Goal: Task Accomplishment & Management: Complete application form

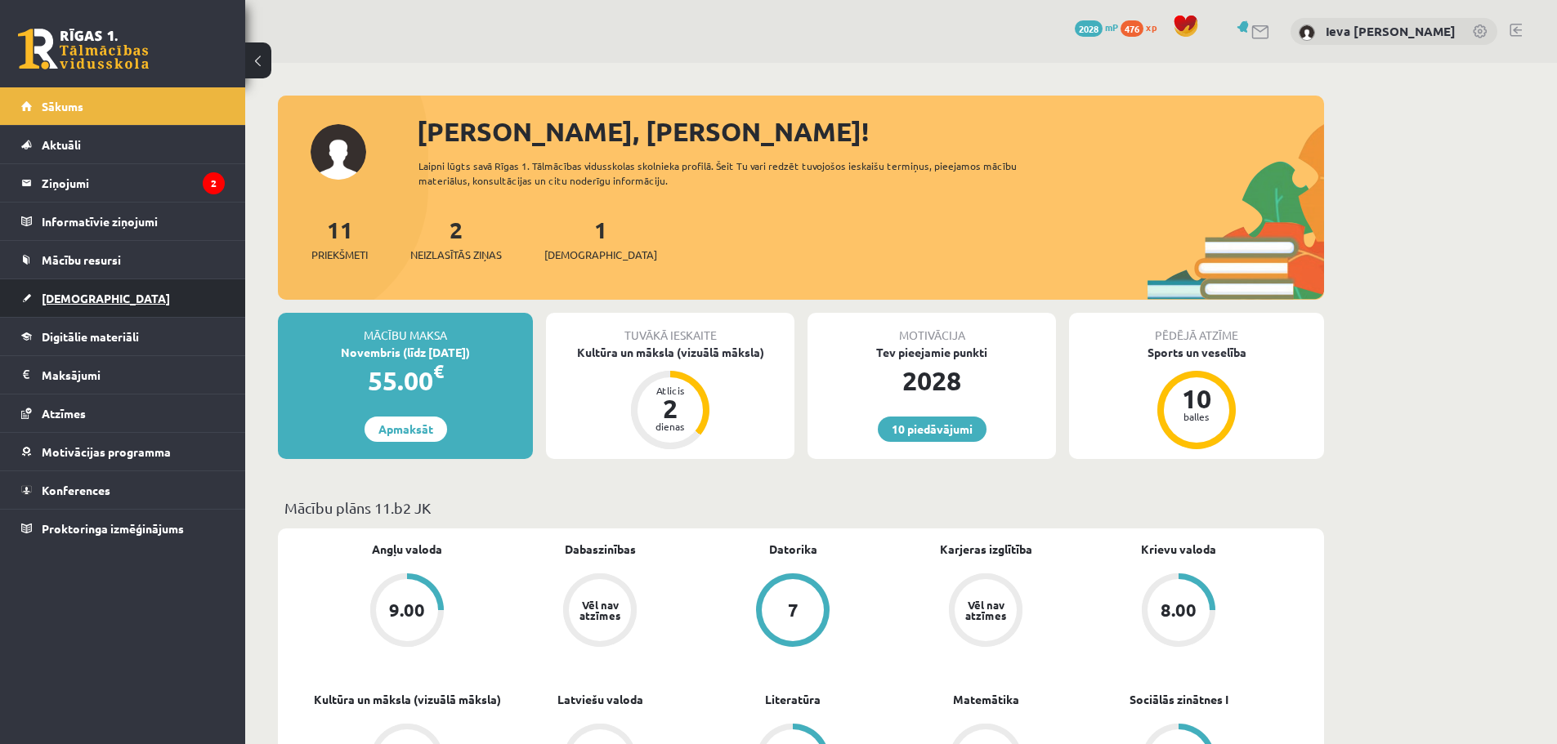
click at [104, 293] on link "[DEMOGRAPHIC_DATA]" at bounding box center [122, 298] width 203 height 38
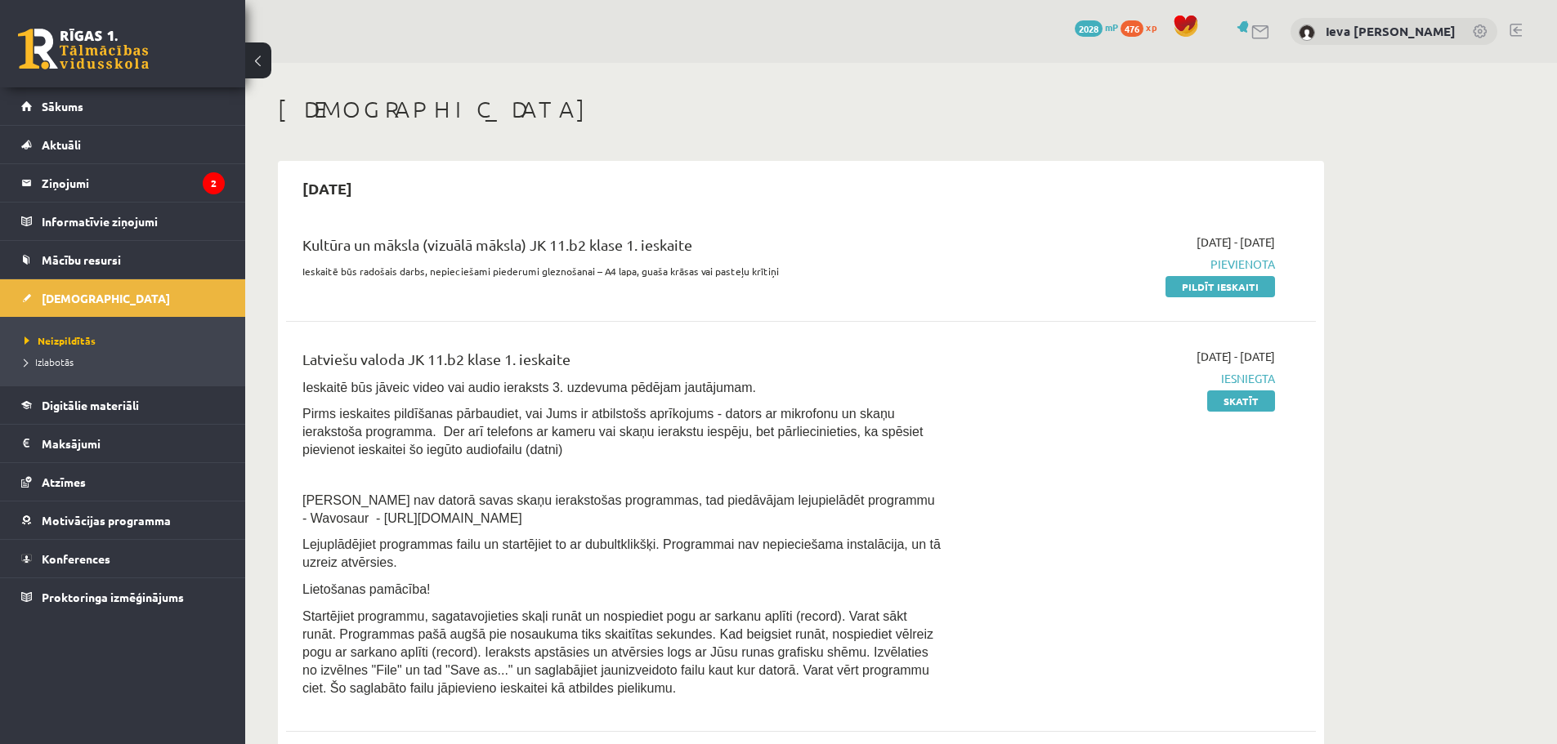
scroll to position [82, 0]
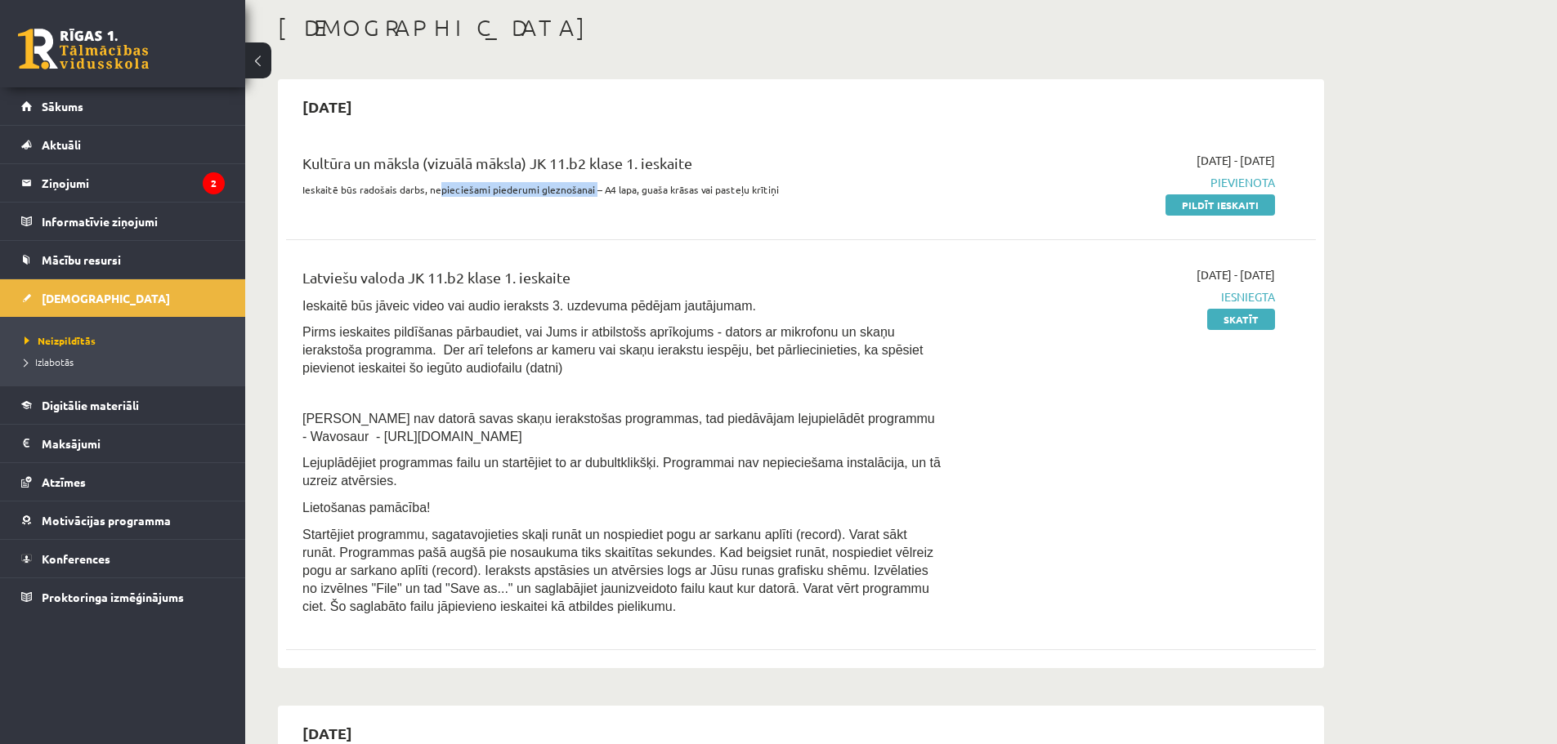
drag, startPoint x: 435, startPoint y: 190, endPoint x: 589, endPoint y: 199, distance: 154.7
click at [589, 199] on div "Kultūra un māksla (vizuālā māksla) JK 11.b2 klase 1. ieskaite Ieskaitē būs rado…" at bounding box center [622, 182] width 664 height 61
drag, startPoint x: 688, startPoint y: 190, endPoint x: 760, endPoint y: 190, distance: 71.9
click at [758, 190] on p "Ieskaitē būs radošais darbs, nepieciešami piederumi gleznošanai – A4 lapa, guaš…" at bounding box center [622, 189] width 640 height 15
drag, startPoint x: 785, startPoint y: 194, endPoint x: 808, endPoint y: 199, distance: 23.4
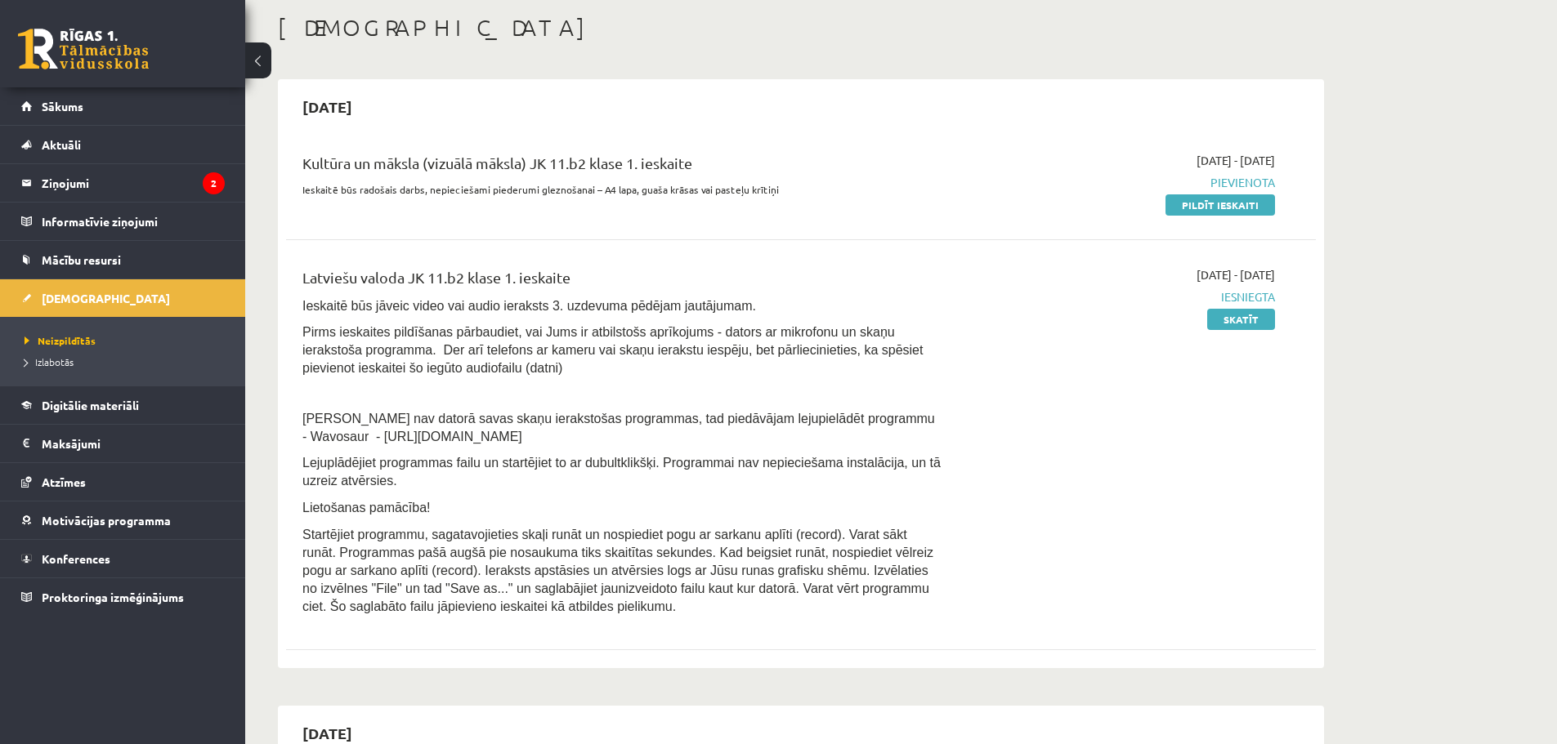
click at [796, 195] on p "Ieskaitē būs radošais darbs, nepieciešami piederumi gleznošanai – A4 lapa, guaš…" at bounding box center [622, 189] width 640 height 15
click at [628, 159] on div "Kultūra un māksla (vizuālā māksla) JK 11.b2 klase 1. ieskaite" at bounding box center [622, 167] width 640 height 30
click at [1240, 188] on span "Pievienota" at bounding box center [1121, 182] width 308 height 17
click at [1239, 177] on span "Pievienota" at bounding box center [1121, 182] width 308 height 17
drag, startPoint x: 1239, startPoint y: 177, endPoint x: 1240, endPoint y: 191, distance: 14.7
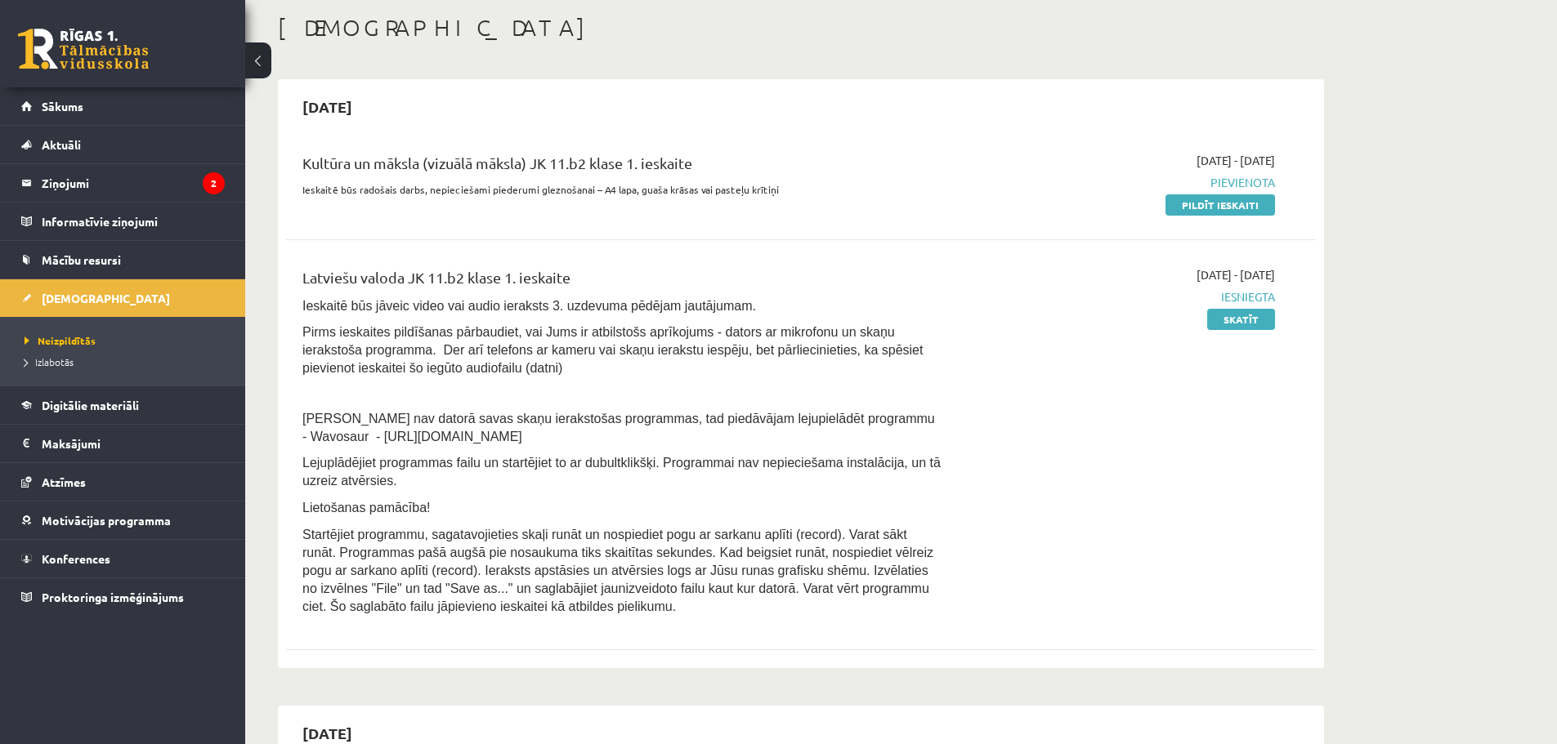
click at [1240, 185] on span "Pievienota" at bounding box center [1121, 182] width 308 height 17
click at [1222, 208] on link "Pildīt ieskaiti" at bounding box center [1219, 204] width 109 height 21
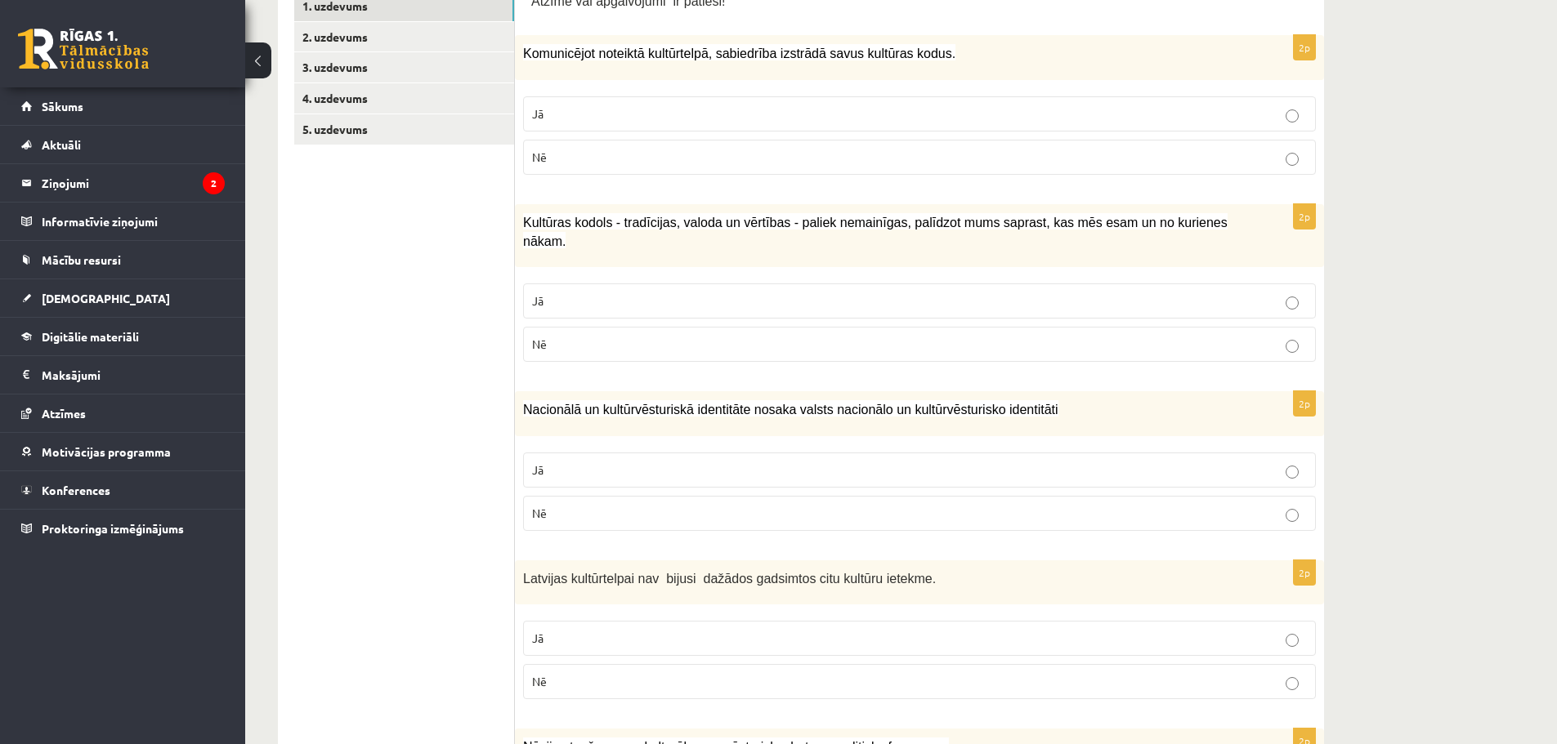
scroll to position [245, 0]
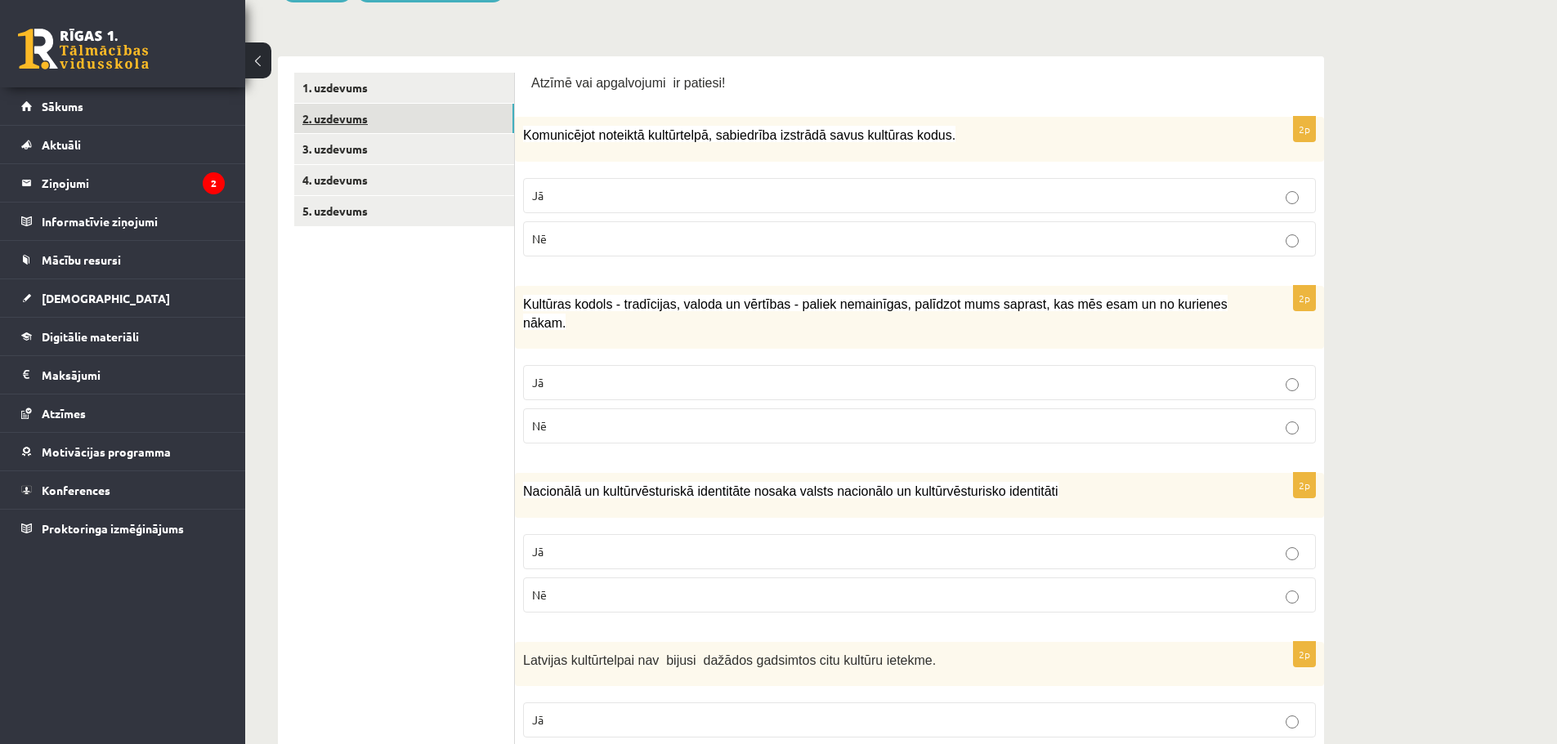
click at [388, 111] on link "2. uzdevums" at bounding box center [404, 119] width 220 height 30
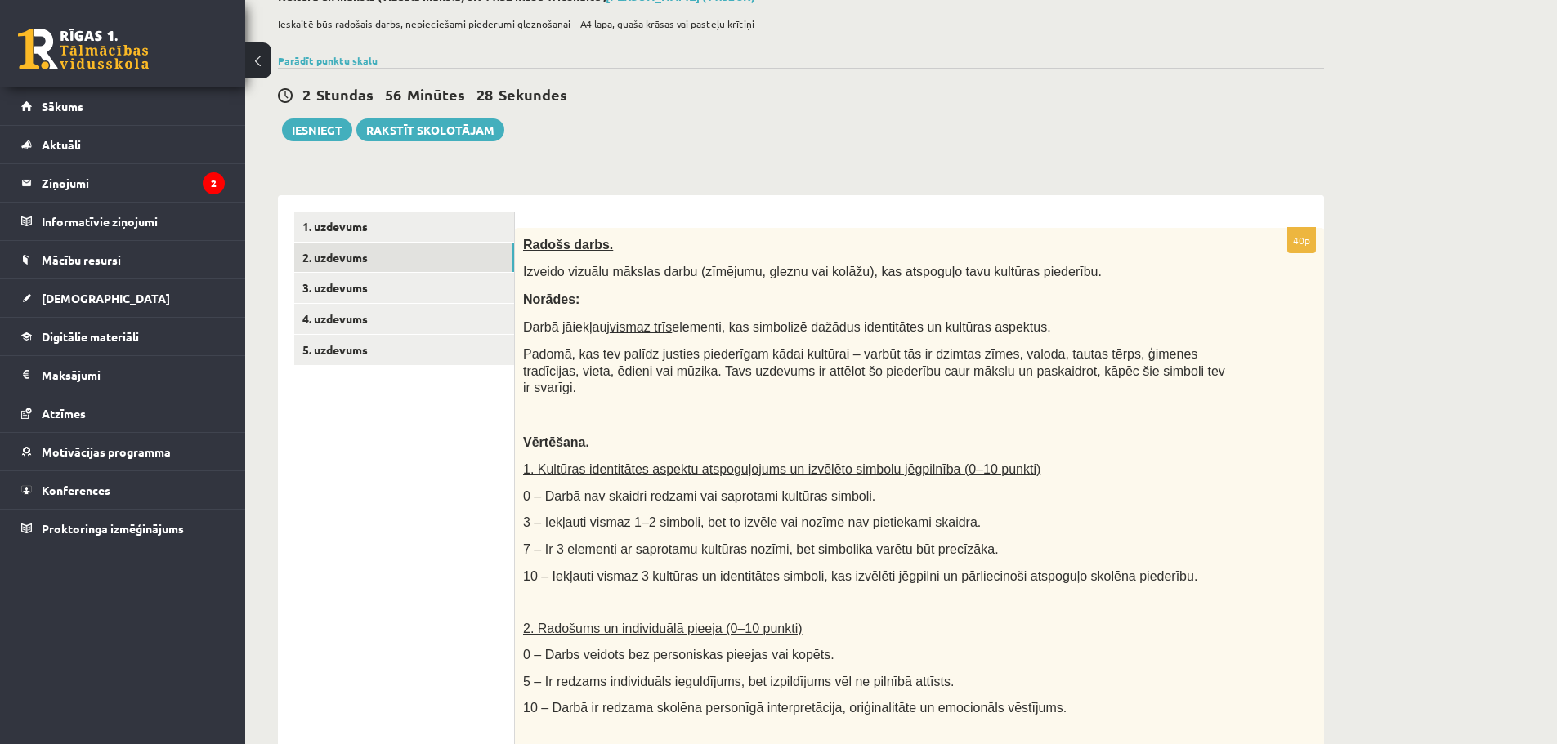
scroll to position [82, 0]
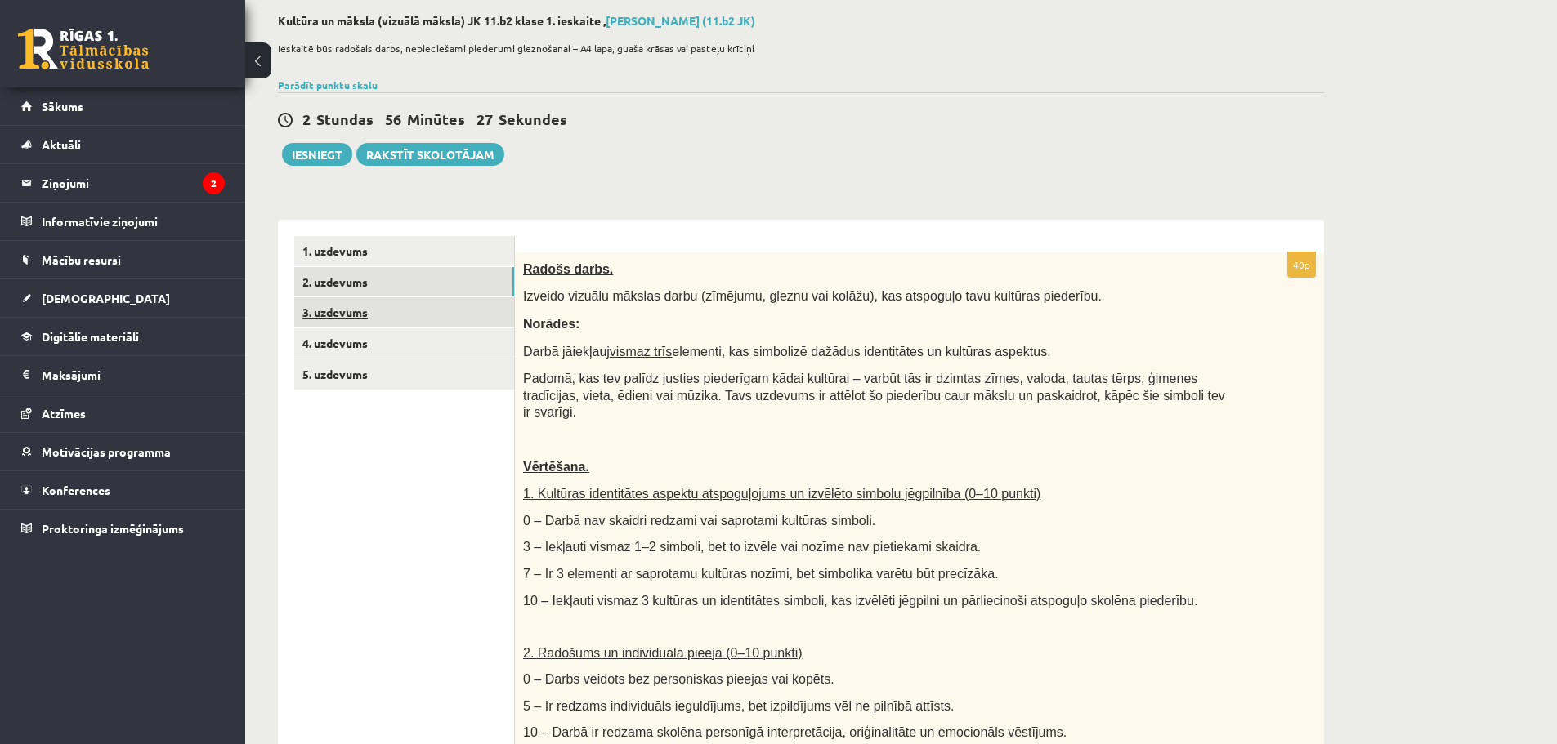
click at [412, 311] on link "3. uzdevums" at bounding box center [404, 312] width 220 height 30
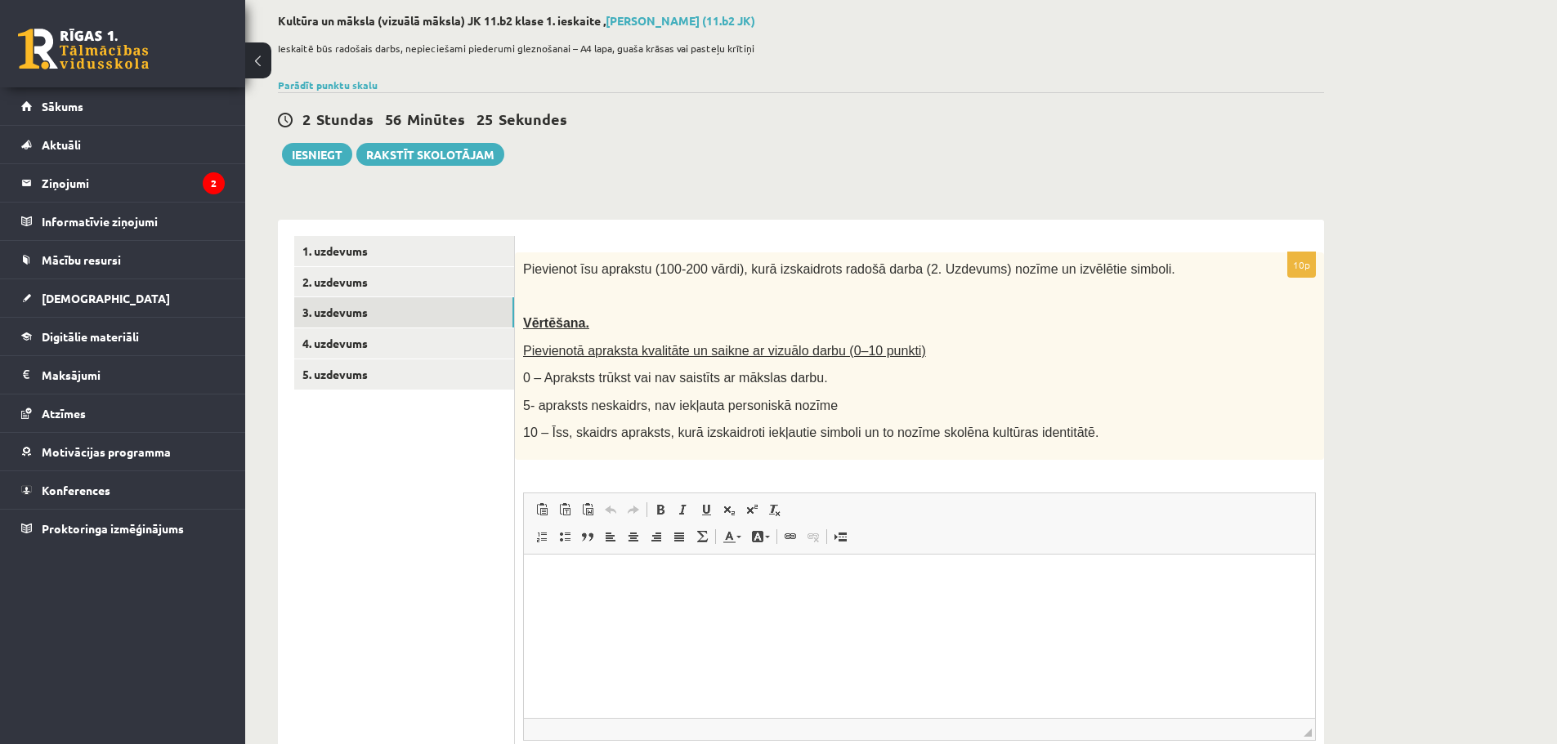
scroll to position [0, 0]
click at [421, 344] on link "4. uzdevums" at bounding box center [404, 343] width 220 height 30
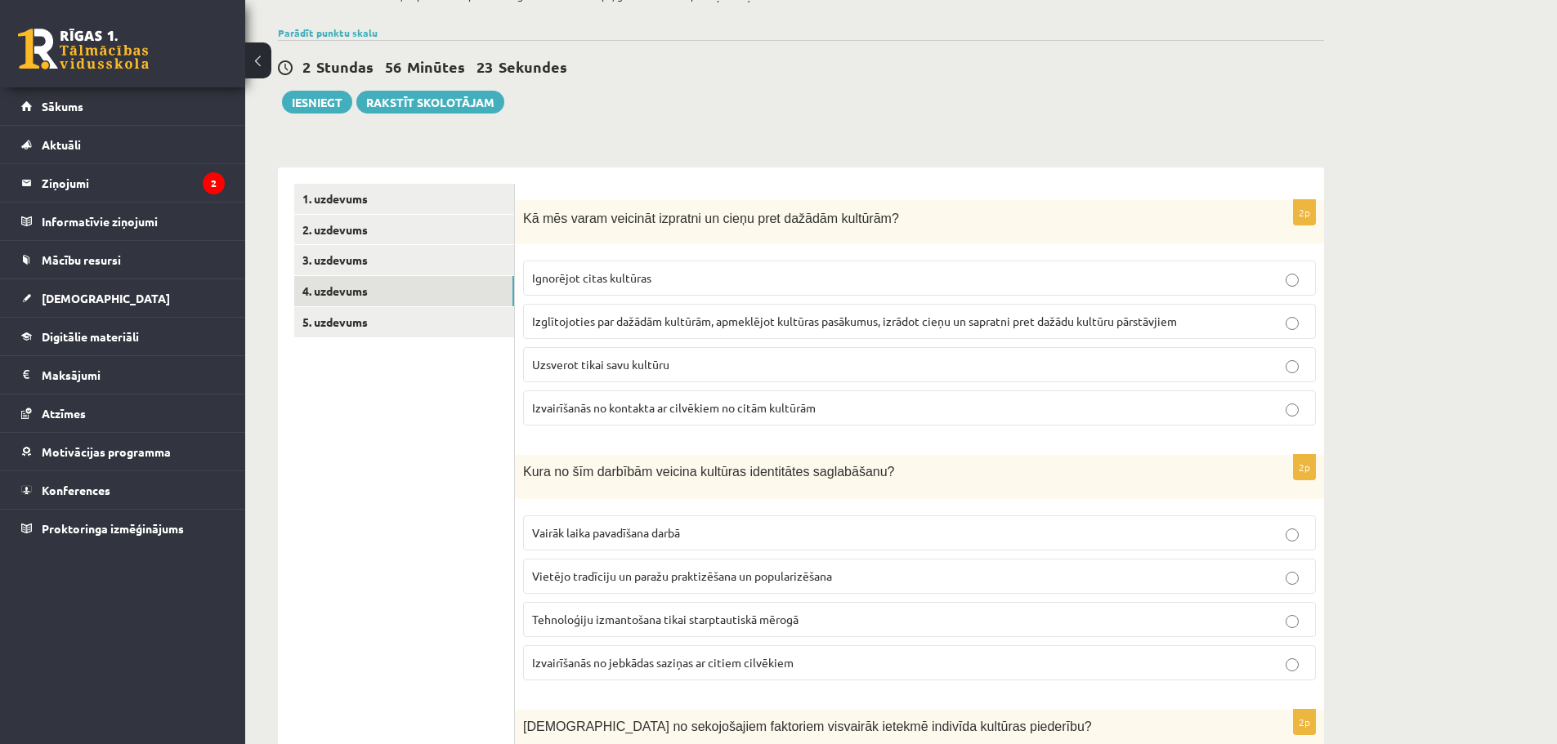
scroll to position [163, 0]
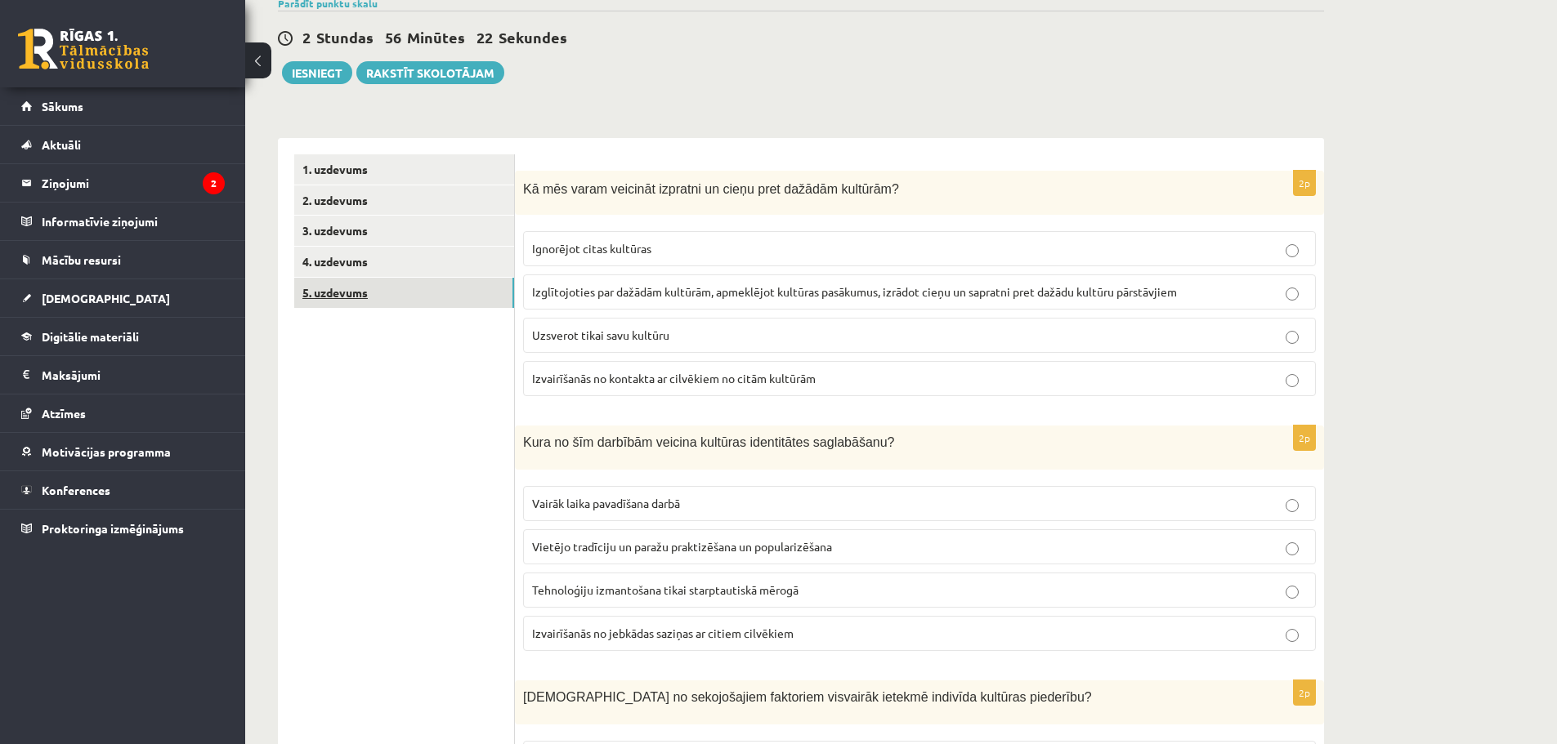
click at [389, 303] on link "5. uzdevums" at bounding box center [404, 293] width 220 height 30
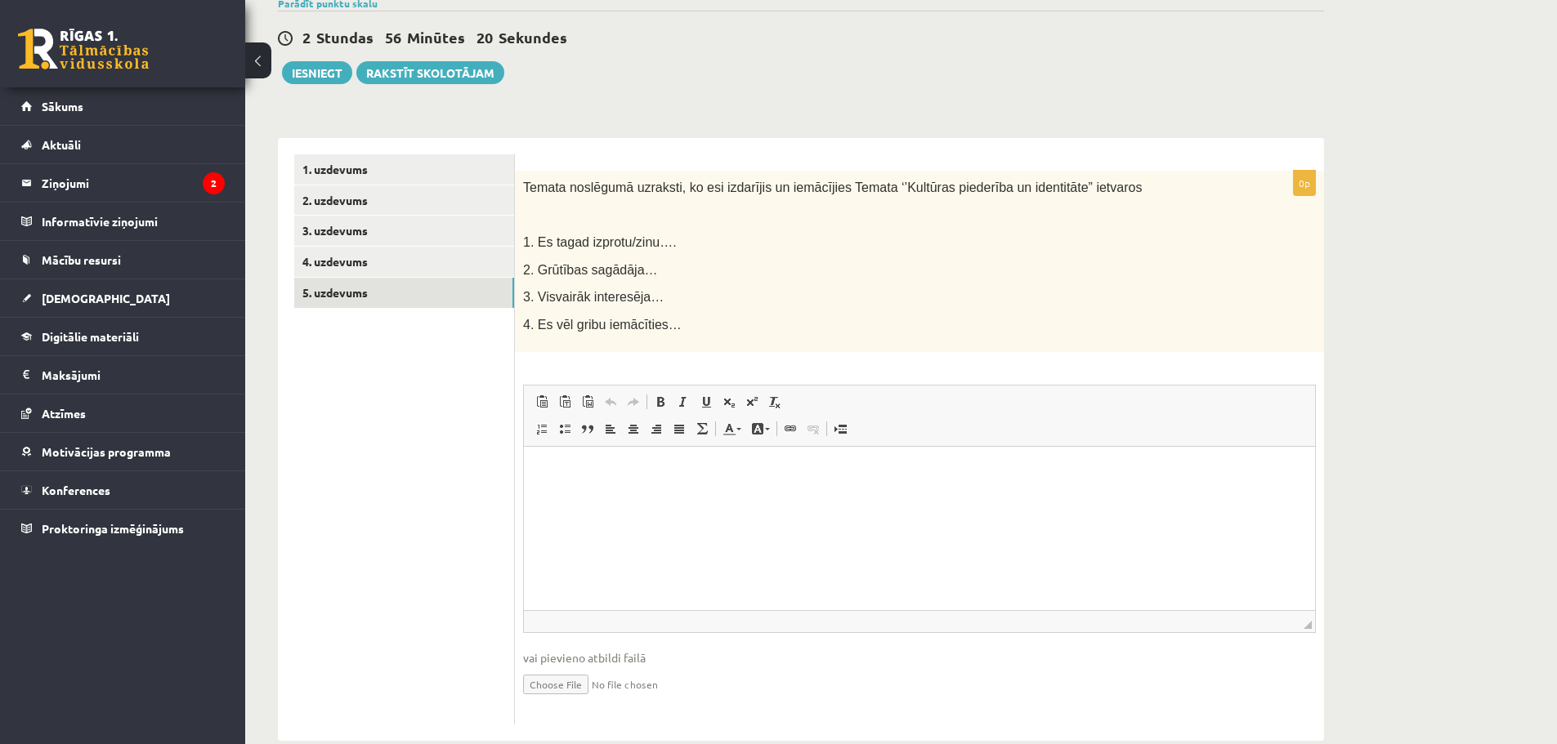
scroll to position [0, 0]
click at [371, 195] on link "2. uzdevums" at bounding box center [404, 200] width 220 height 30
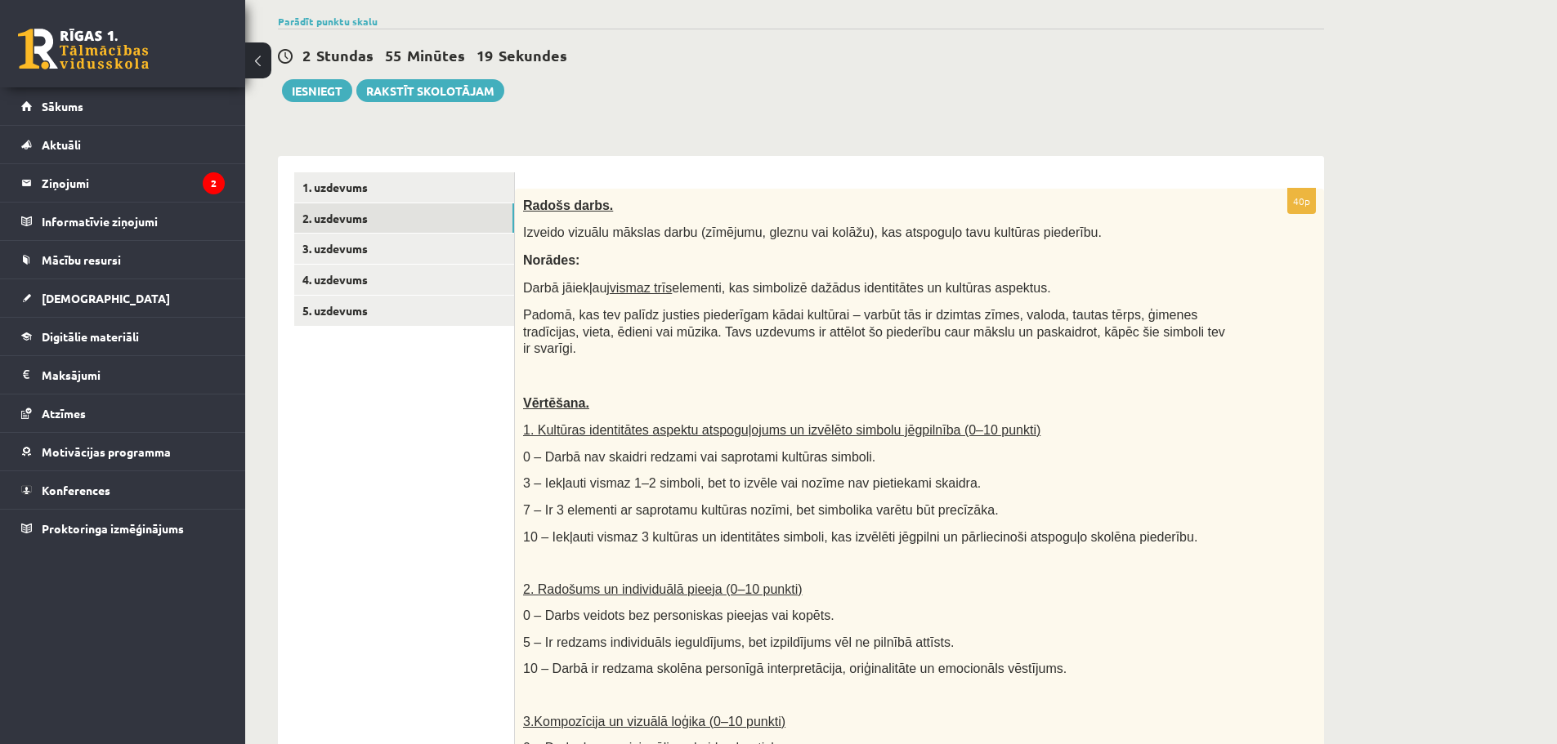
scroll to position [115, 0]
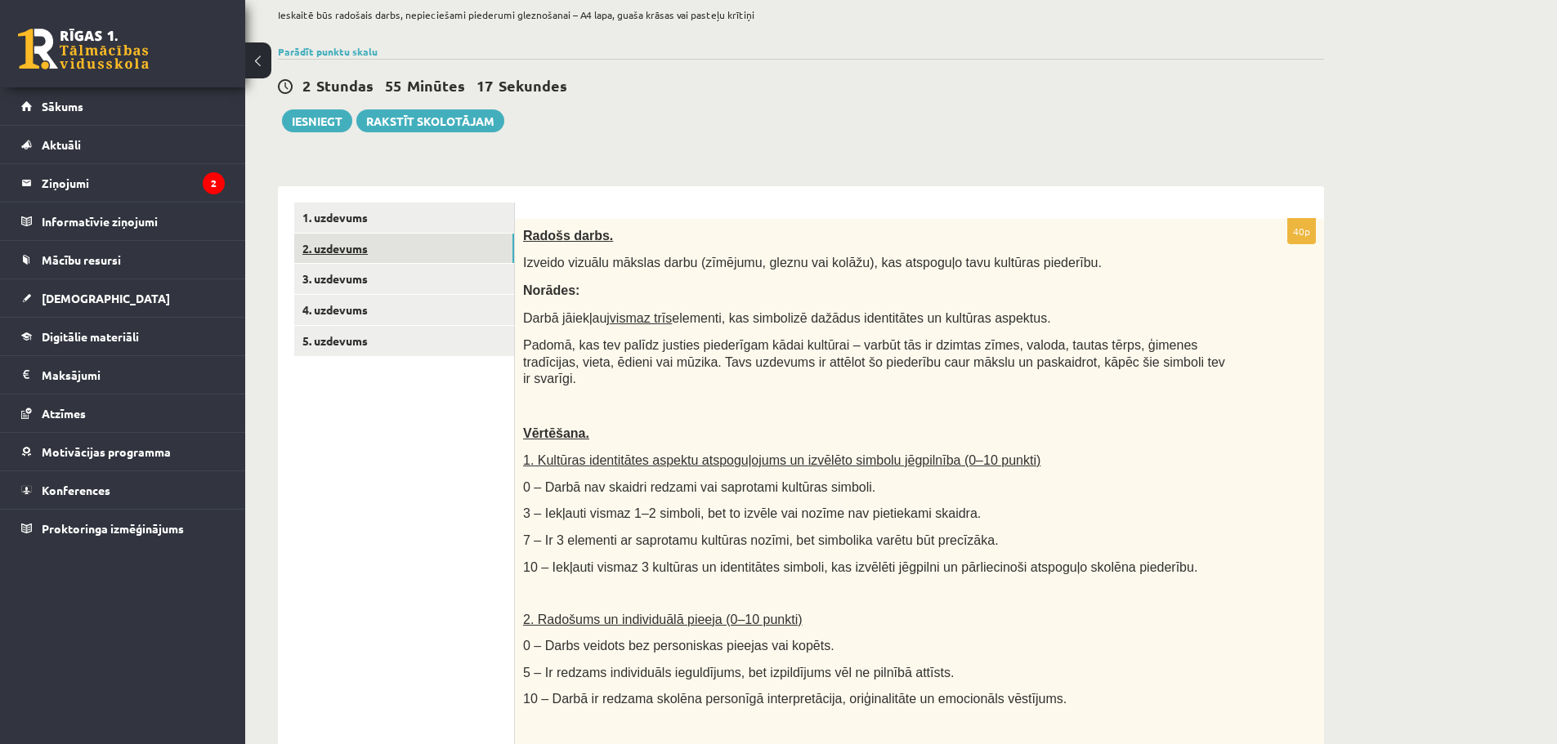
click at [418, 235] on link "2. uzdevums" at bounding box center [404, 249] width 220 height 30
click at [418, 216] on link "1. uzdevums" at bounding box center [404, 218] width 220 height 30
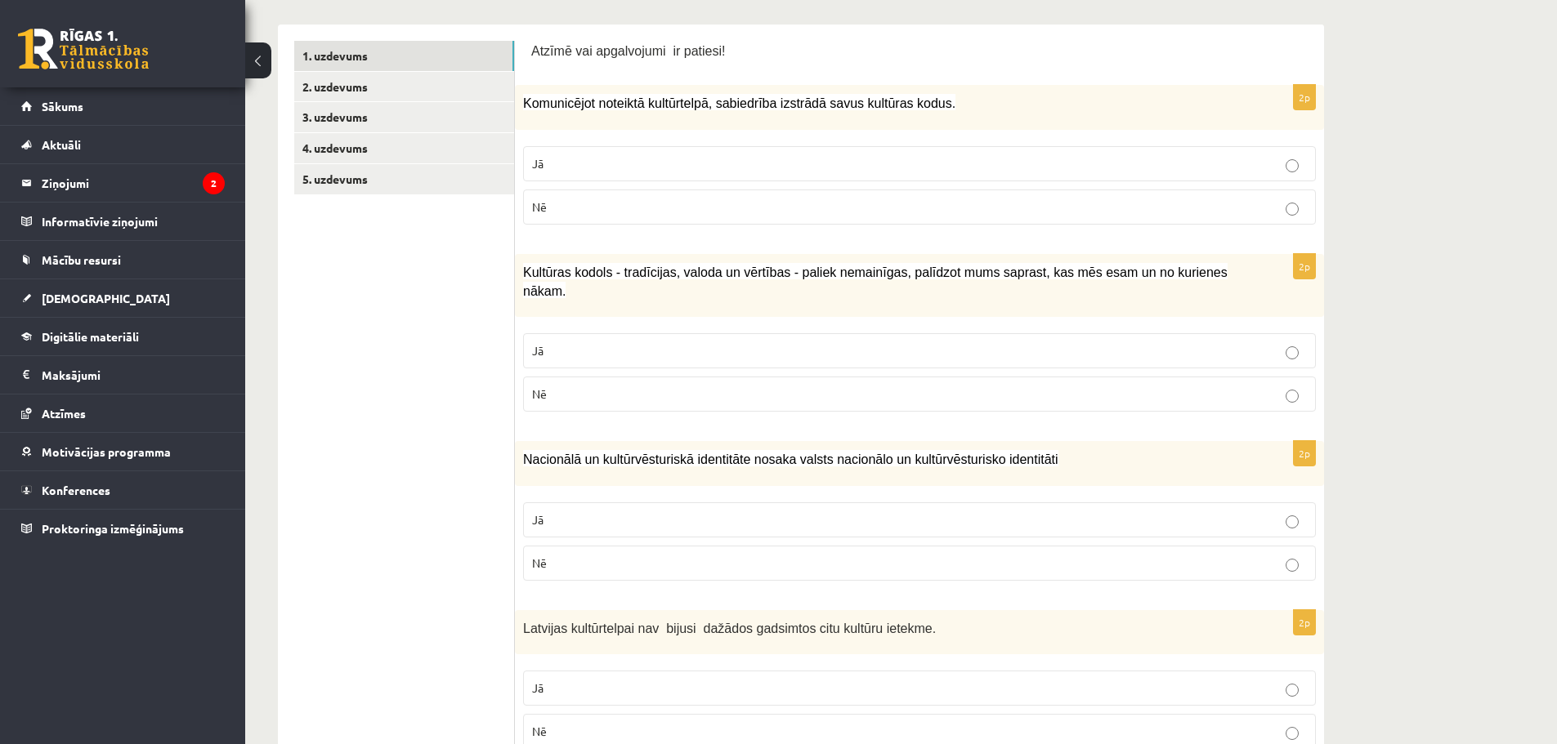
scroll to position [279, 0]
click at [905, 166] on p "Jā" at bounding box center [919, 162] width 775 height 17
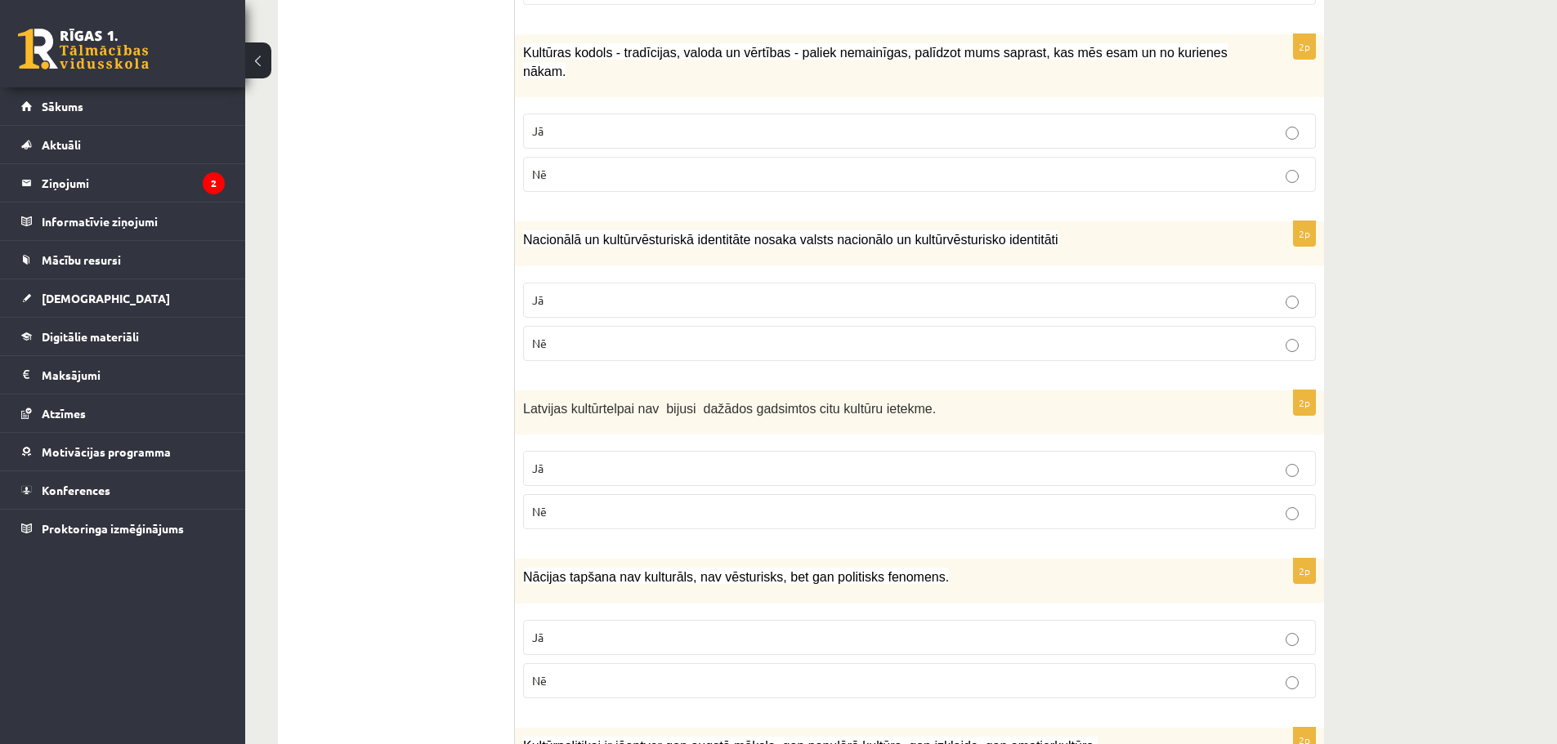
scroll to position [524, 0]
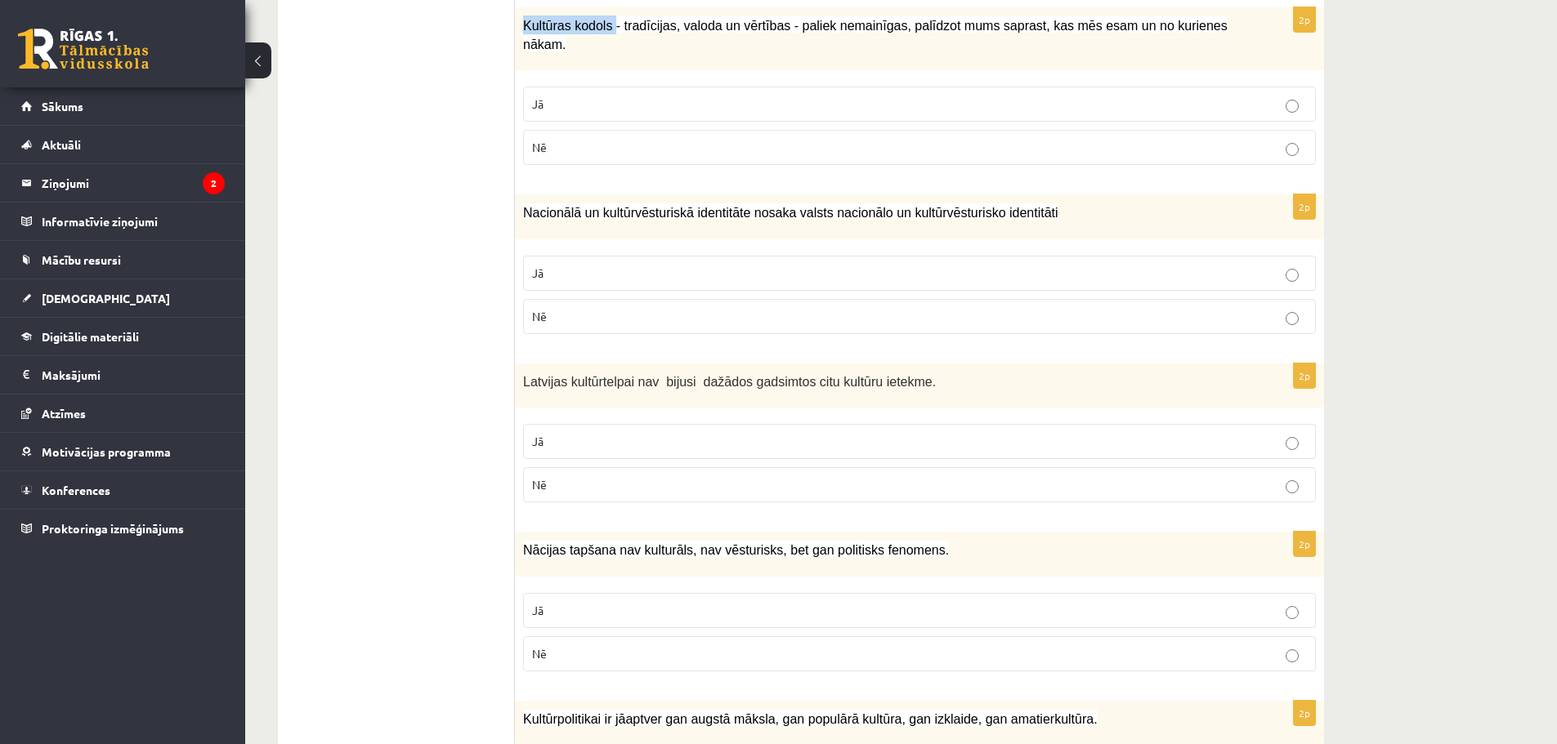
drag, startPoint x: 522, startPoint y: 25, endPoint x: 606, endPoint y: 37, distance: 84.1
click at [606, 37] on div "Kultūras kodols - tradīcijas, valoda un vērtības - paliek nemainīgas, palīdzot …" at bounding box center [919, 38] width 809 height 63
click at [607, 139] on p "Nē" at bounding box center [919, 147] width 775 height 17
click at [683, 265] on p "Jā" at bounding box center [919, 273] width 775 height 17
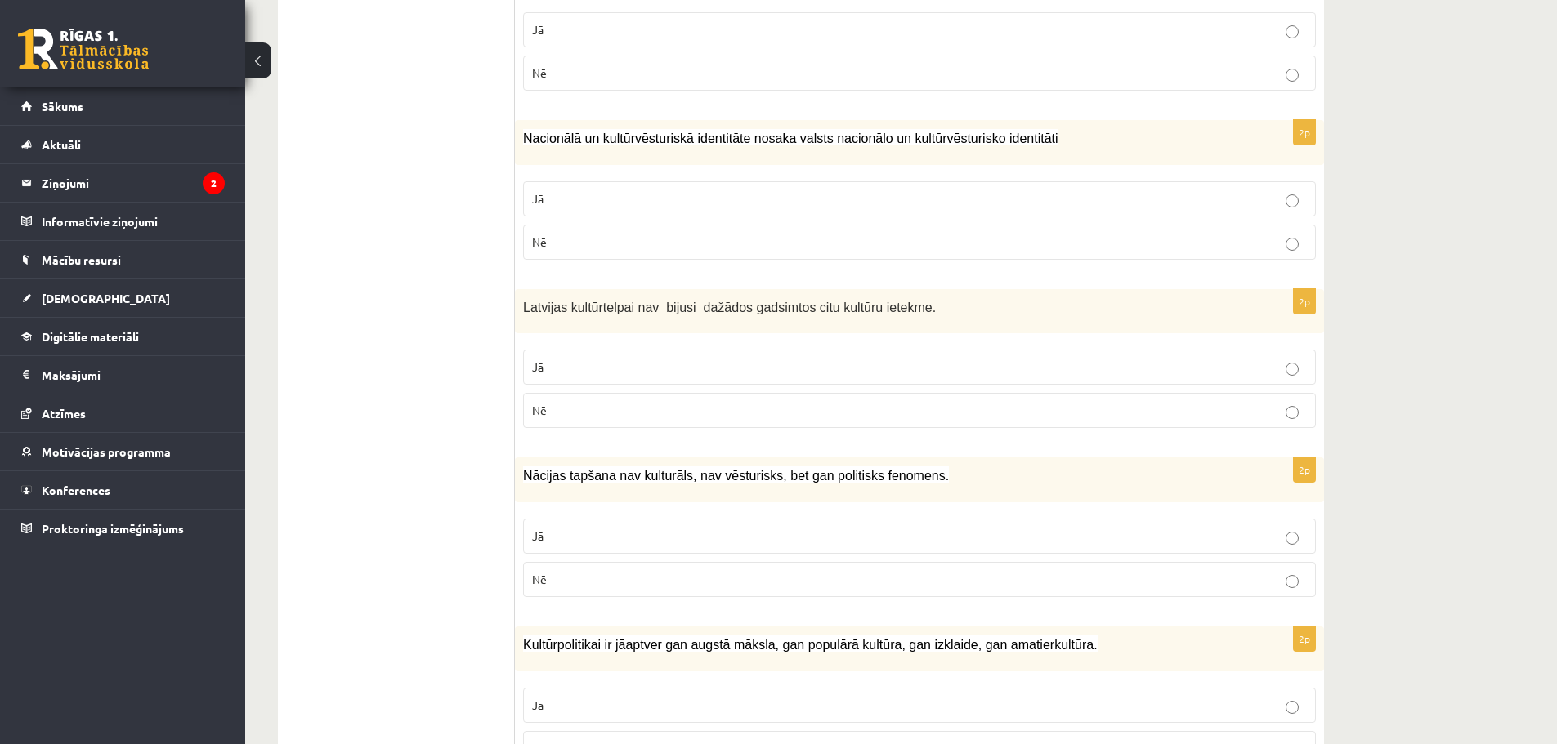
scroll to position [687, 0]
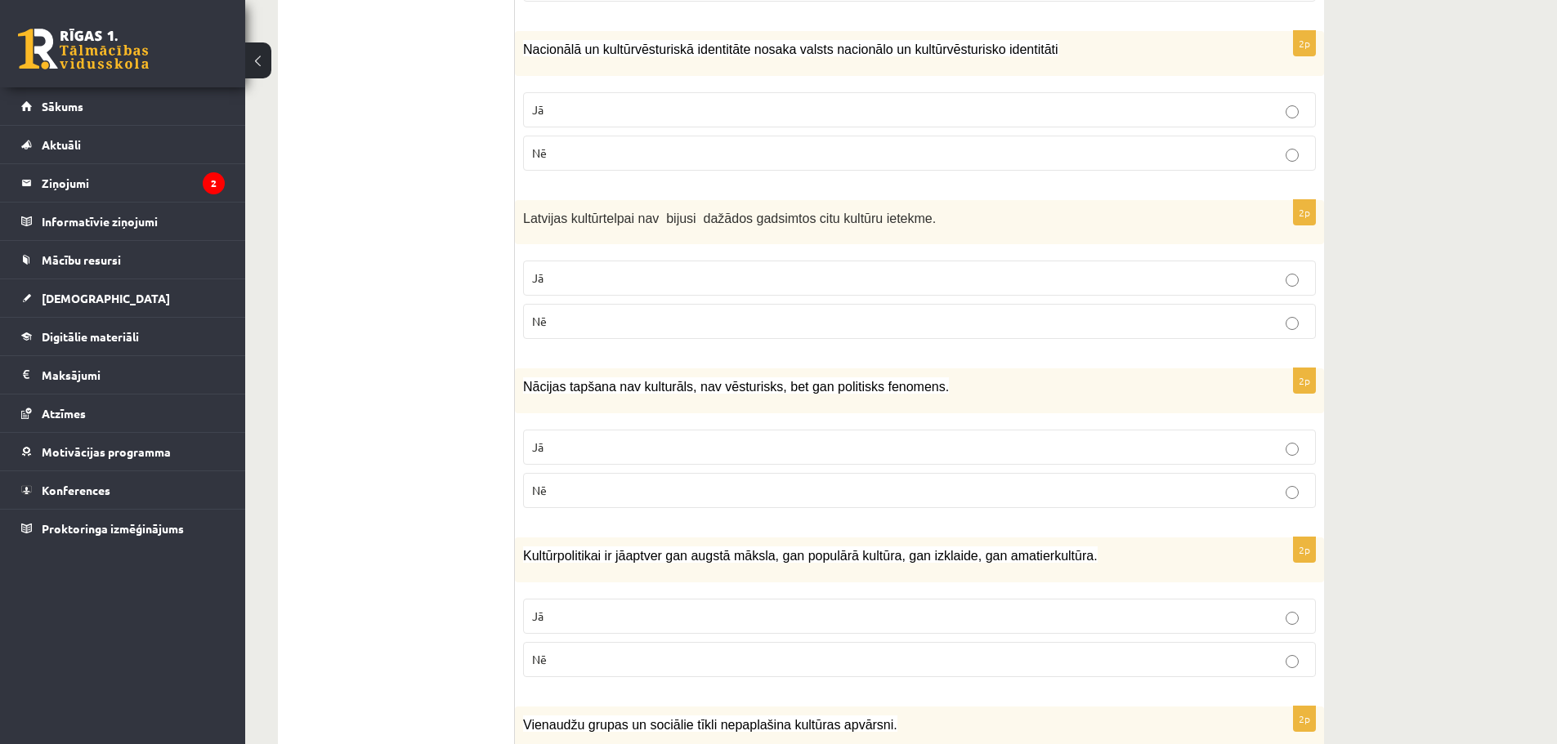
click at [653, 326] on fieldset "Jā Nē" at bounding box center [919, 299] width 793 height 92
click at [653, 313] on label "Nē" at bounding box center [919, 321] width 793 height 35
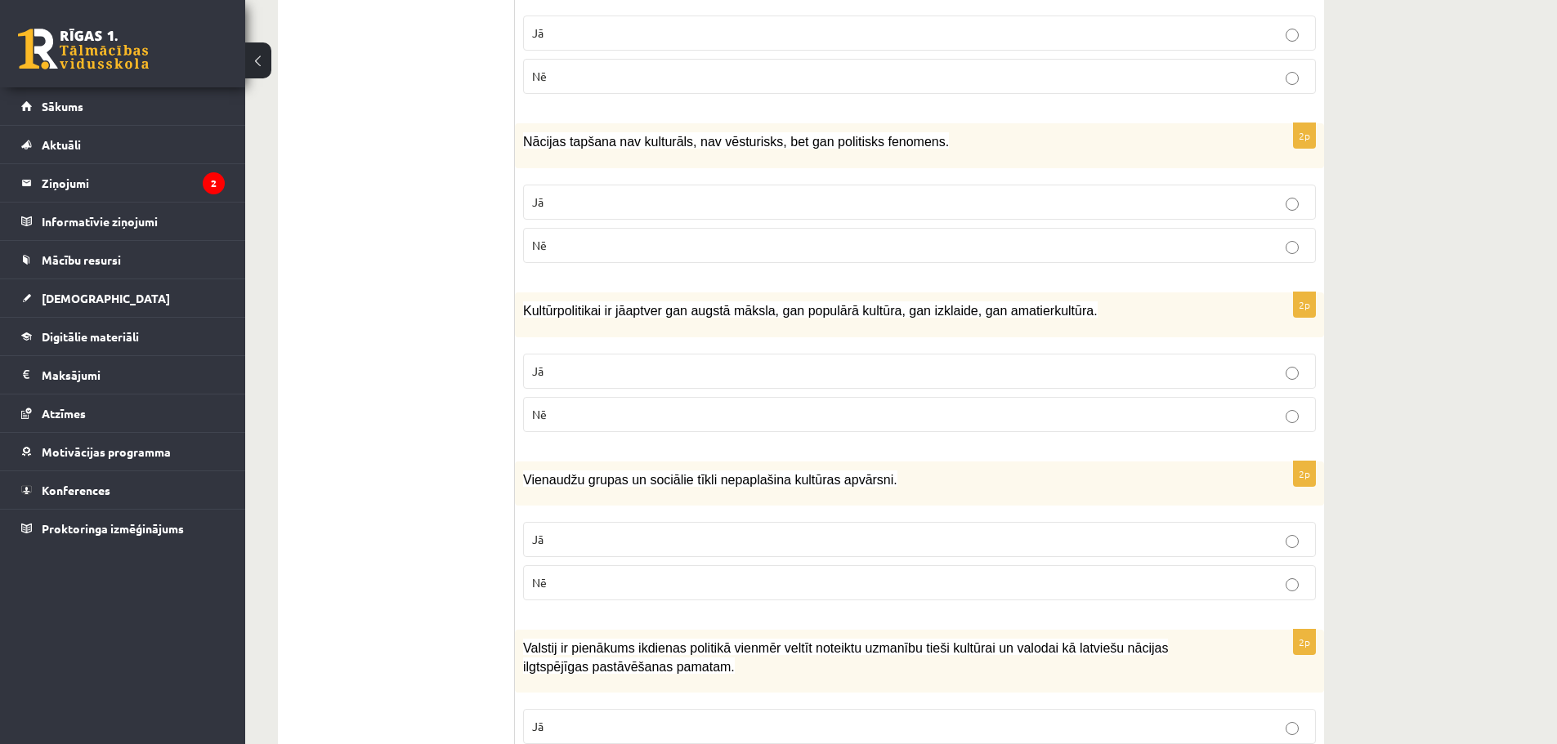
scroll to position [1014, 0]
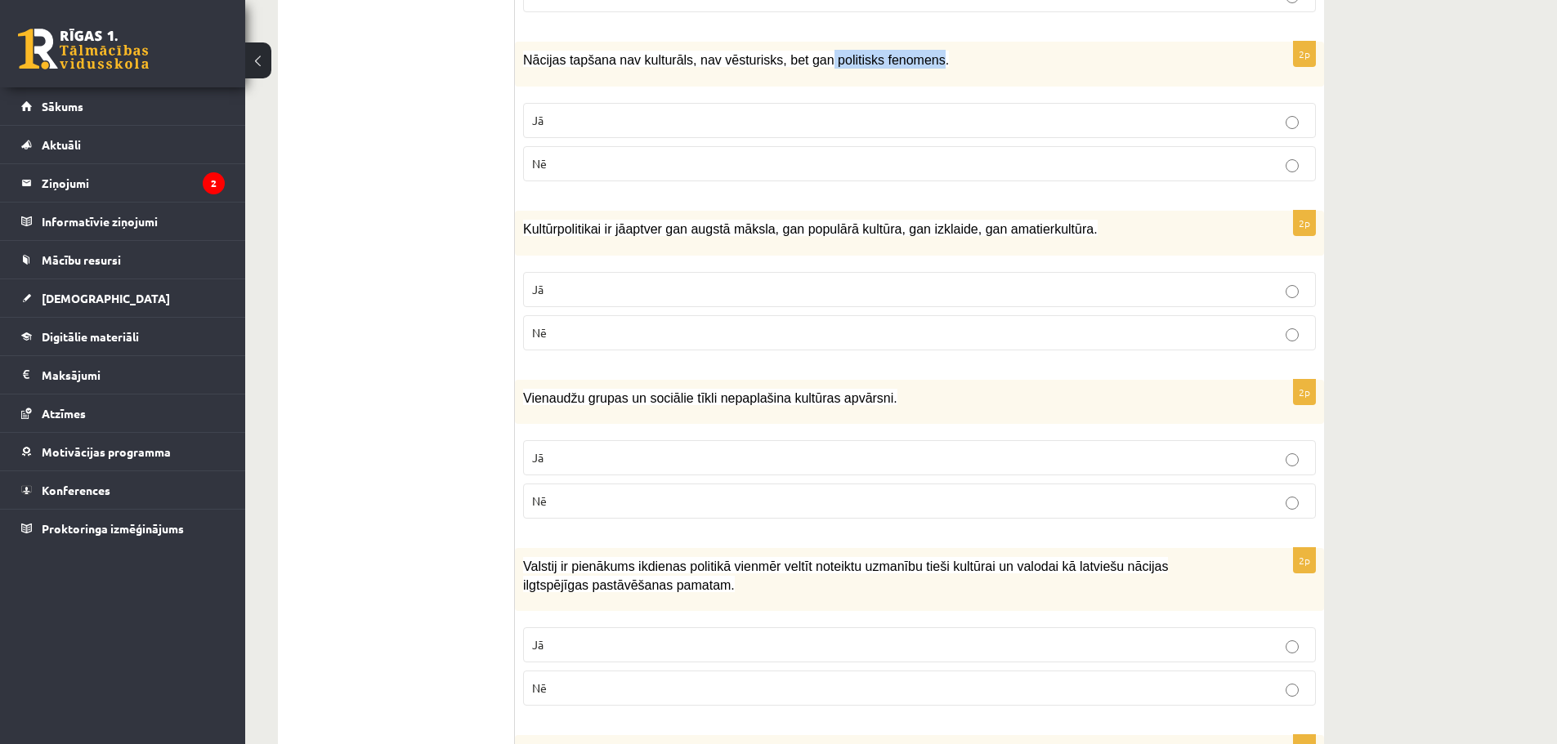
drag, startPoint x: 802, startPoint y: 42, endPoint x: 903, endPoint y: 45, distance: 100.5
click at [903, 53] on span "Nācijas tapšana nav kulturāls, nav vēsturisks, bet gan politisks fenomens." at bounding box center [736, 60] width 426 height 14
click at [788, 155] on p "Nē" at bounding box center [919, 163] width 775 height 17
drag, startPoint x: 525, startPoint y: 208, endPoint x: 600, endPoint y: 223, distance: 76.6
click at [600, 223] on div "Kultūrpolitikai ir jāaptver gan augstā māksla, gan populārā kultūra, gan izklai…" at bounding box center [919, 233] width 809 height 45
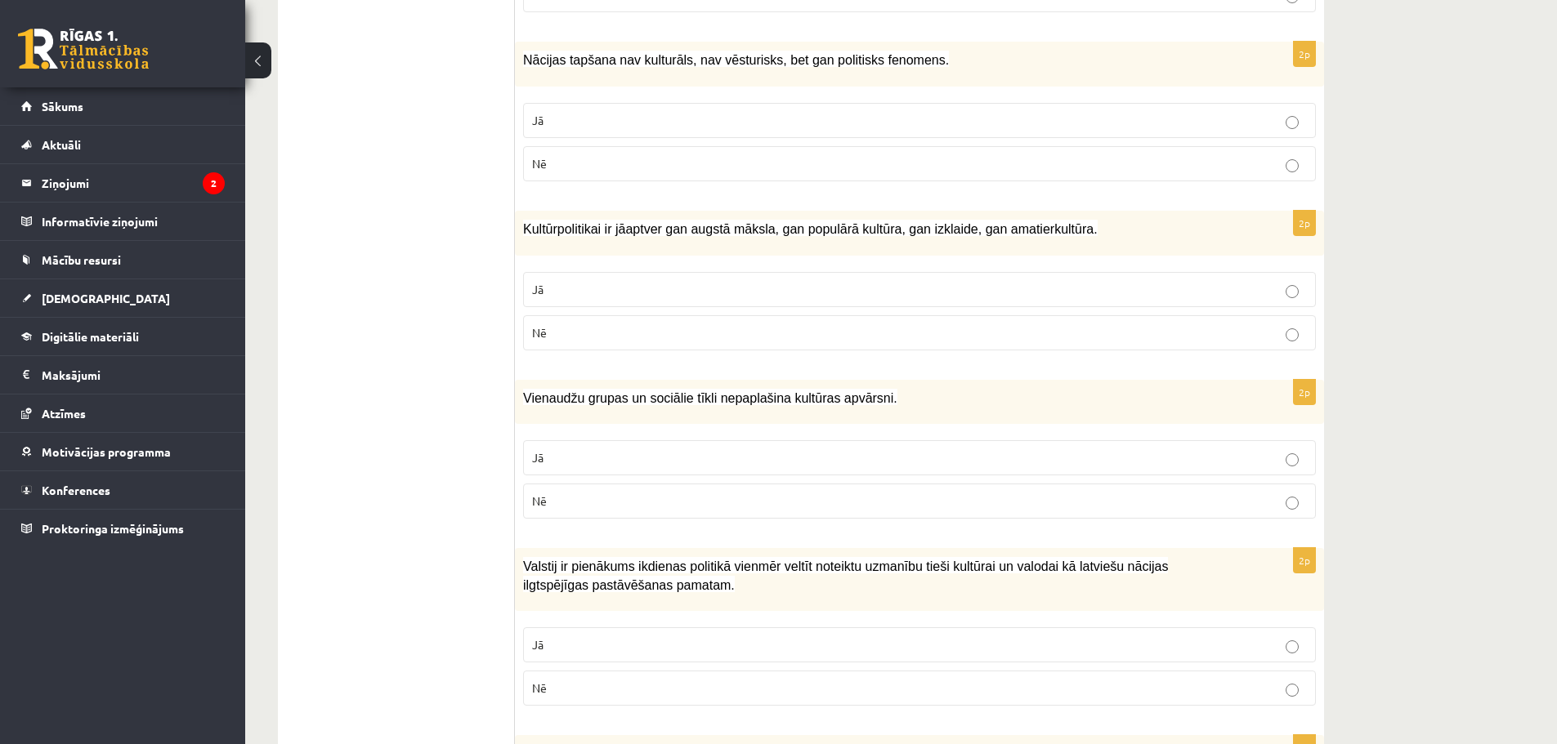
click at [478, 308] on ul "1. uzdevums 2. uzdevums 3. uzdevums 4. uzdevums 5. uzdevums" at bounding box center [404, 612] width 221 height 2616
click at [1089, 283] on label "Jā" at bounding box center [919, 289] width 793 height 35
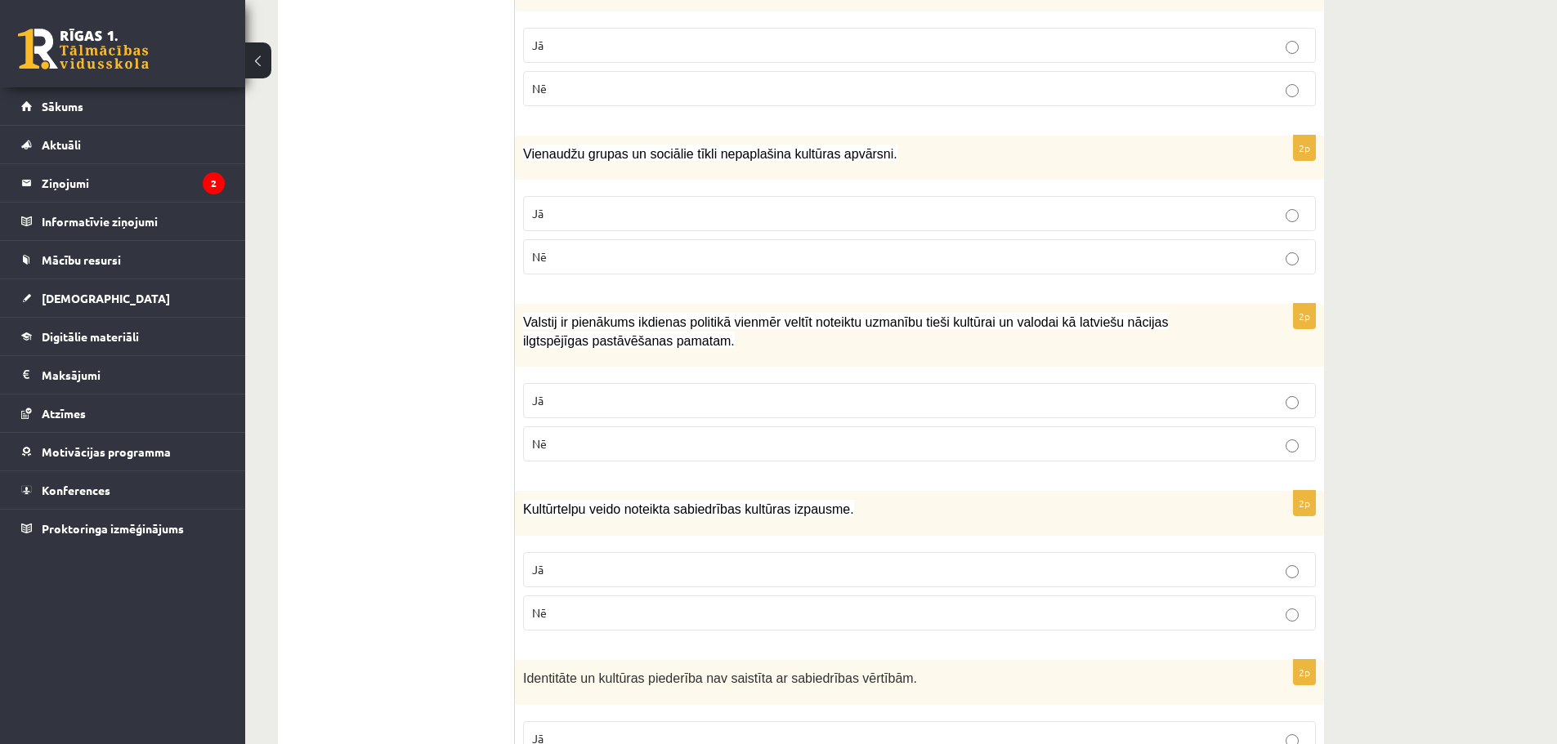
scroll to position [1259, 0]
click at [716, 249] on label "Nē" at bounding box center [919, 256] width 793 height 35
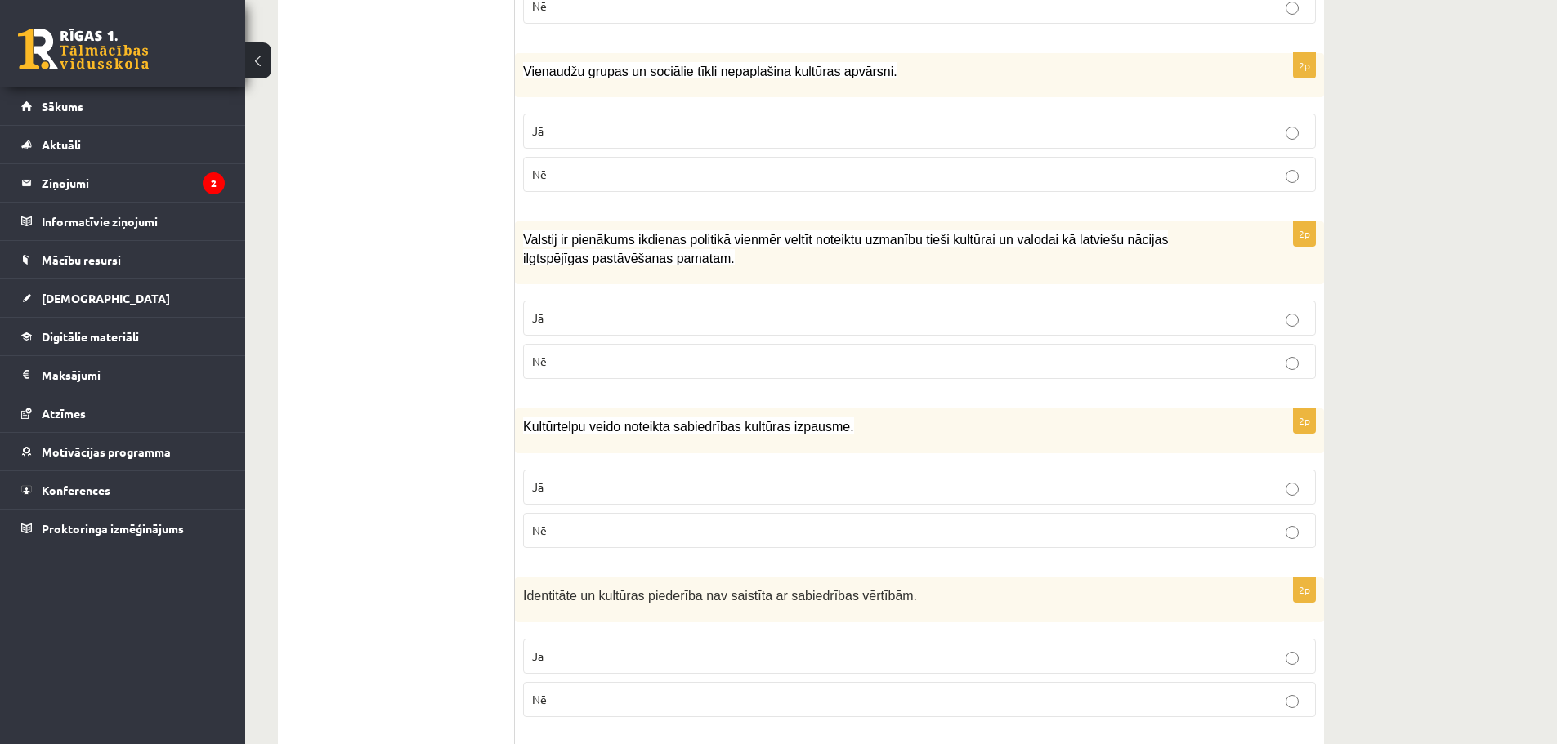
scroll to position [1423, 0]
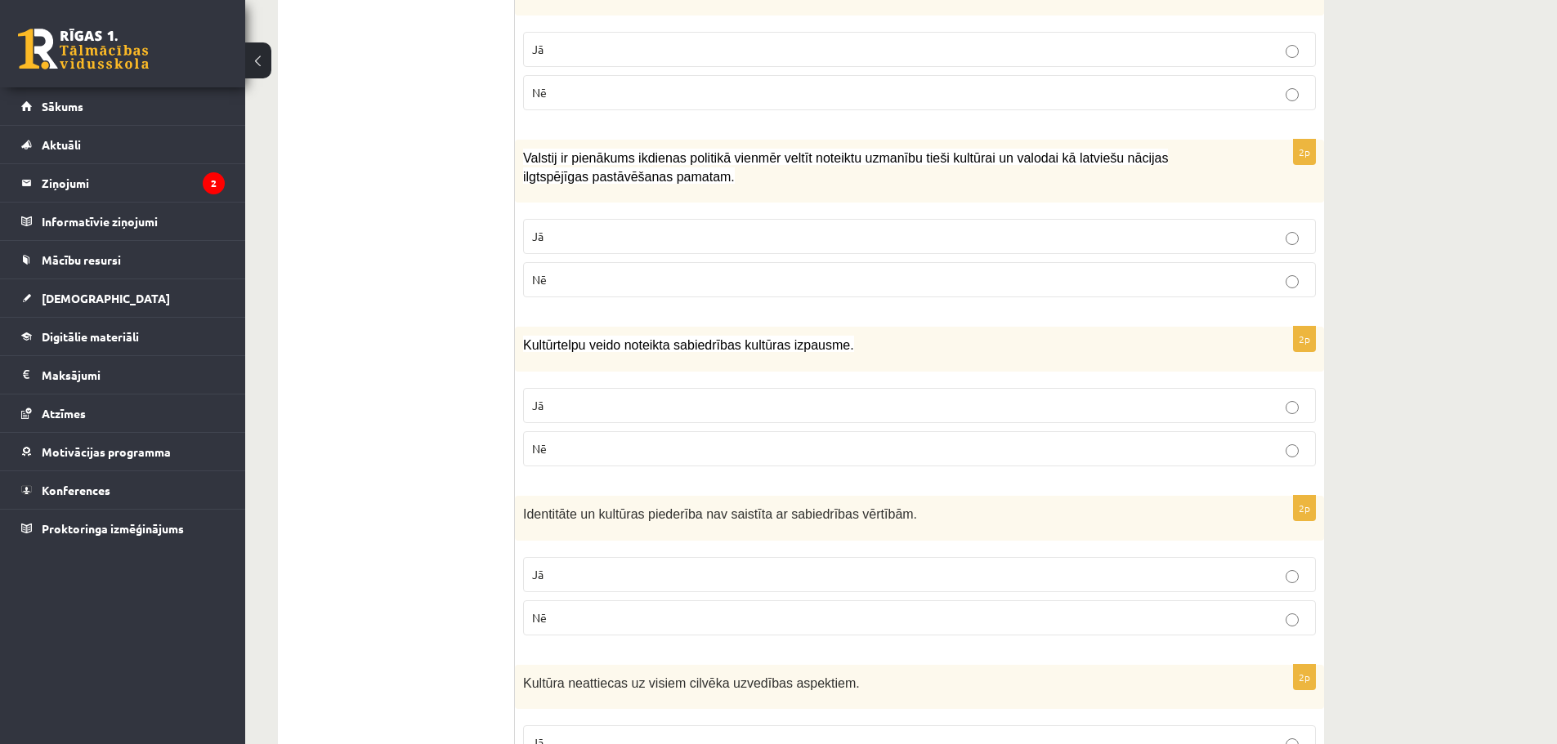
click at [653, 228] on p "Jā" at bounding box center [919, 236] width 775 height 17
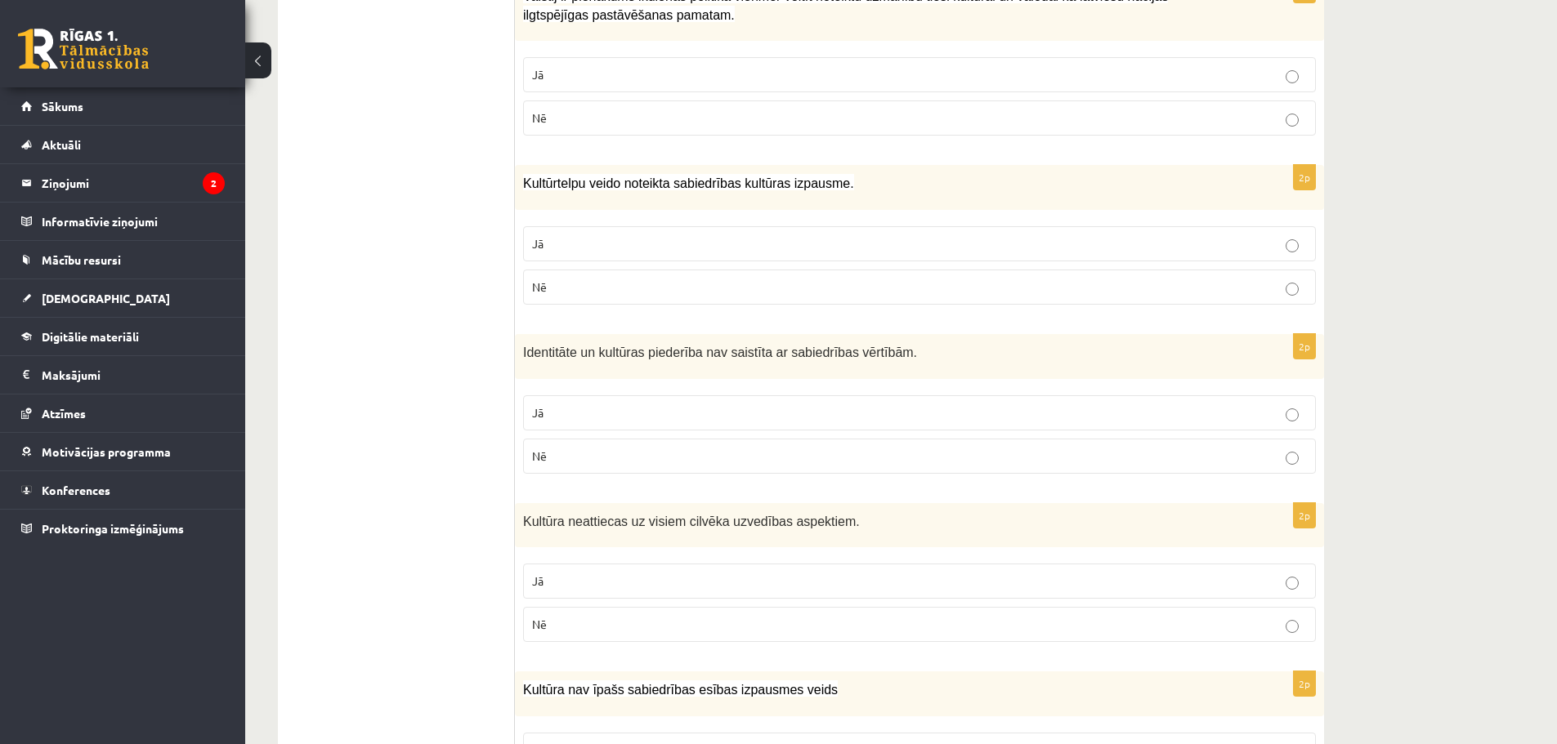
scroll to position [1586, 0]
click at [558, 234] on p "Jā" at bounding box center [919, 242] width 775 height 17
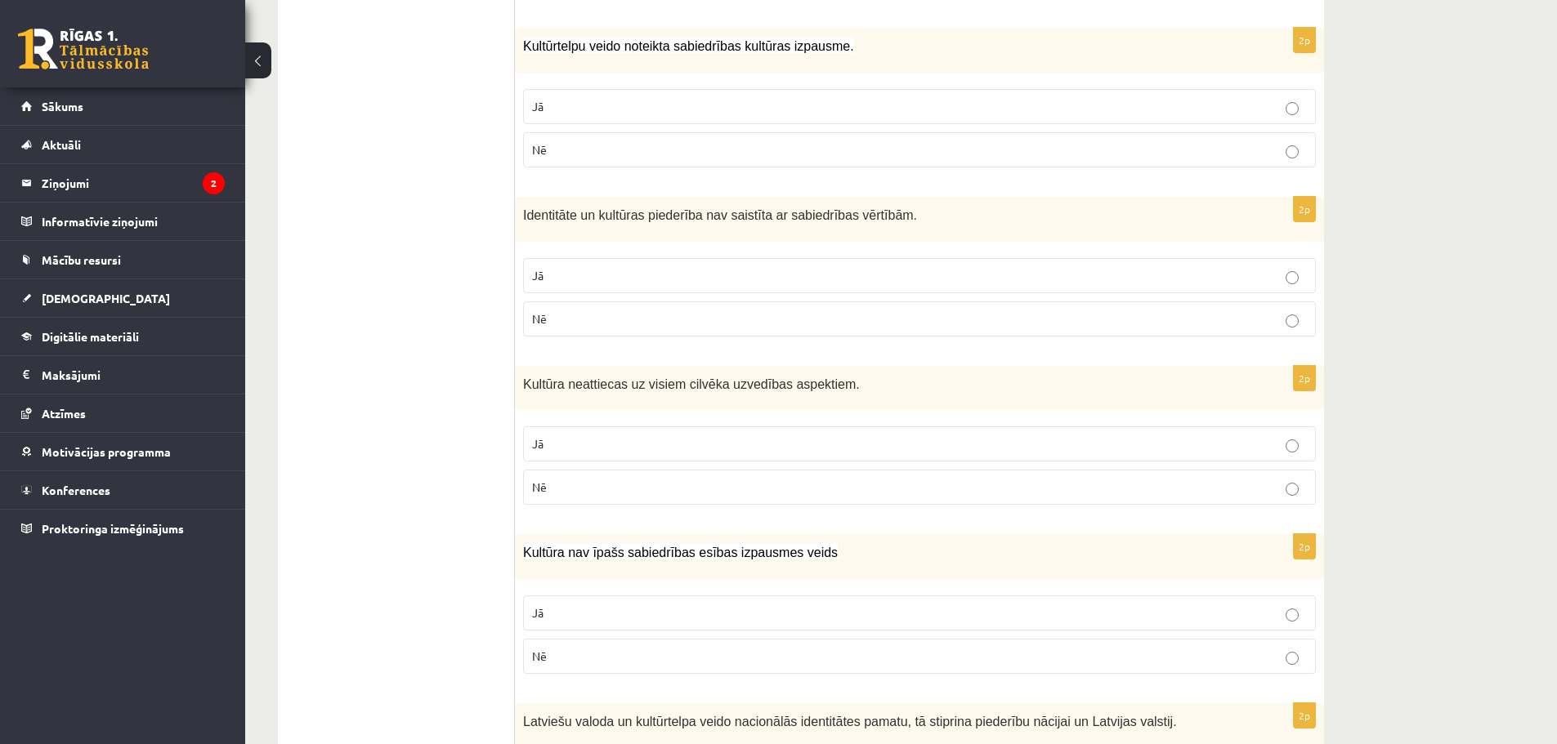
scroll to position [1750, 0]
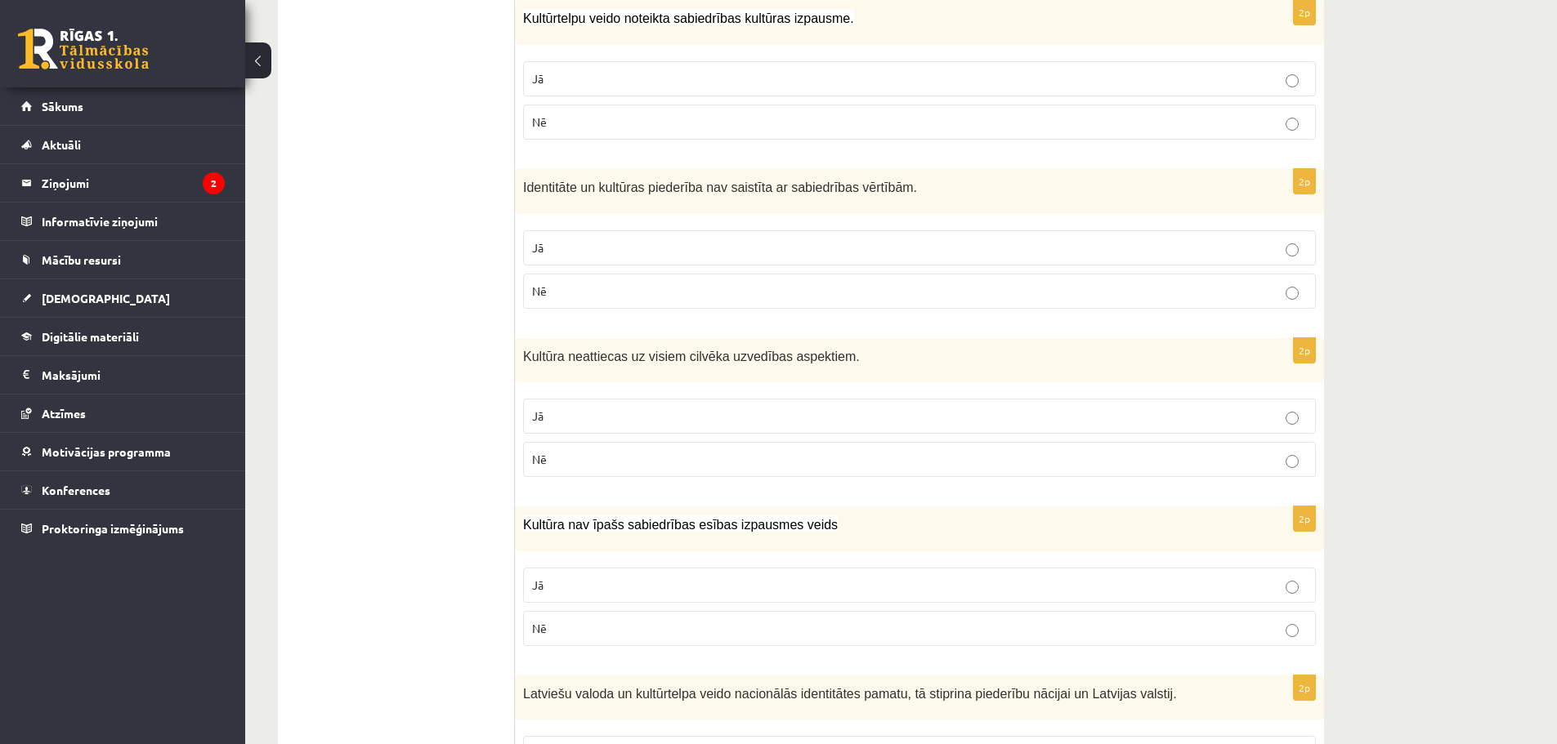
click at [614, 284] on label "Nē" at bounding box center [919, 291] width 793 height 35
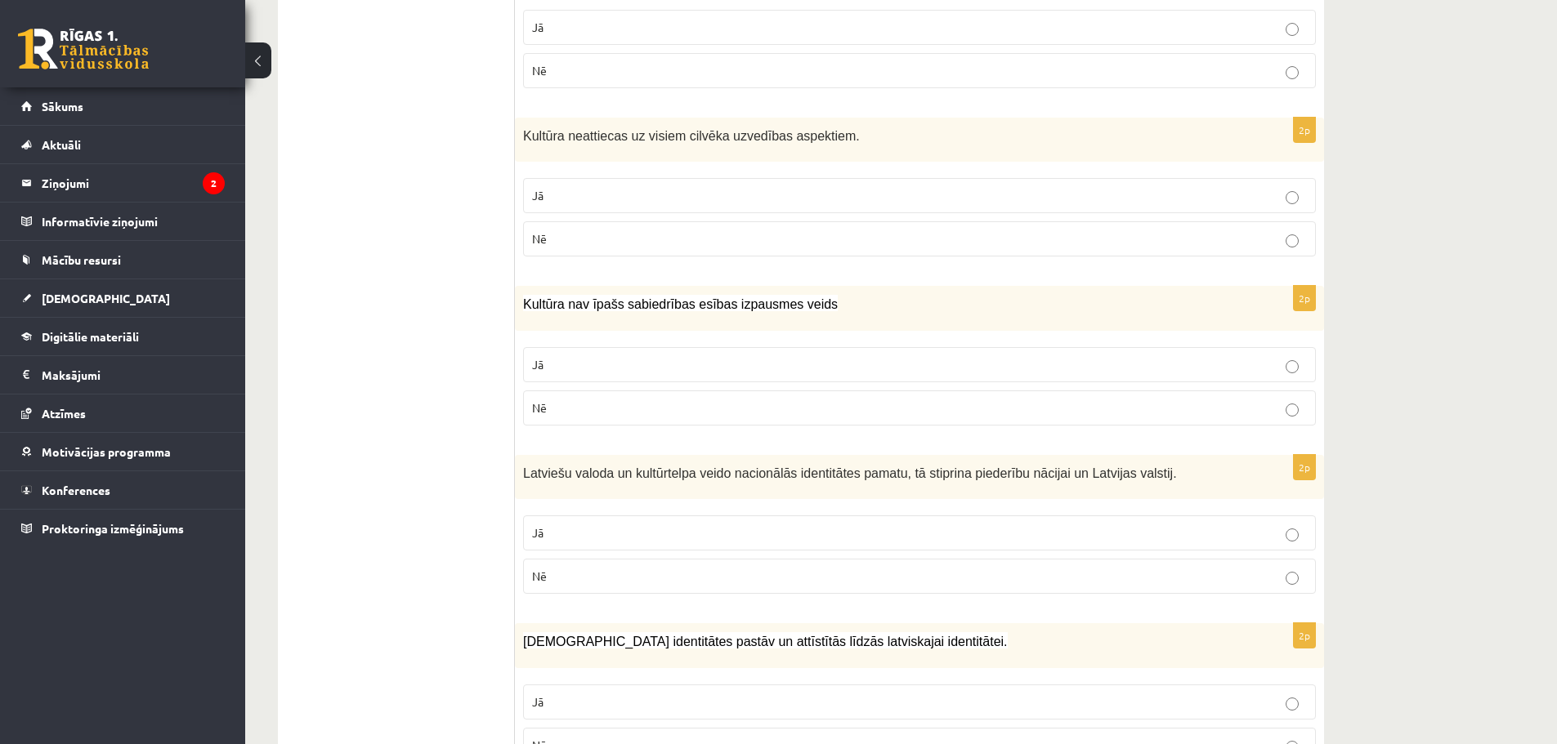
scroll to position [1995, 0]
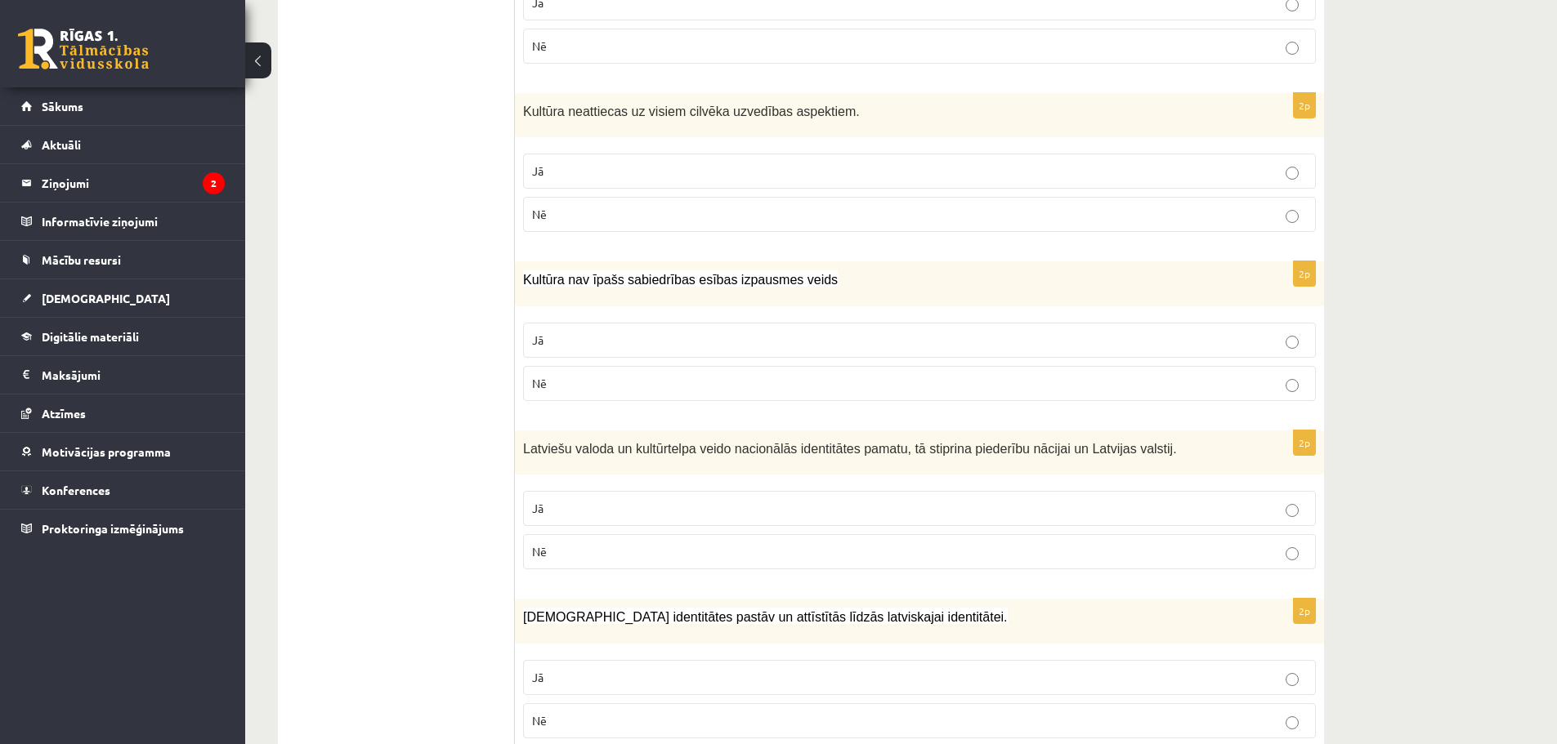
click at [593, 163] on p "Jā" at bounding box center [919, 171] width 775 height 17
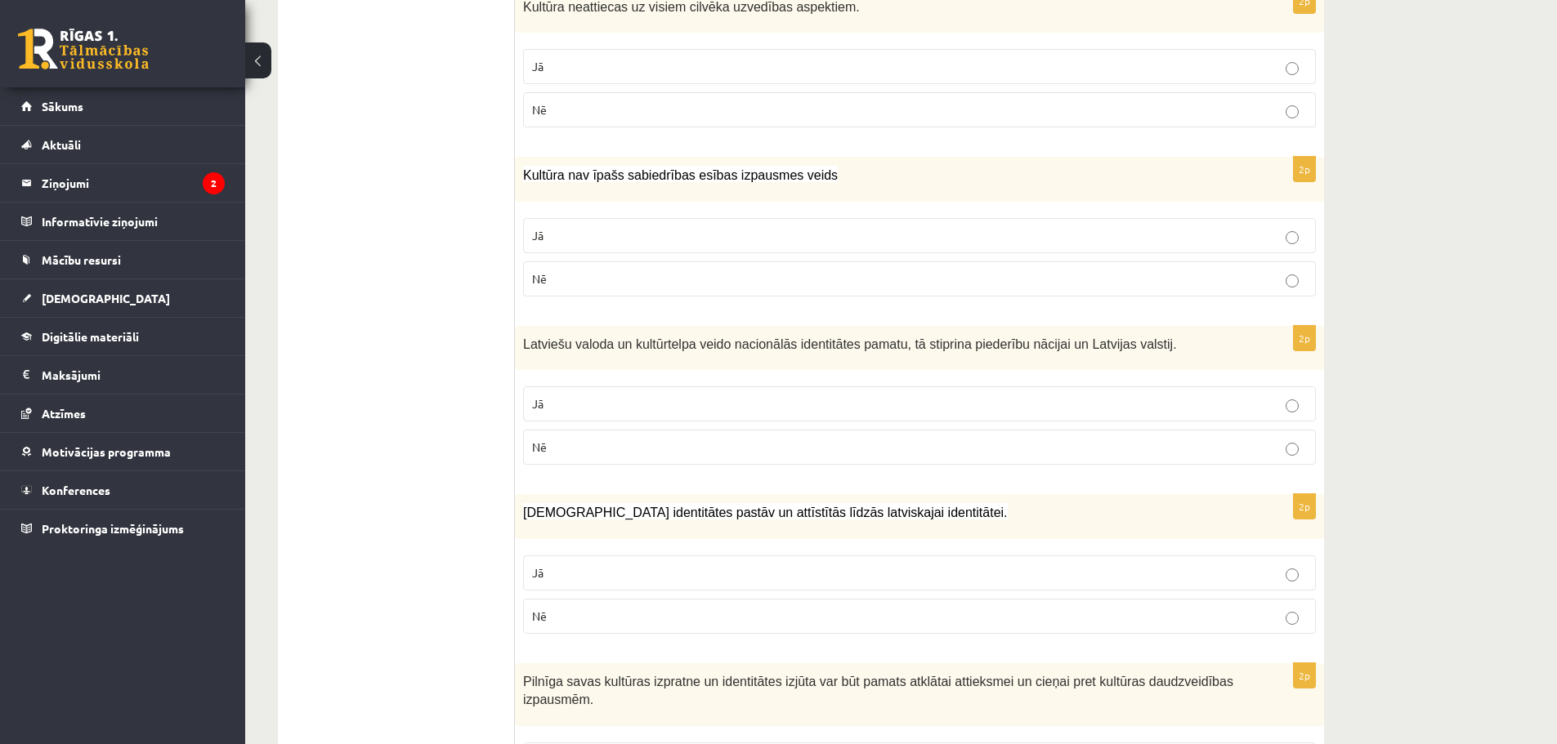
scroll to position [2139, 0]
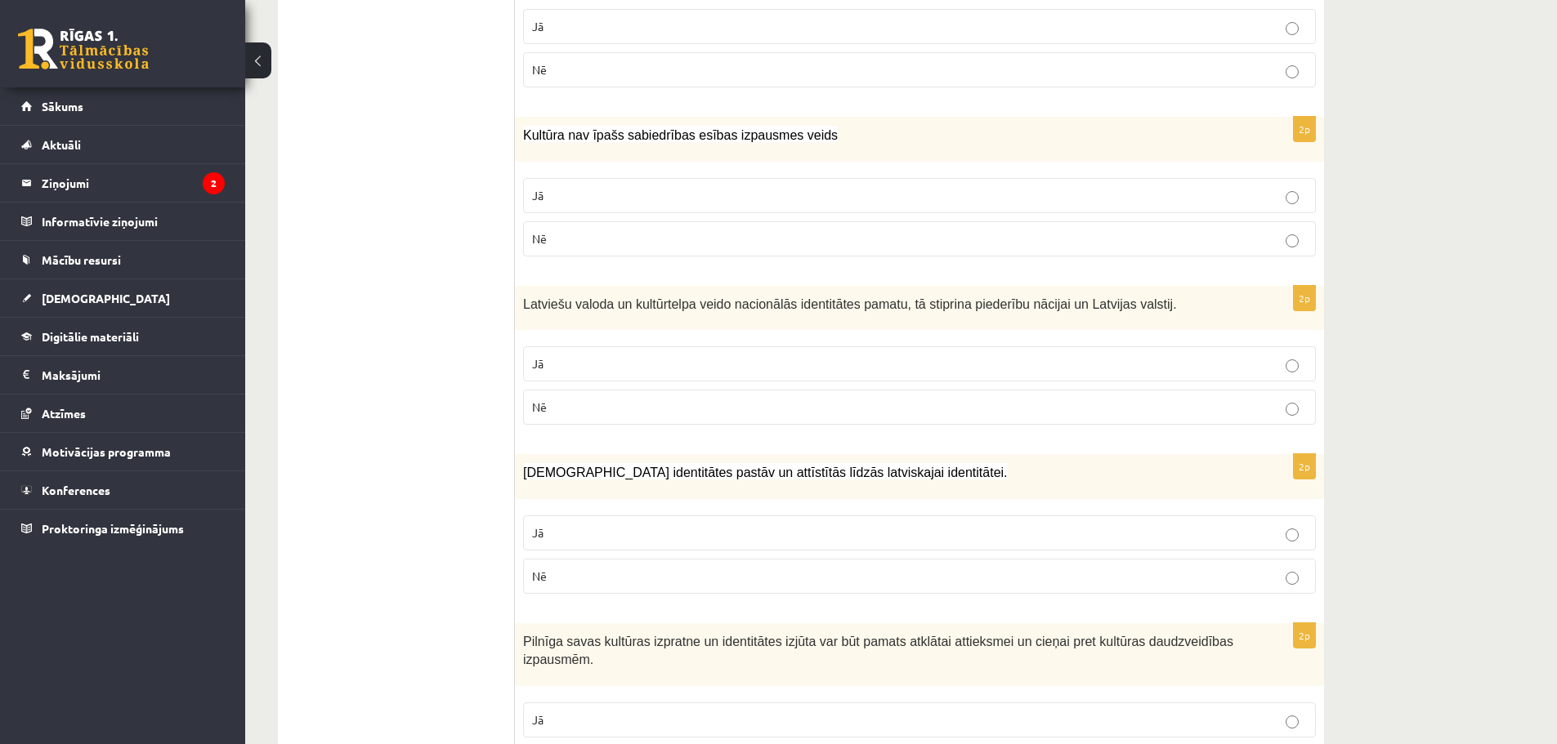
click at [635, 230] on p "Nē" at bounding box center [919, 238] width 775 height 17
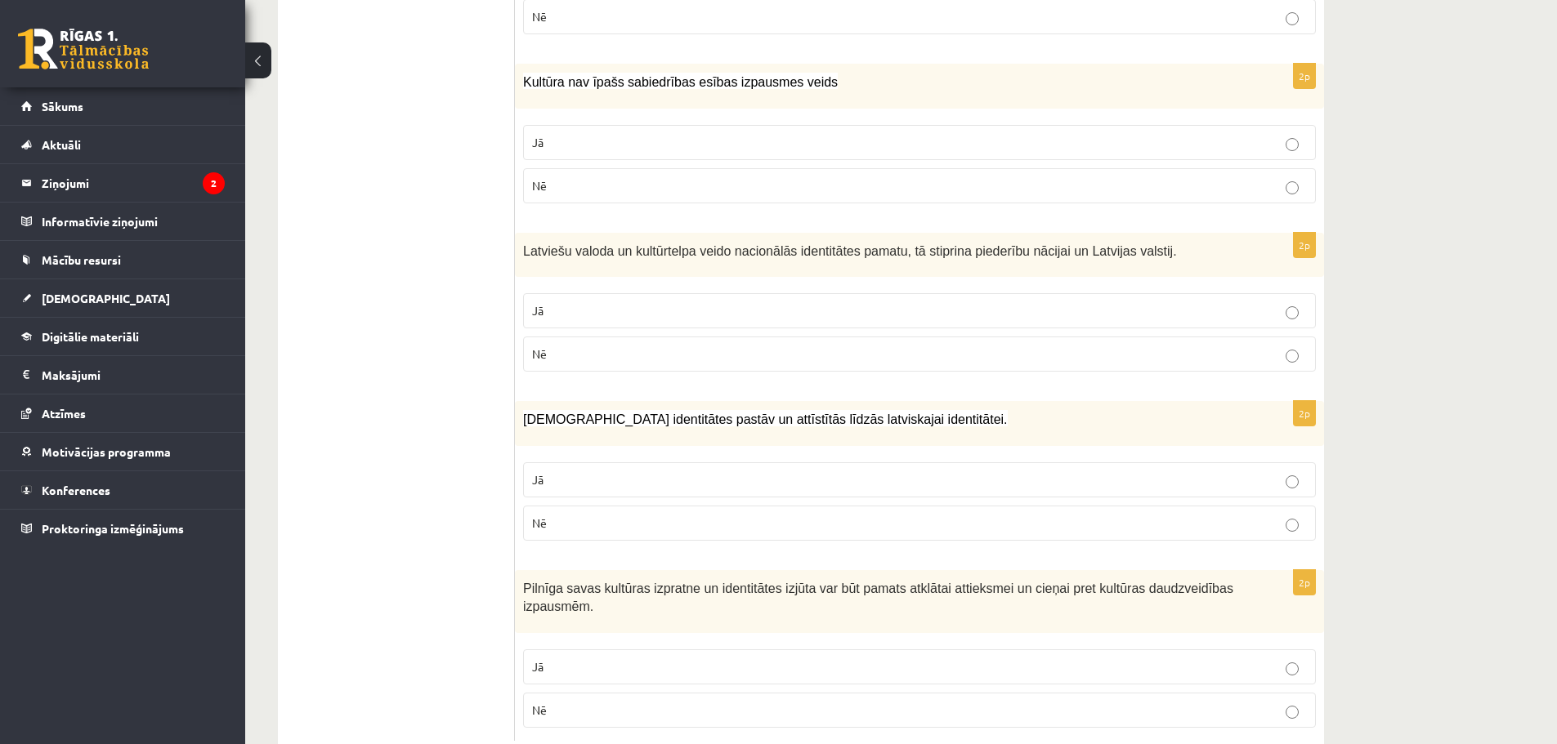
scroll to position [2221, 0]
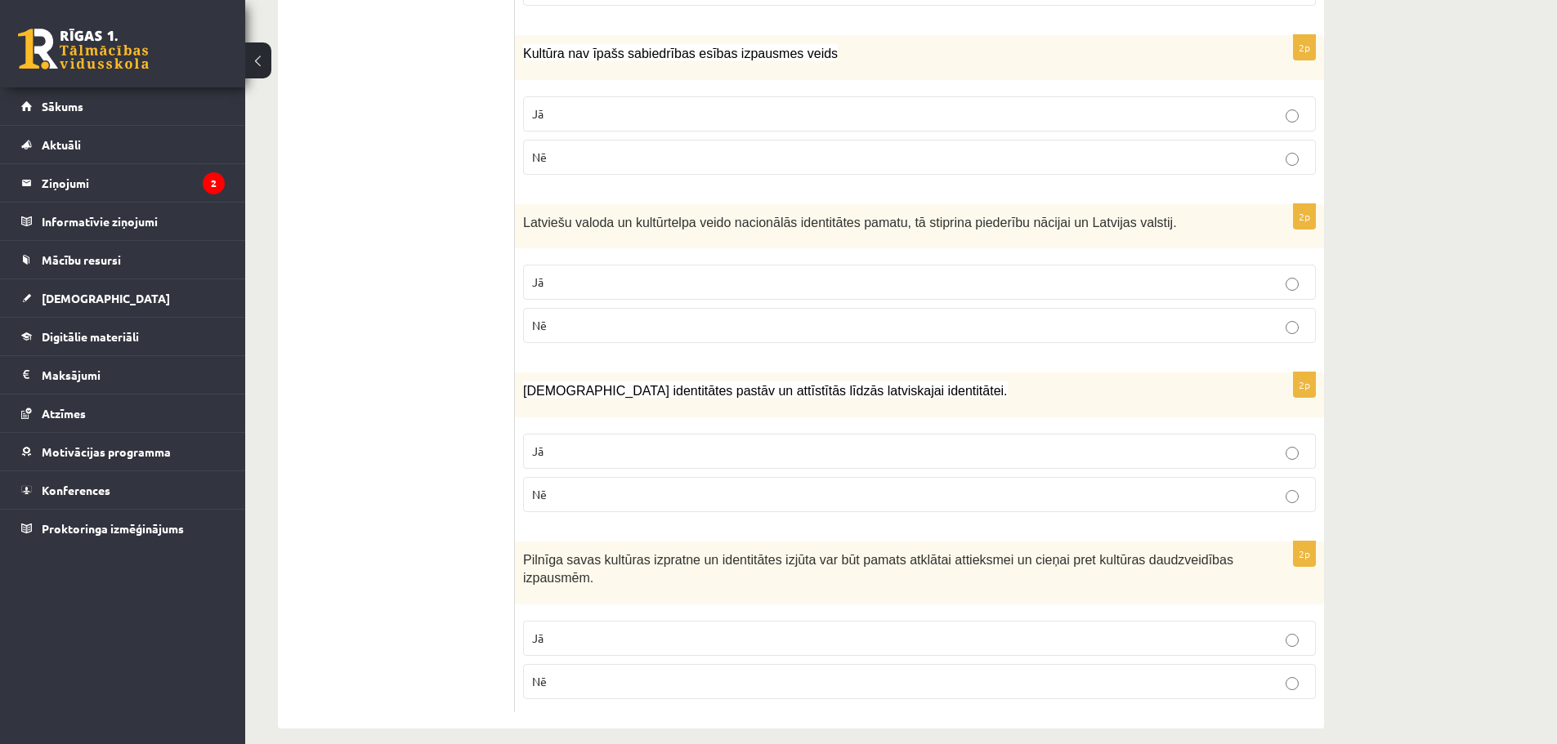
click at [731, 274] on p "Jā" at bounding box center [919, 282] width 775 height 17
click at [791, 434] on label "Jā" at bounding box center [919, 451] width 793 height 35
click at [936, 621] on label "Jā" at bounding box center [919, 638] width 793 height 35
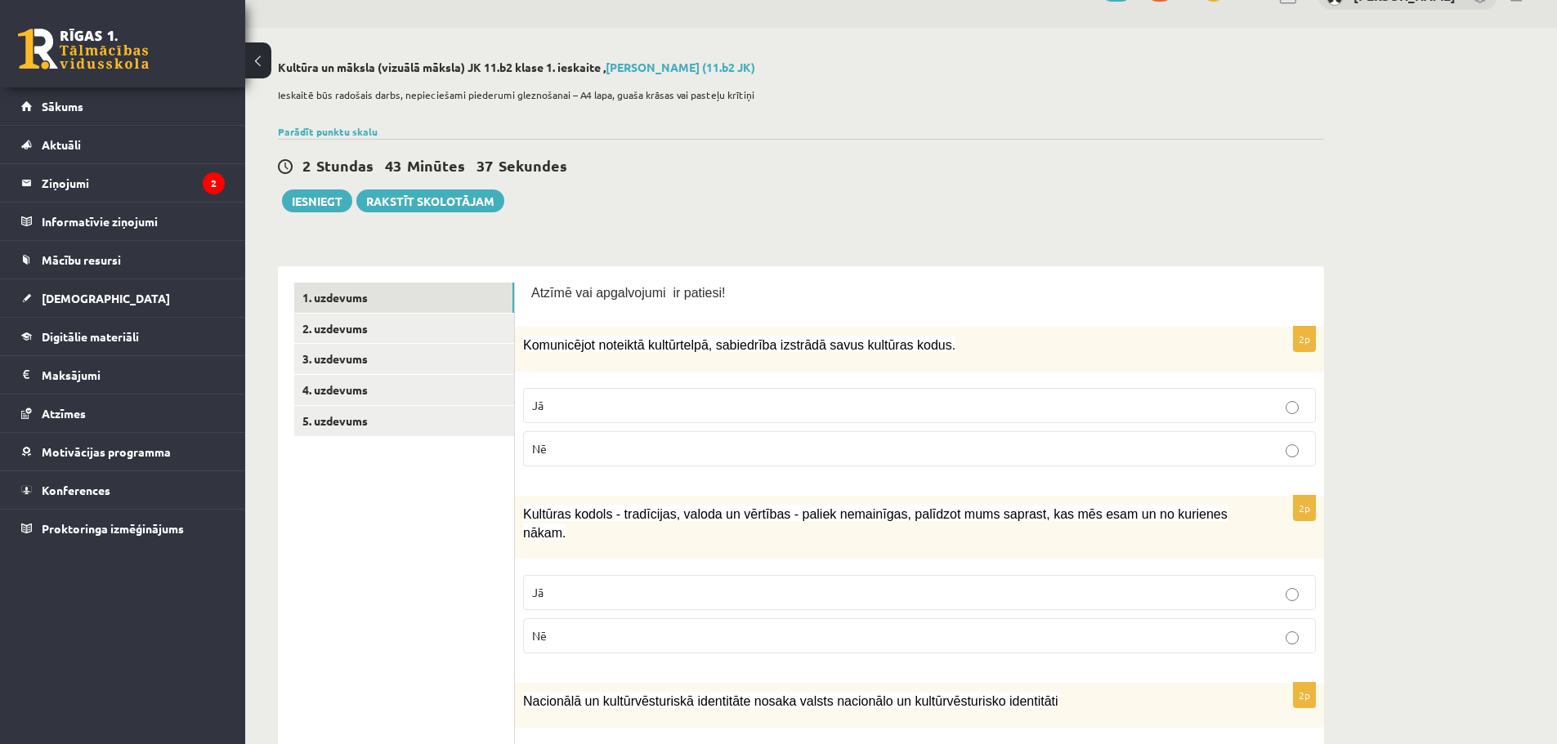
scroll to position [15, 0]
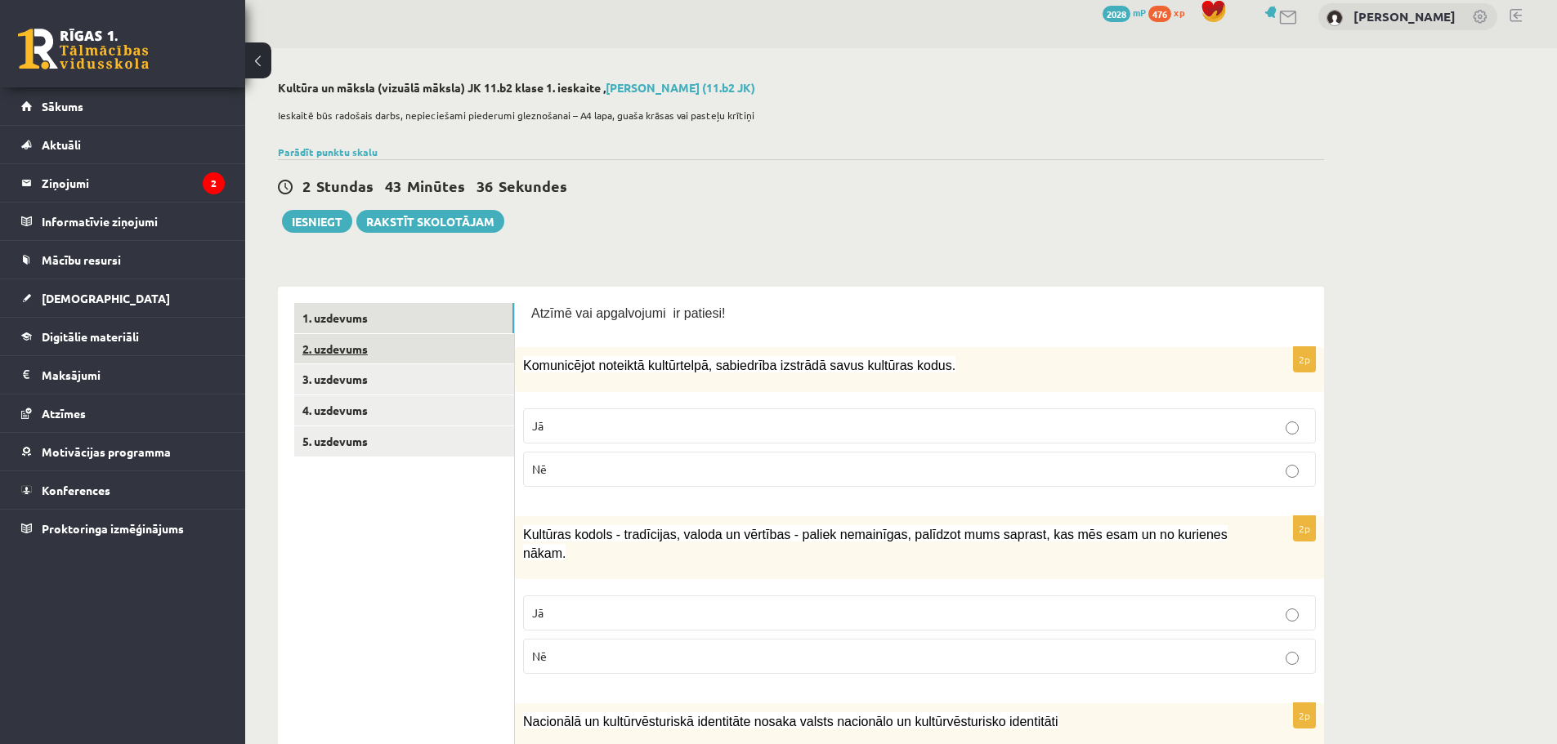
click at [354, 349] on link "2. uzdevums" at bounding box center [404, 349] width 220 height 30
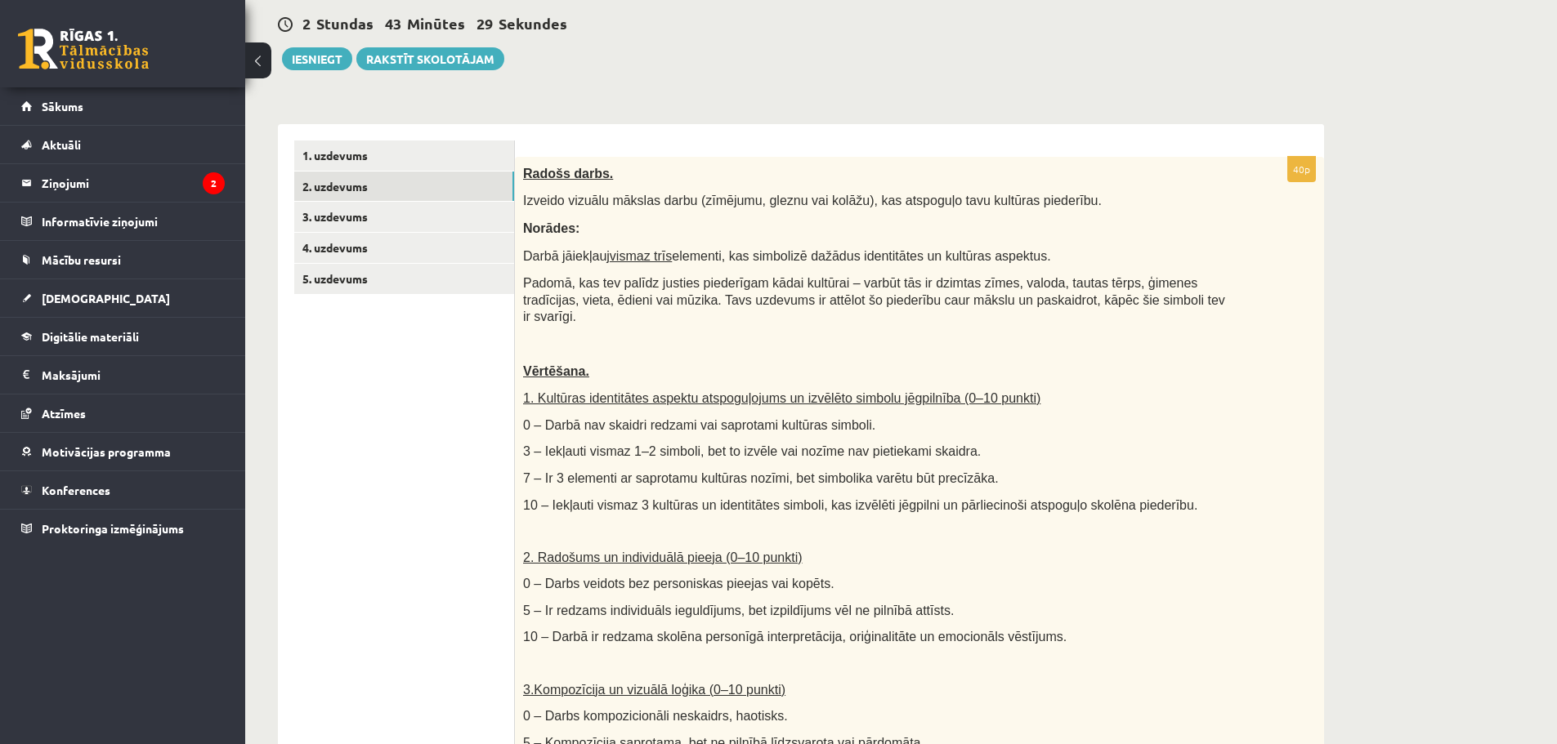
scroll to position [178, 0]
click at [345, 211] on link "3. uzdevums" at bounding box center [404, 216] width 220 height 30
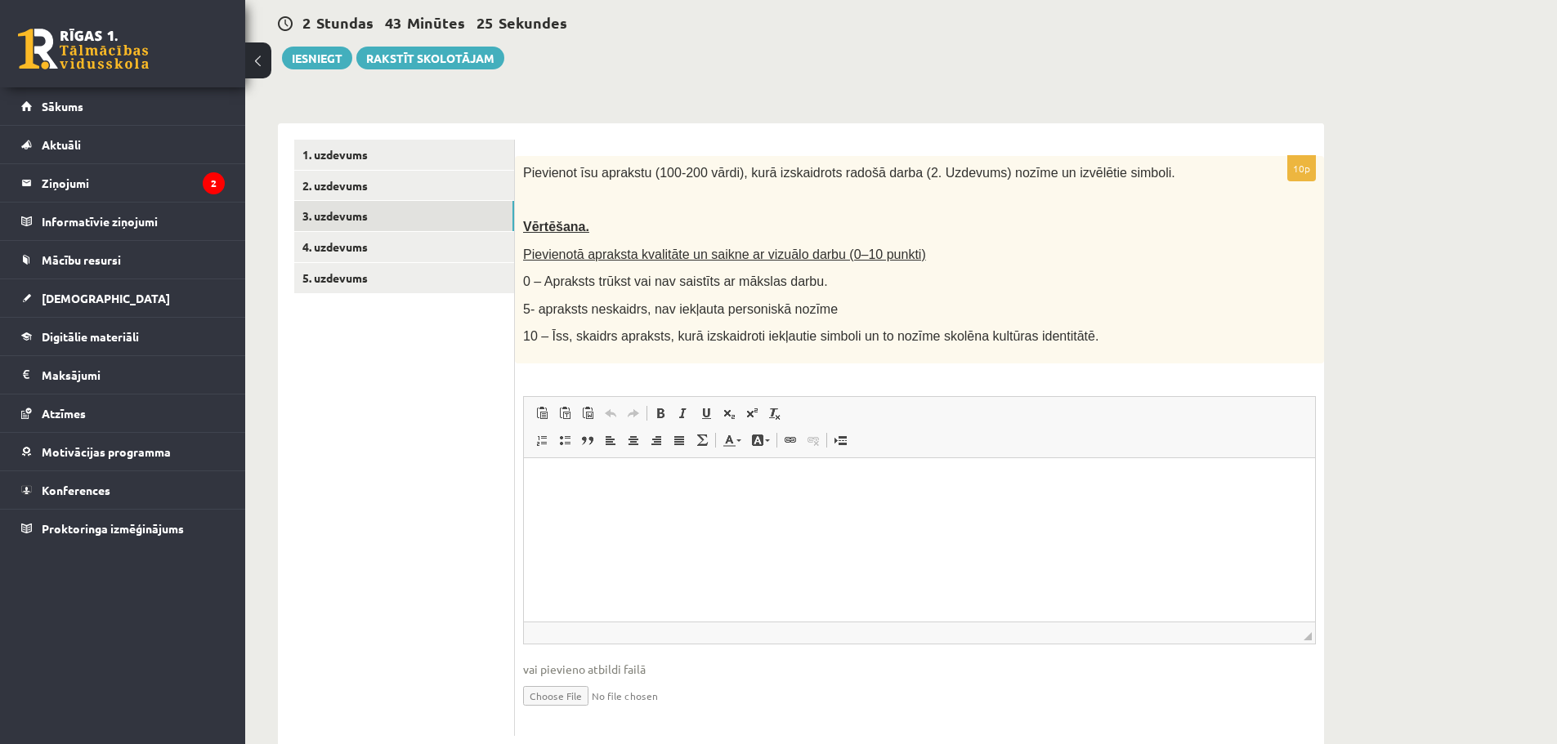
scroll to position [0, 0]
click at [352, 242] on link "4. uzdevums" at bounding box center [404, 247] width 220 height 30
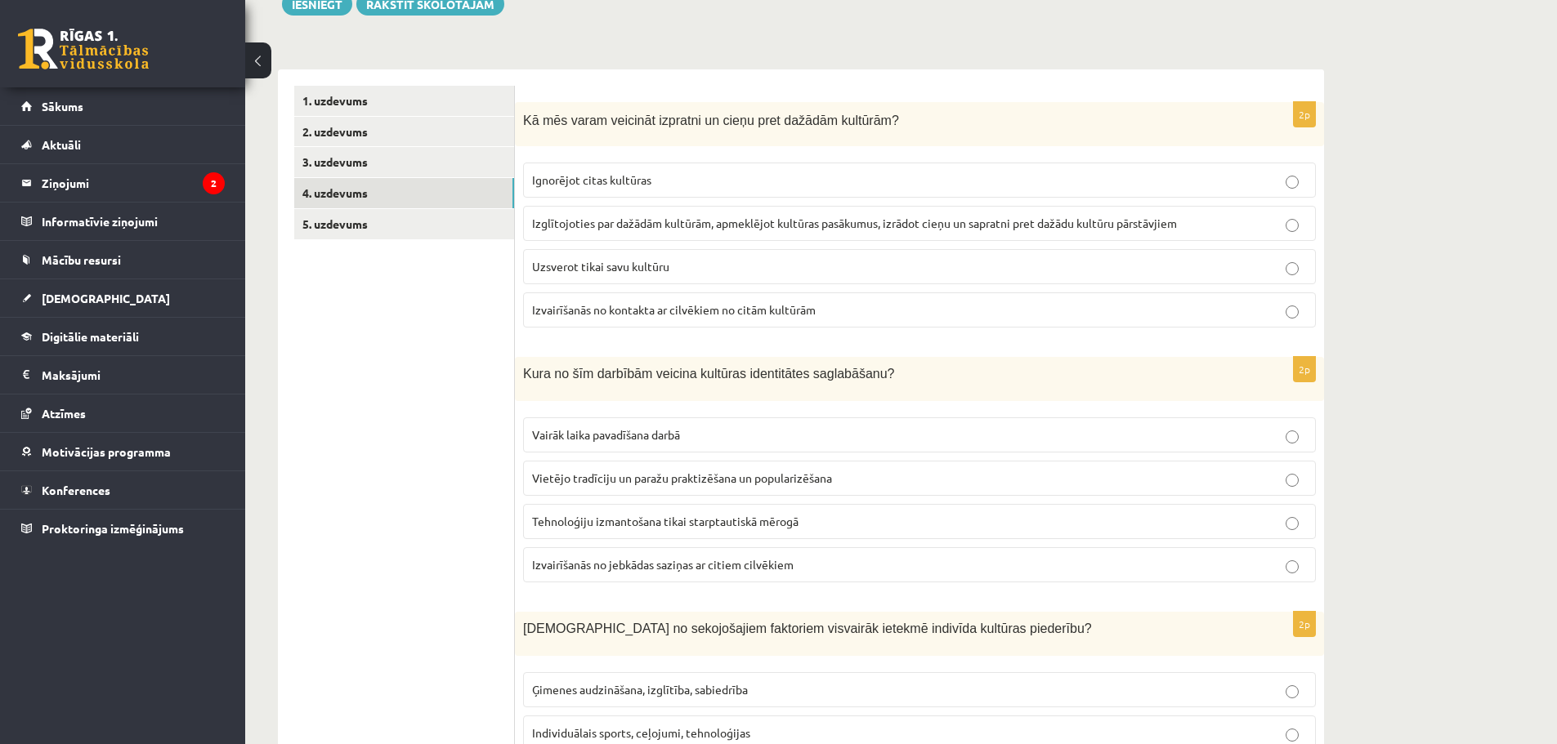
scroll to position [260, 0]
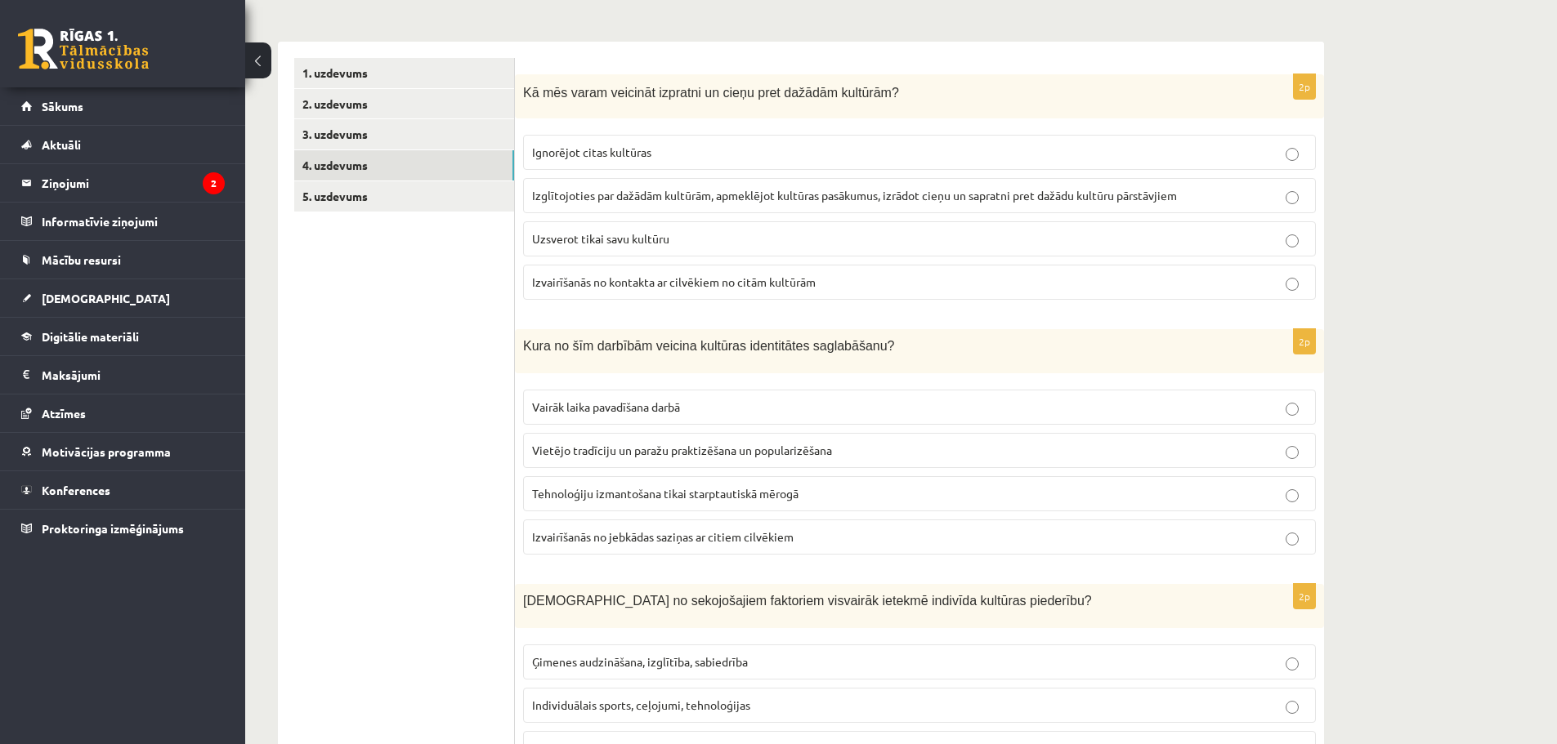
click at [1218, 192] on p "Izglītojoties par dažādām kultūrām, apmeklējot kultūras pasākumus, izrādot cieņ…" at bounding box center [919, 195] width 775 height 17
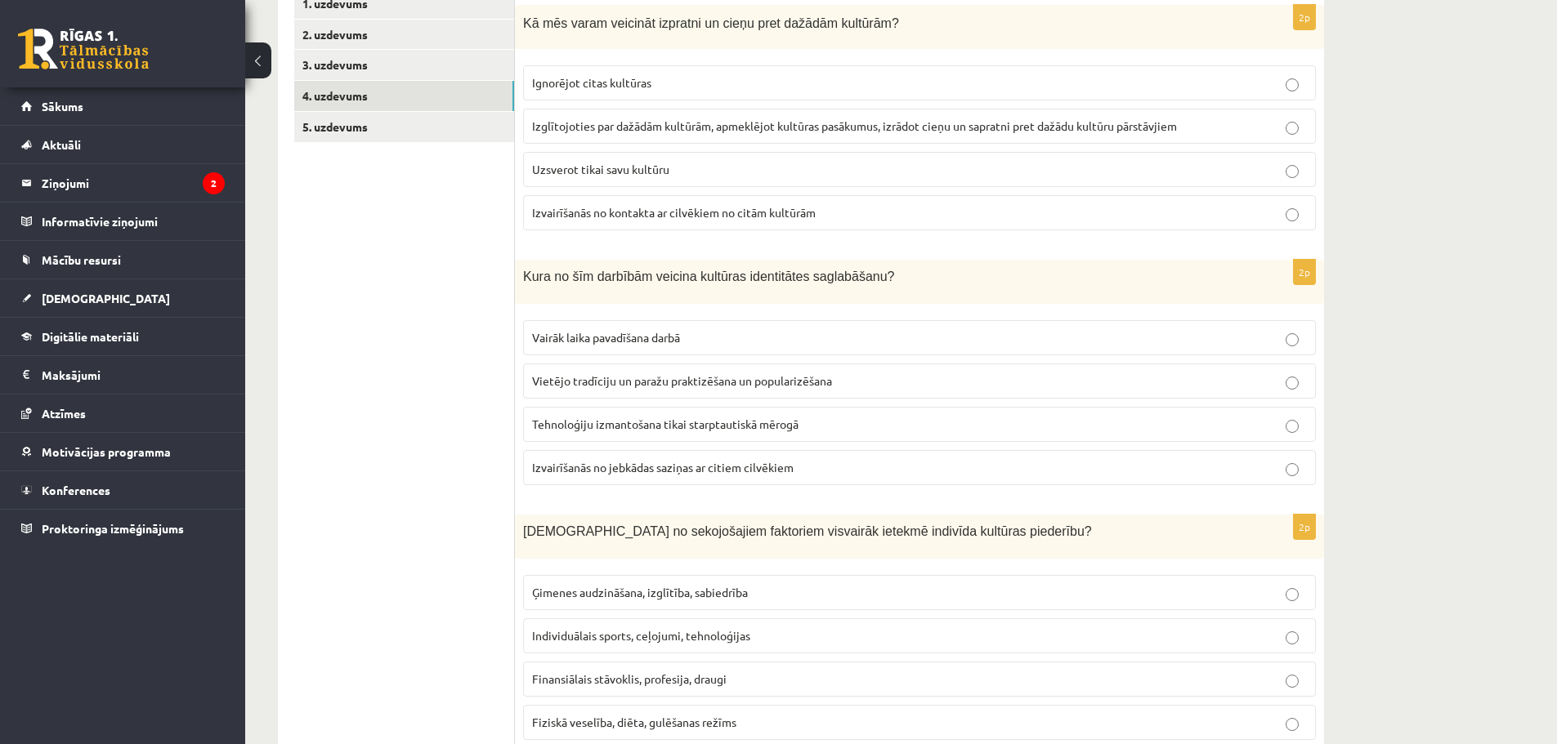
scroll to position [423, 0]
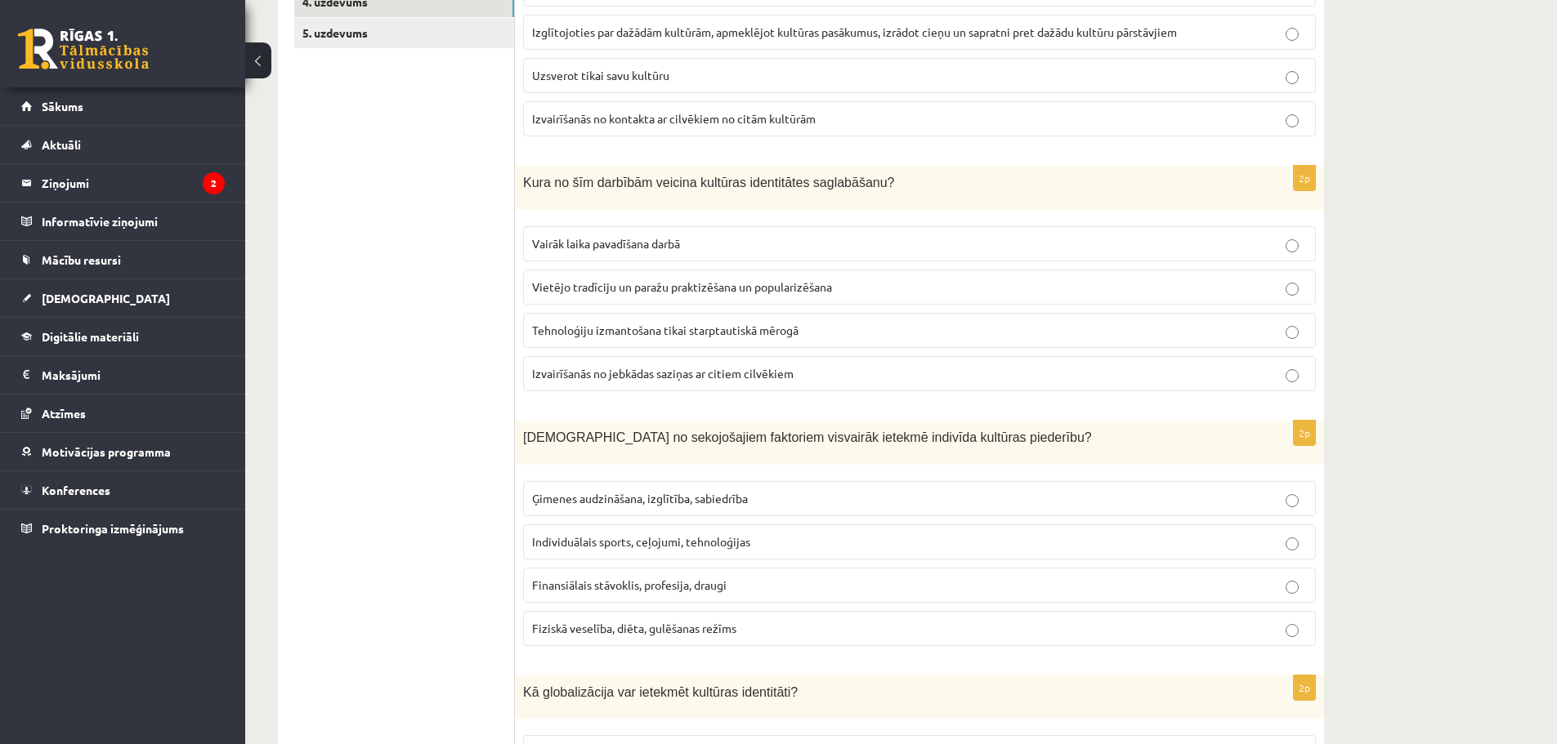
click at [921, 293] on p "Vietējo tradīciju un paražu praktizēšana un popularizēšana" at bounding box center [919, 287] width 775 height 17
click at [1273, 323] on p "Tehnoloģiju izmantošana tikai starptautiskā mērogā" at bounding box center [919, 330] width 775 height 17
click at [1271, 301] on label "Vietējo tradīciju un paražu praktizēšana un popularizēšana" at bounding box center [919, 287] width 793 height 35
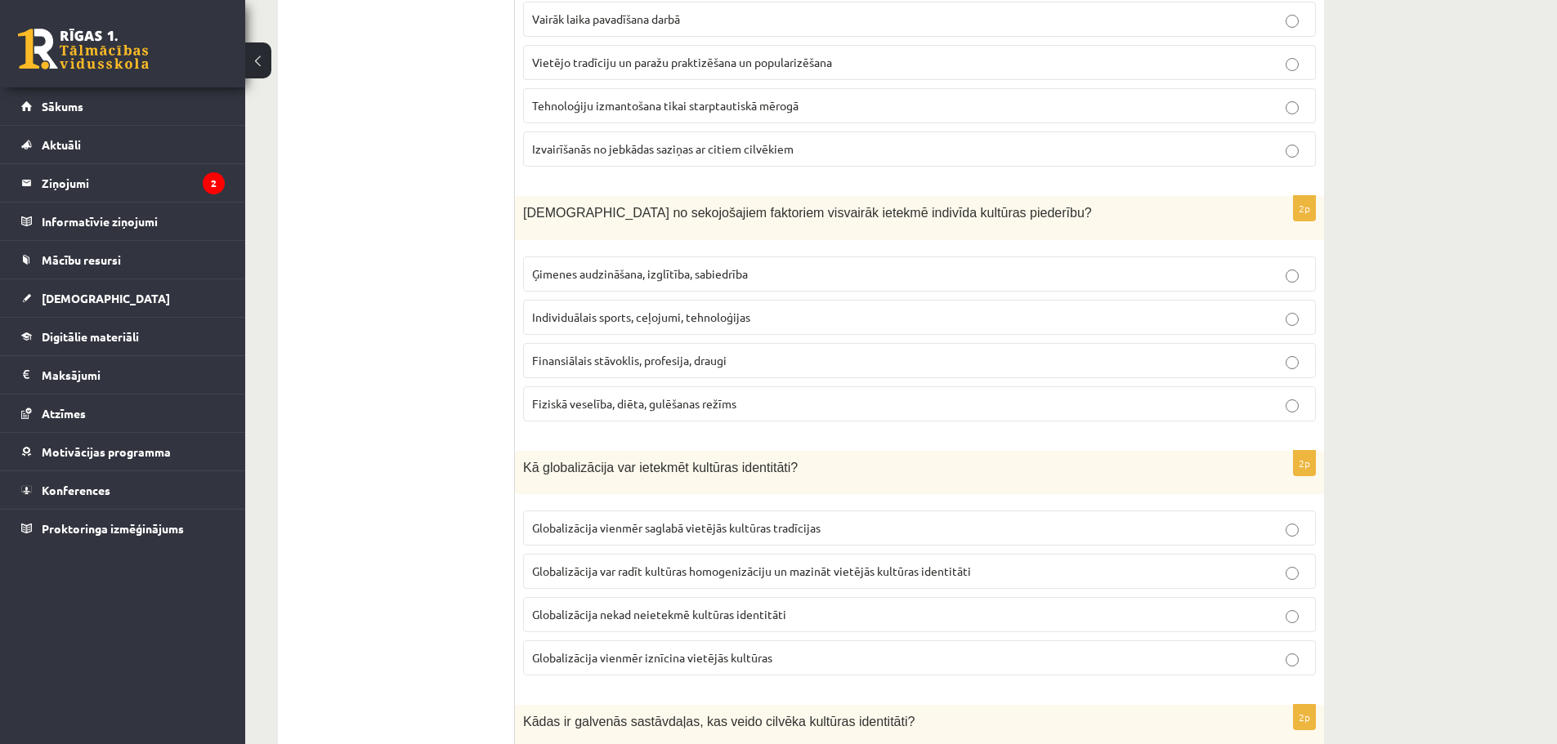
scroll to position [668, 0]
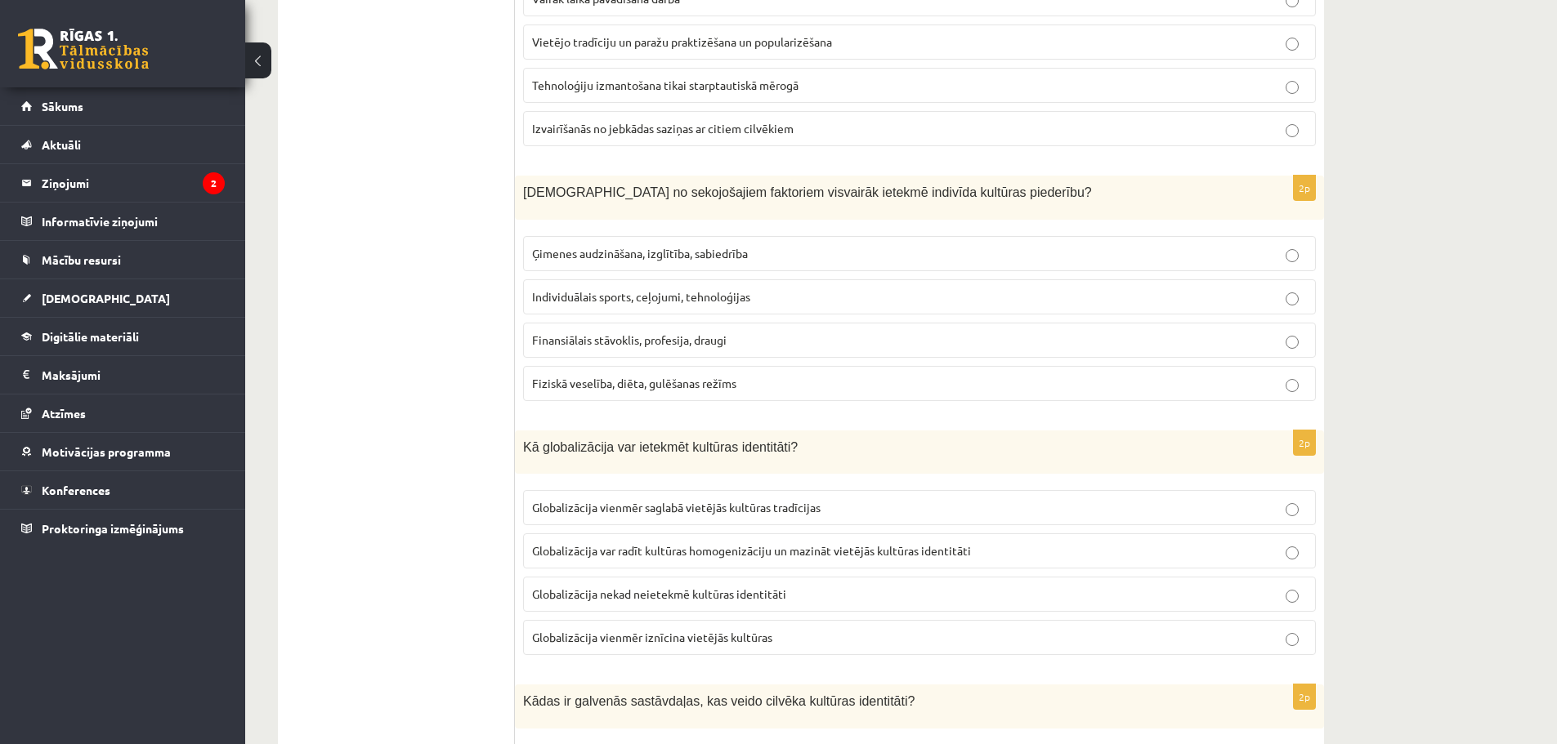
click at [723, 247] on span "Ģimenes audzināšana, izglītība, sabiedrība" at bounding box center [640, 253] width 216 height 15
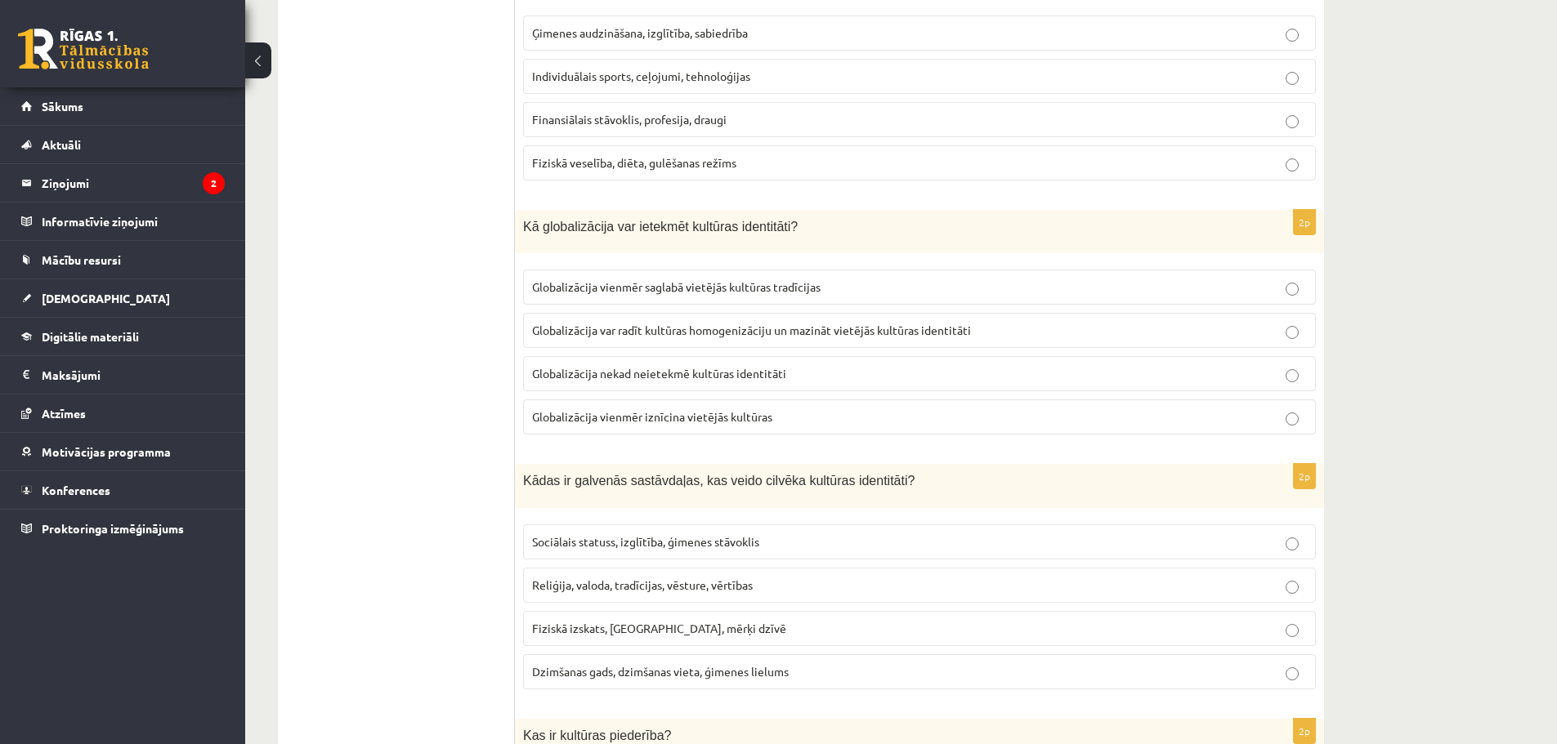
scroll to position [914, 0]
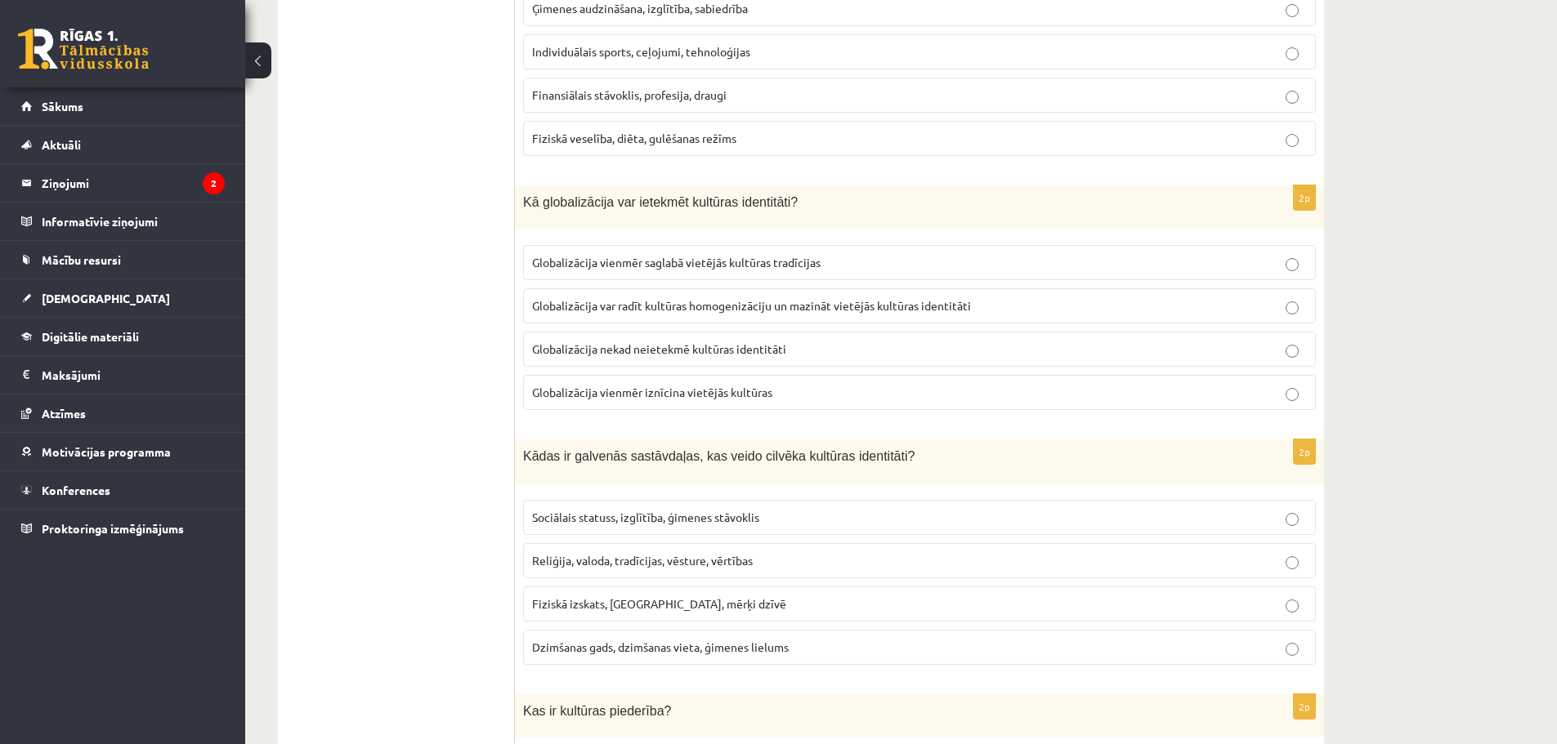
click at [1124, 311] on p "Globalizācija var radīt kultūras homogenizāciju un mazināt vietējās kultūras id…" at bounding box center [919, 305] width 775 height 17
drag, startPoint x: 687, startPoint y: 306, endPoint x: 770, endPoint y: 306, distance: 82.5
click at [770, 306] on span "Globalizācija var radīt kultūras homogenizāciju un mazināt vietējās kultūras id…" at bounding box center [751, 305] width 439 height 15
click at [421, 266] on ul "1. uzdevums 2. uzdevums 3. uzdevums 4. uzdevums 5. uzdevums" at bounding box center [404, 678] width 221 height 2549
click at [672, 270] on span "Globalizācija vienmēr saglabā vietējās kultūras tradīcijas" at bounding box center [676, 262] width 288 height 15
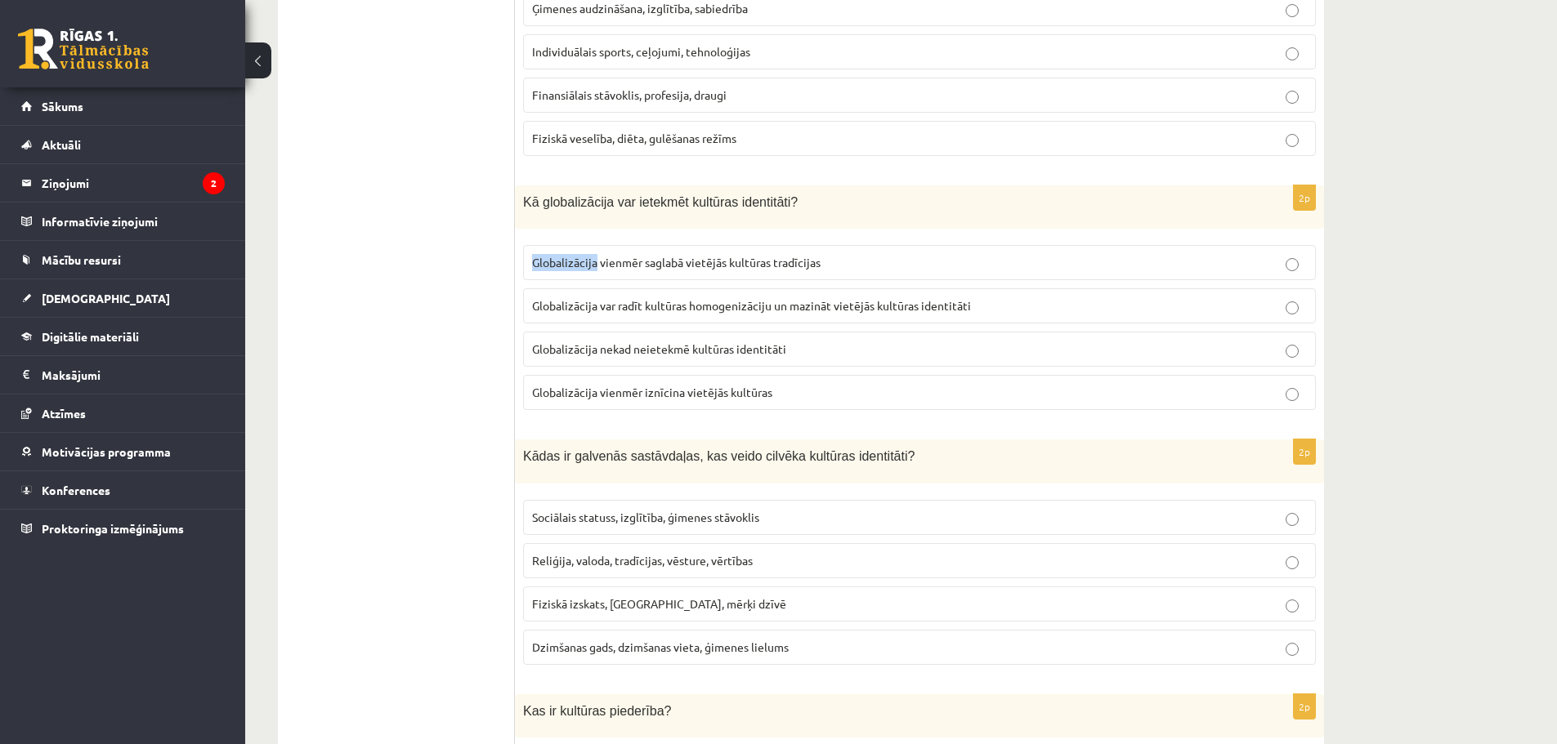
drag, startPoint x: 525, startPoint y: 260, endPoint x: 597, endPoint y: 265, distance: 72.1
click at [597, 265] on label "Globalizācija vienmēr saglabā vietējās kultūras tradīcijas" at bounding box center [919, 262] width 793 height 35
click at [427, 306] on ul "1. uzdevums 2. uzdevums 3. uzdevums 4. uzdevums 5. uzdevums" at bounding box center [404, 678] width 221 height 2549
drag, startPoint x: 533, startPoint y: 264, endPoint x: 812, endPoint y: 263, distance: 279.5
click at [825, 269] on p "Globalizācija vienmēr saglabā vietējās kultūras tradīcijas" at bounding box center [919, 262] width 775 height 17
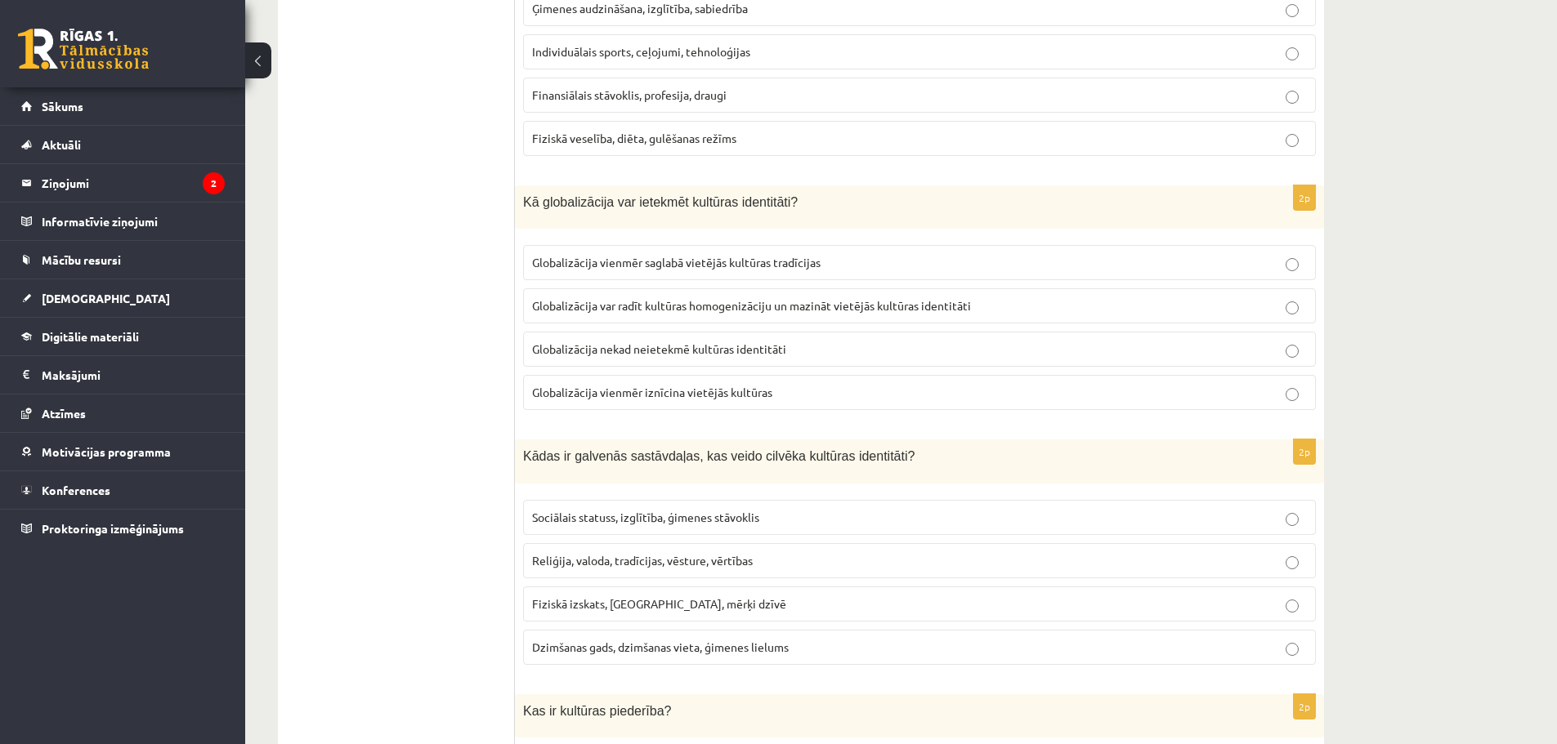
click at [795, 303] on span "Globalizācija var radīt kultūras homogenizāciju un mazināt vietējās kultūras id…" at bounding box center [751, 305] width 439 height 15
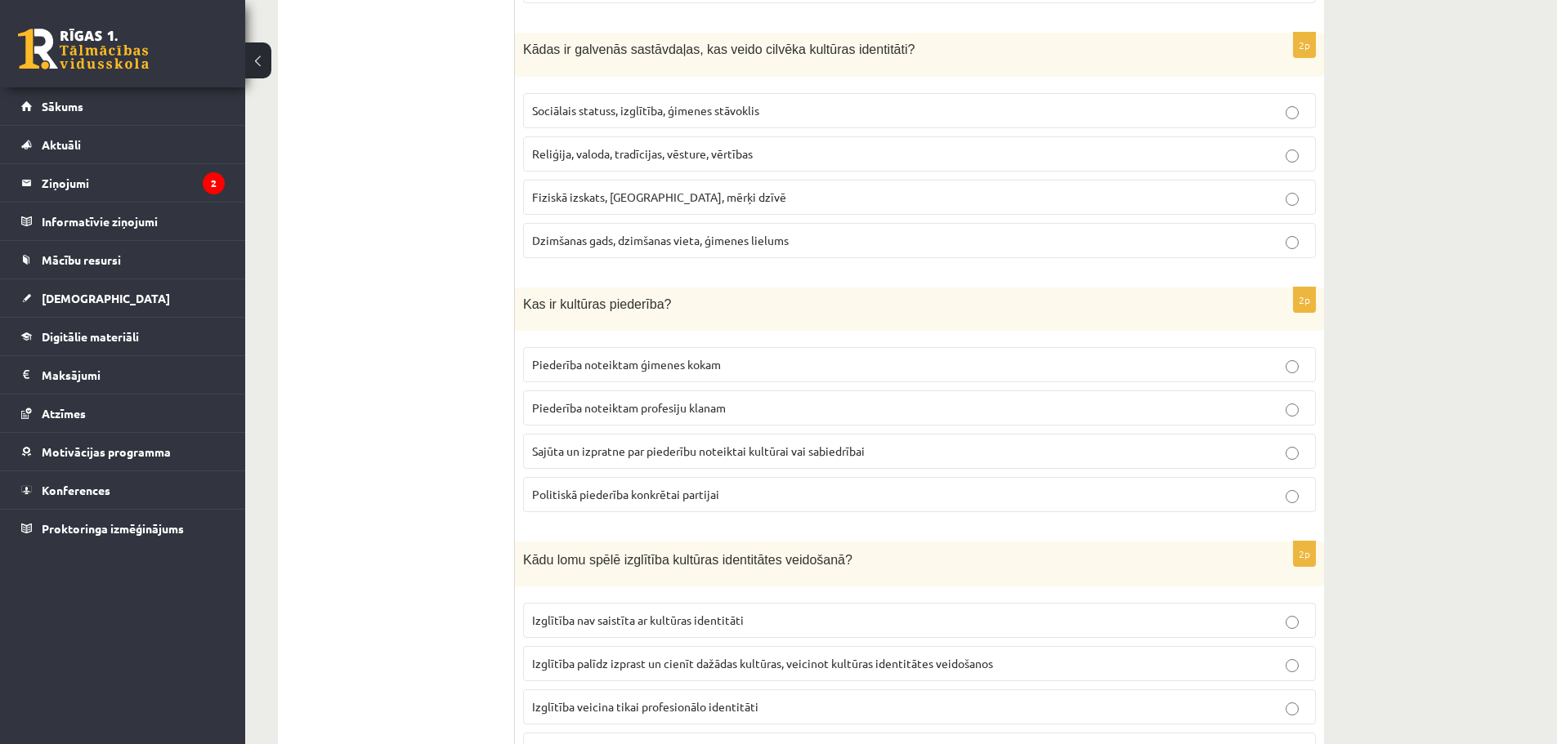
scroll to position [1322, 0]
click at [682, 153] on span "Reliģija, valoda, tradīcijas, vēsture, vērtības" at bounding box center [642, 152] width 221 height 15
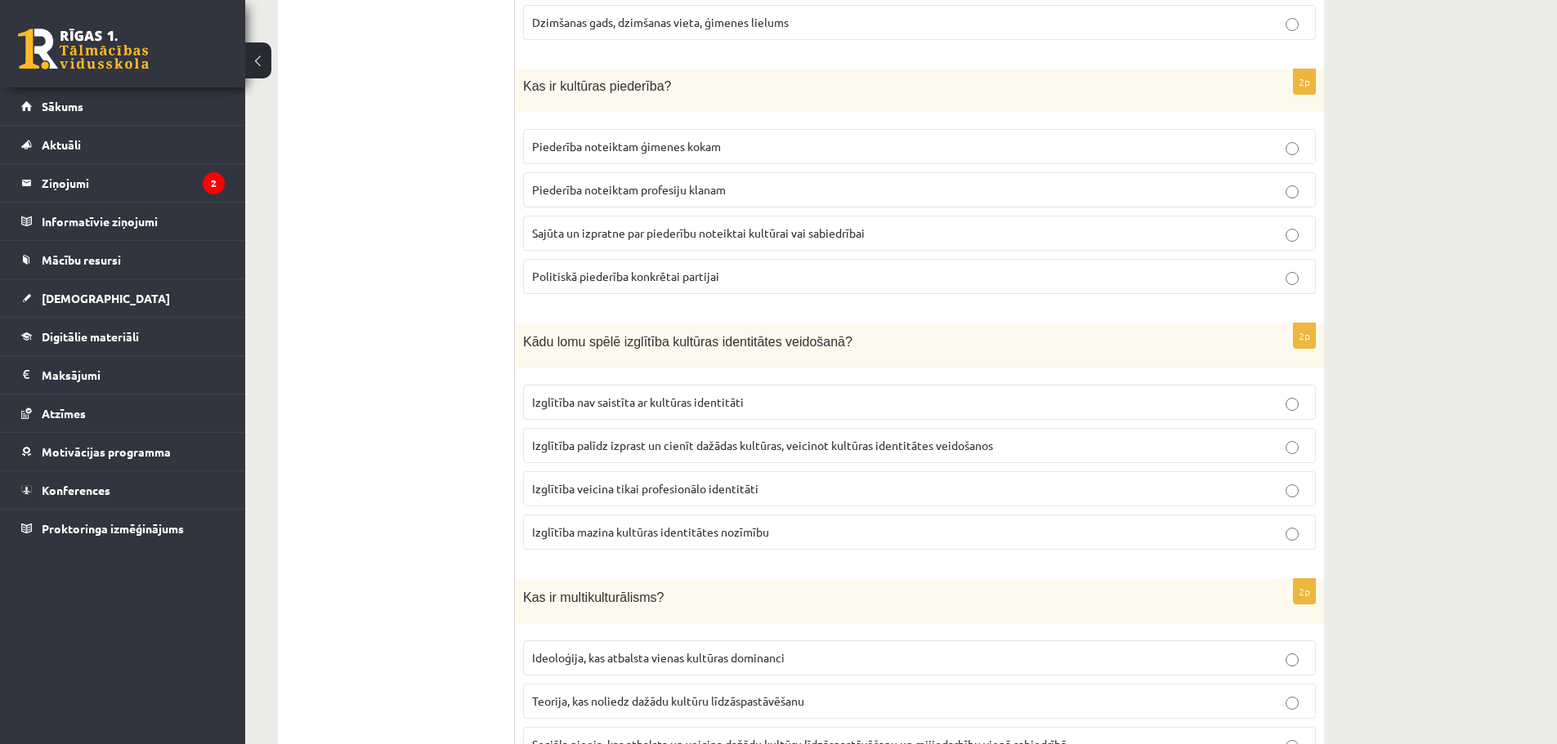
scroll to position [1567, 0]
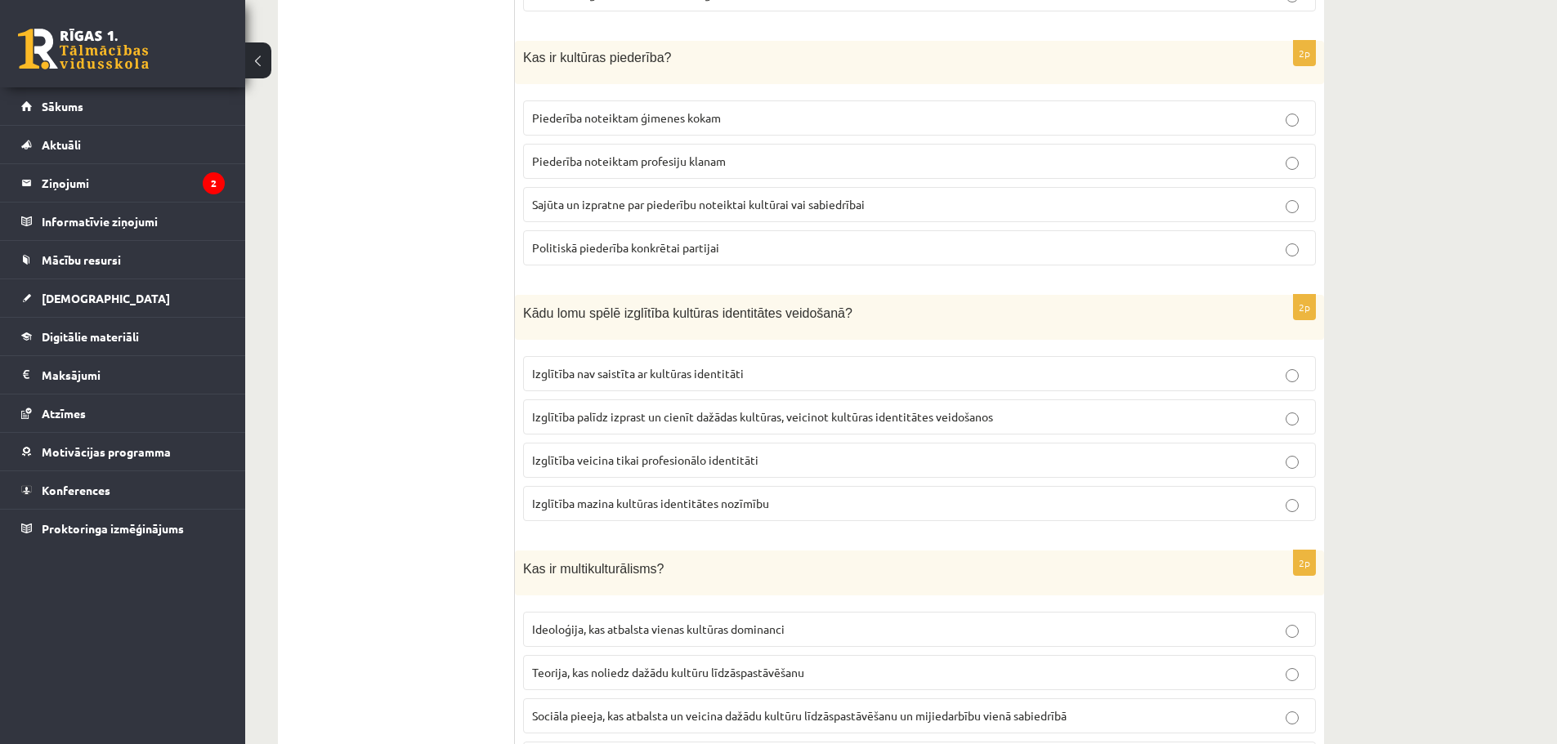
click at [575, 207] on span "Sajūta un izpratne par piederību noteiktai kultūrai vai sabiedrībai" at bounding box center [698, 204] width 333 height 15
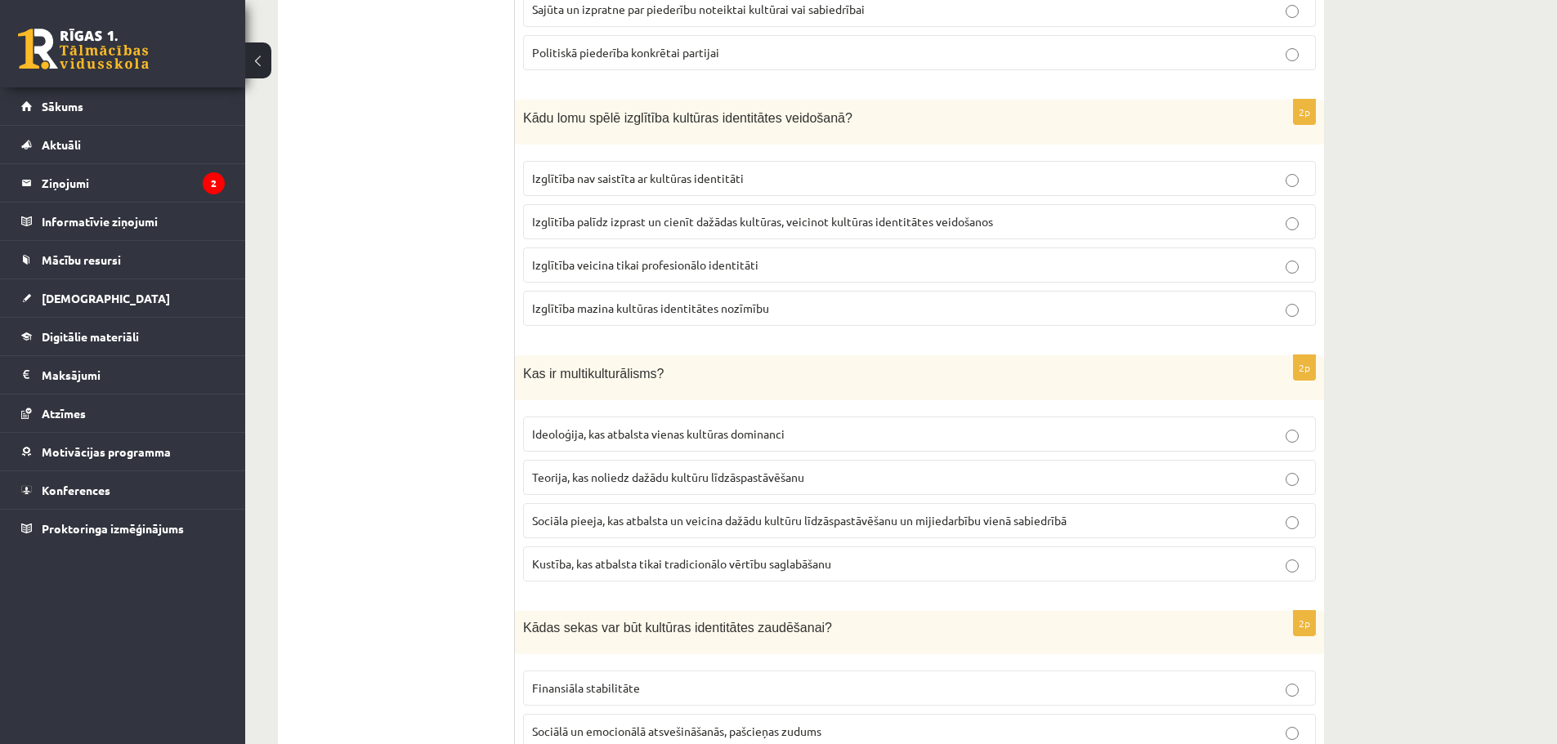
scroll to position [1812, 0]
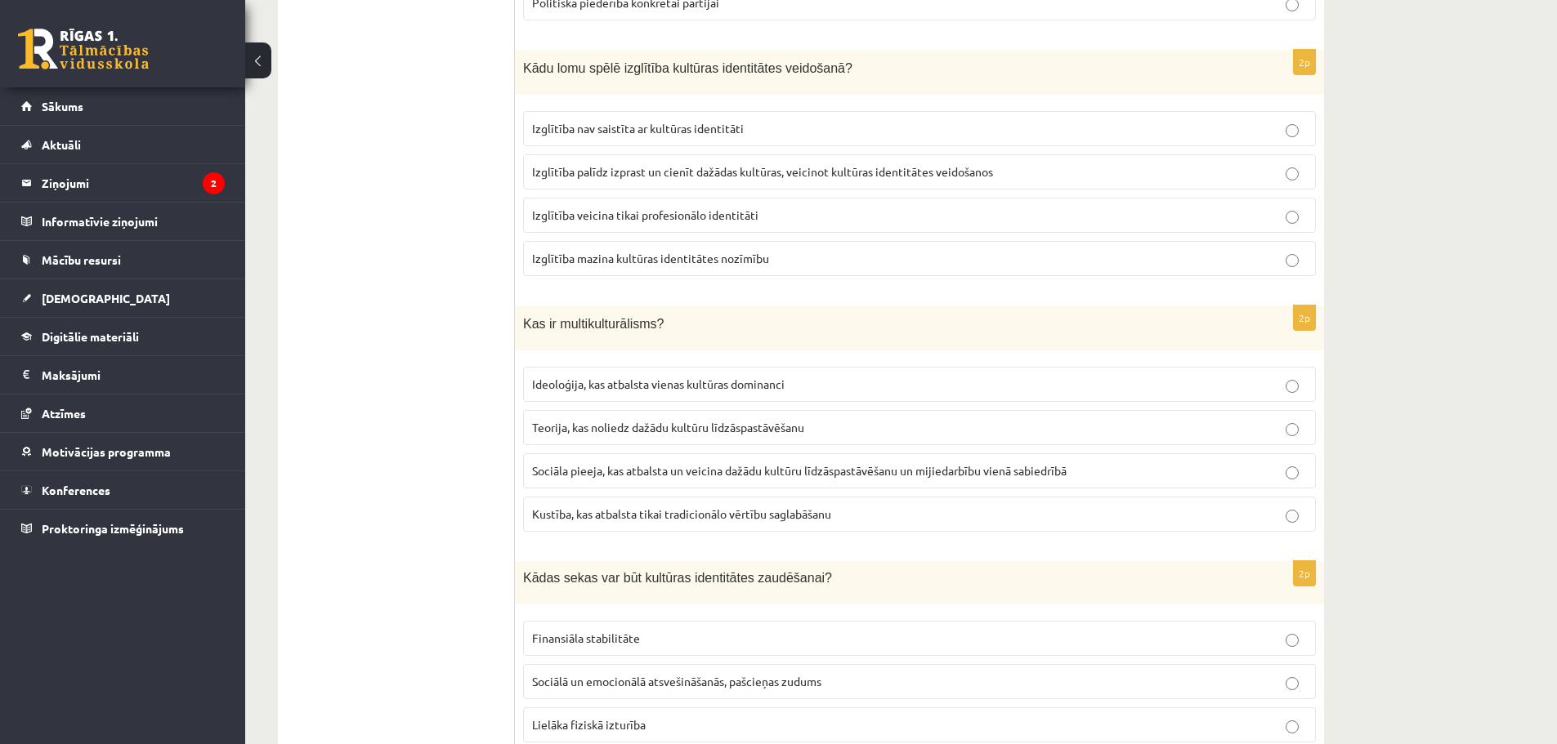
click at [719, 172] on span "Izglītība palīdz izprast un cienīt dažādas kultūras, veicinot kultūras identitā…" at bounding box center [762, 171] width 461 height 15
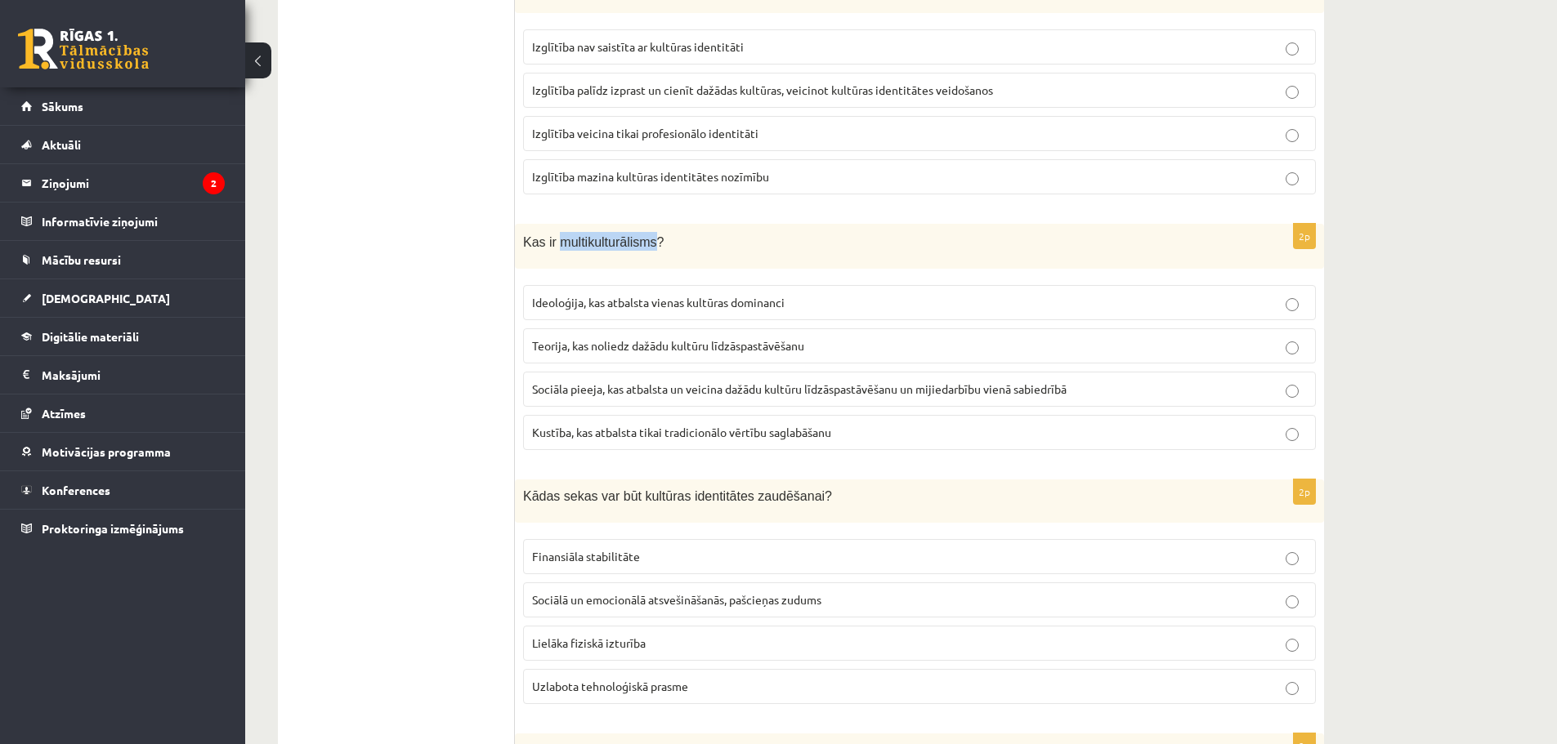
drag, startPoint x: 556, startPoint y: 244, endPoint x: 649, endPoint y: 251, distance: 92.6
click at [649, 251] on p "Kas ir multikulturālisms?" at bounding box center [878, 241] width 711 height 19
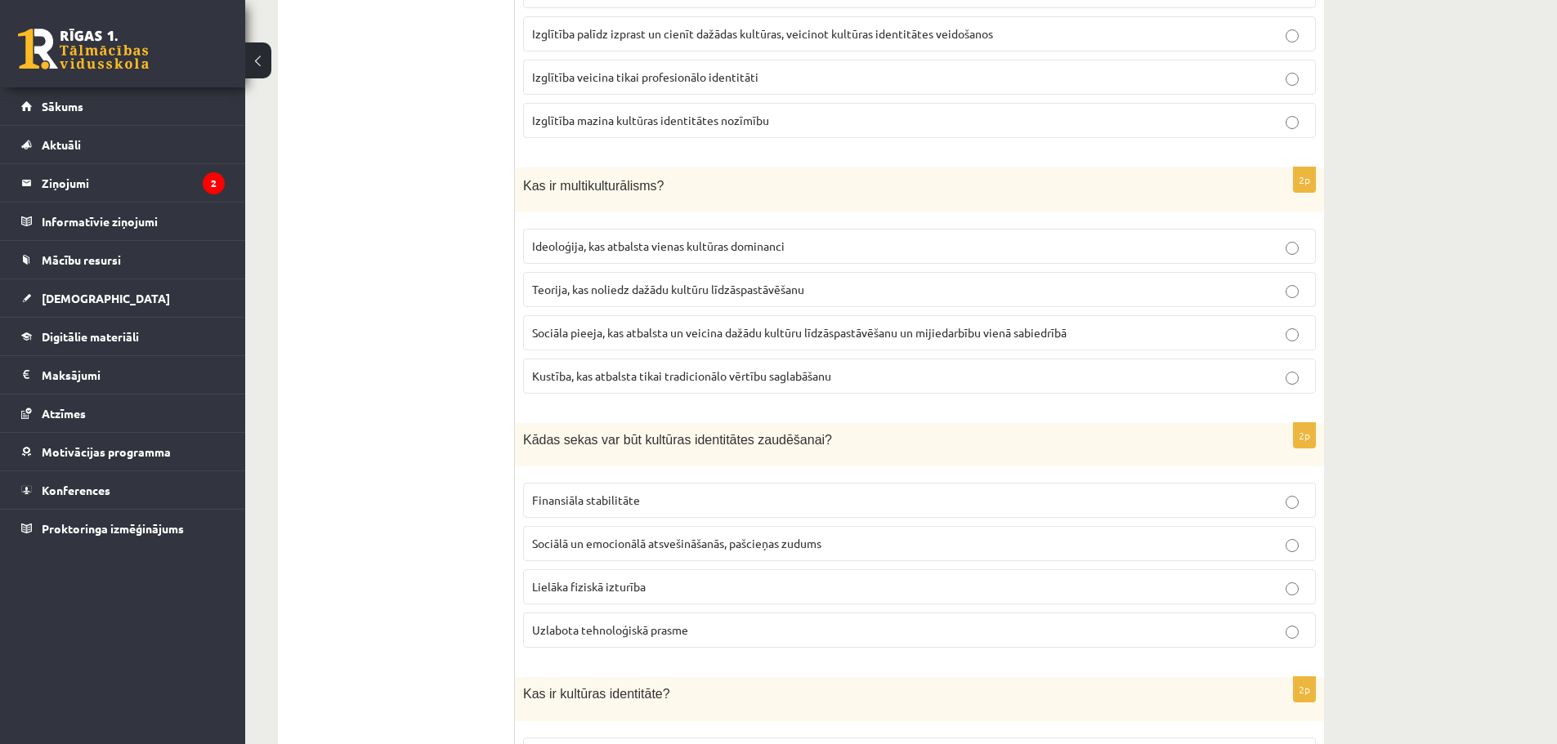
scroll to position [1976, 0]
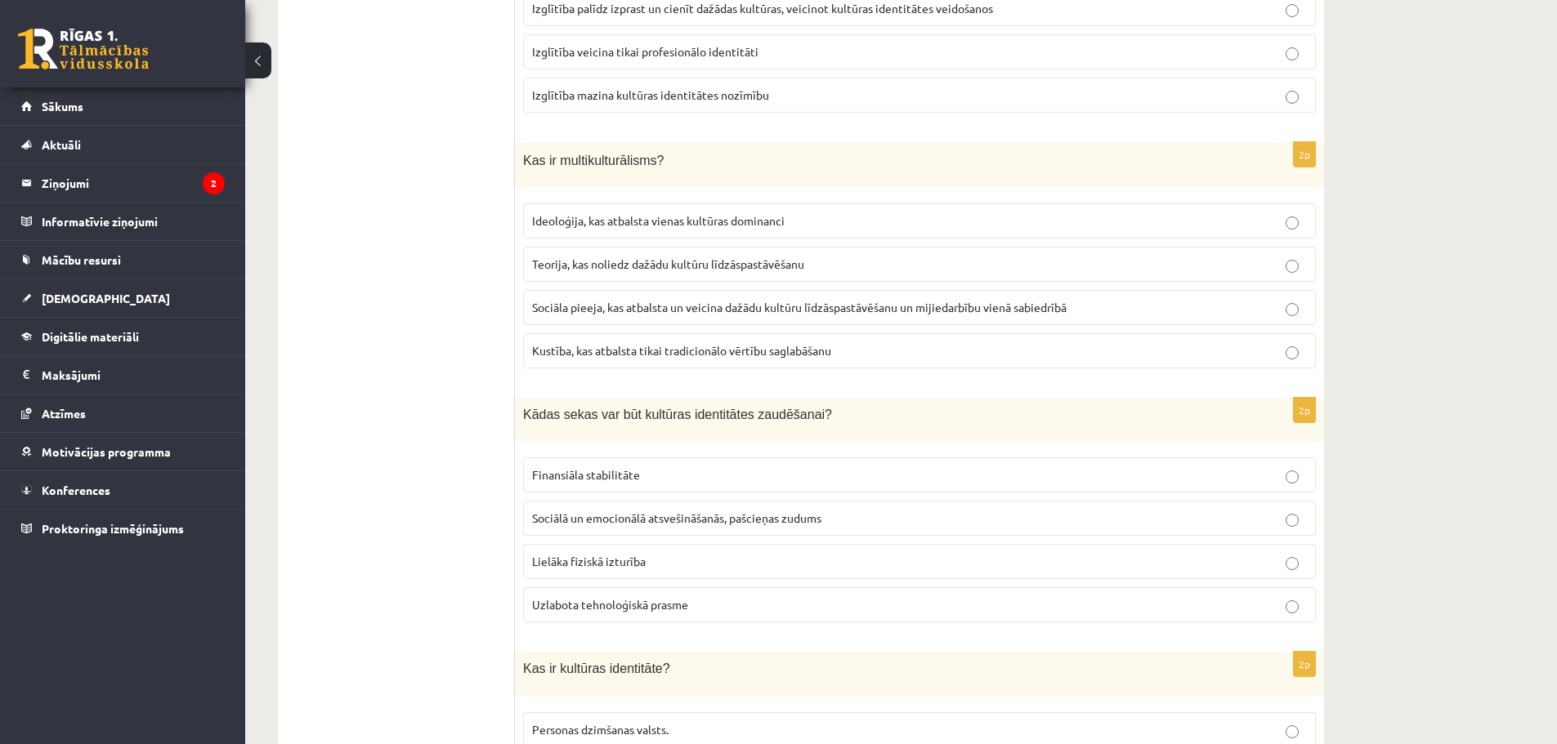
click at [717, 311] on span "Sociāla pieeja, kas atbalsta un veicina dažādu kultūru līdzāspastāvēšanu un mij…" at bounding box center [799, 307] width 534 height 15
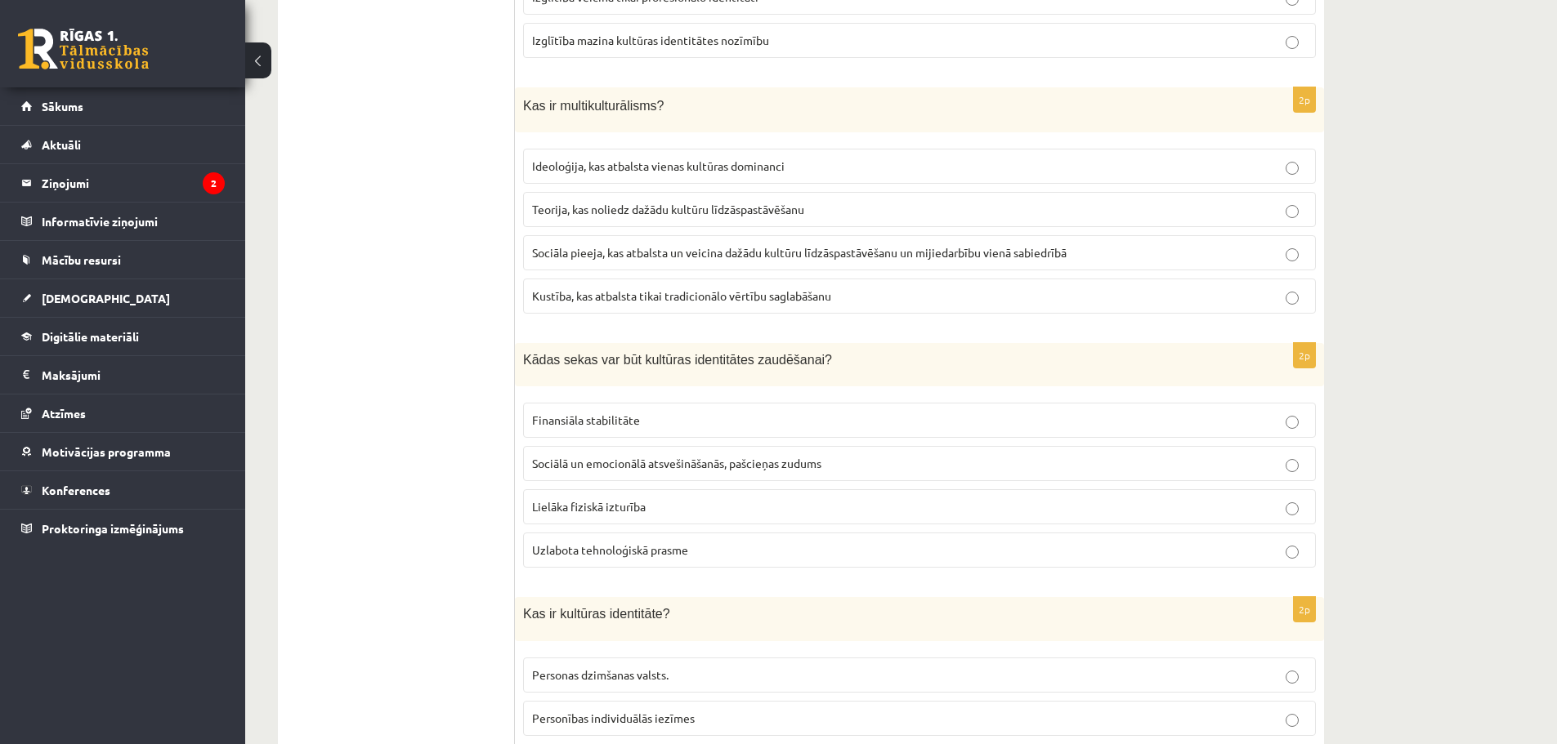
scroll to position [2173, 0]
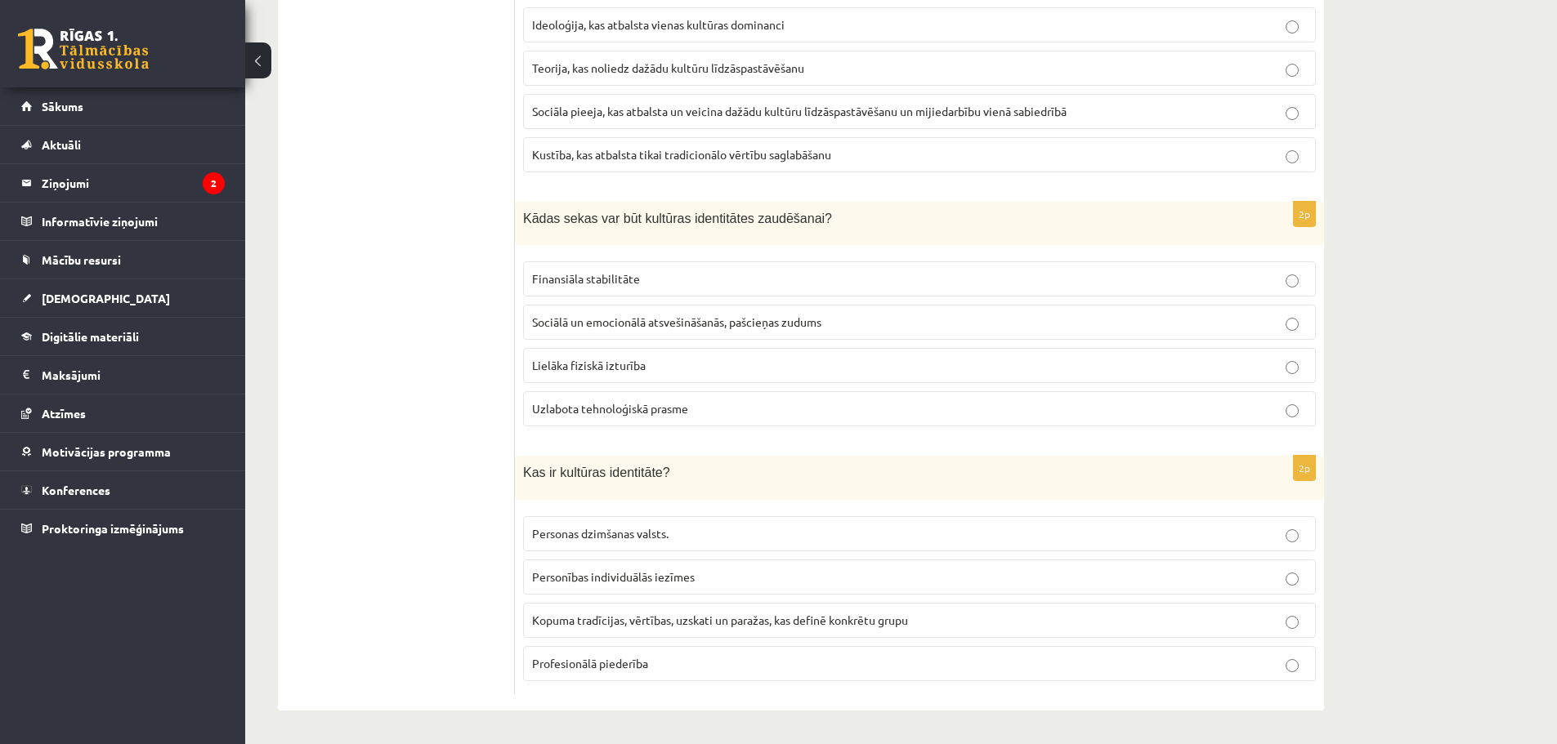
click at [685, 324] on span "Sociālā un emocionālā atsvešināšanās, pašcieņas zudums" at bounding box center [676, 322] width 289 height 15
click at [665, 617] on span "Kopuma tradīcijas, vērtības, uzskati un paražas, kas definē konkrētu grupu" at bounding box center [720, 620] width 376 height 15
click at [672, 585] on p "Personības individuālās iezīmes" at bounding box center [919, 577] width 775 height 17
click at [648, 616] on span "Kopuma tradīcijas, vērtības, uzskati un paražas, kas definē konkrētu grupu" at bounding box center [720, 620] width 376 height 15
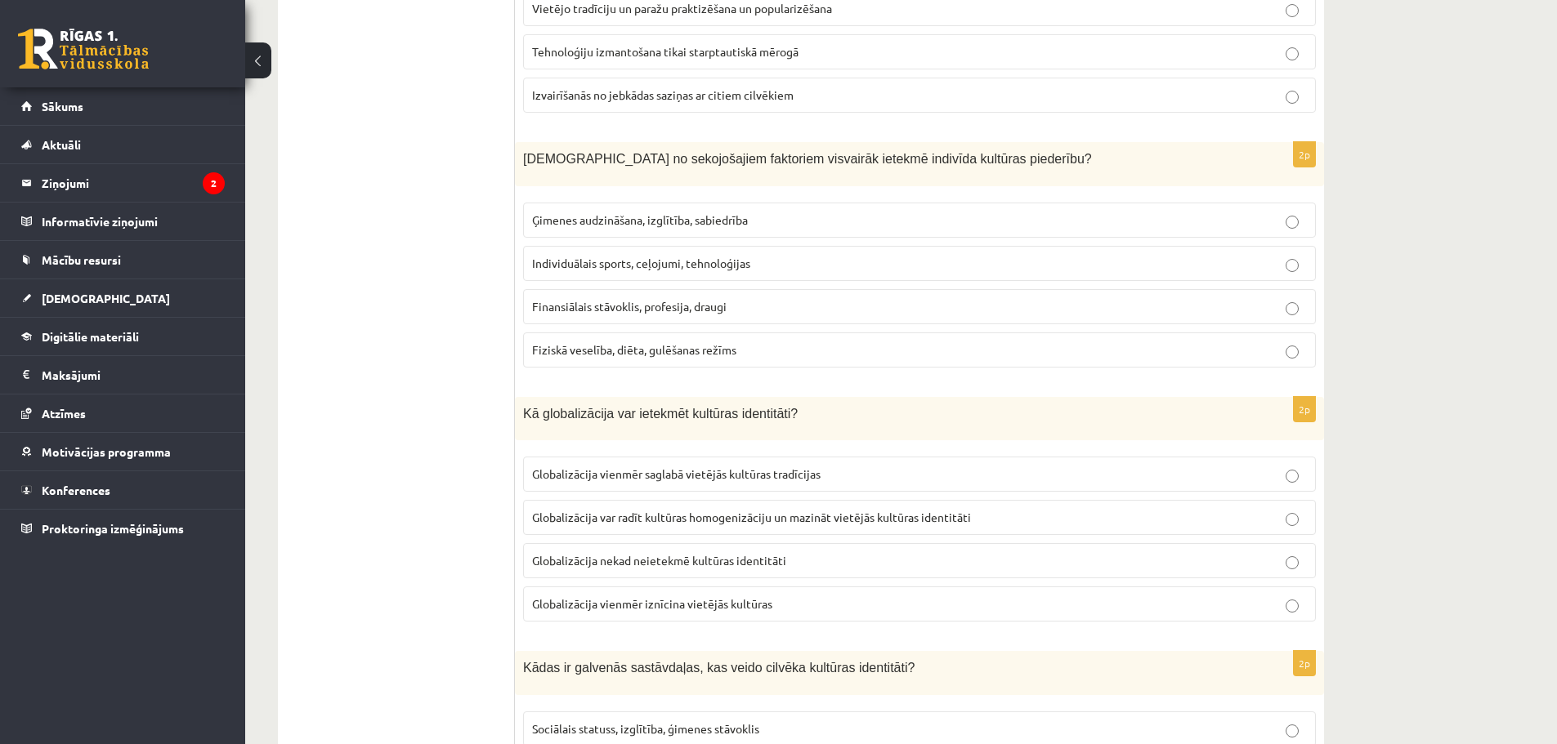
scroll to position [130, 0]
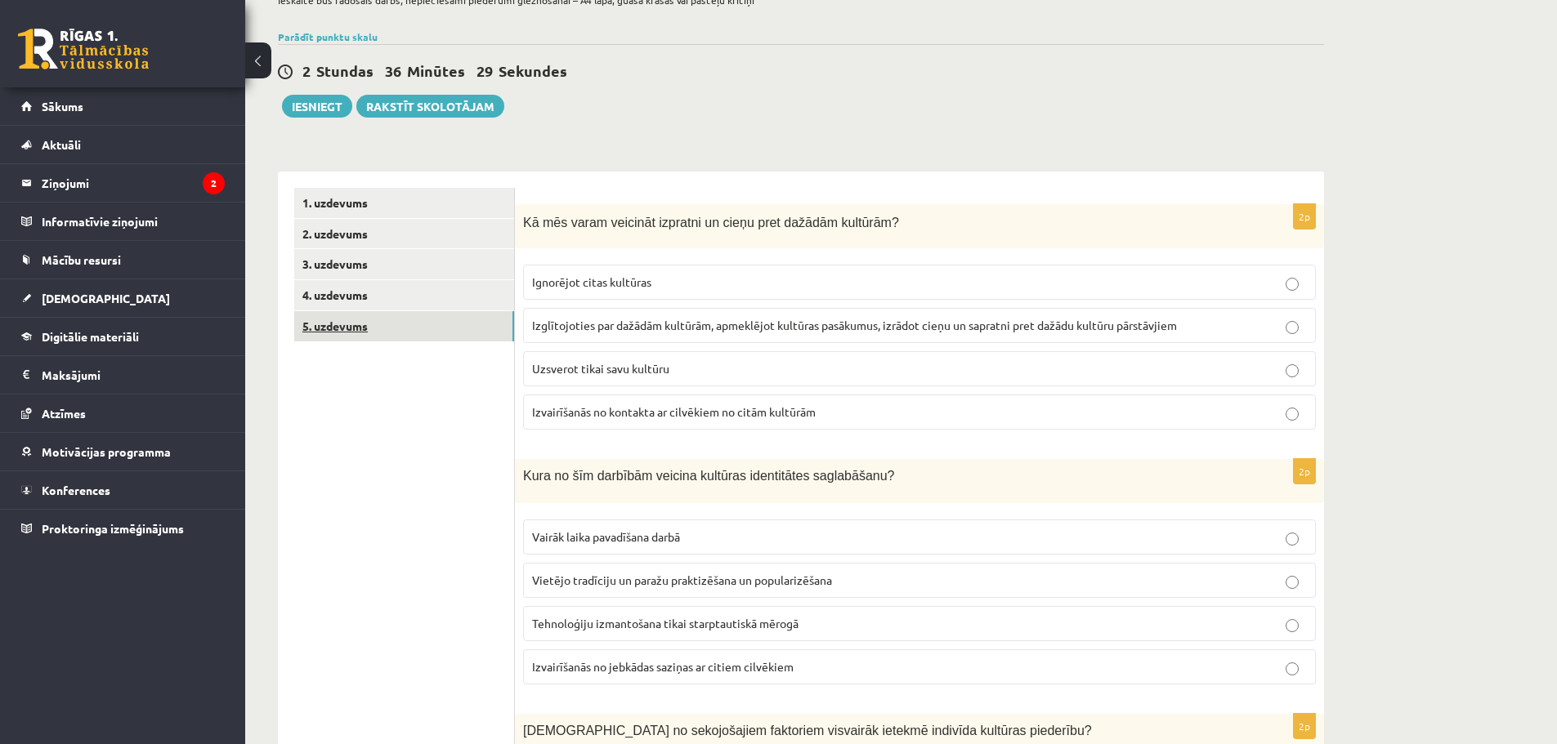
click at [335, 326] on link "5. uzdevums" at bounding box center [404, 326] width 220 height 30
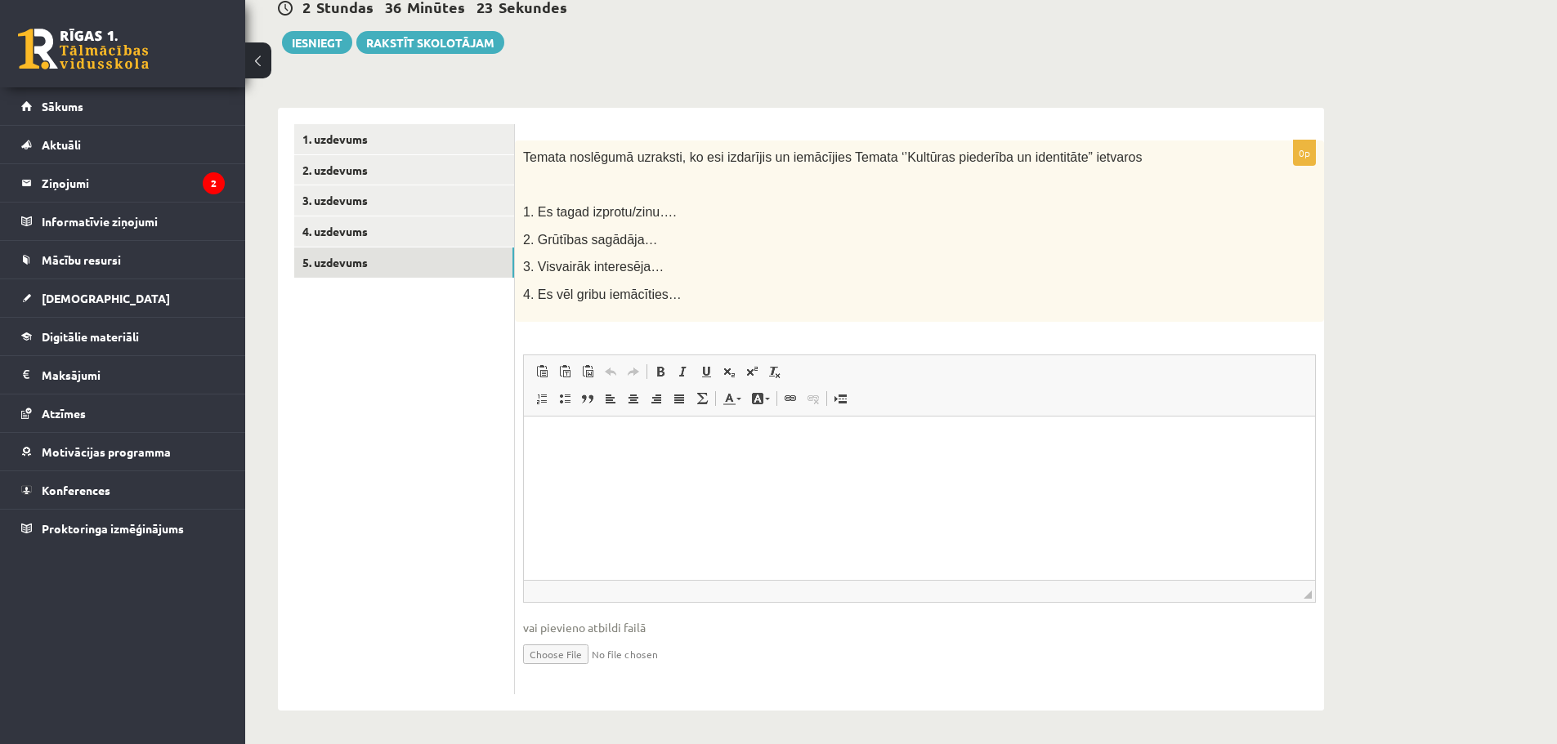
scroll to position [113, 0]
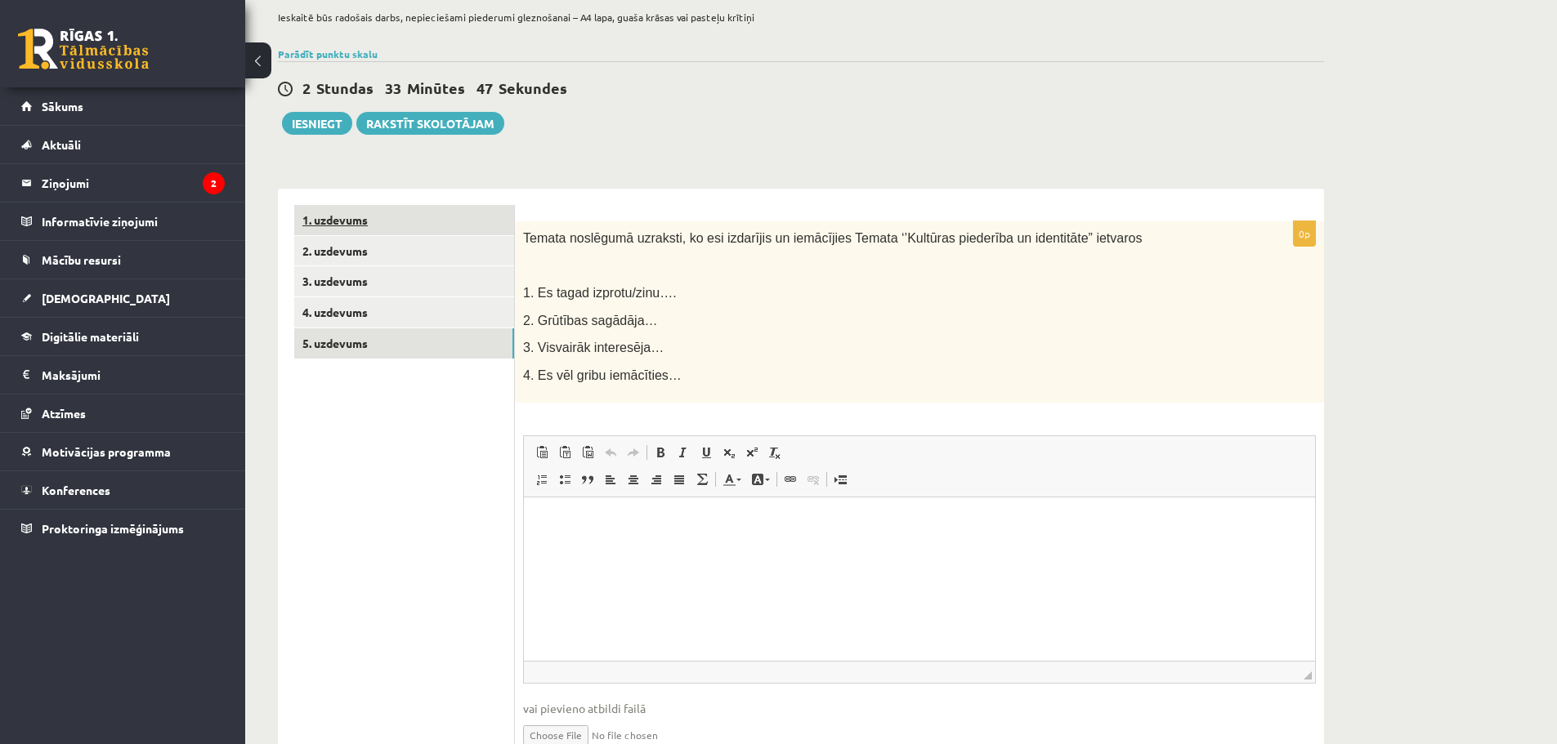
click at [385, 215] on link "1. uzdevums" at bounding box center [404, 220] width 220 height 30
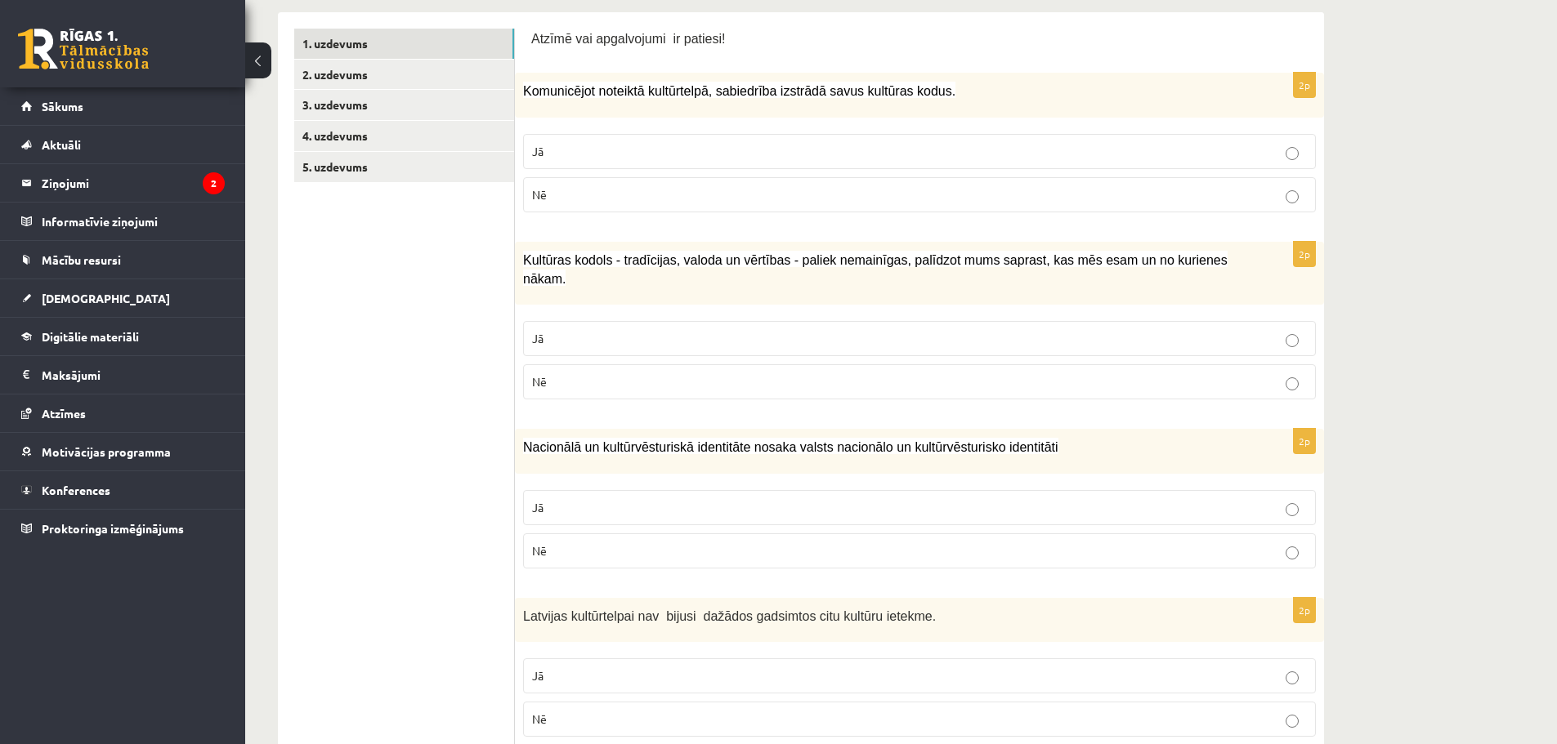
scroll to position [96, 0]
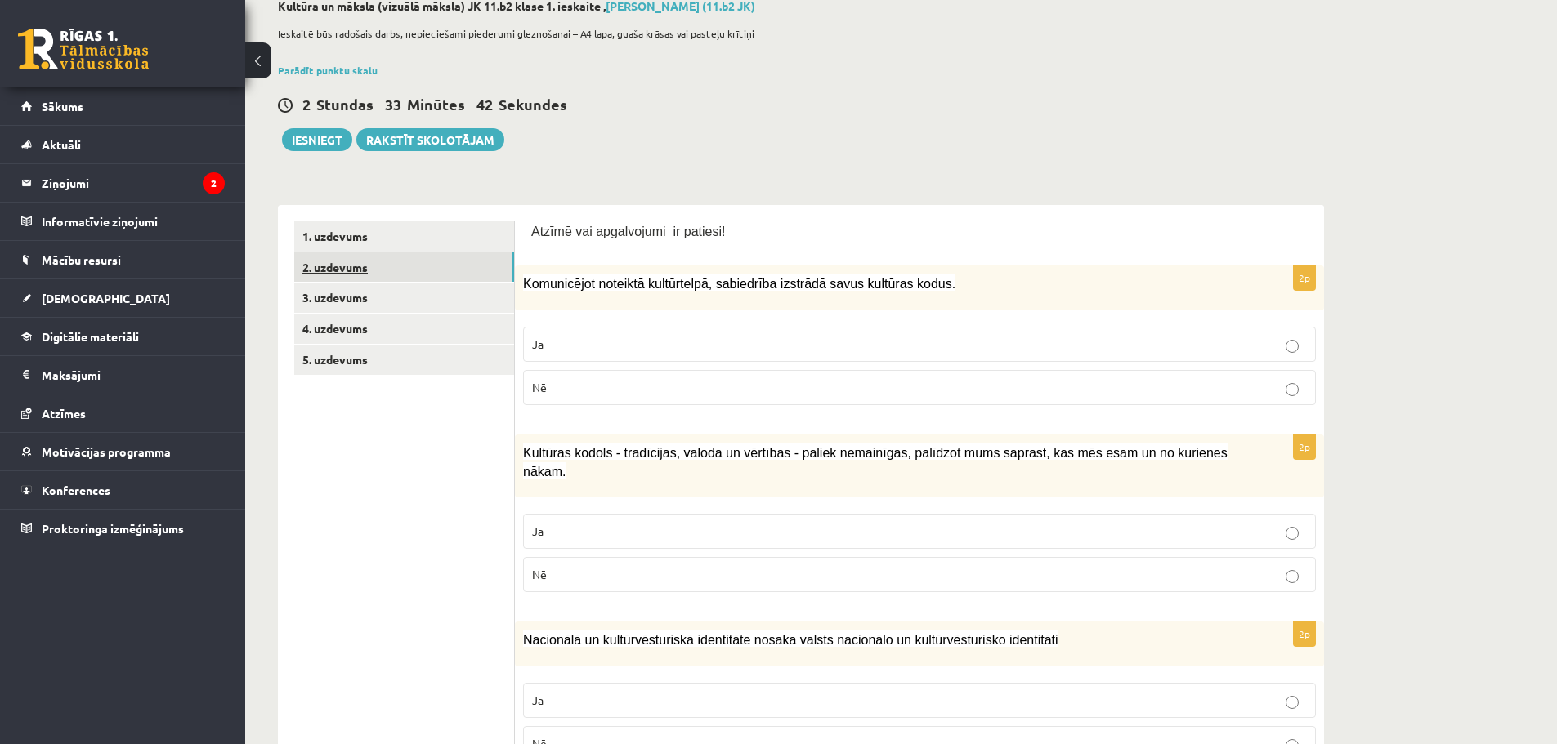
click at [418, 268] on link "2. uzdevums" at bounding box center [404, 268] width 220 height 30
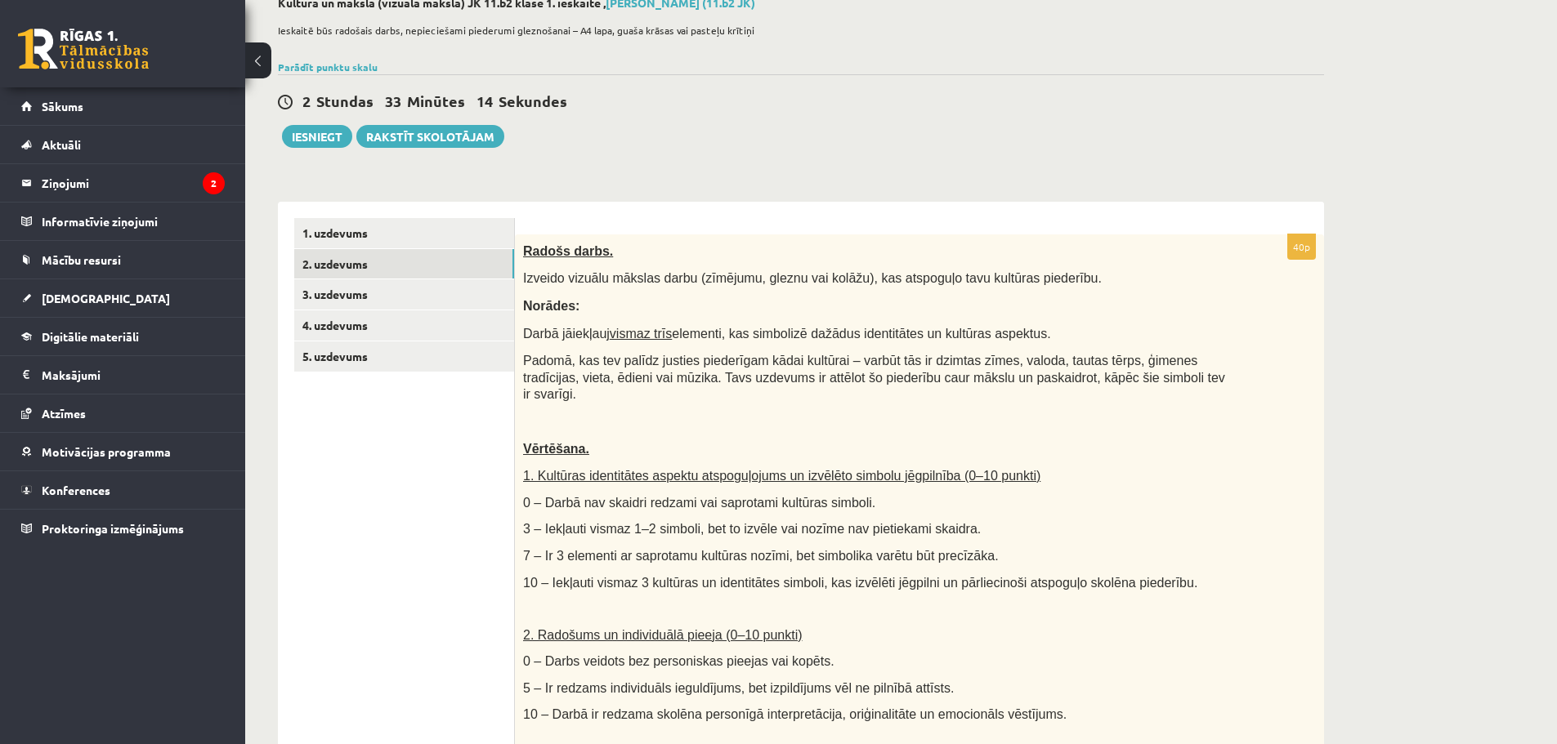
scroll to position [34, 0]
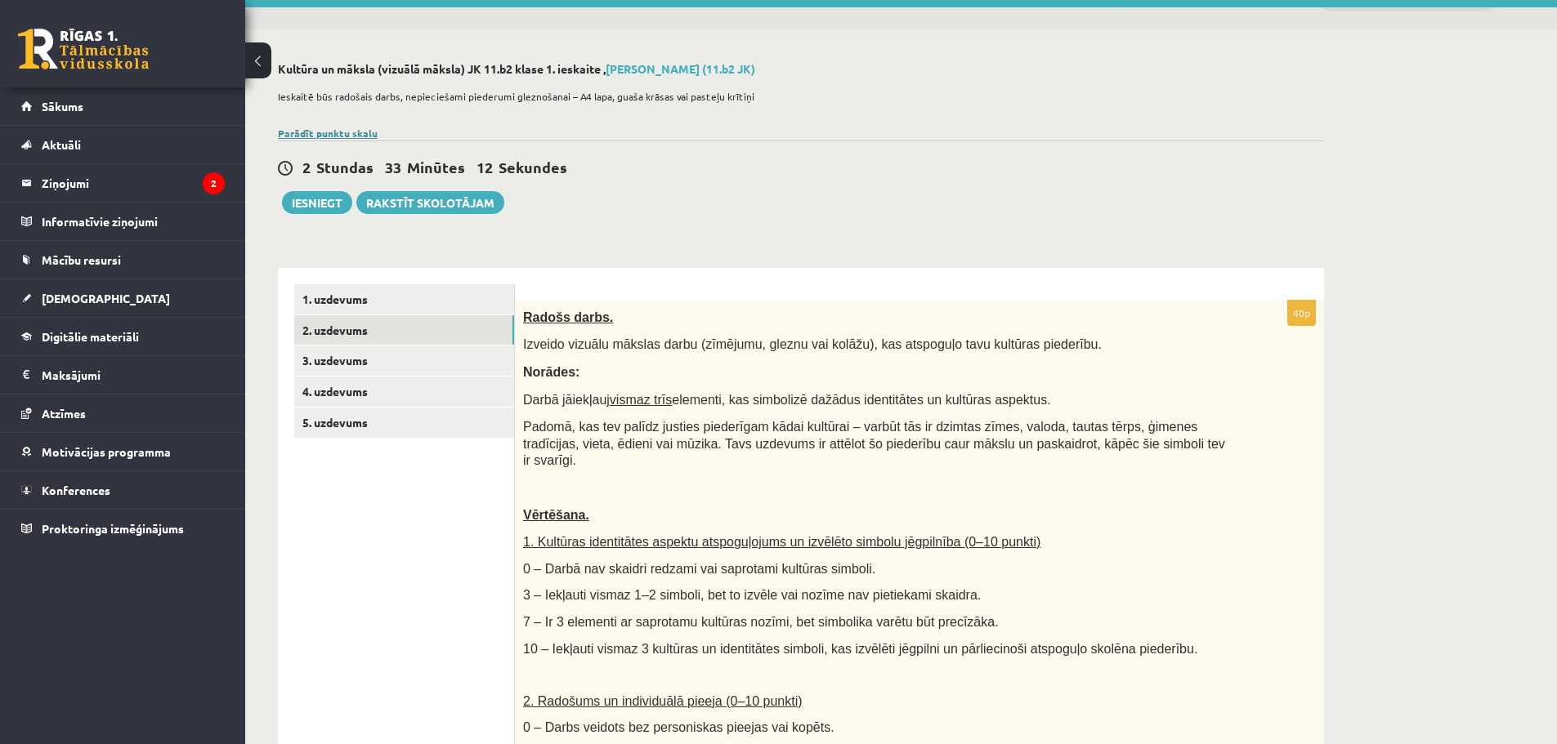
click at [358, 131] on link "Parādīt punktu skalu" at bounding box center [328, 133] width 100 height 13
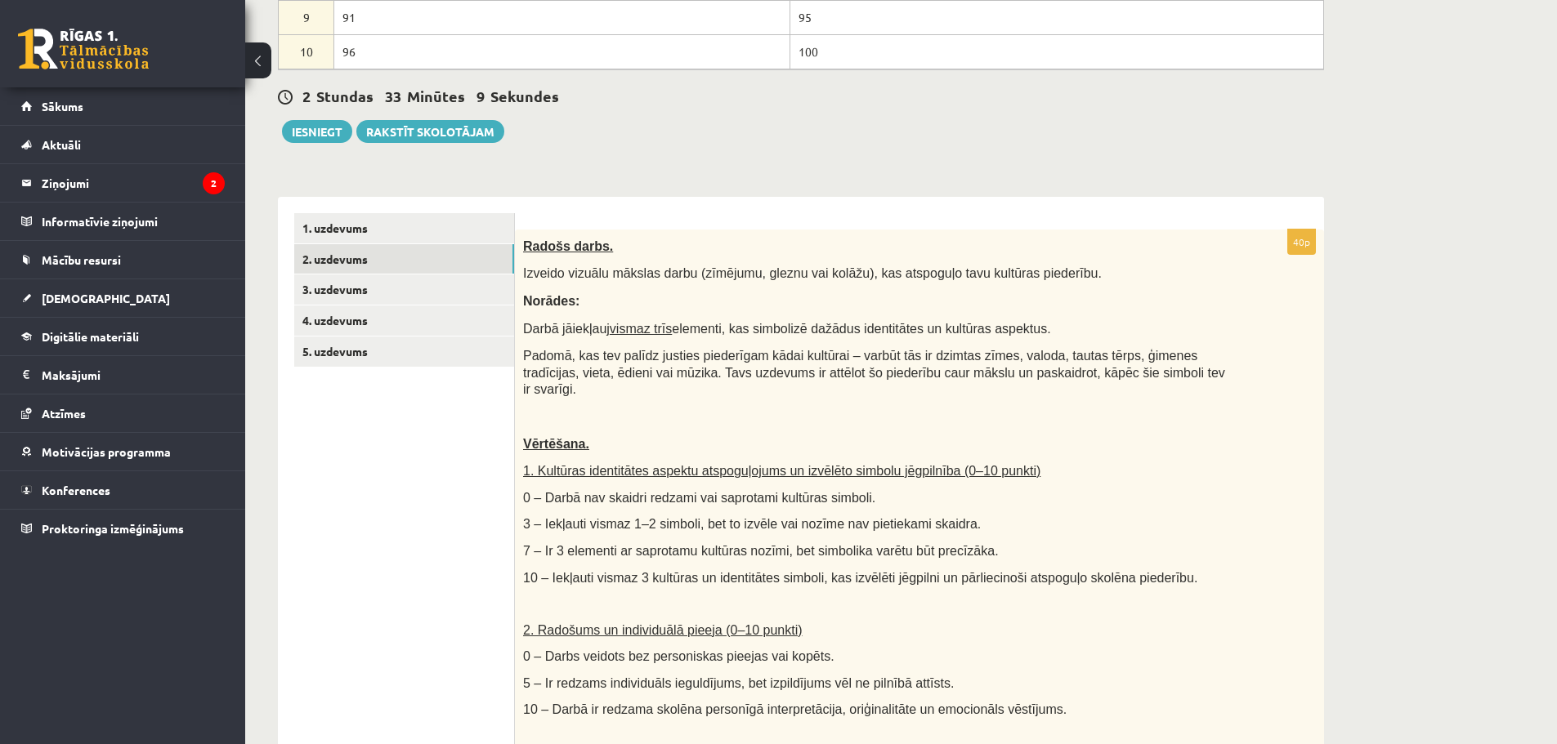
scroll to position [524, 0]
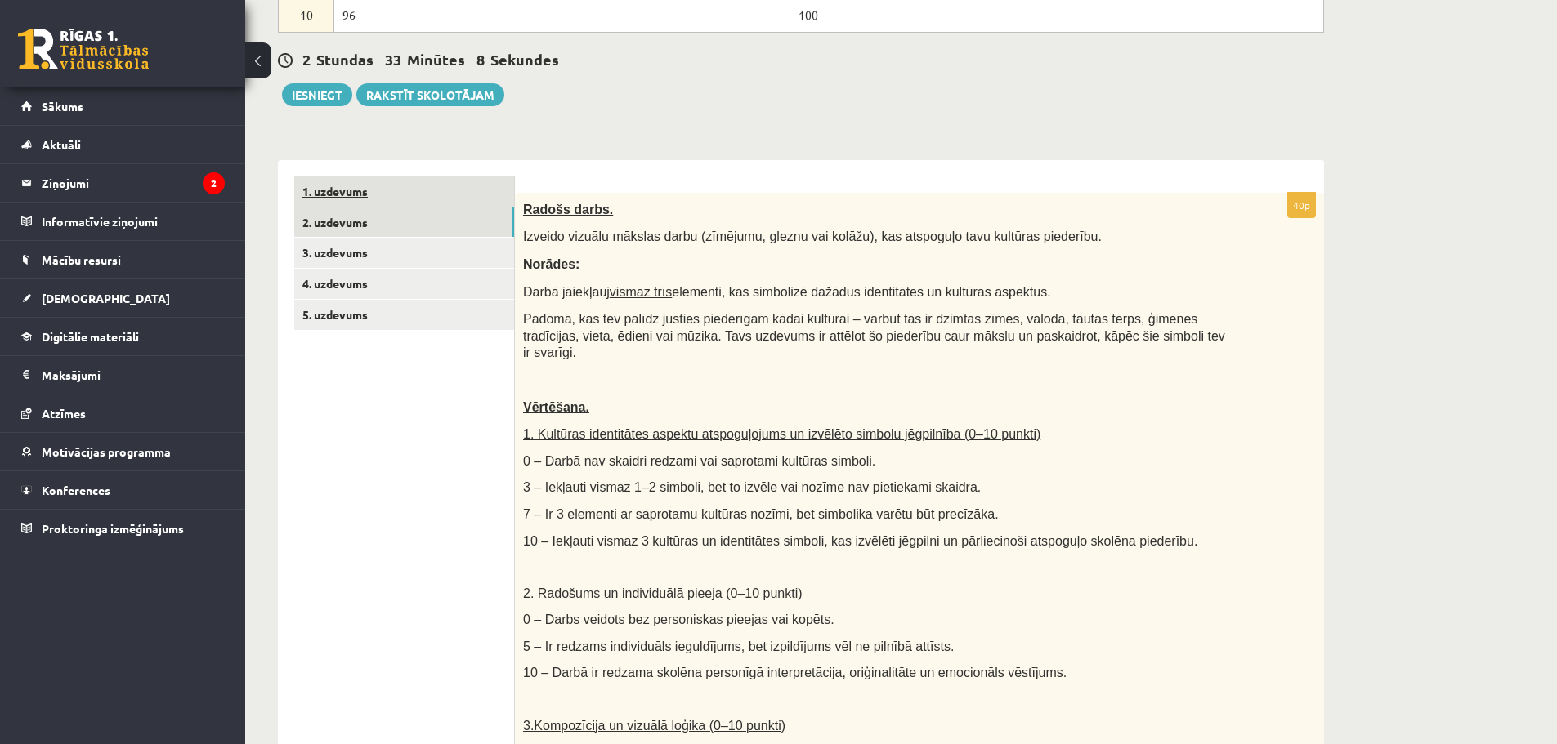
click at [391, 197] on link "1. uzdevums" at bounding box center [404, 192] width 220 height 30
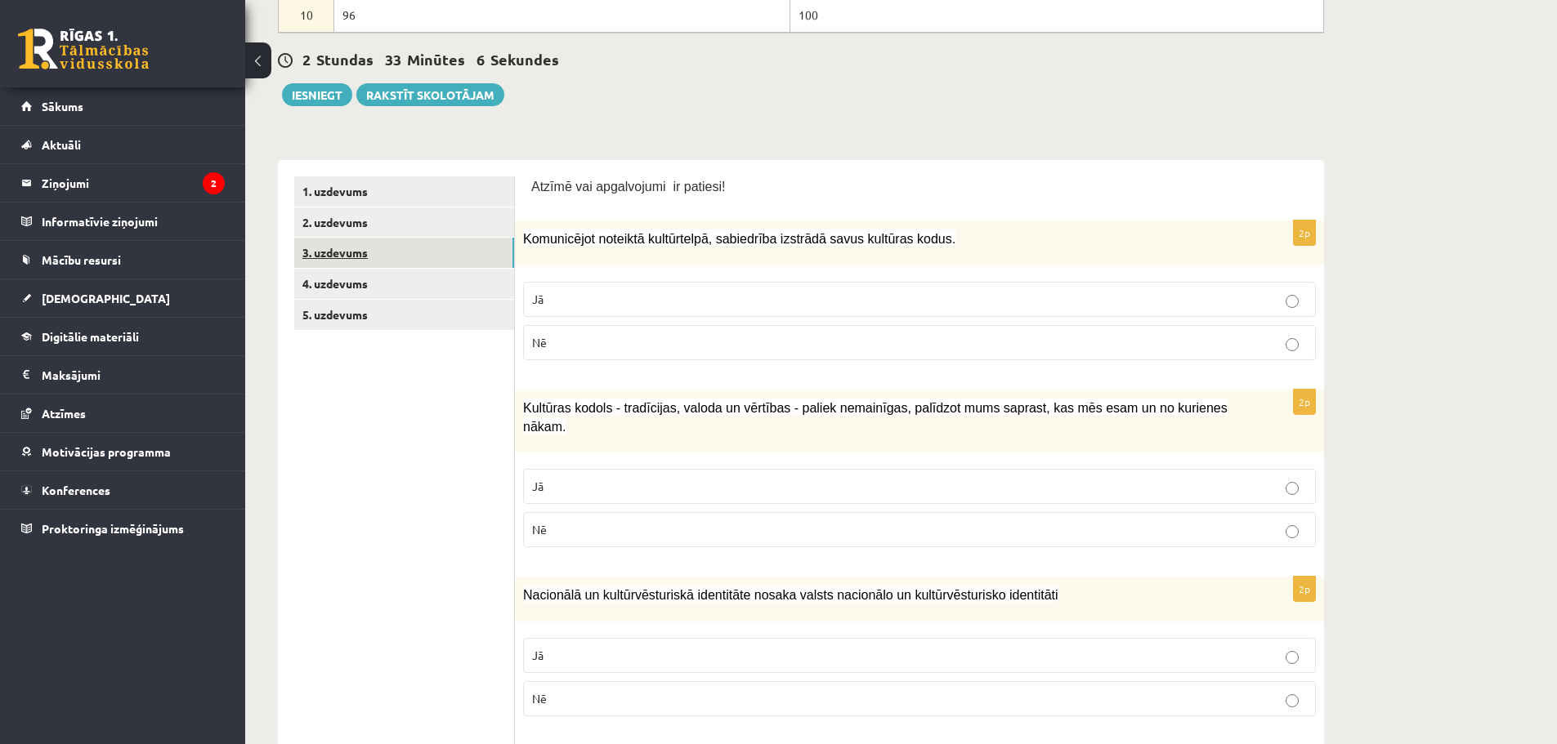
click at [367, 254] on link "3. uzdevums" at bounding box center [404, 253] width 220 height 30
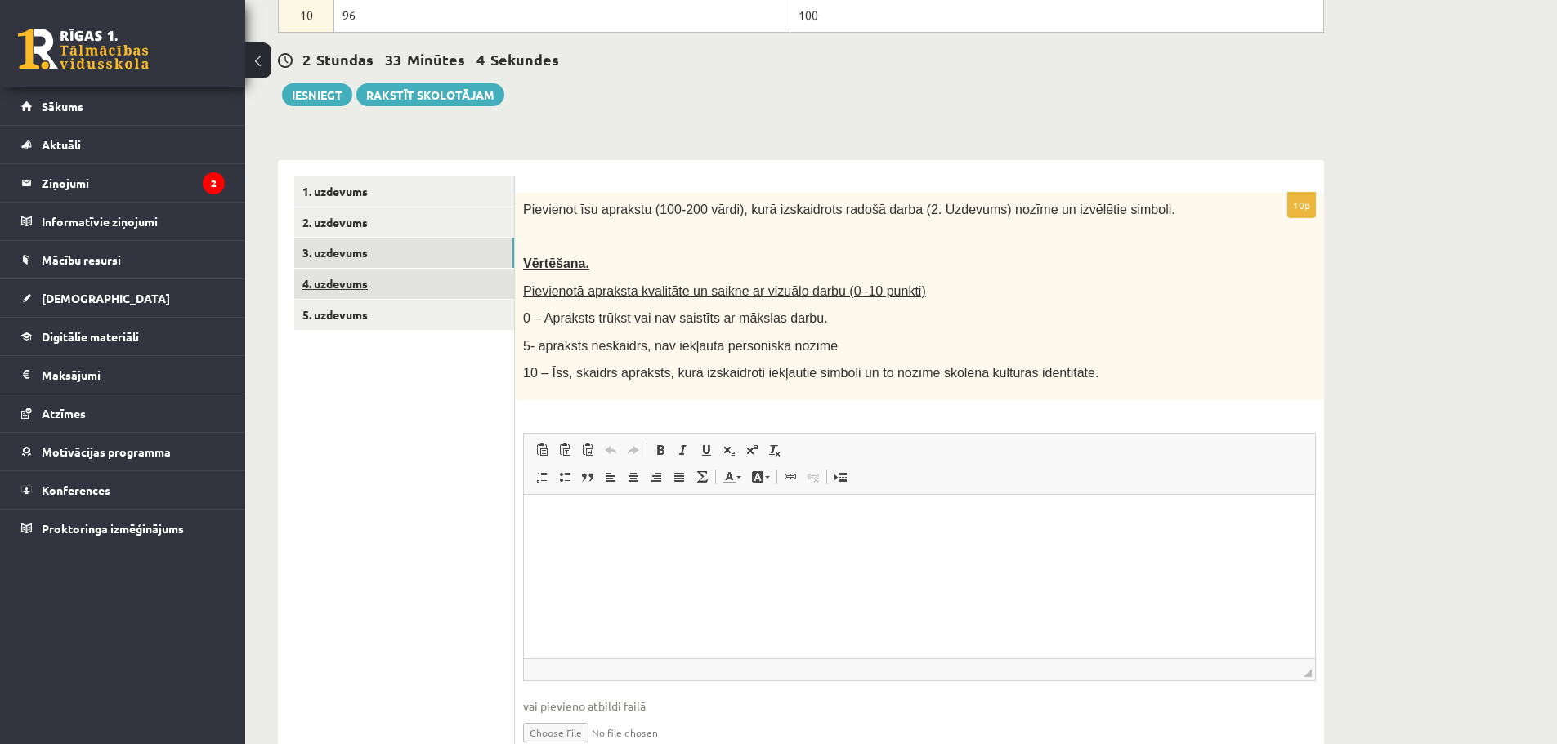
scroll to position [0, 0]
click at [368, 290] on link "4. uzdevums" at bounding box center [404, 284] width 220 height 30
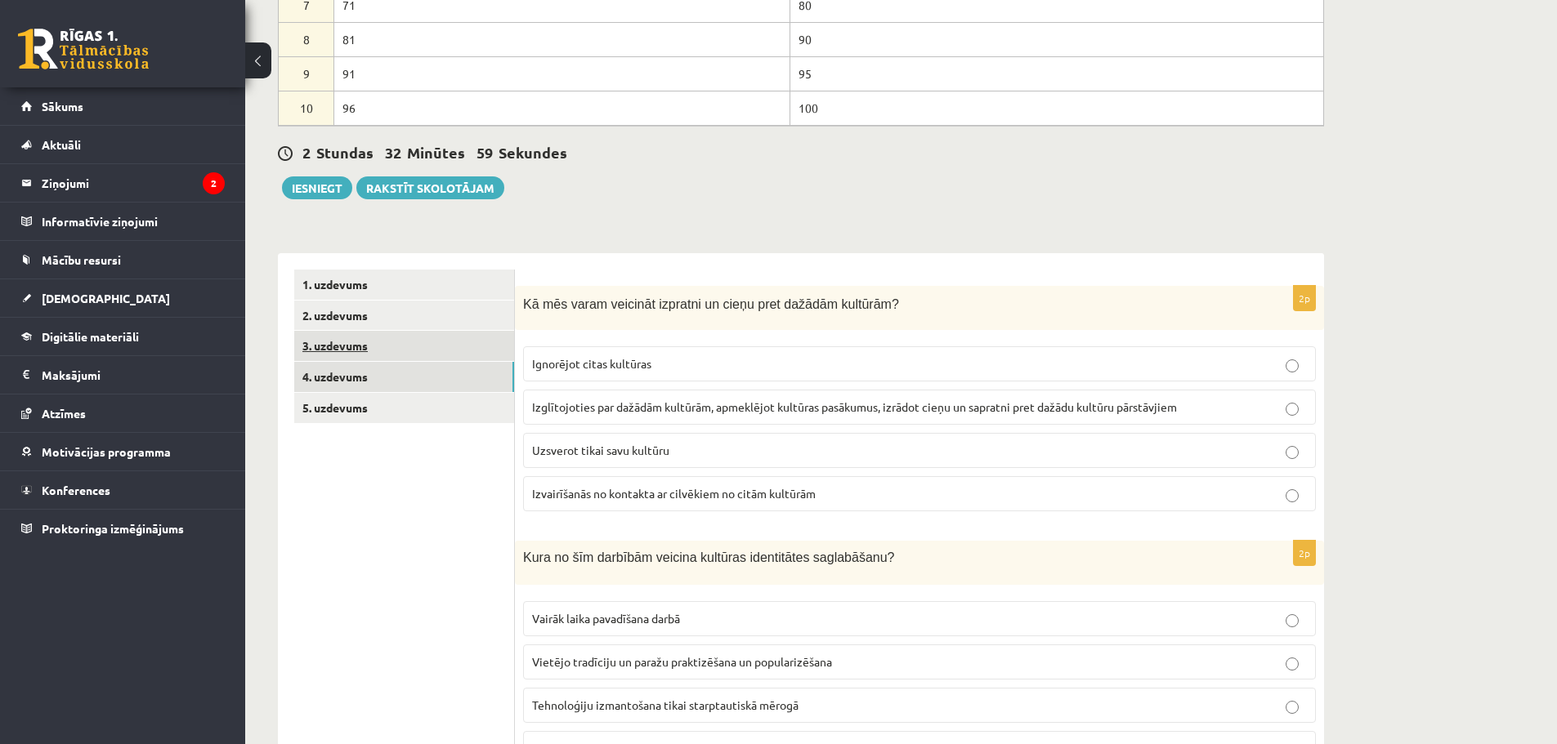
scroll to position [442, 0]
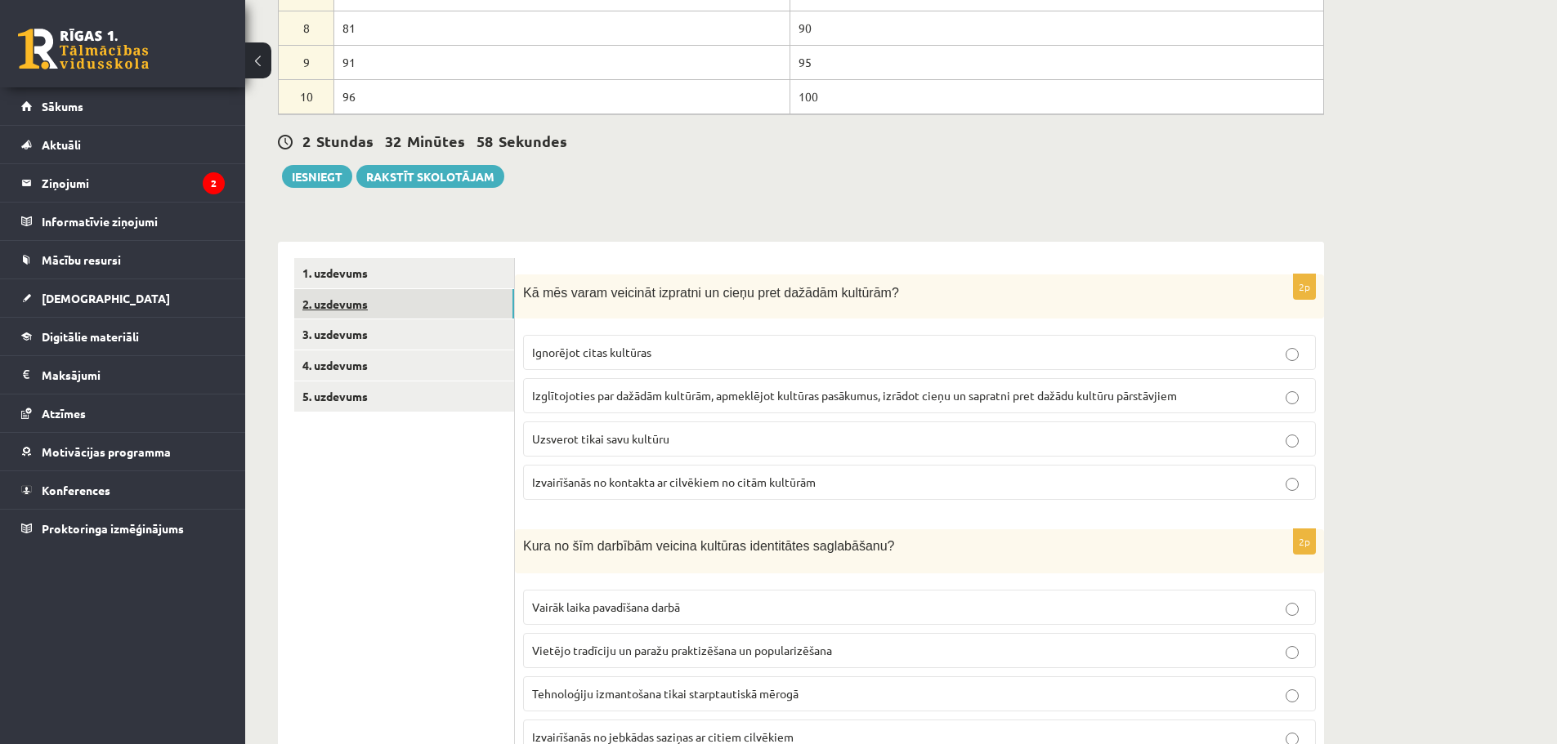
click at [347, 312] on link "2. uzdevums" at bounding box center [404, 304] width 220 height 30
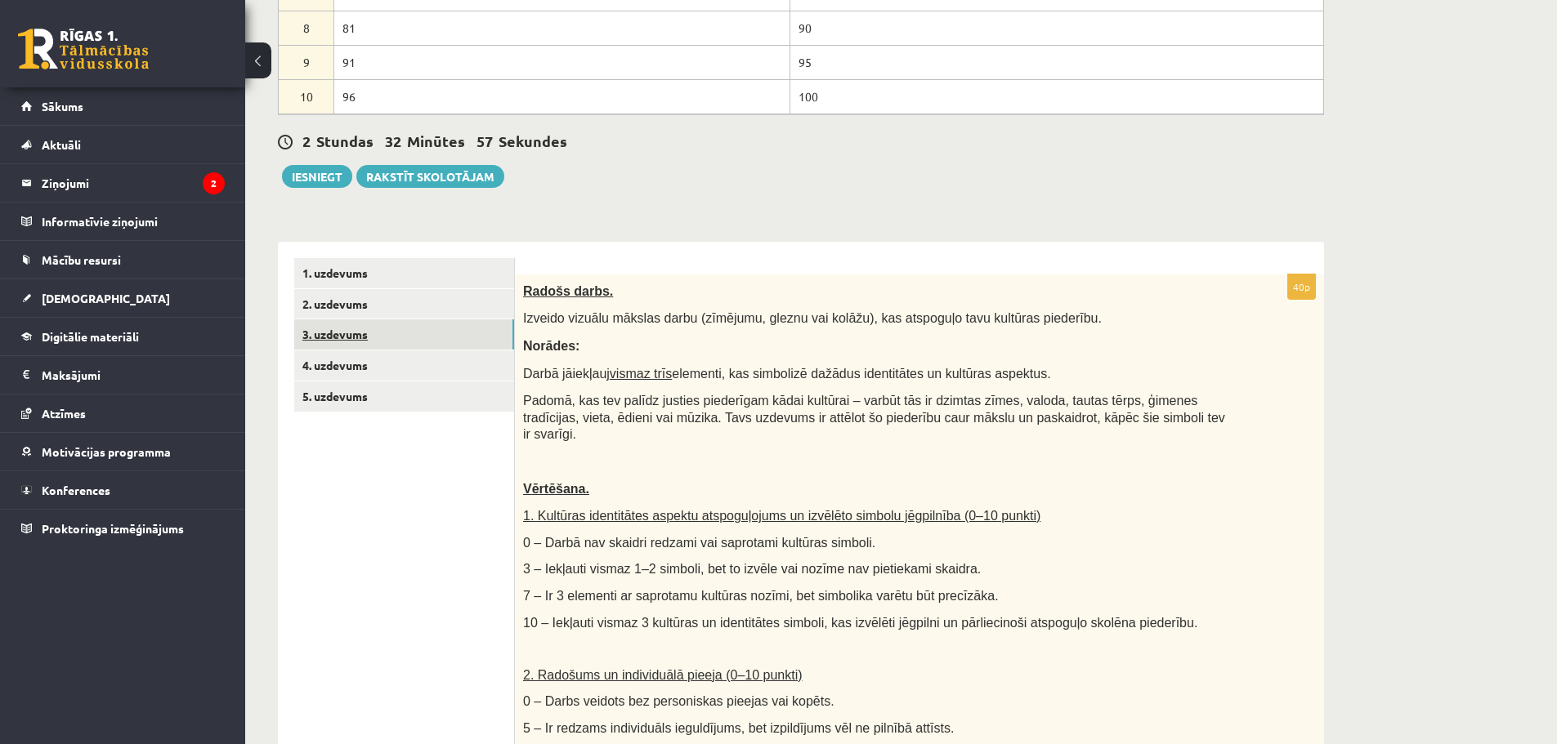
click at [363, 336] on link "3. uzdevums" at bounding box center [404, 335] width 220 height 30
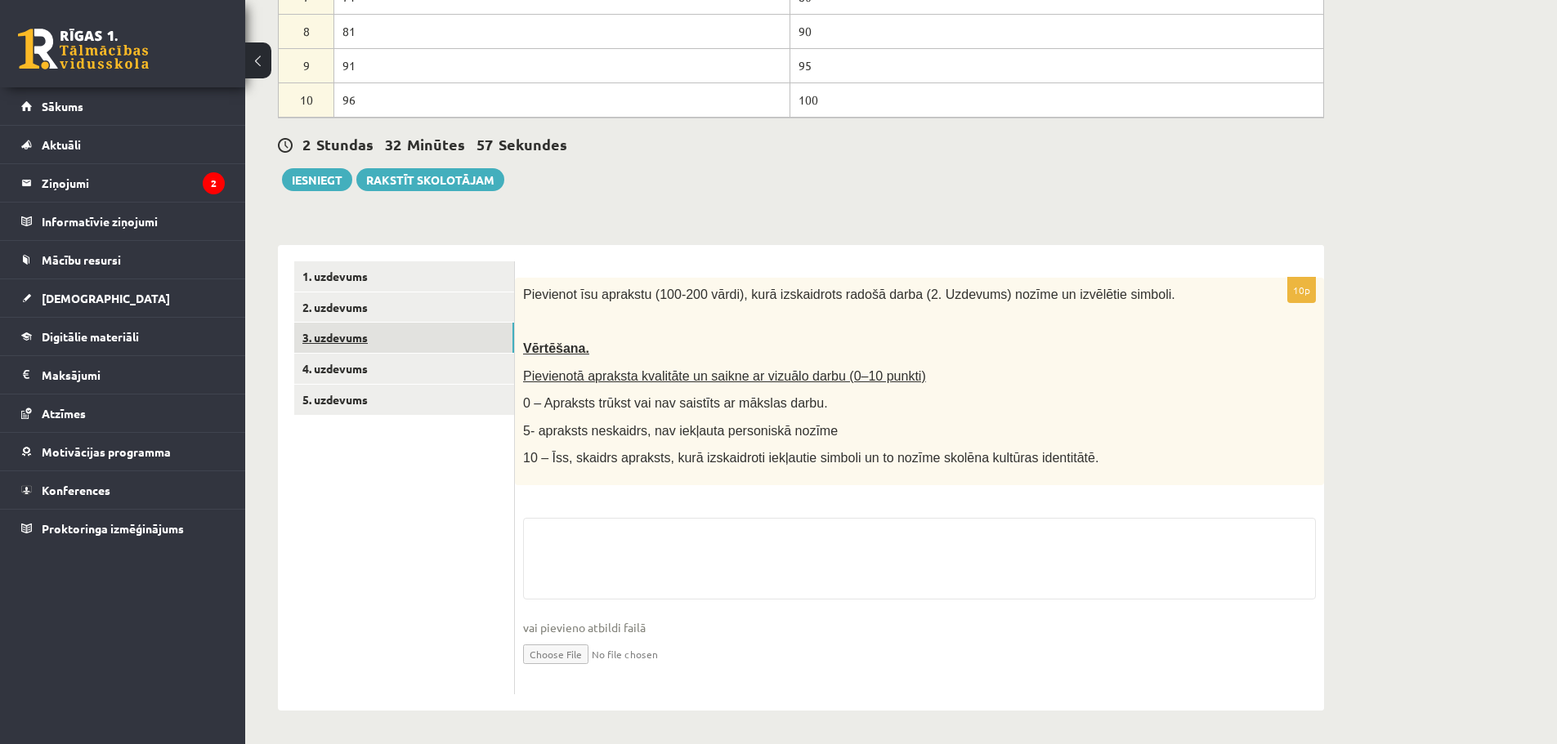
scroll to position [440, 0]
click at [351, 306] on link "2. uzdevums" at bounding box center [404, 308] width 220 height 30
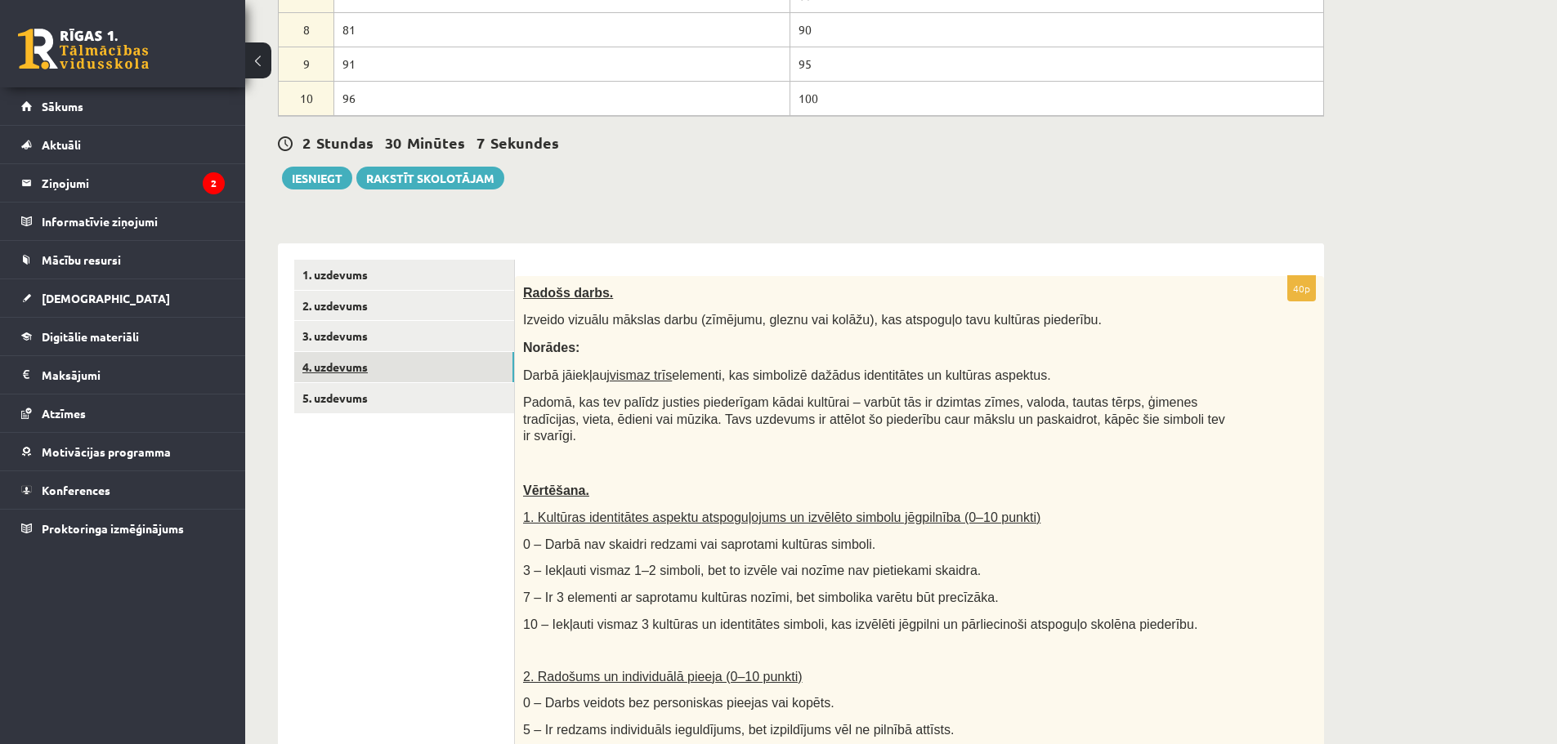
click at [348, 380] on link "4. uzdevums" at bounding box center [404, 367] width 220 height 30
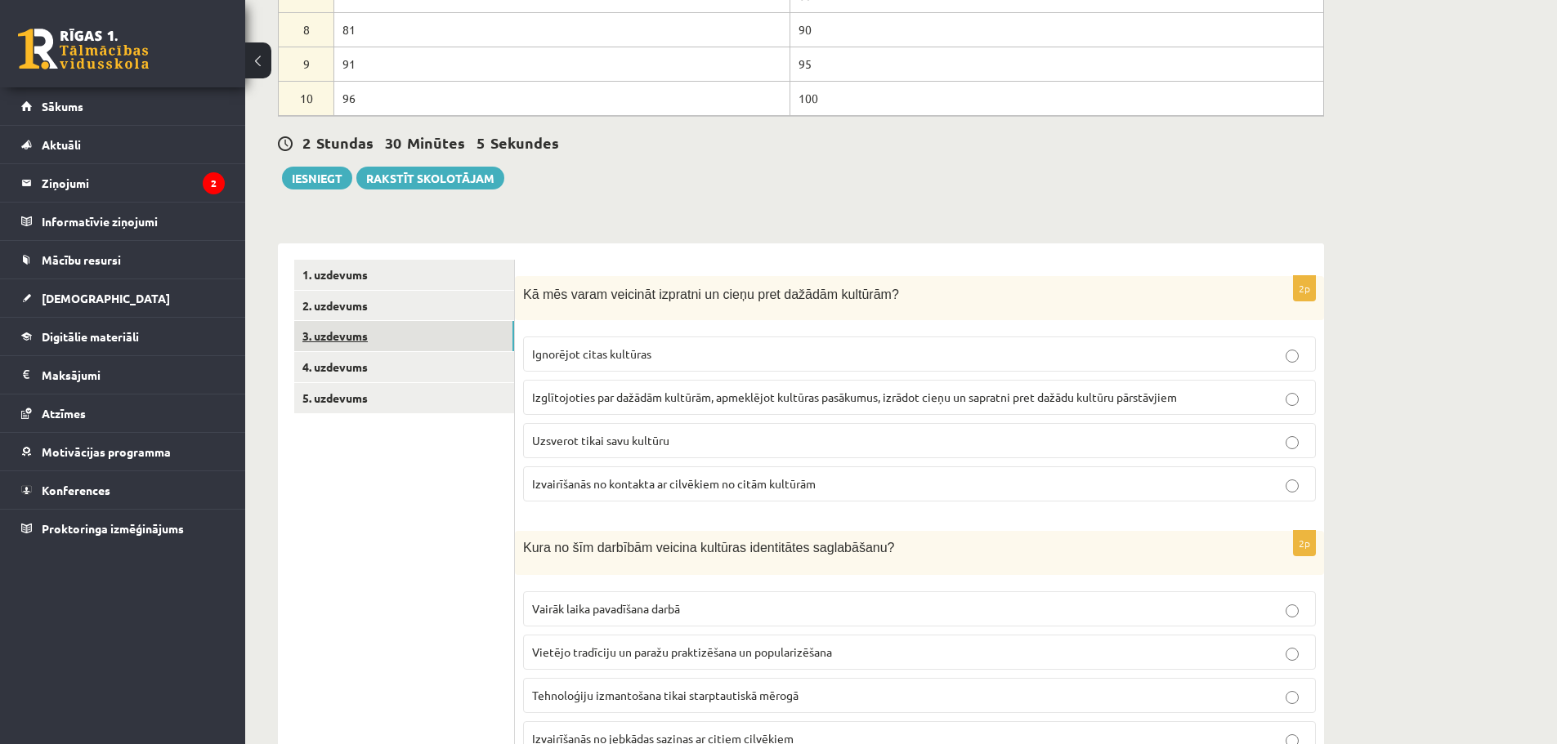
click at [369, 343] on link "3. uzdevums" at bounding box center [404, 336] width 220 height 30
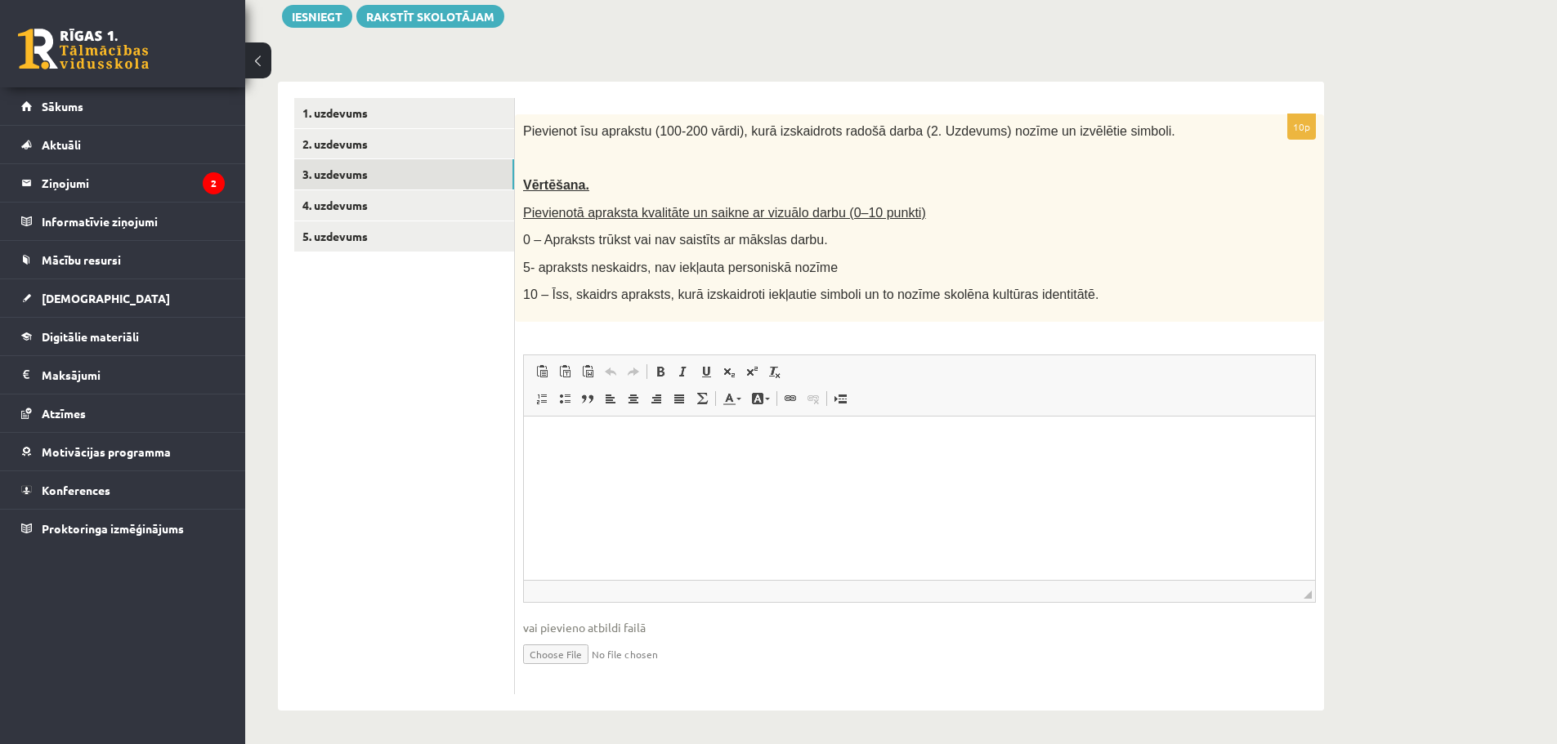
scroll to position [603, 0]
click at [325, 216] on link "4. uzdevums" at bounding box center [404, 205] width 220 height 30
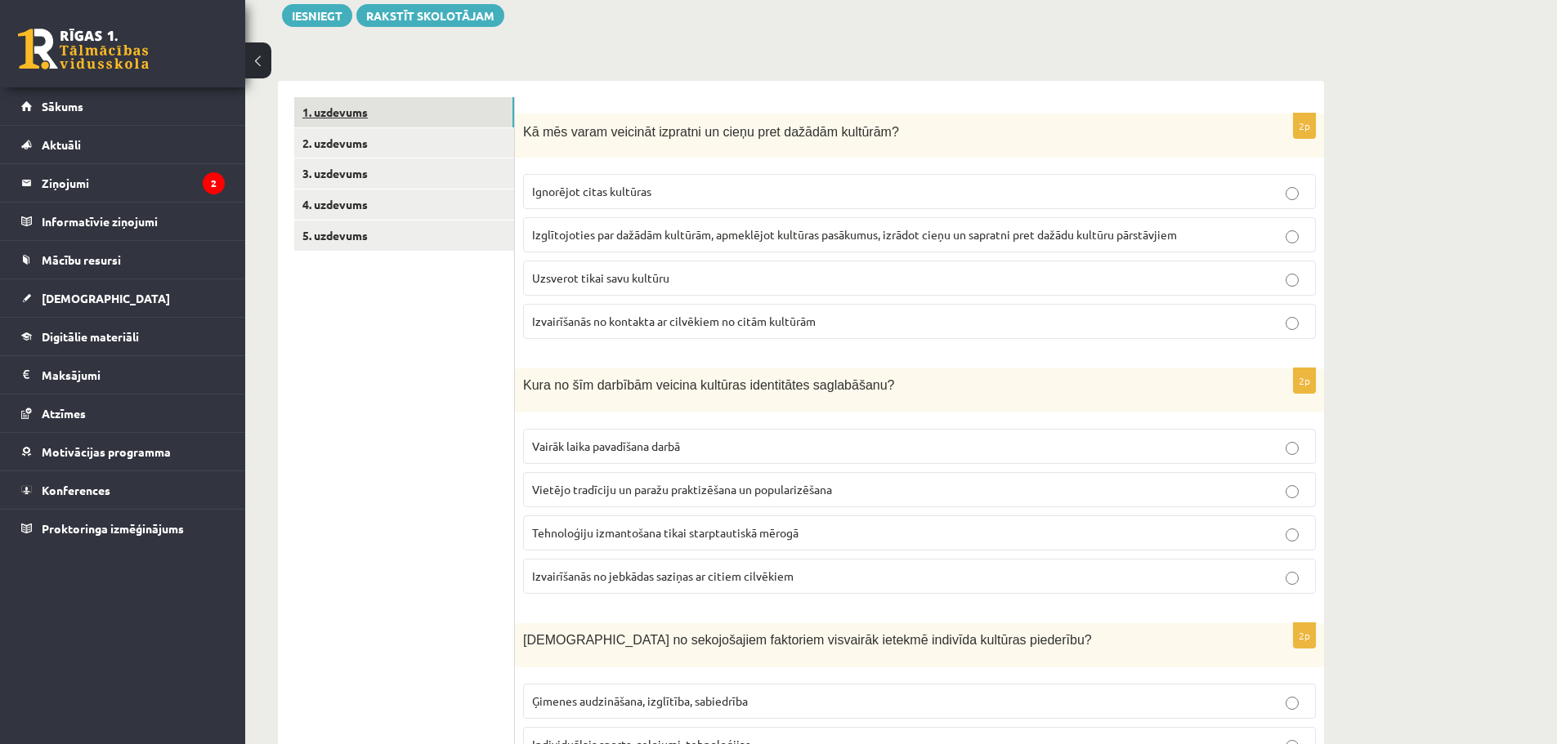
click at [344, 109] on link "1. uzdevums" at bounding box center [404, 112] width 220 height 30
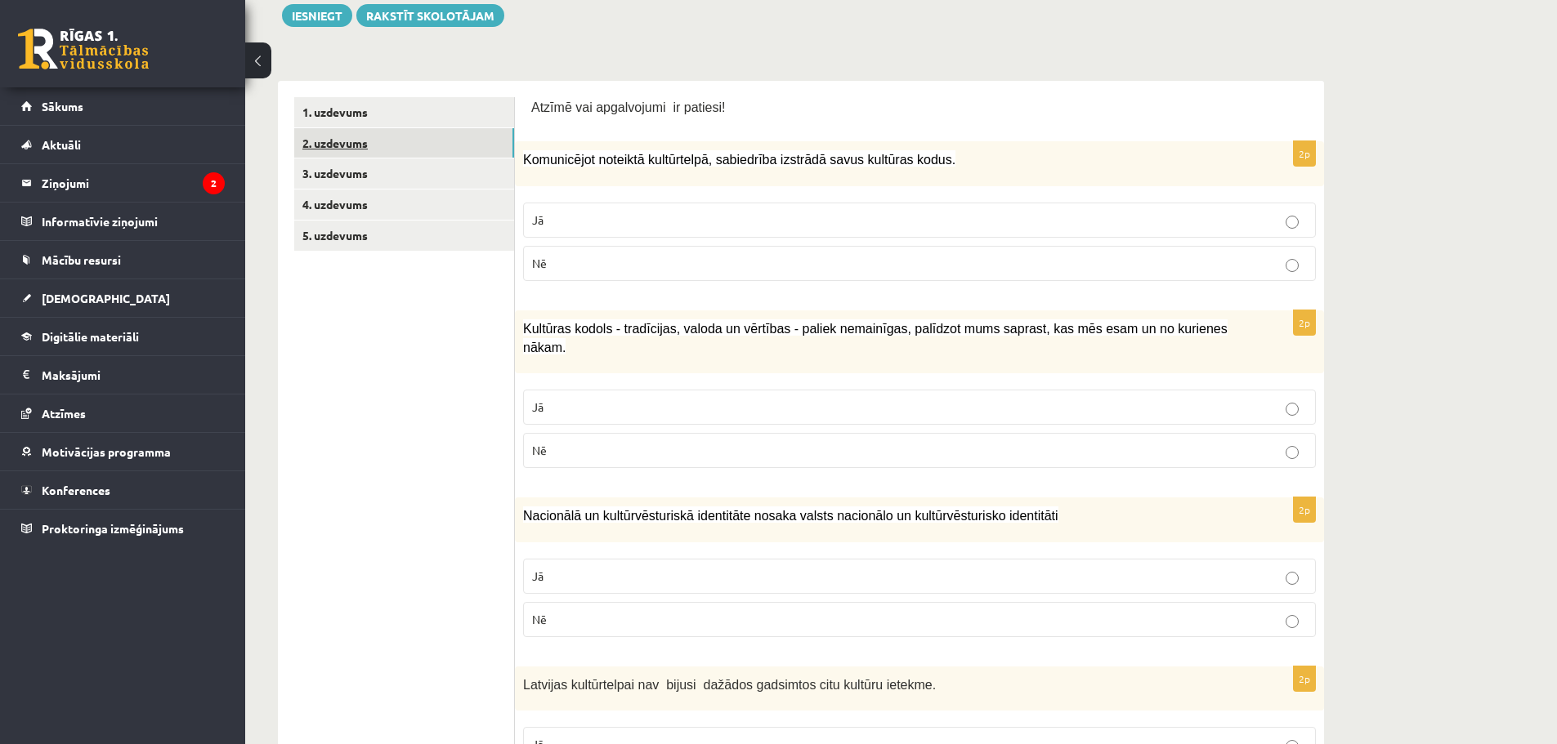
click at [400, 136] on link "2. uzdevums" at bounding box center [404, 143] width 220 height 30
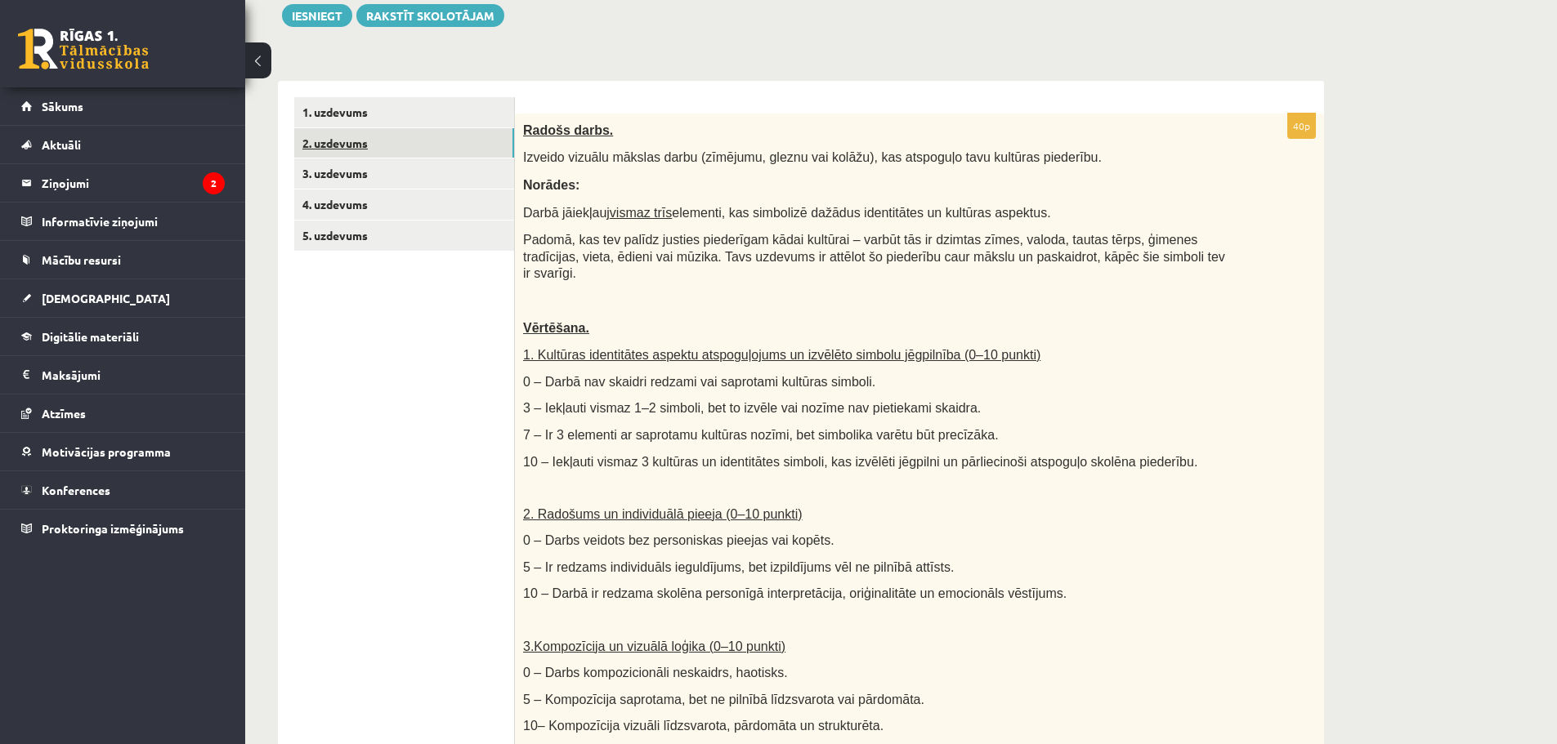
scroll to position [0, 0]
click at [388, 205] on link "4. uzdevums" at bounding box center [404, 205] width 220 height 30
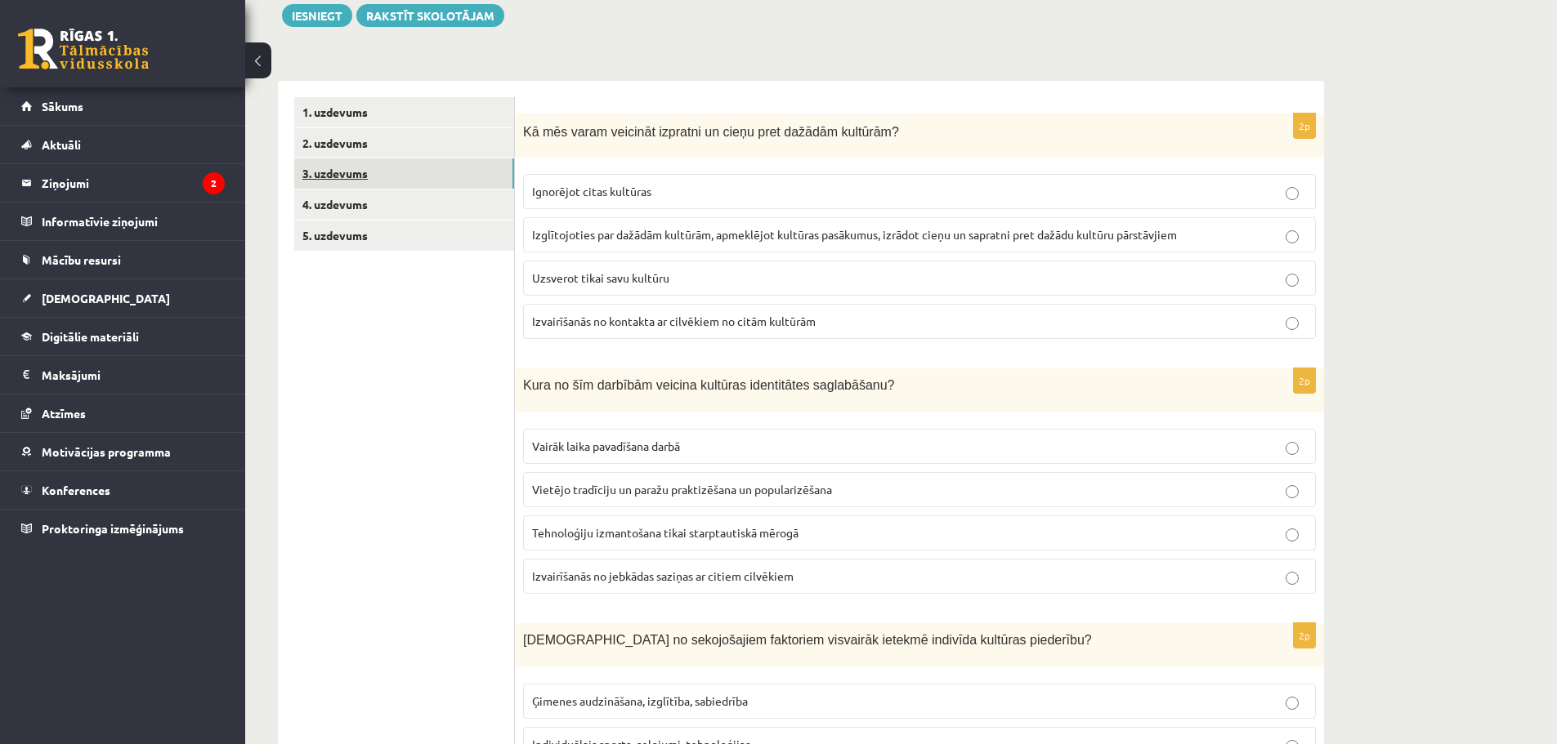
click at [355, 185] on link "3. uzdevums" at bounding box center [404, 174] width 220 height 30
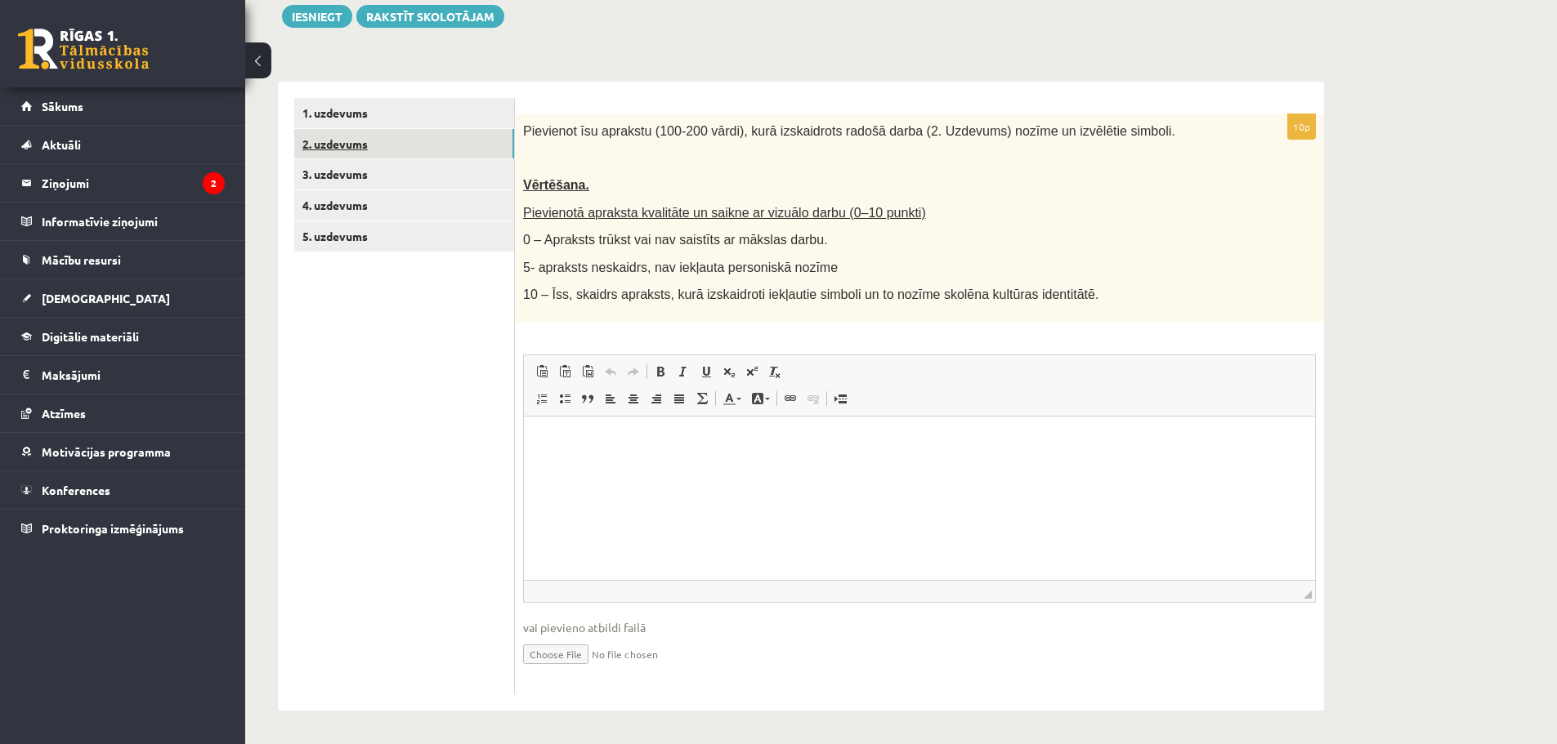
click at [343, 138] on link "2. uzdevums" at bounding box center [404, 144] width 220 height 30
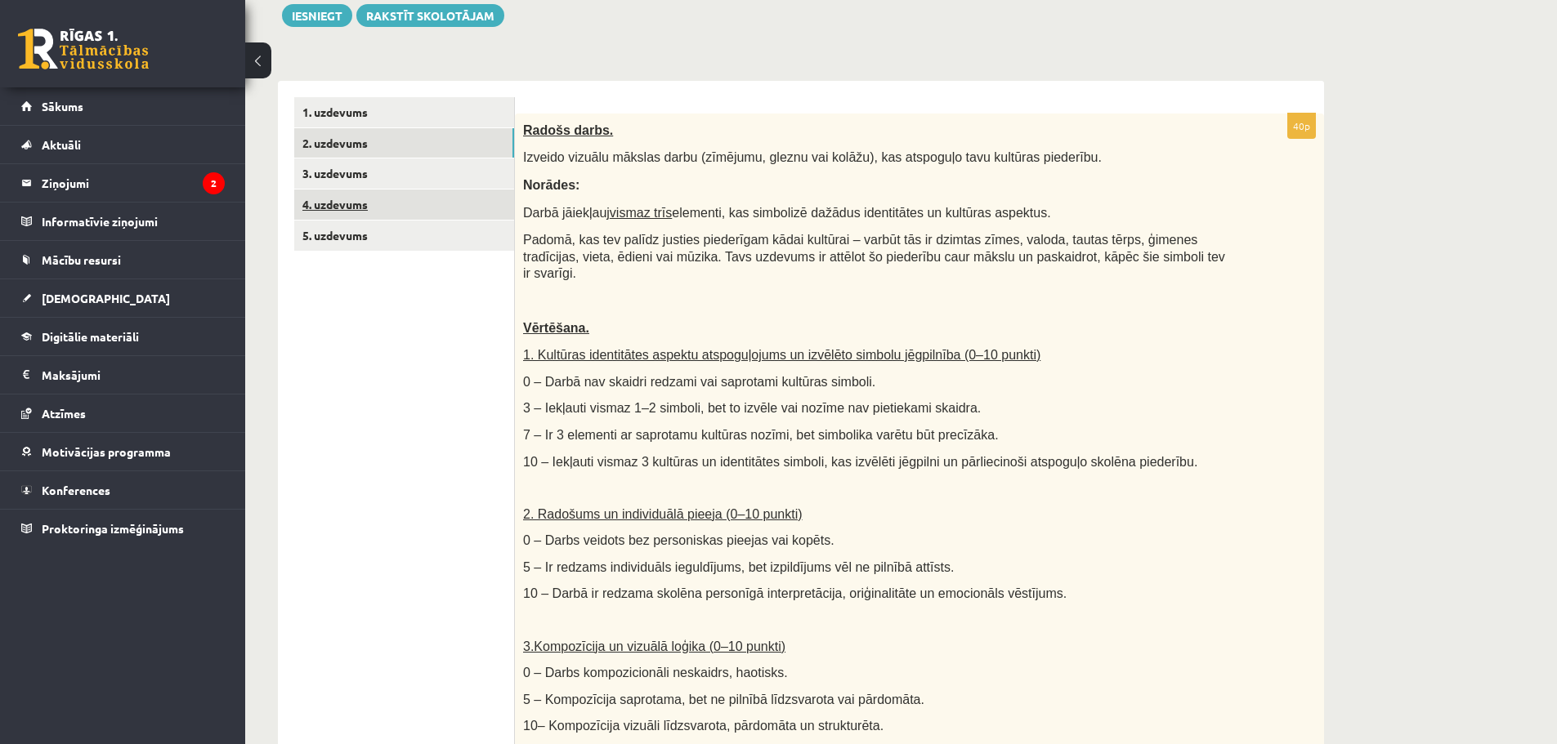
click at [312, 200] on link "4. uzdevums" at bounding box center [404, 205] width 220 height 30
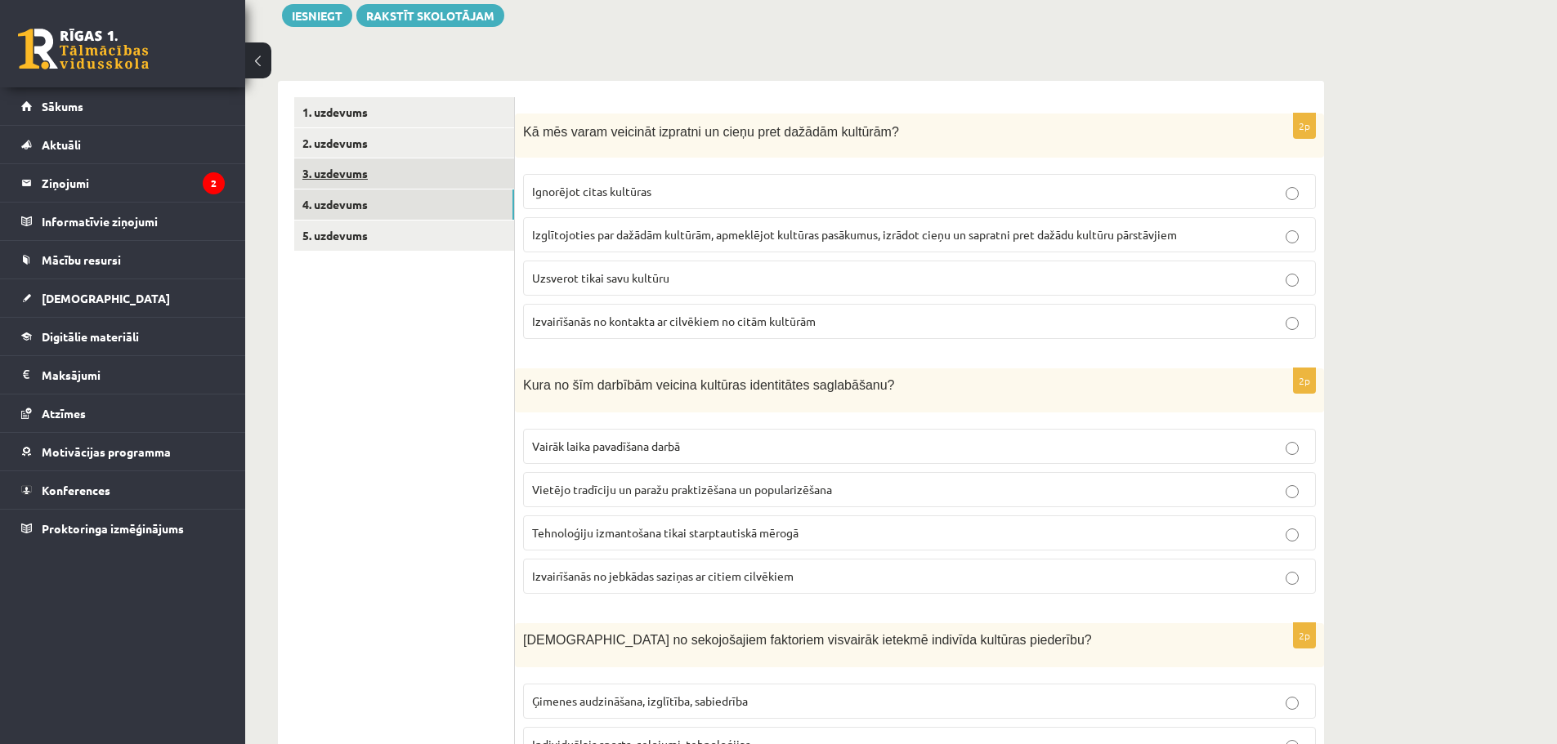
click at [332, 175] on link "3. uzdevums" at bounding box center [404, 174] width 220 height 30
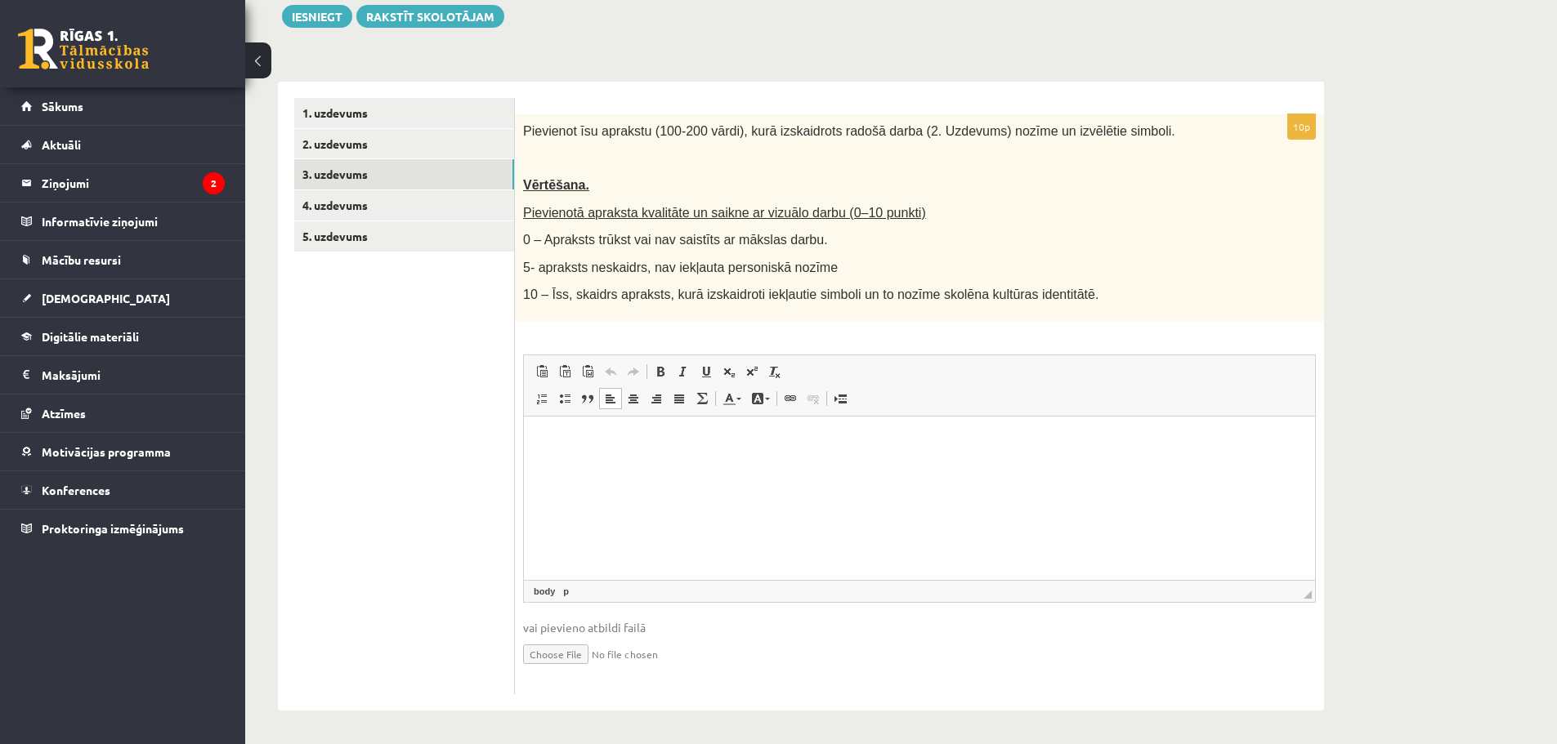
click at [853, 466] on html at bounding box center [919, 441] width 791 height 50
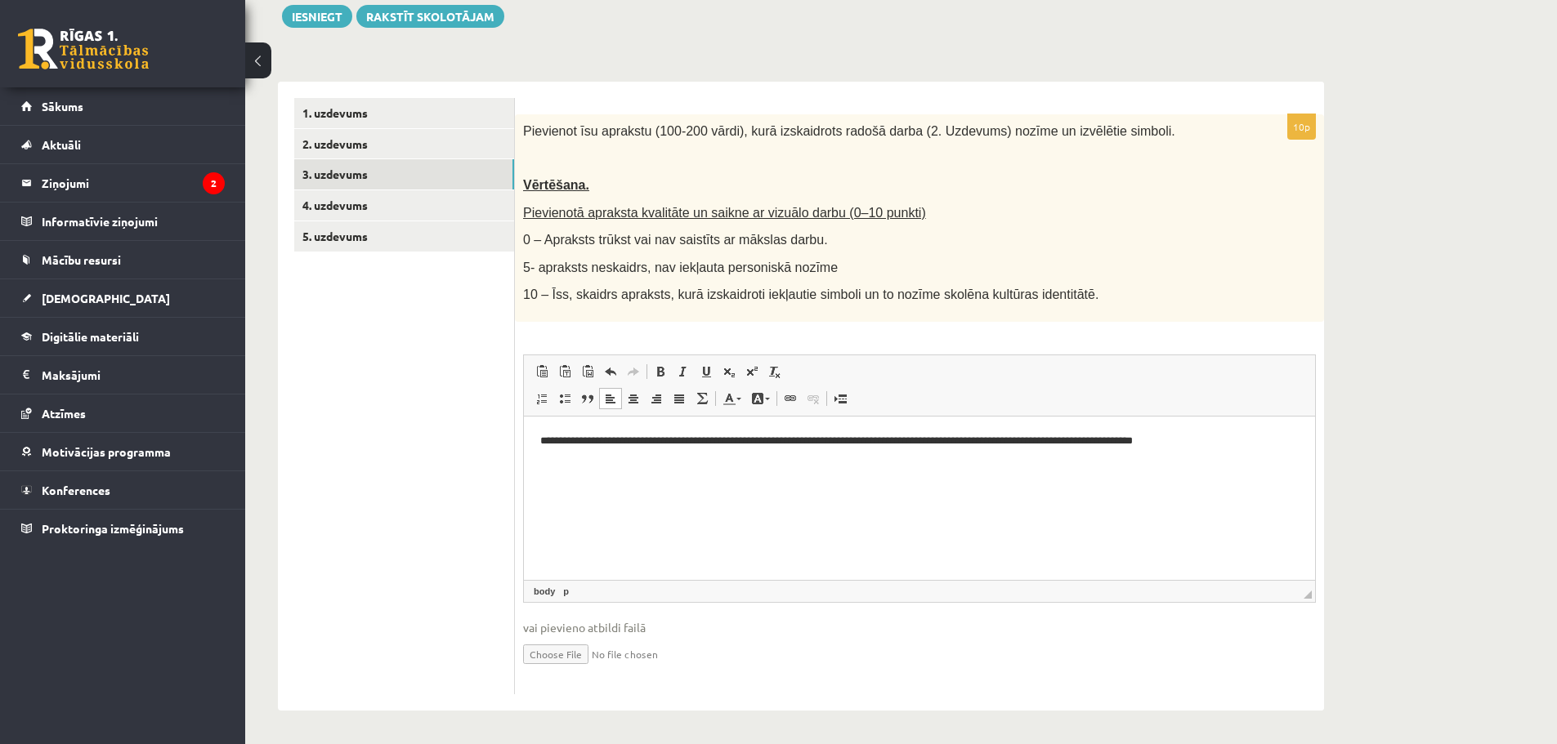
click at [1182, 440] on p "**********" at bounding box center [919, 440] width 758 height 17
click at [1213, 435] on p "**********" at bounding box center [919, 440] width 758 height 17
click at [713, 457] on p "**********" at bounding box center [919, 449] width 758 height 34
click at [936, 467] on html "**********" at bounding box center [919, 449] width 791 height 67
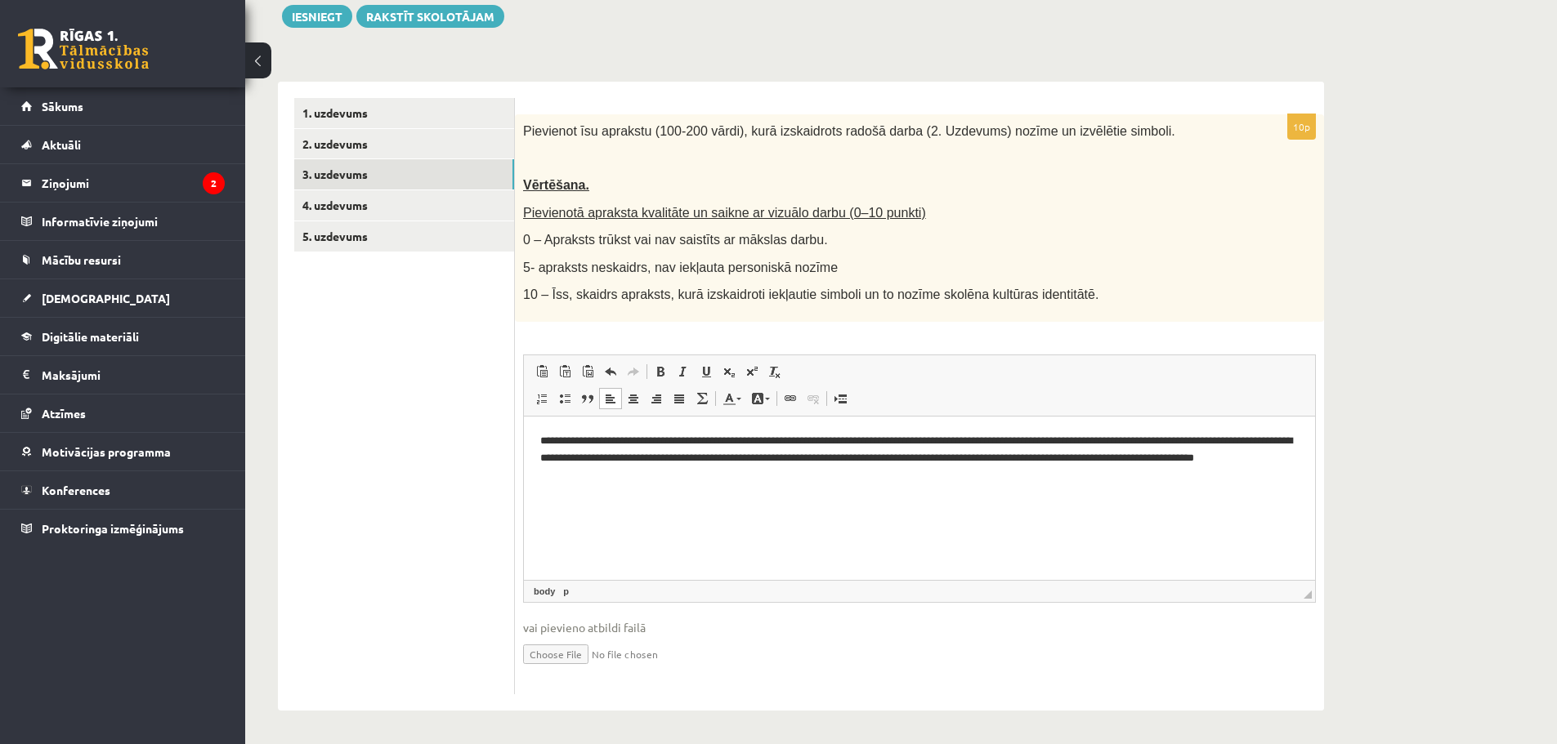
click at [629, 474] on p "**********" at bounding box center [919, 457] width 758 height 51
click at [719, 479] on p "**********" at bounding box center [919, 457] width 758 height 51
click at [742, 476] on p "**********" at bounding box center [919, 457] width 758 height 51
click at [726, 475] on p "**********" at bounding box center [919, 457] width 758 height 51
drag, startPoint x: 727, startPoint y: 476, endPoint x: 758, endPoint y: 480, distance: 30.6
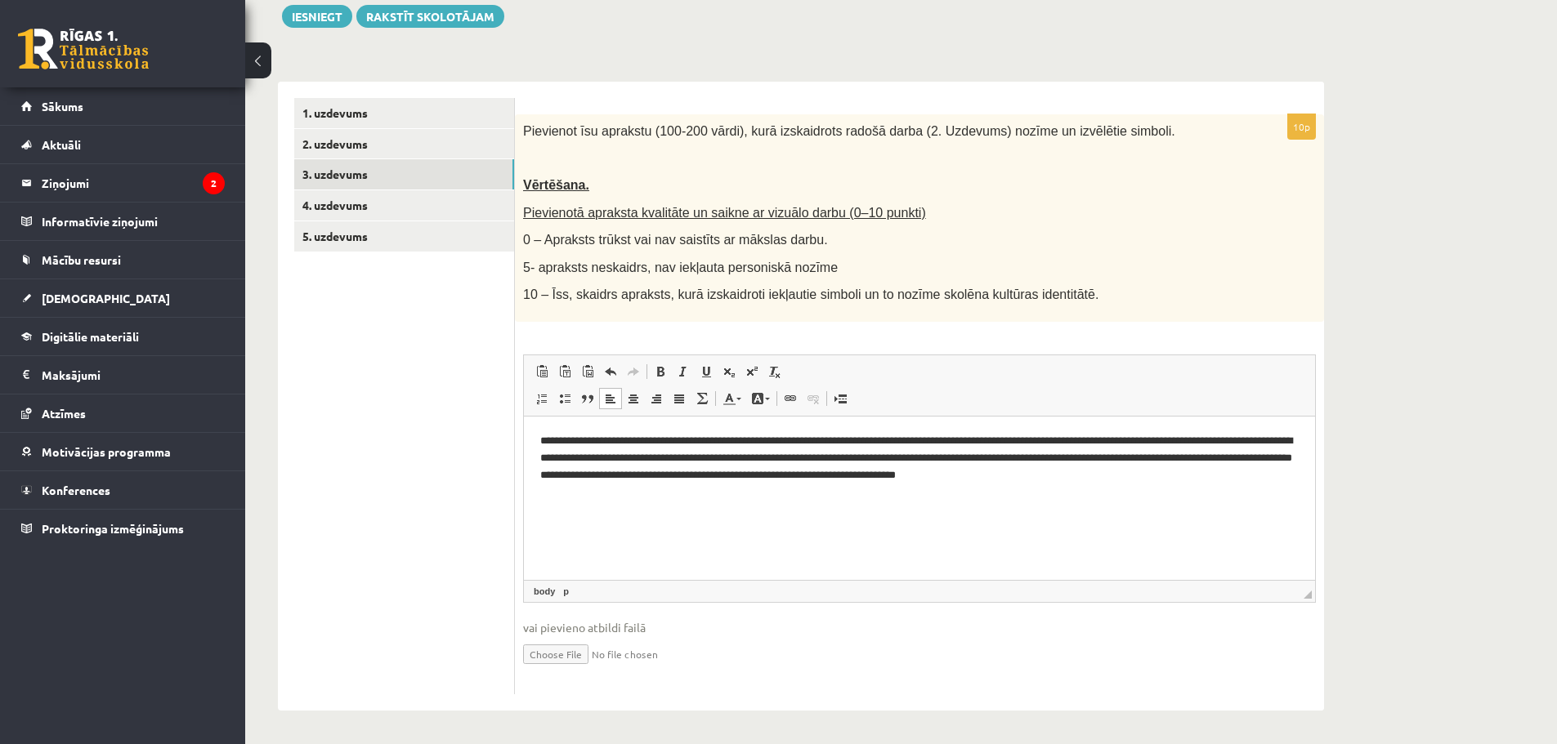
click at [729, 476] on p "**********" at bounding box center [919, 457] width 758 height 51
click at [765, 499] on html "**********" at bounding box center [919, 457] width 791 height 83
click at [861, 475] on p "**********" at bounding box center [919, 457] width 758 height 51
click at [1218, 475] on p "**********" at bounding box center [919, 457] width 758 height 51
click at [959, 475] on p "**********" at bounding box center [919, 457] width 758 height 51
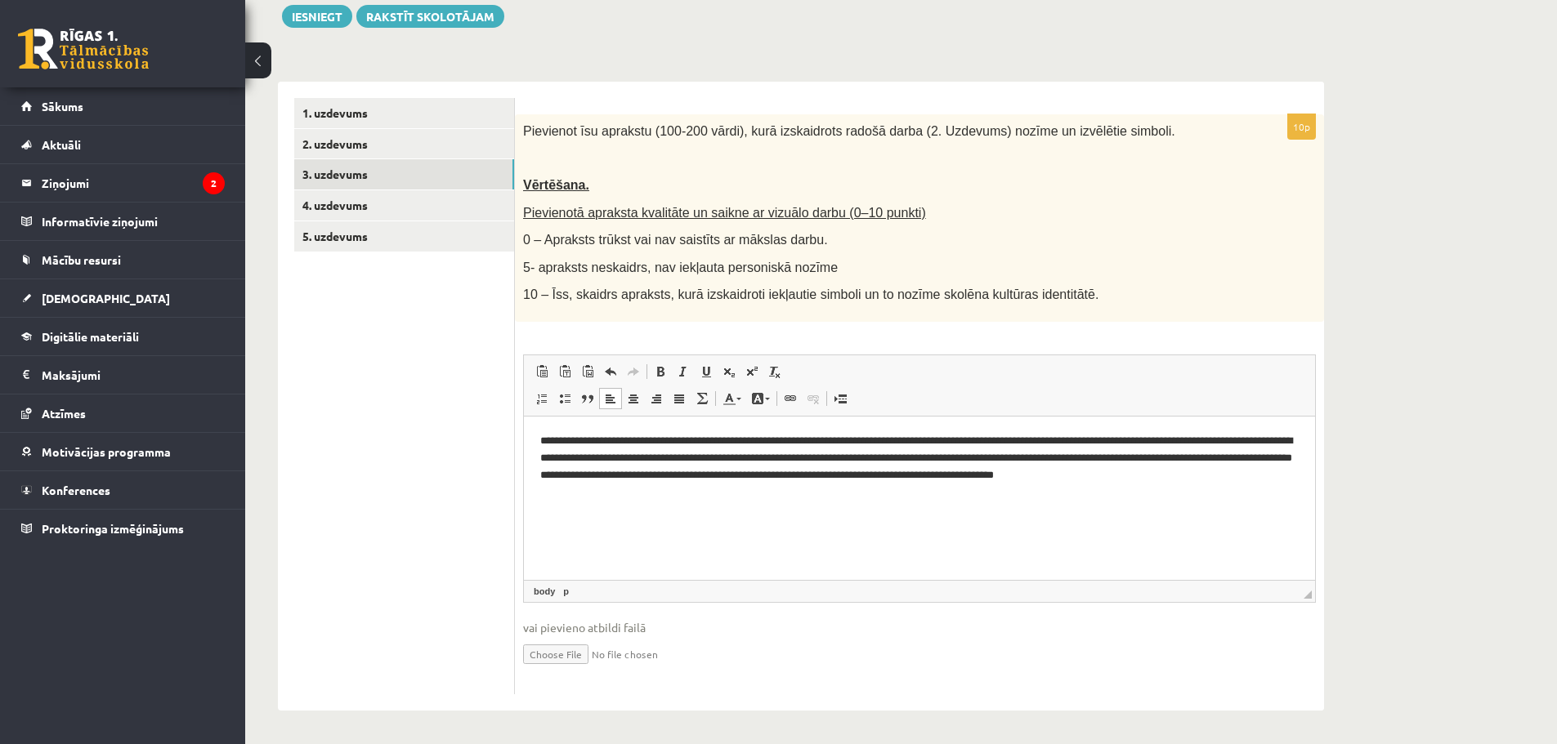
click at [963, 475] on p "**********" at bounding box center [919, 457] width 758 height 51
click at [699, 498] on p "**********" at bounding box center [919, 466] width 758 height 68
click at [811, 490] on p "**********" at bounding box center [919, 466] width 758 height 68
click at [829, 494] on p "**********" at bounding box center [919, 466] width 758 height 68
click at [1187, 491] on p "**********" at bounding box center [919, 466] width 758 height 68
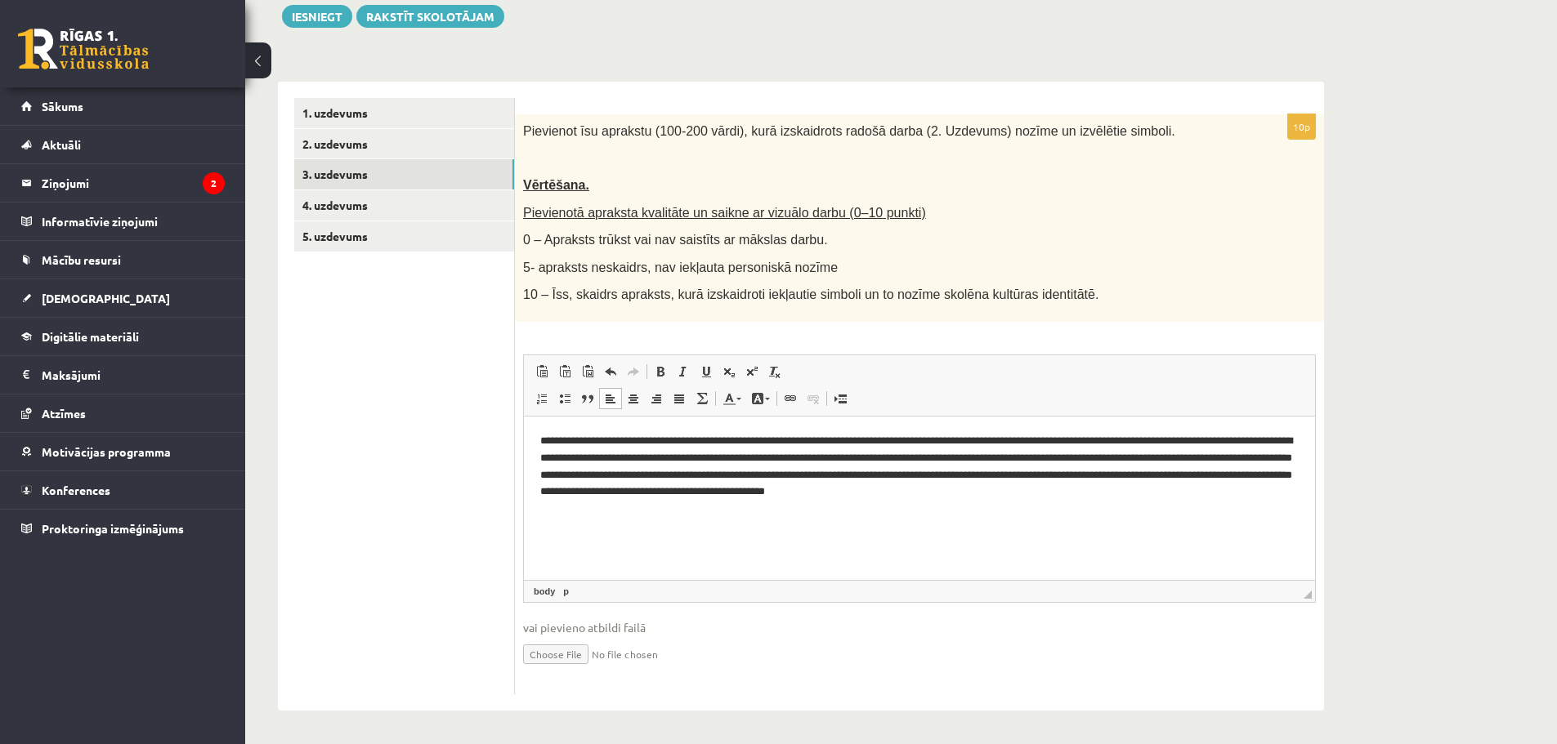
click at [1191, 492] on p "**********" at bounding box center [919, 466] width 758 height 68
click at [1206, 488] on p "**********" at bounding box center [919, 466] width 758 height 68
click at [918, 459] on p "**********" at bounding box center [919, 474] width 758 height 85
click at [1098, 457] on p "**********" at bounding box center [919, 474] width 758 height 85
click at [930, 509] on p "**********" at bounding box center [919, 474] width 758 height 85
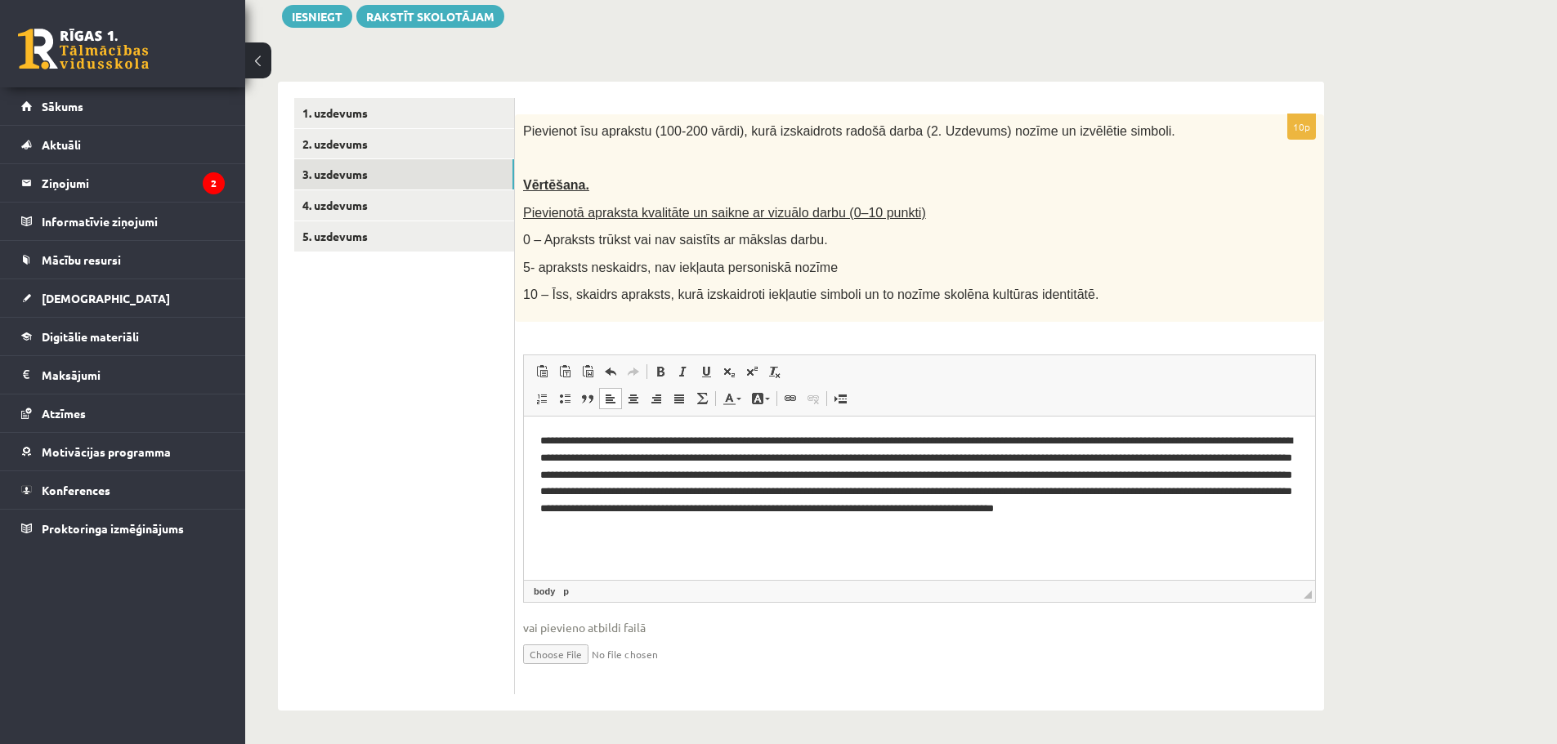
click at [703, 524] on p "**********" at bounding box center [919, 483] width 758 height 102
click at [620, 524] on p "**********" at bounding box center [919, 483] width 758 height 102
click at [623, 525] on p "**********" at bounding box center [919, 483] width 758 height 102
click at [918, 528] on p "**********" at bounding box center [919, 483] width 758 height 102
click at [368, 213] on link "4. uzdevums" at bounding box center [404, 205] width 220 height 30
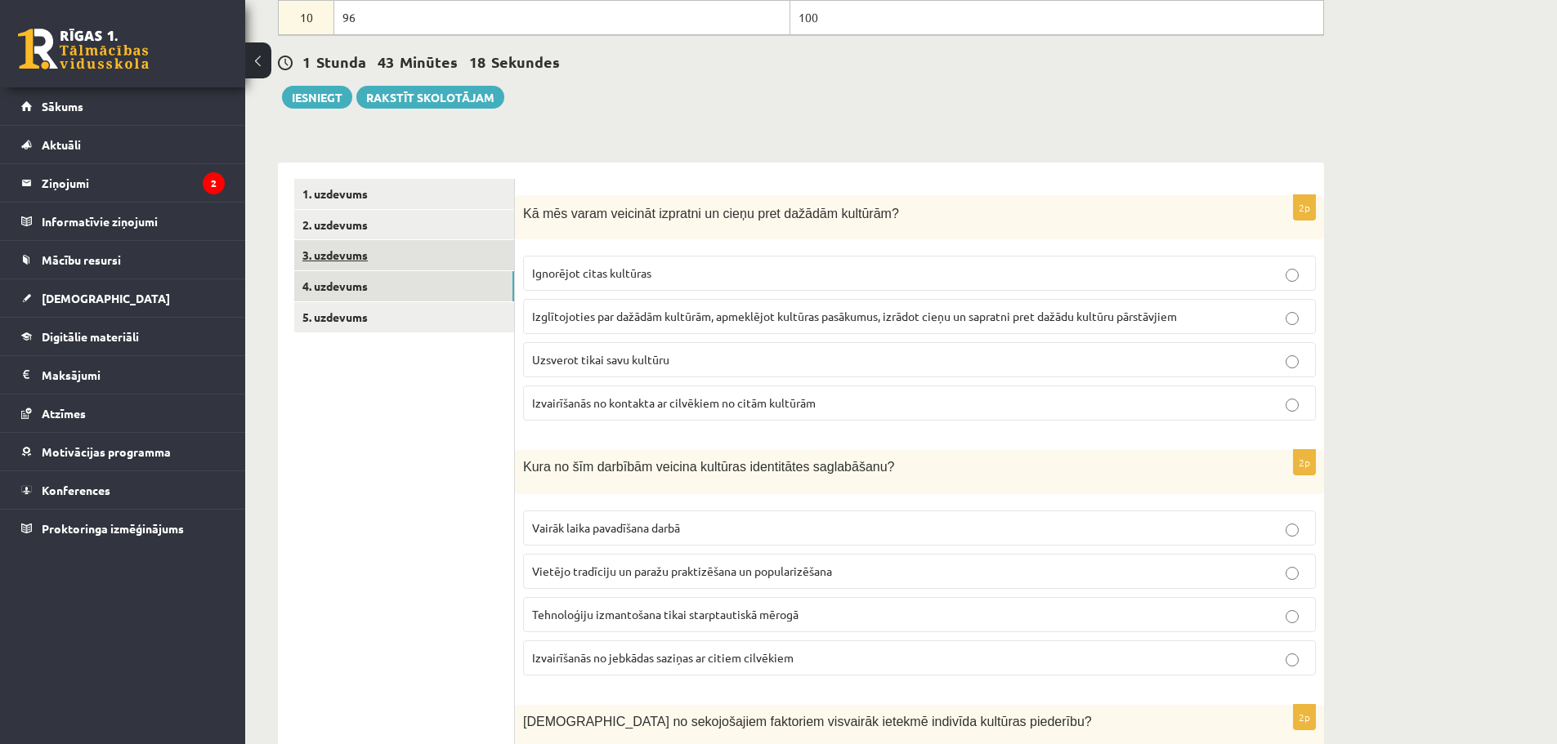
click at [345, 254] on link "3. uzdevums" at bounding box center [404, 255] width 220 height 30
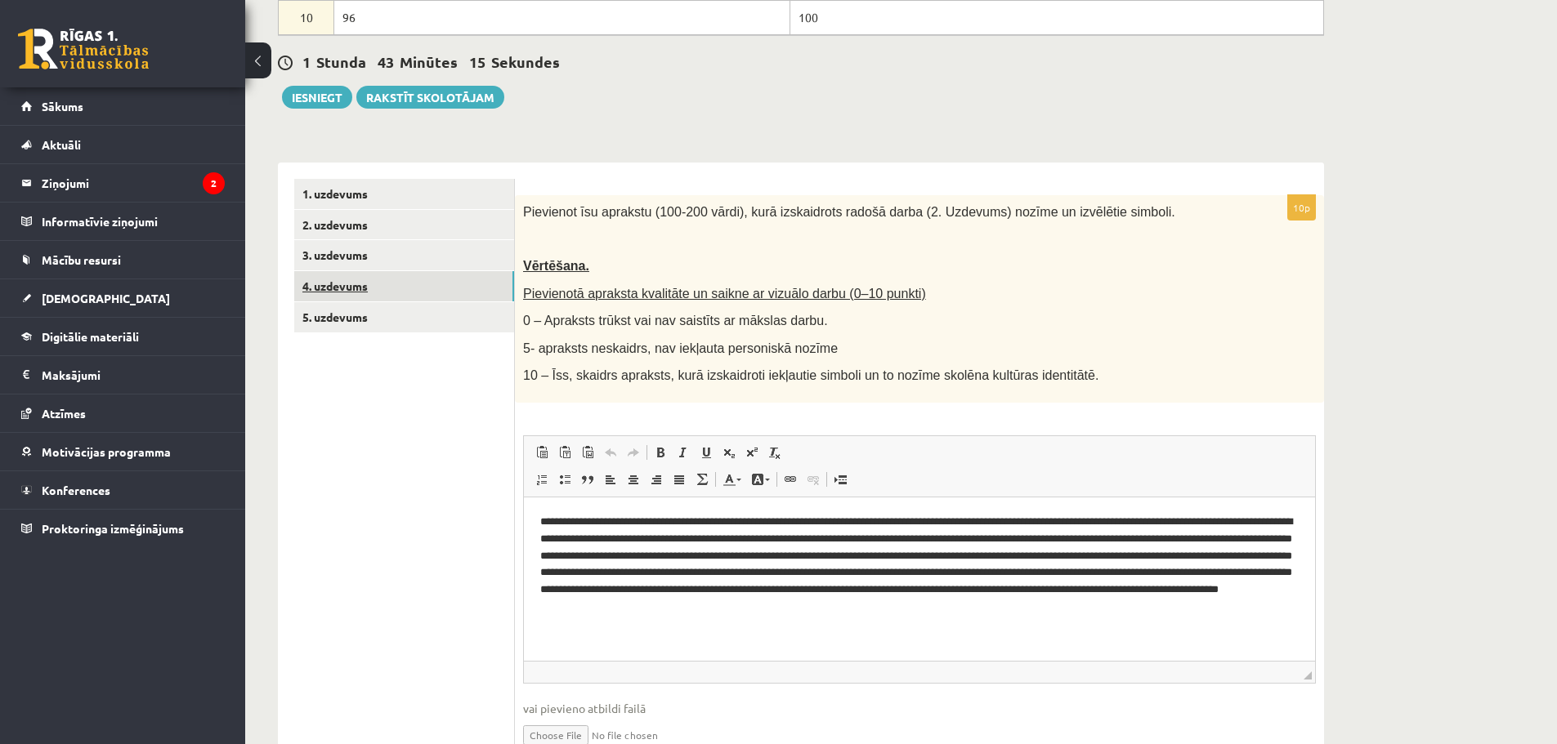
drag, startPoint x: 336, startPoint y: 282, endPoint x: 359, endPoint y: 288, distance: 23.8
click at [336, 284] on link "4. uzdevums" at bounding box center [404, 286] width 220 height 30
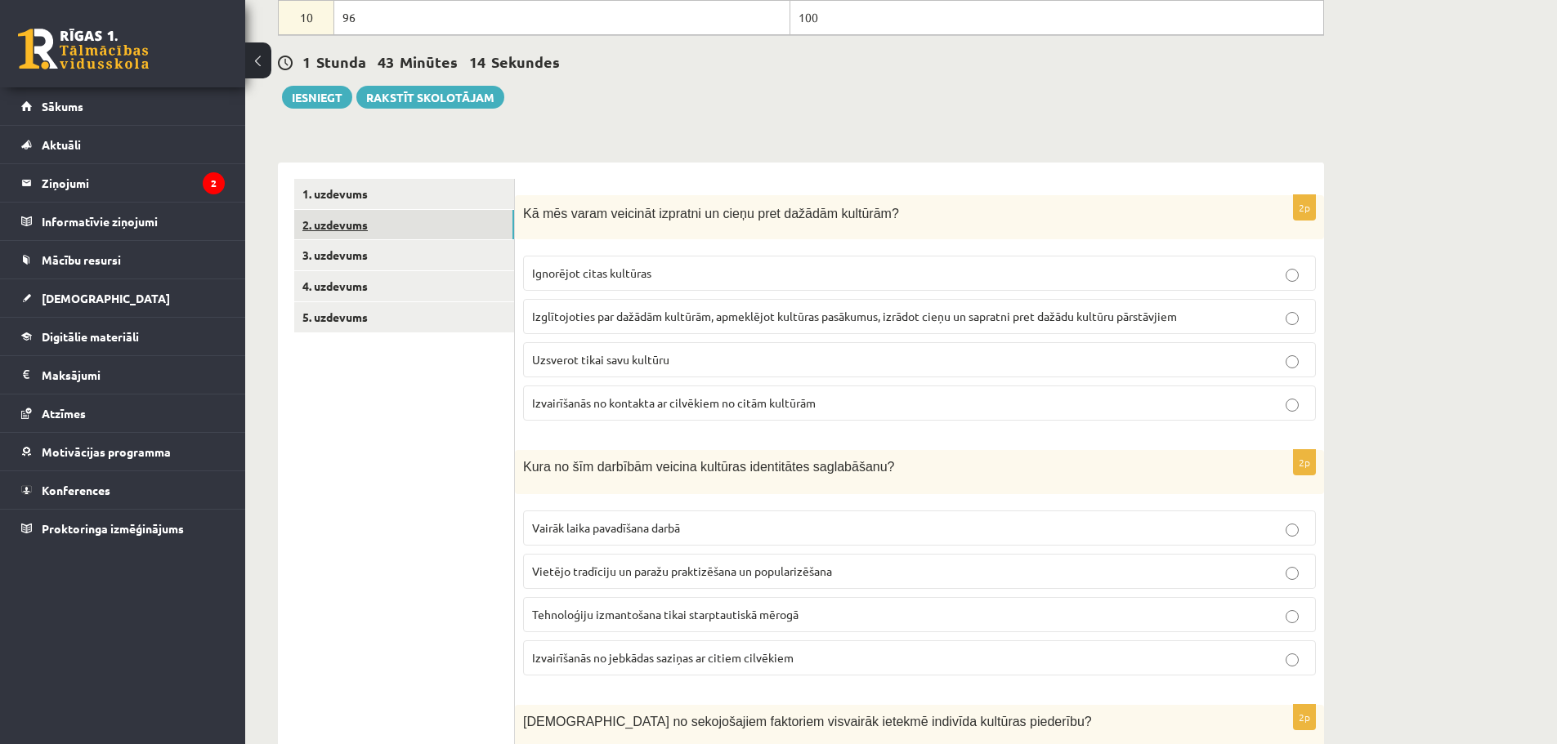
click at [332, 231] on link "2. uzdevums" at bounding box center [404, 225] width 220 height 30
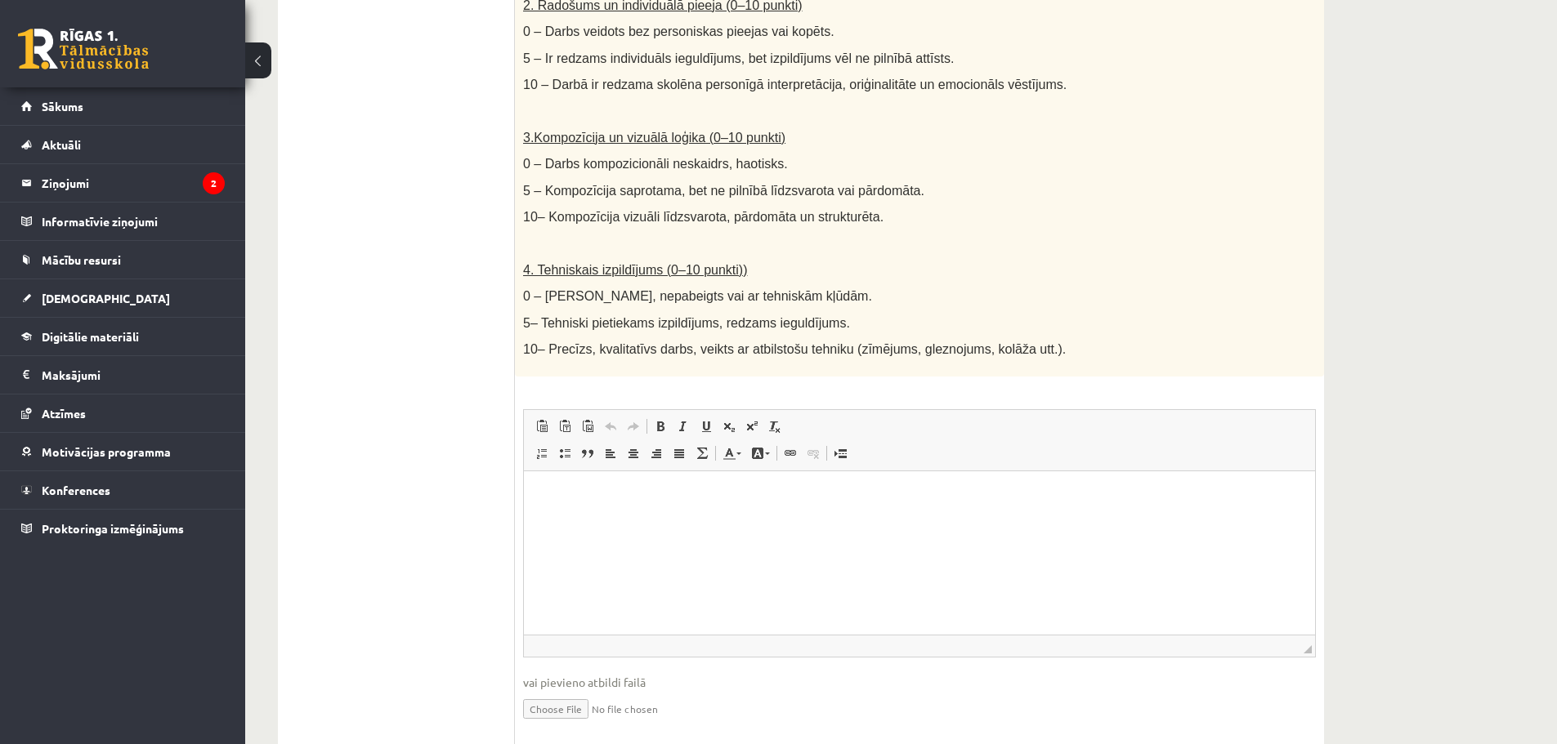
scroll to position [1151, 0]
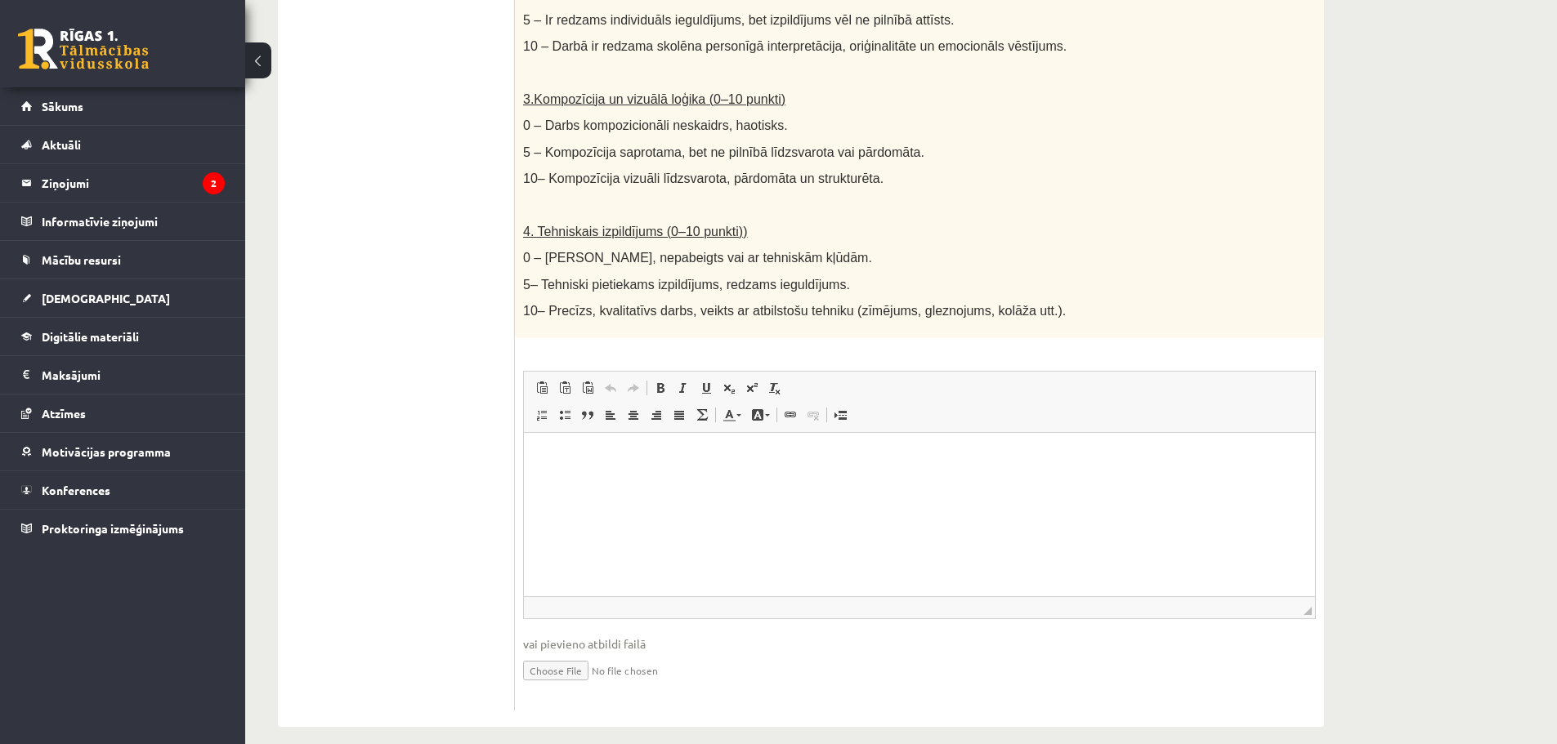
click at [566, 653] on input "file" at bounding box center [919, 670] width 793 height 34
type input "**********"
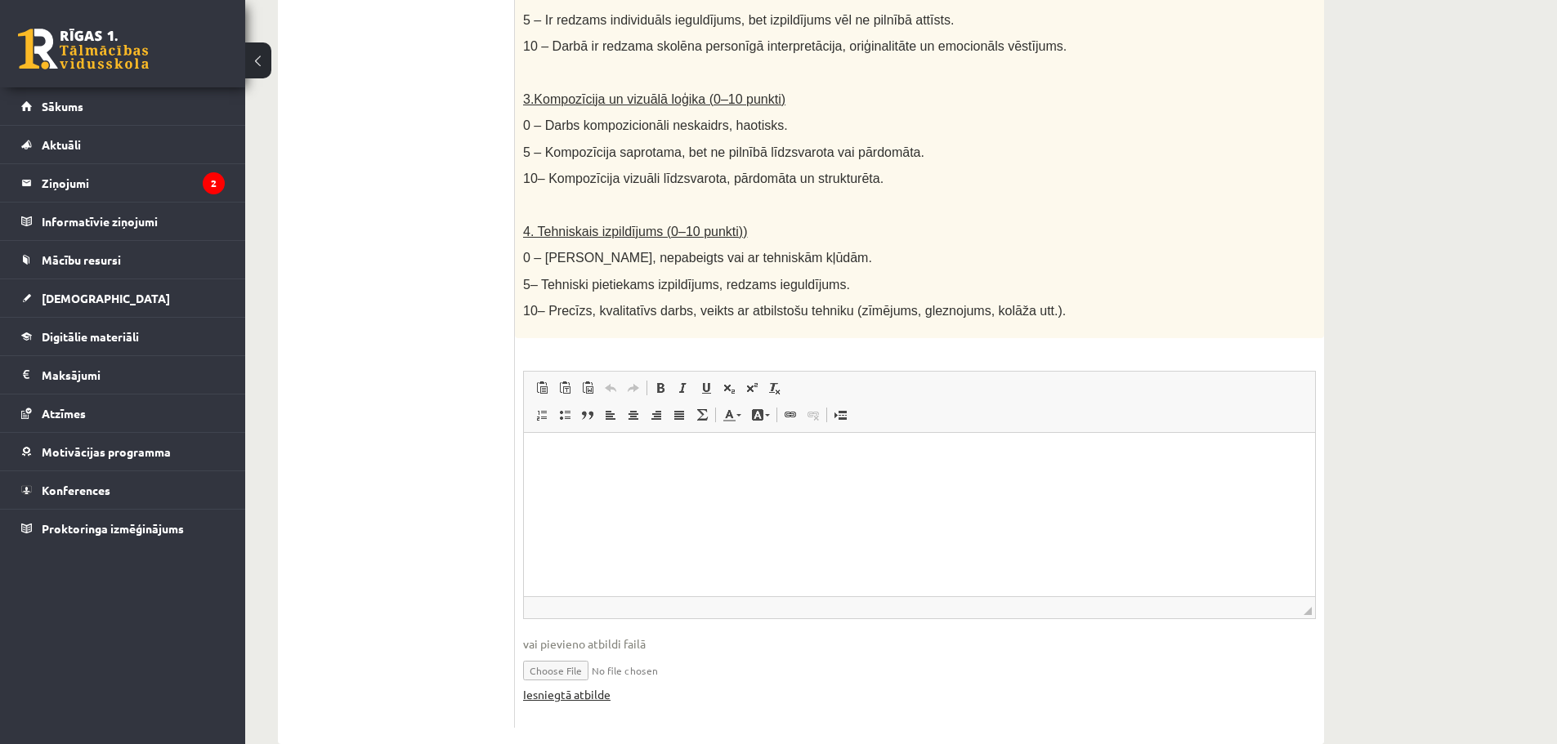
click at [579, 686] on link "Iesniegtā atbilde" at bounding box center [566, 694] width 87 height 17
click at [581, 686] on link "Iesniegtā atbilde" at bounding box center [566, 694] width 87 height 17
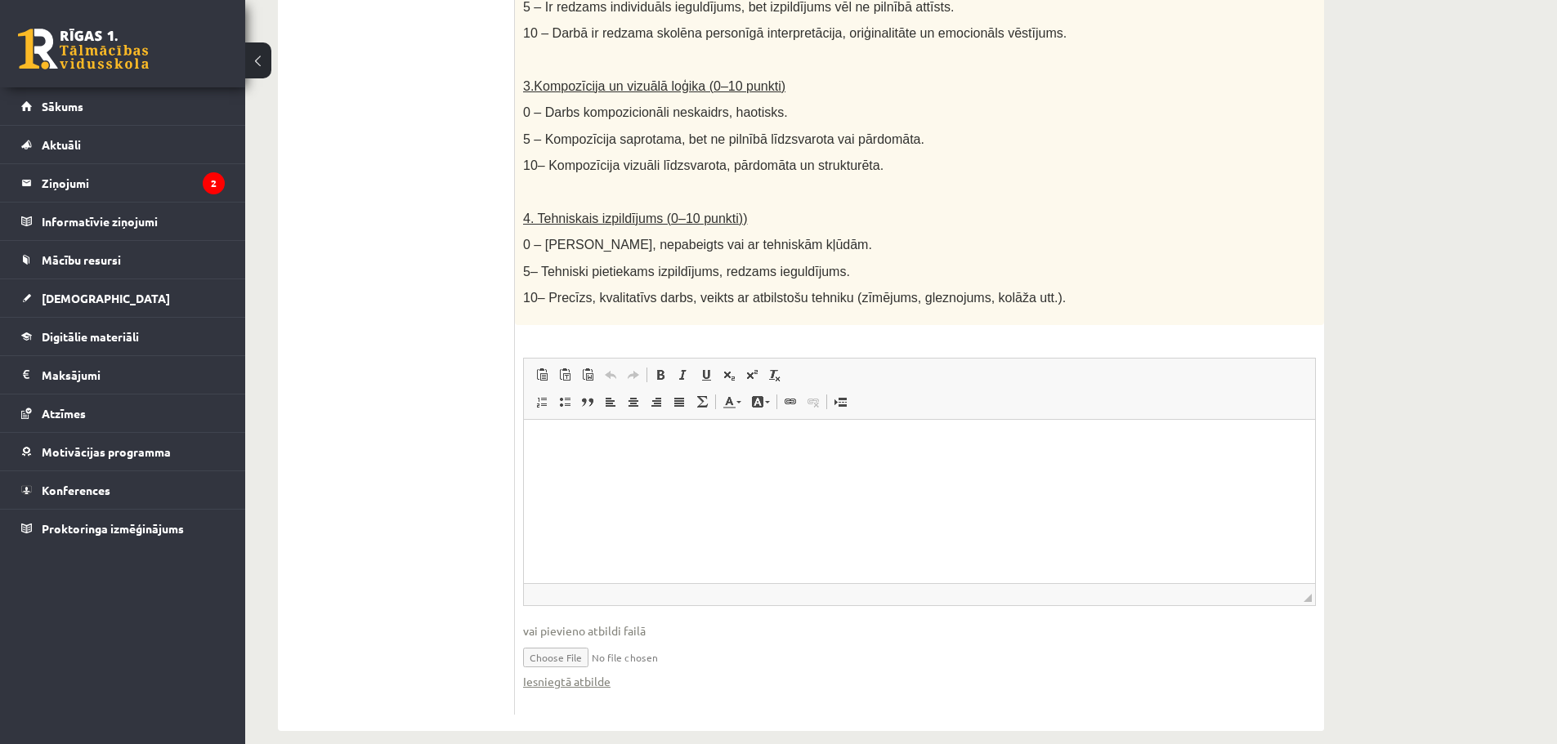
scroll to position [1168, 0]
drag, startPoint x: 580, startPoint y: 662, endPoint x: 1022, endPoint y: 612, distance: 444.9
click at [1022, 619] on span "vai pievieno atbildi failā" at bounding box center [919, 627] width 793 height 17
click at [566, 636] on input "file" at bounding box center [919, 653] width 793 height 34
click at [598, 669] on link "Iesniegtā atbilde" at bounding box center [566, 677] width 87 height 17
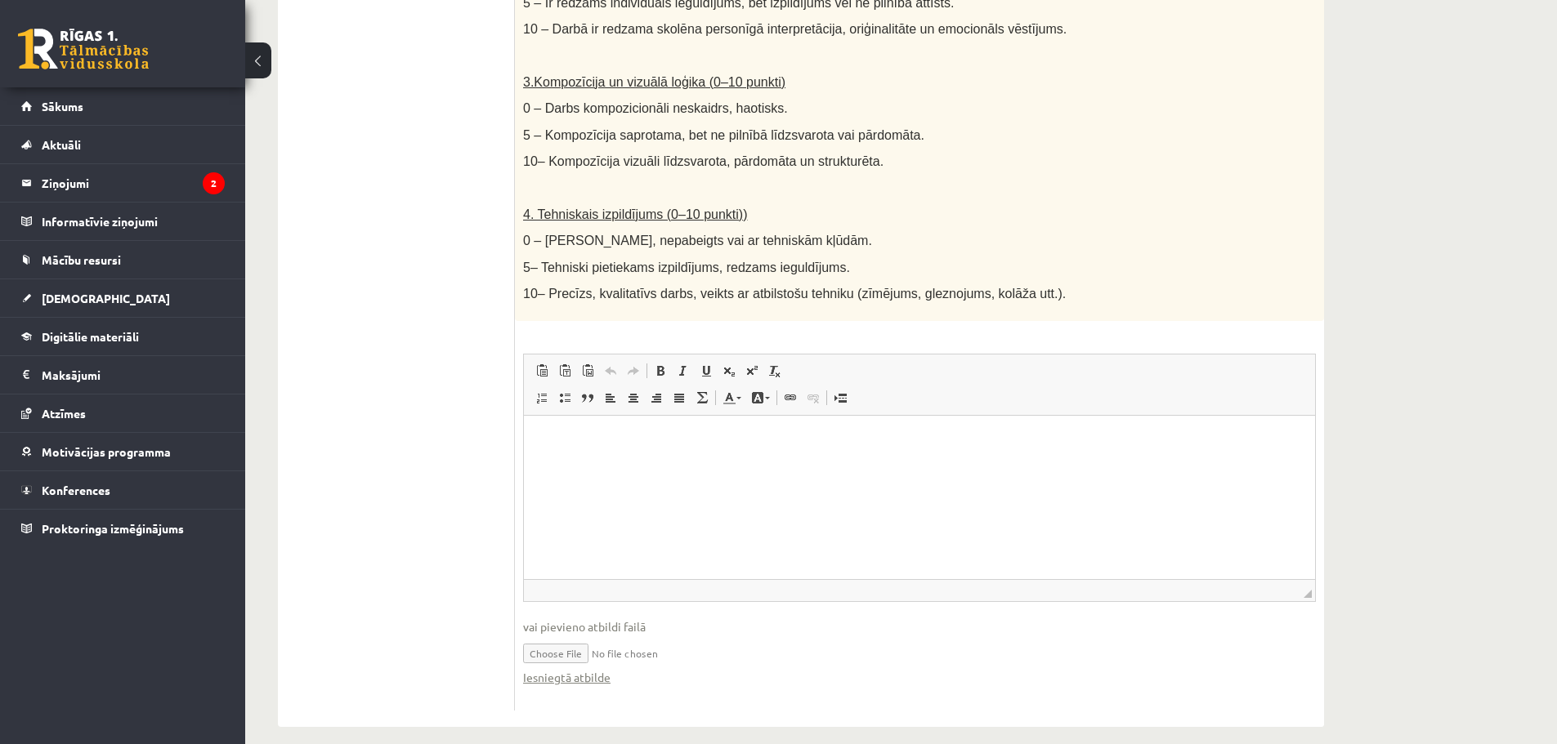
drag, startPoint x: 570, startPoint y: 663, endPoint x: 884, endPoint y: 621, distance: 317.4
click at [885, 636] on input "file" at bounding box center [919, 653] width 793 height 34
type input "**********"
click at [587, 669] on link "Iesniegtā atbilde" at bounding box center [566, 677] width 87 height 17
click at [583, 669] on link "Iesniegtā atbilde" at bounding box center [566, 677] width 87 height 17
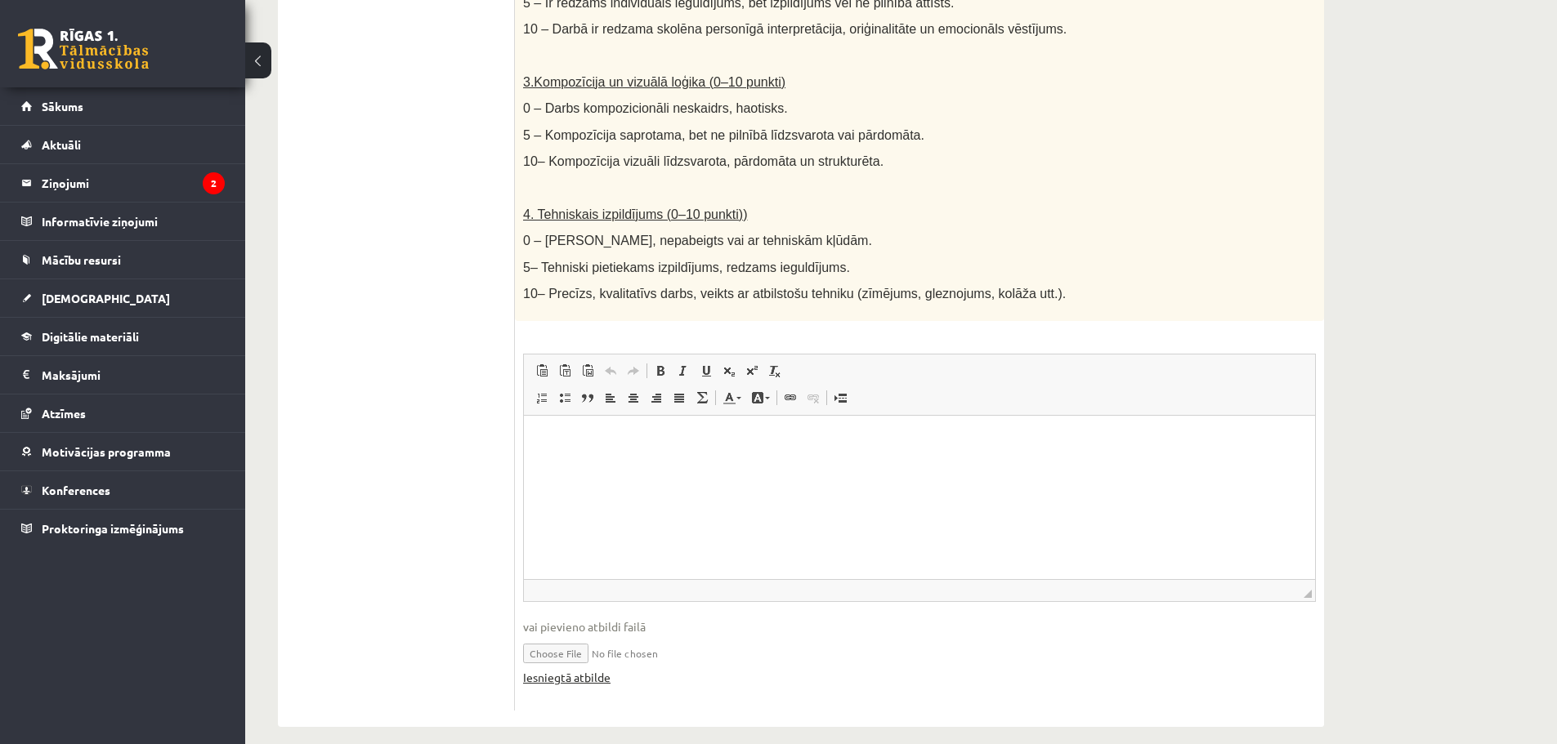
click at [584, 669] on link "Iesniegtā atbilde" at bounding box center [566, 677] width 87 height 17
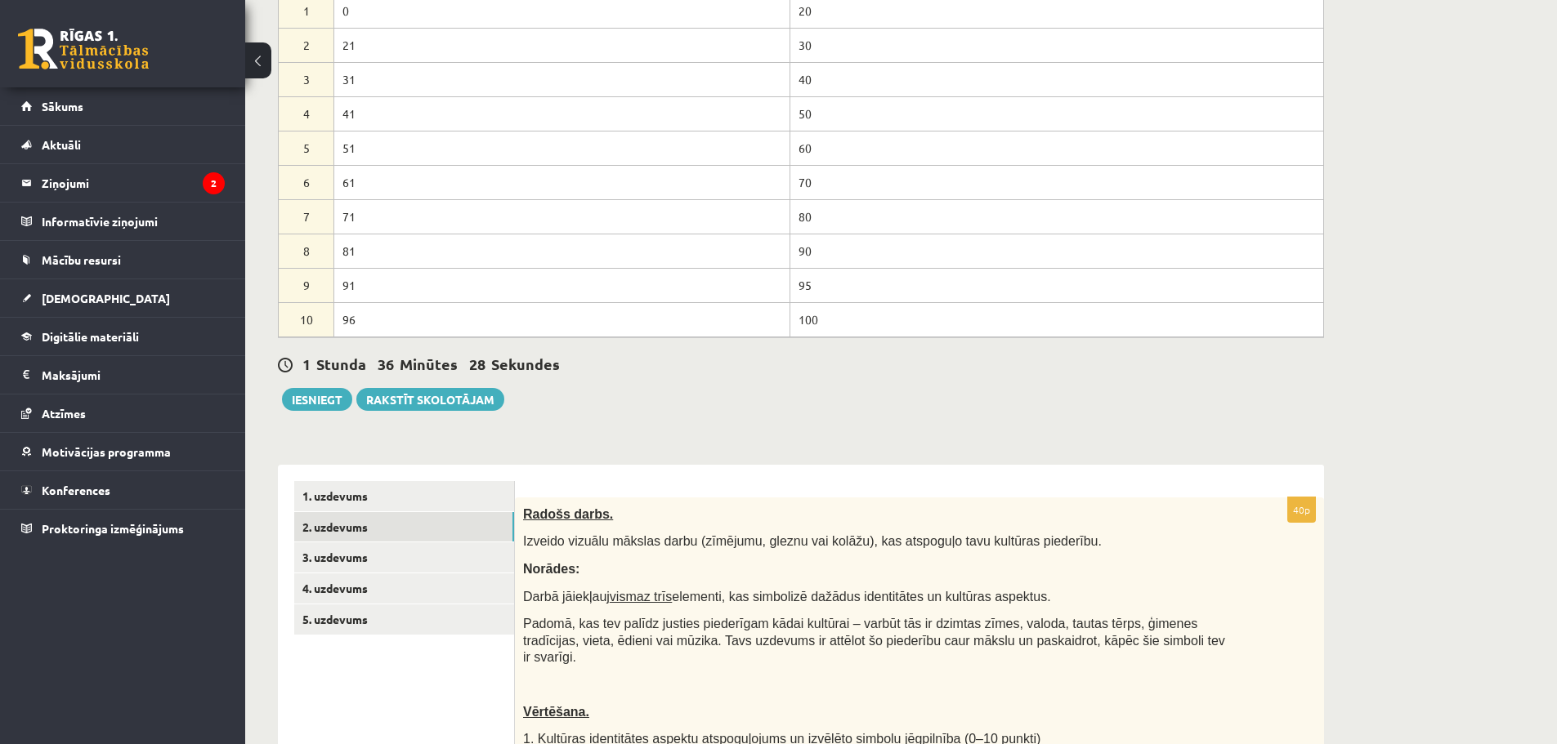
scroll to position [187, 0]
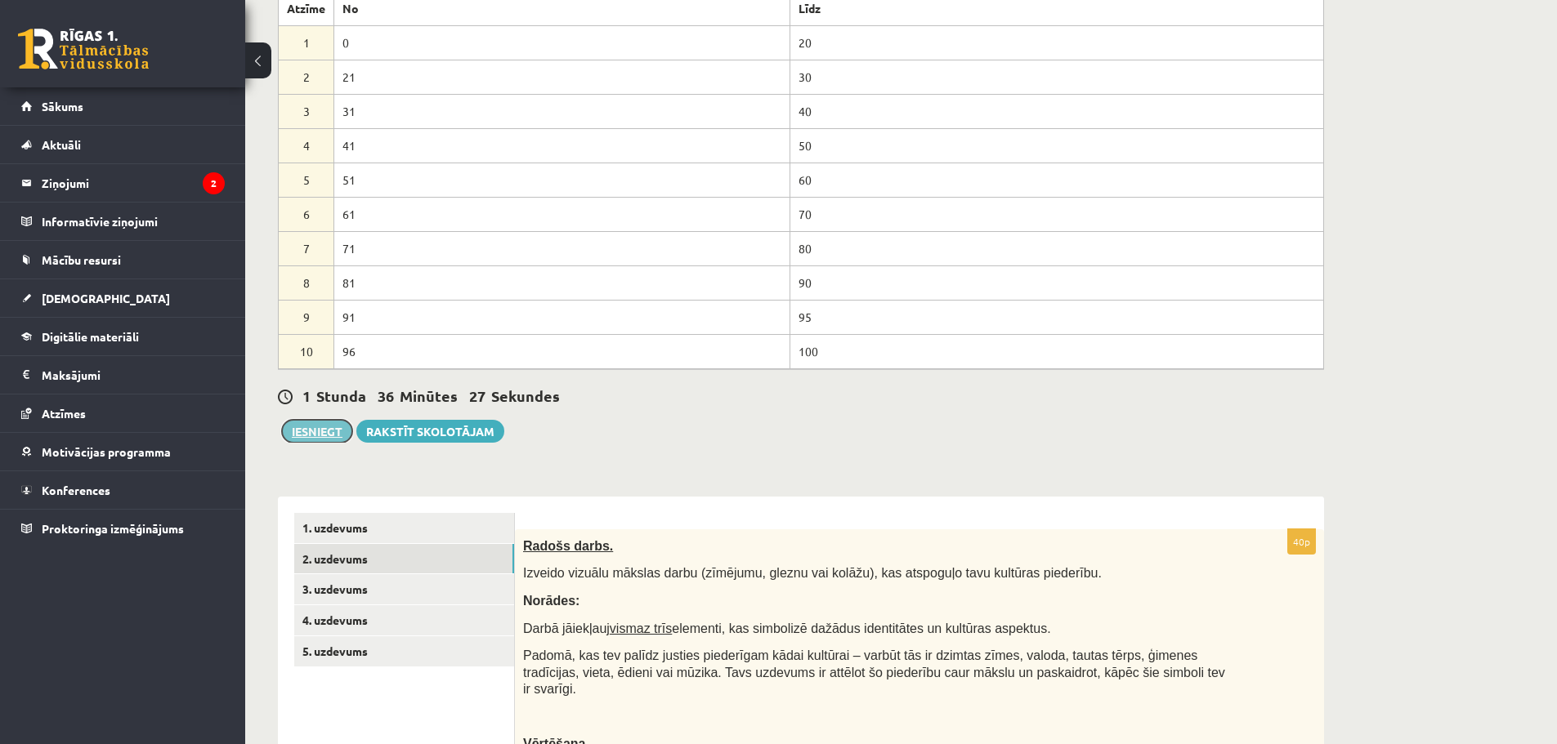
click at [319, 431] on button "Iesniegt" at bounding box center [317, 431] width 70 height 23
click at [396, 661] on link "5. uzdevums" at bounding box center [404, 652] width 220 height 30
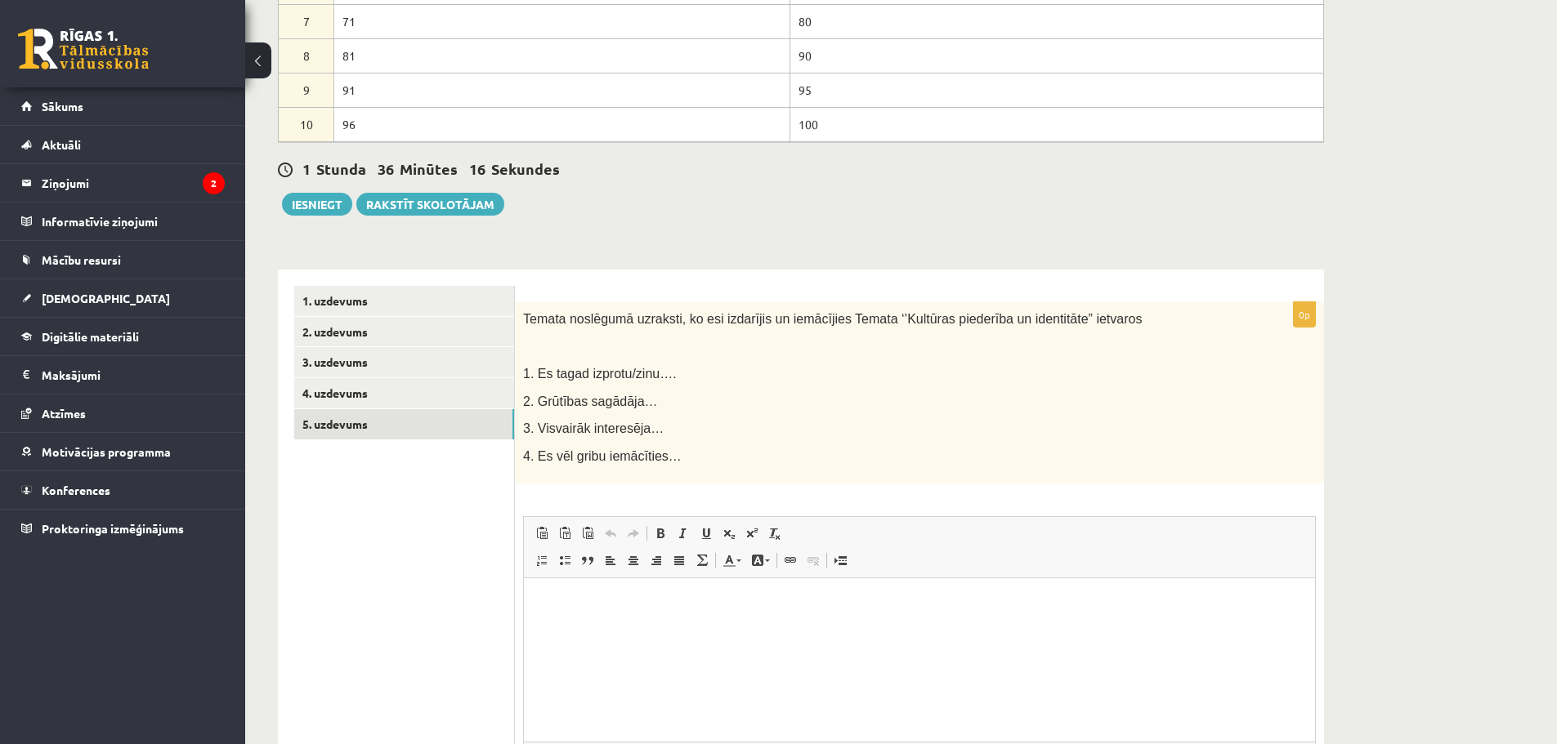
scroll to position [0, 0]
click at [311, 201] on button "Iesniegt" at bounding box center [317, 204] width 70 height 23
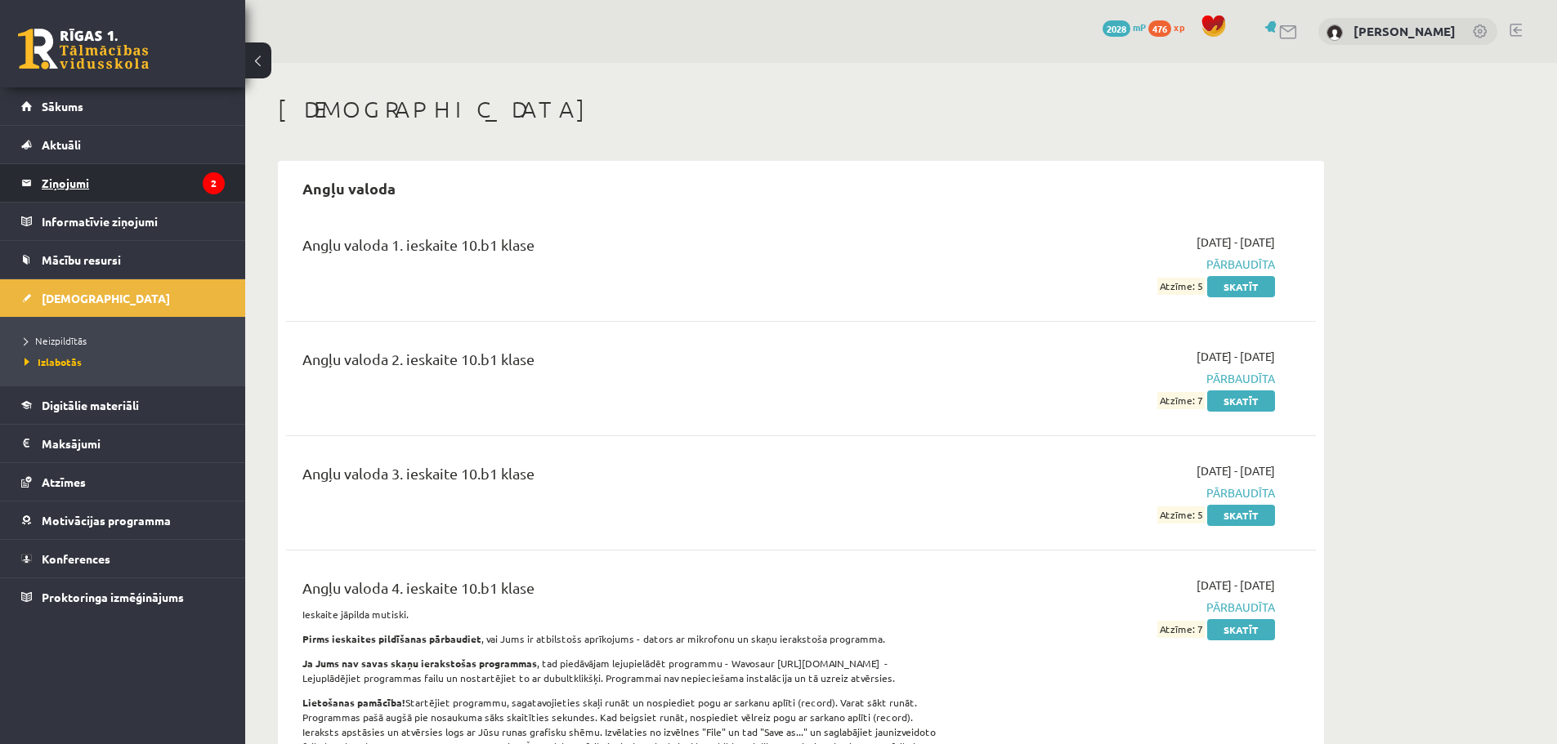
click at [111, 170] on legend "Ziņojumi 2" at bounding box center [133, 183] width 183 height 38
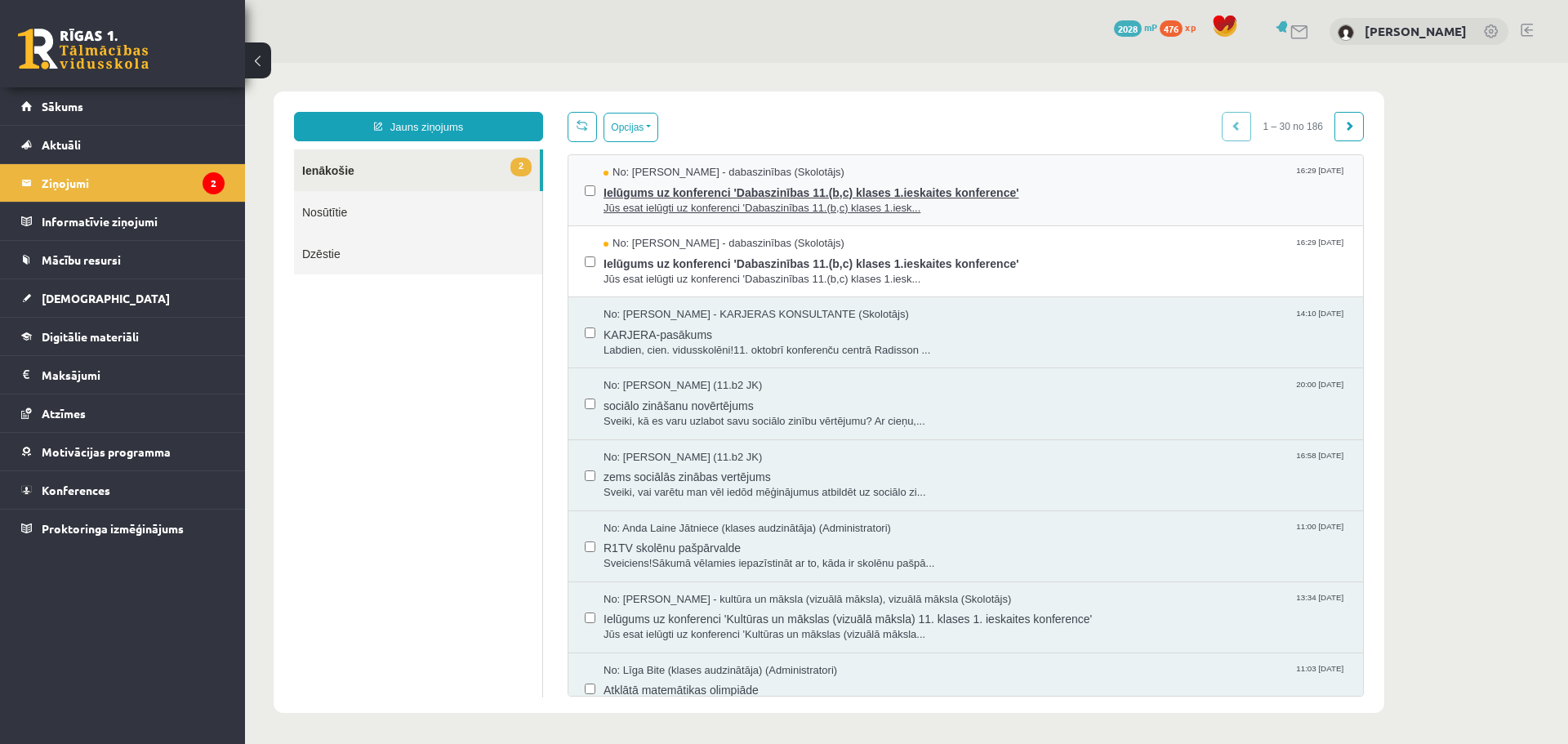
click at [909, 197] on span "Ielūgums uz konferenci 'Dabaszinības 11.(b,c) klases 1.ieskaites konference'" at bounding box center [975, 191] width 744 height 20
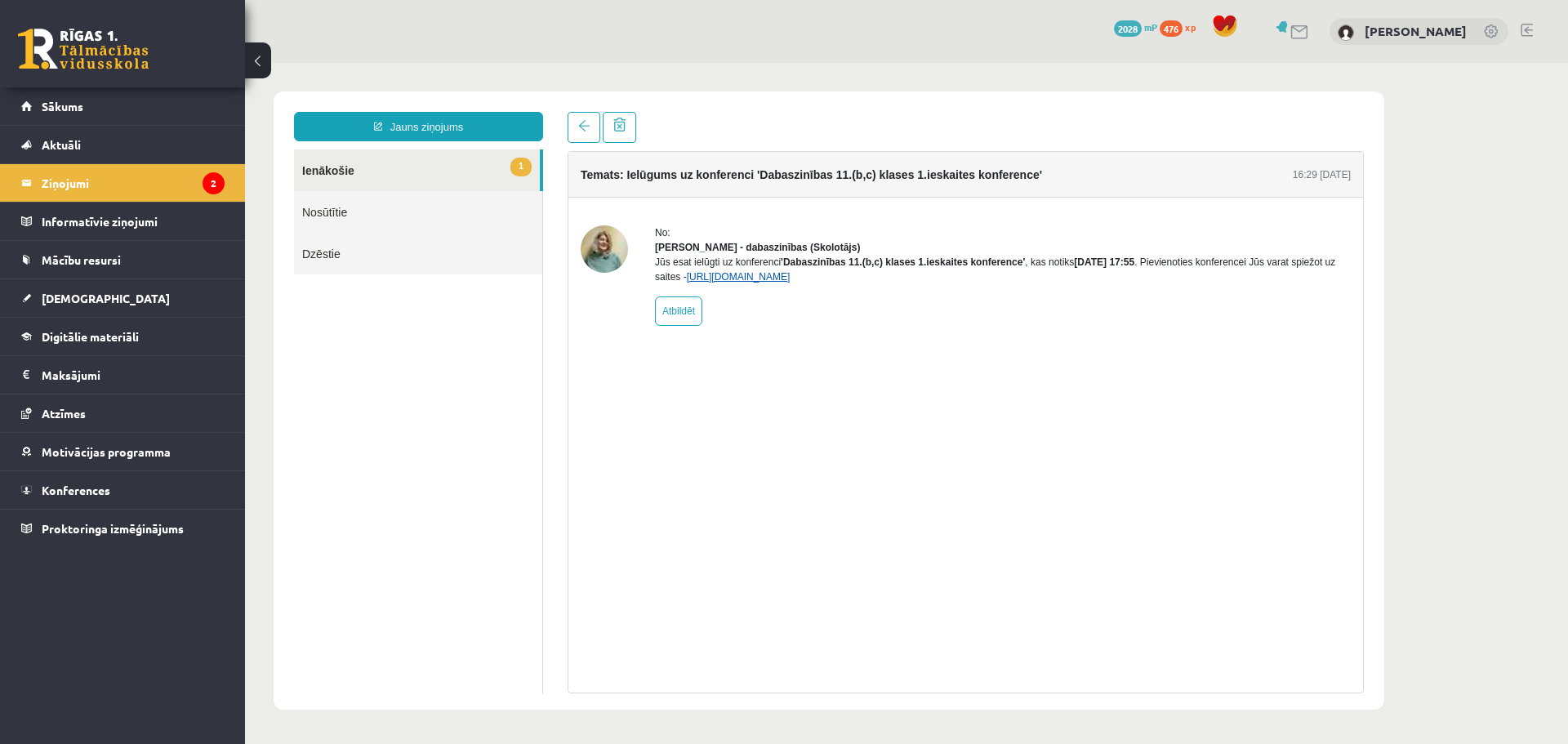
click at [779, 283] on link "https://eskola.r1tv.lv/conferences/4775/join" at bounding box center [739, 276] width 104 height 11
click at [118, 184] on legend "Ziņojumi 2" at bounding box center [133, 183] width 183 height 38
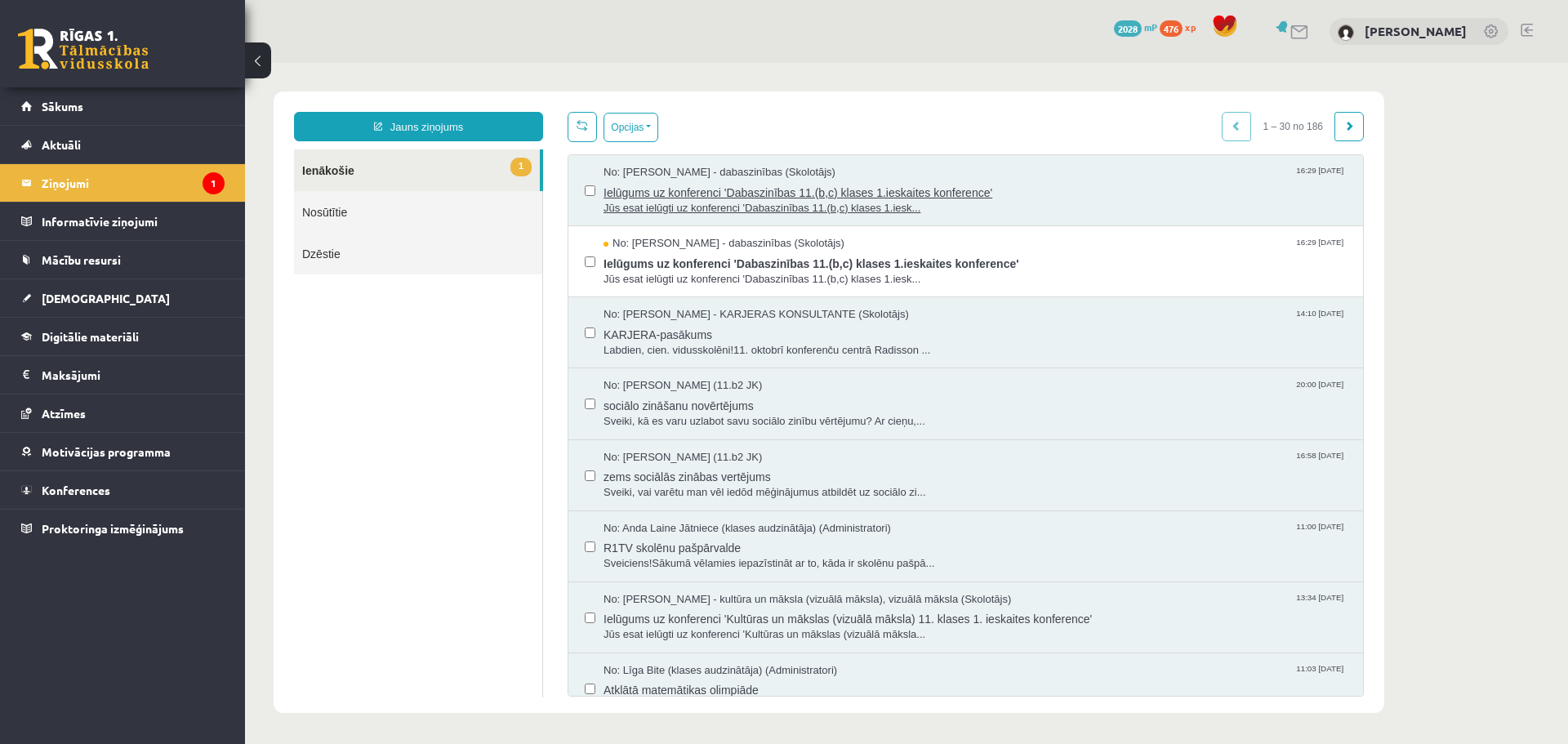
click at [882, 203] on span "Jūs esat ielūgti uz konferenci 'Dabaszinības 11.(b,c) klases 1.iesk..." at bounding box center [975, 209] width 744 height 16
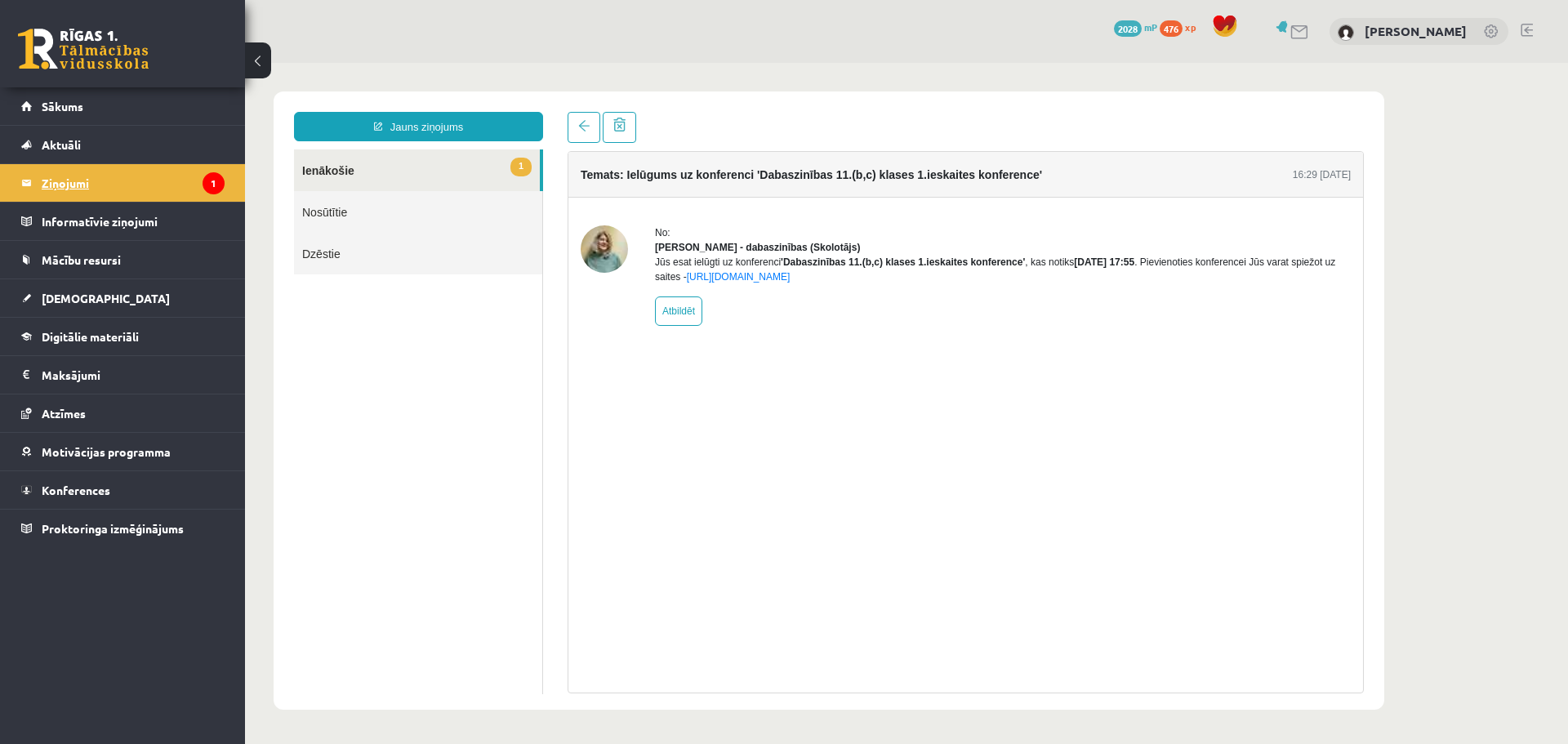
click at [177, 178] on legend "Ziņojumi 1" at bounding box center [133, 183] width 183 height 38
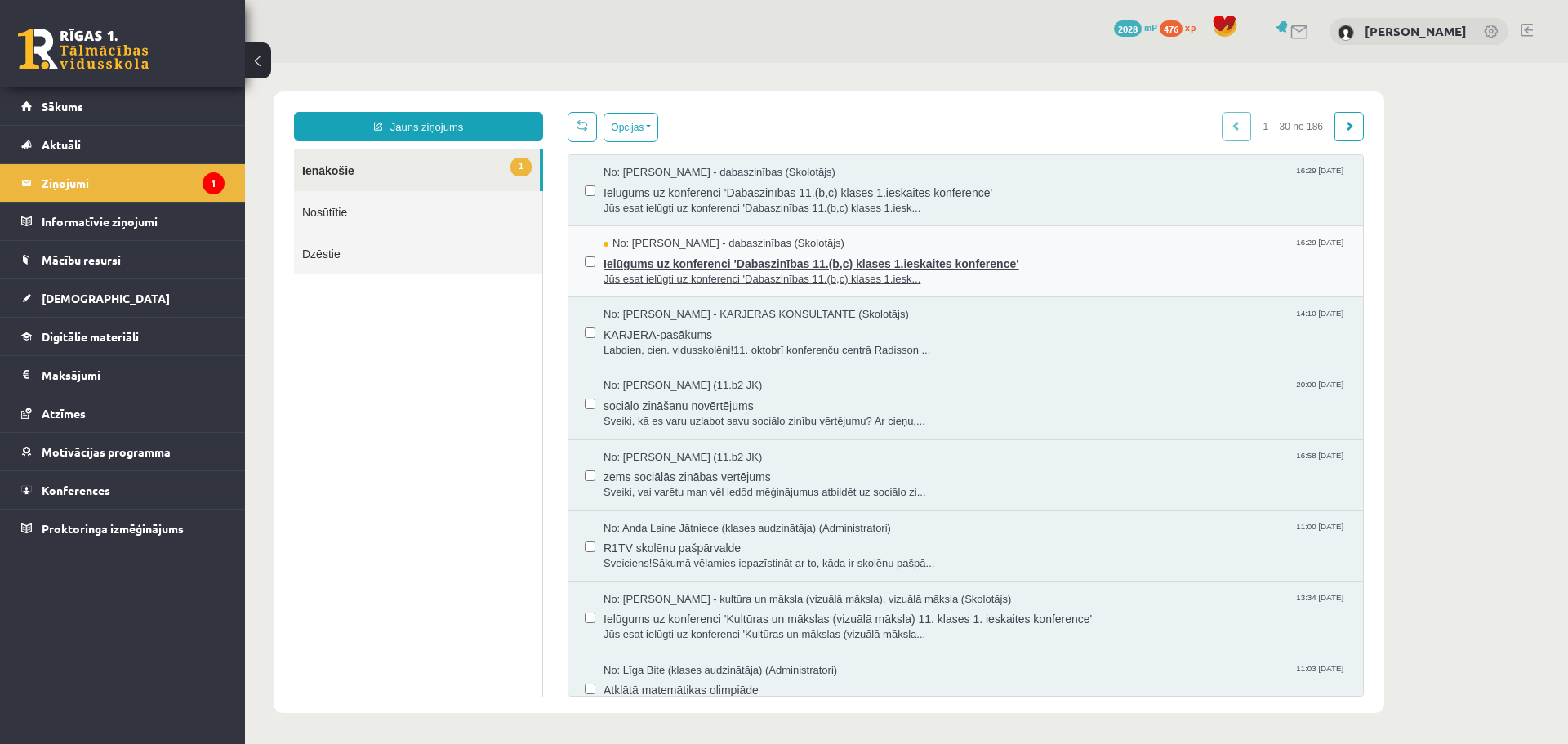
click at [902, 257] on span "Ielūgums uz konferenci 'Dabaszinības 11.(b,c) klases 1.ieskaites konference'" at bounding box center [975, 262] width 744 height 20
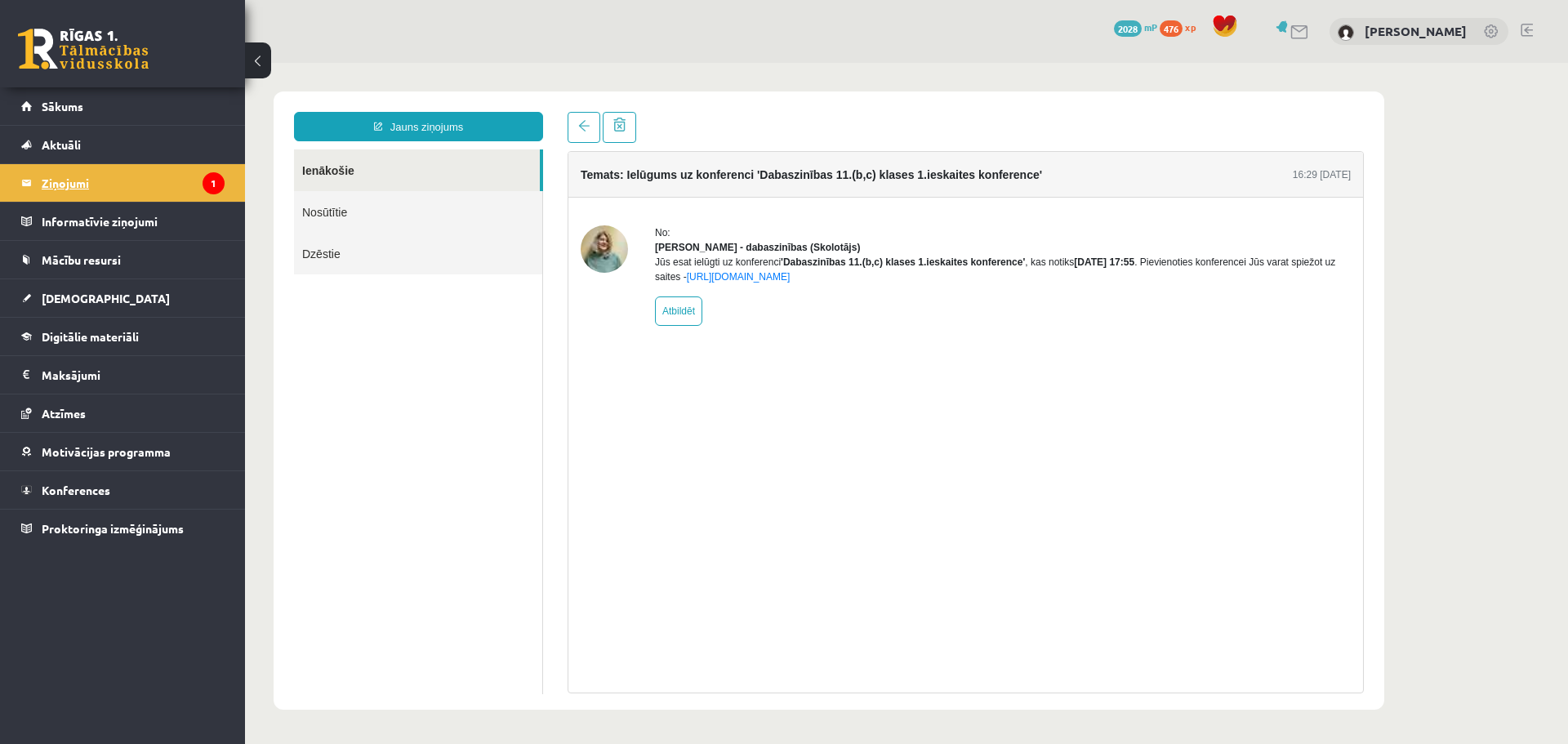
click at [134, 185] on legend "Ziņojumi 1" at bounding box center [133, 183] width 183 height 38
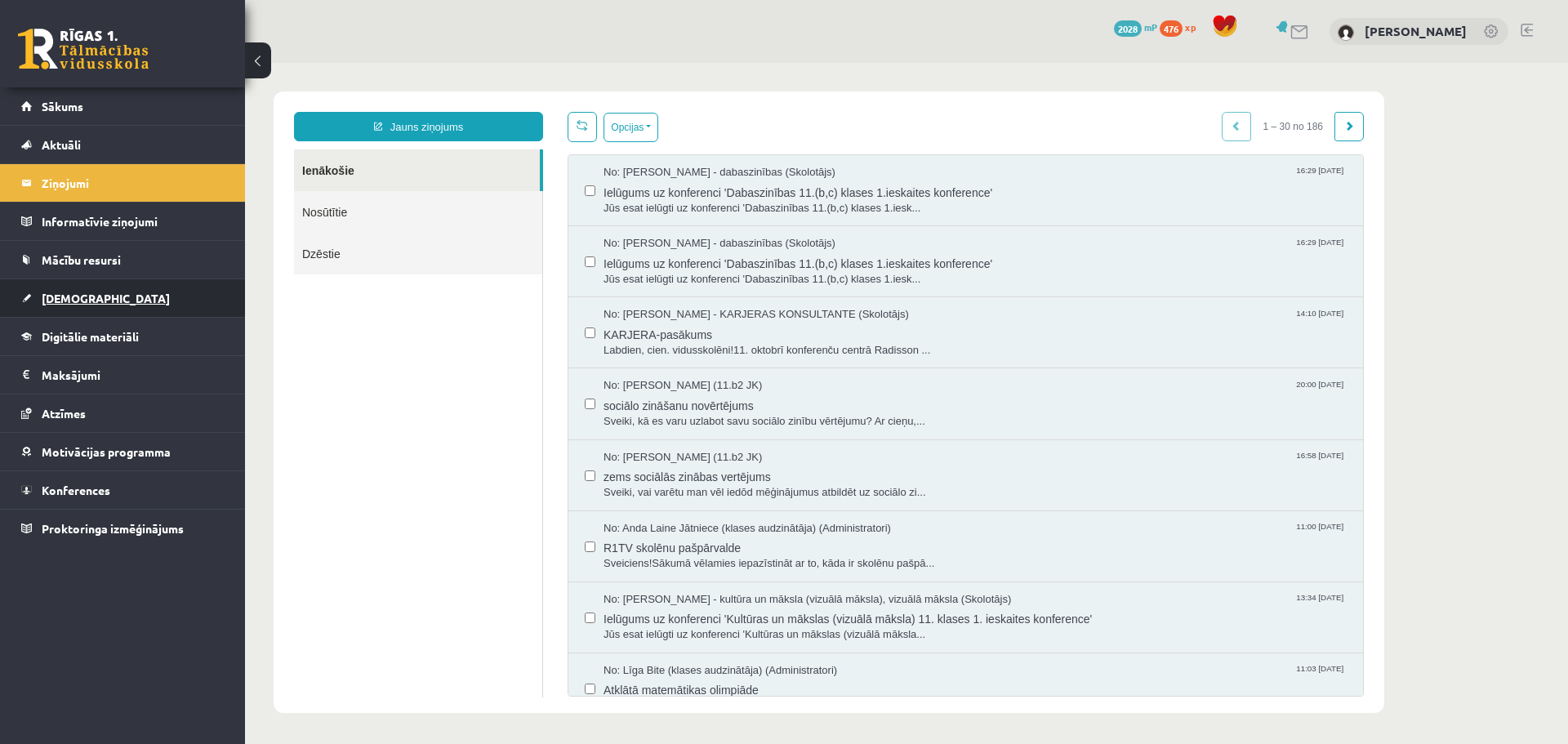
click at [48, 298] on span "[DEMOGRAPHIC_DATA]" at bounding box center [106, 298] width 128 height 15
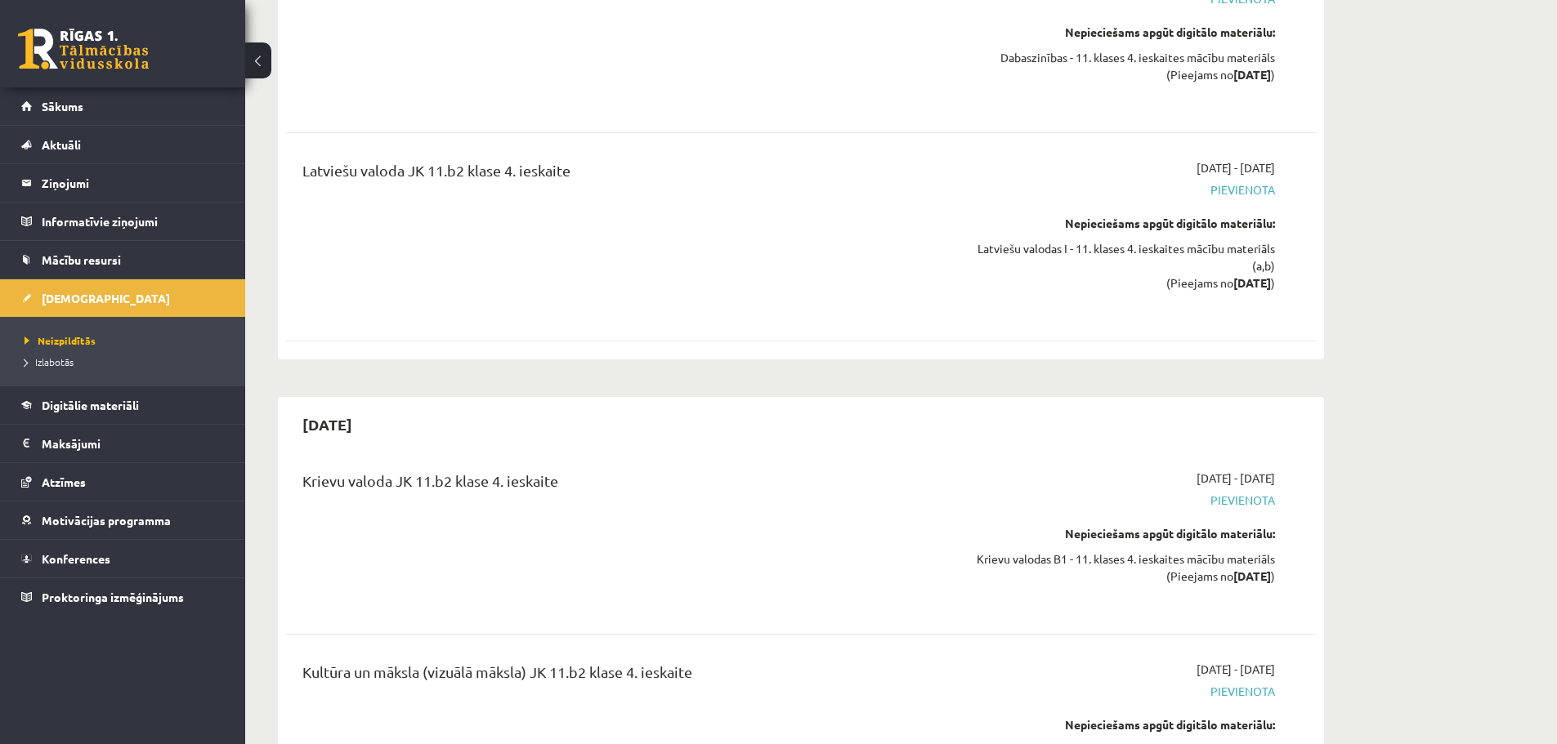
scroll to position [8391, 0]
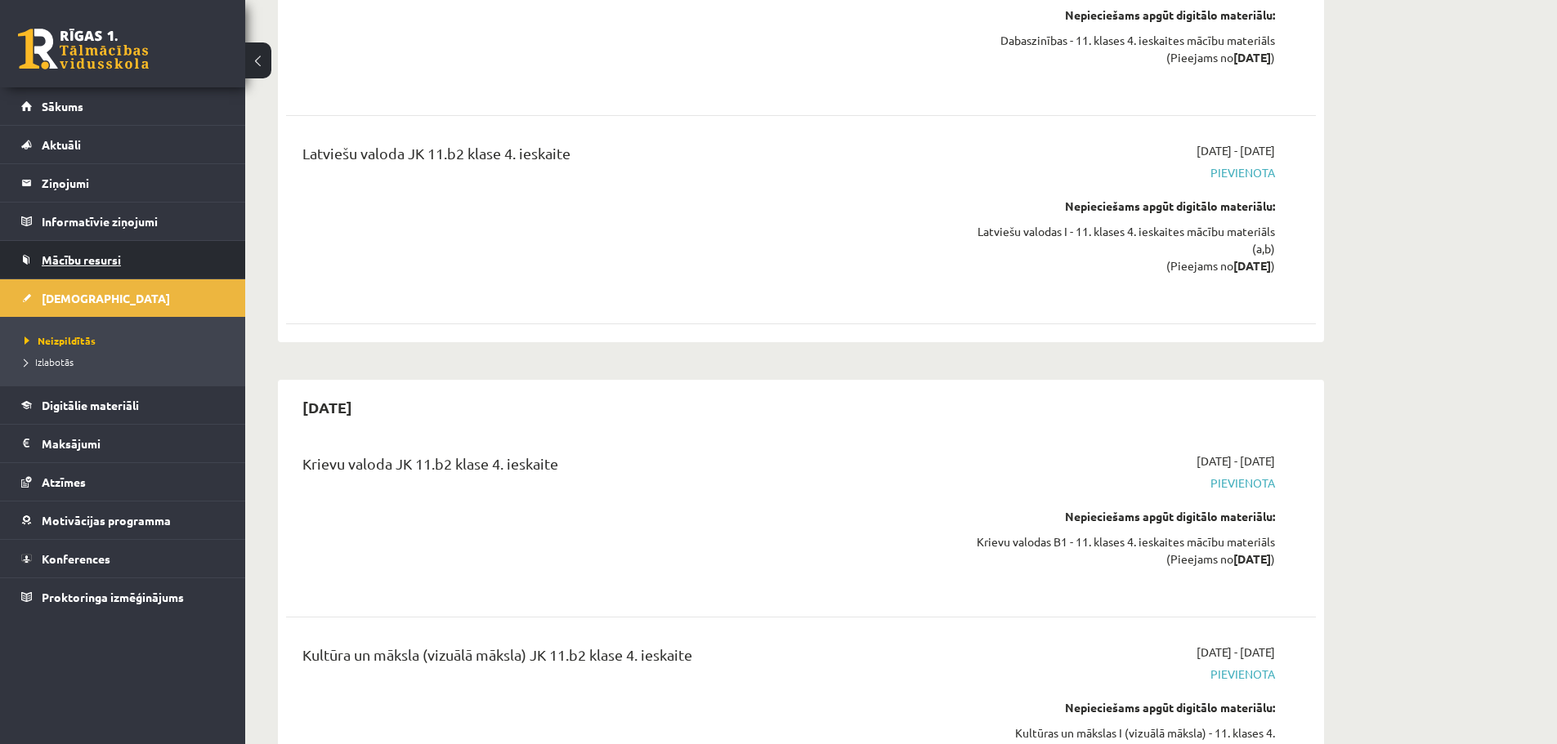
click at [92, 253] on span "Mācību resursi" at bounding box center [81, 260] width 79 height 15
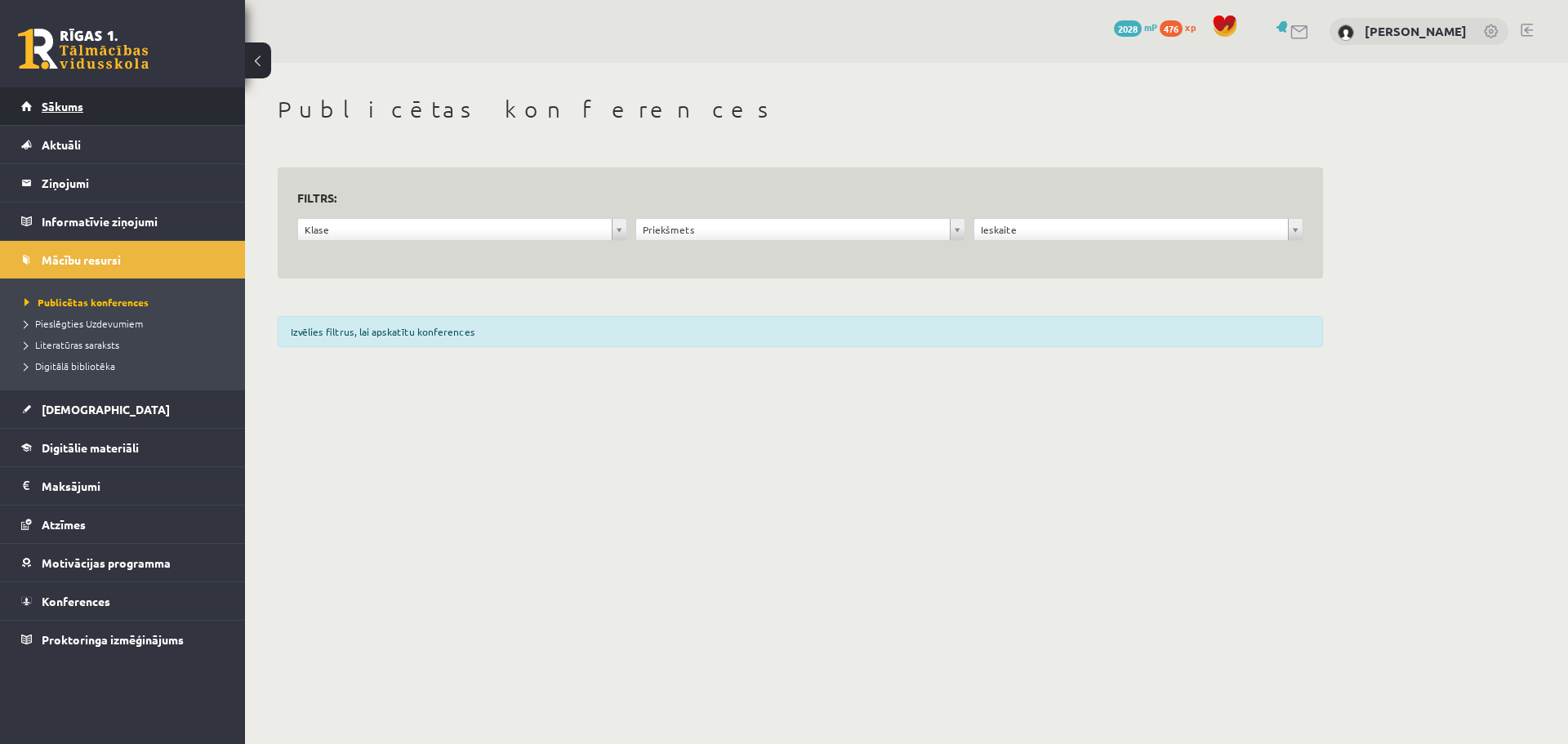
click at [69, 96] on link "Sākums" at bounding box center [122, 106] width 203 height 38
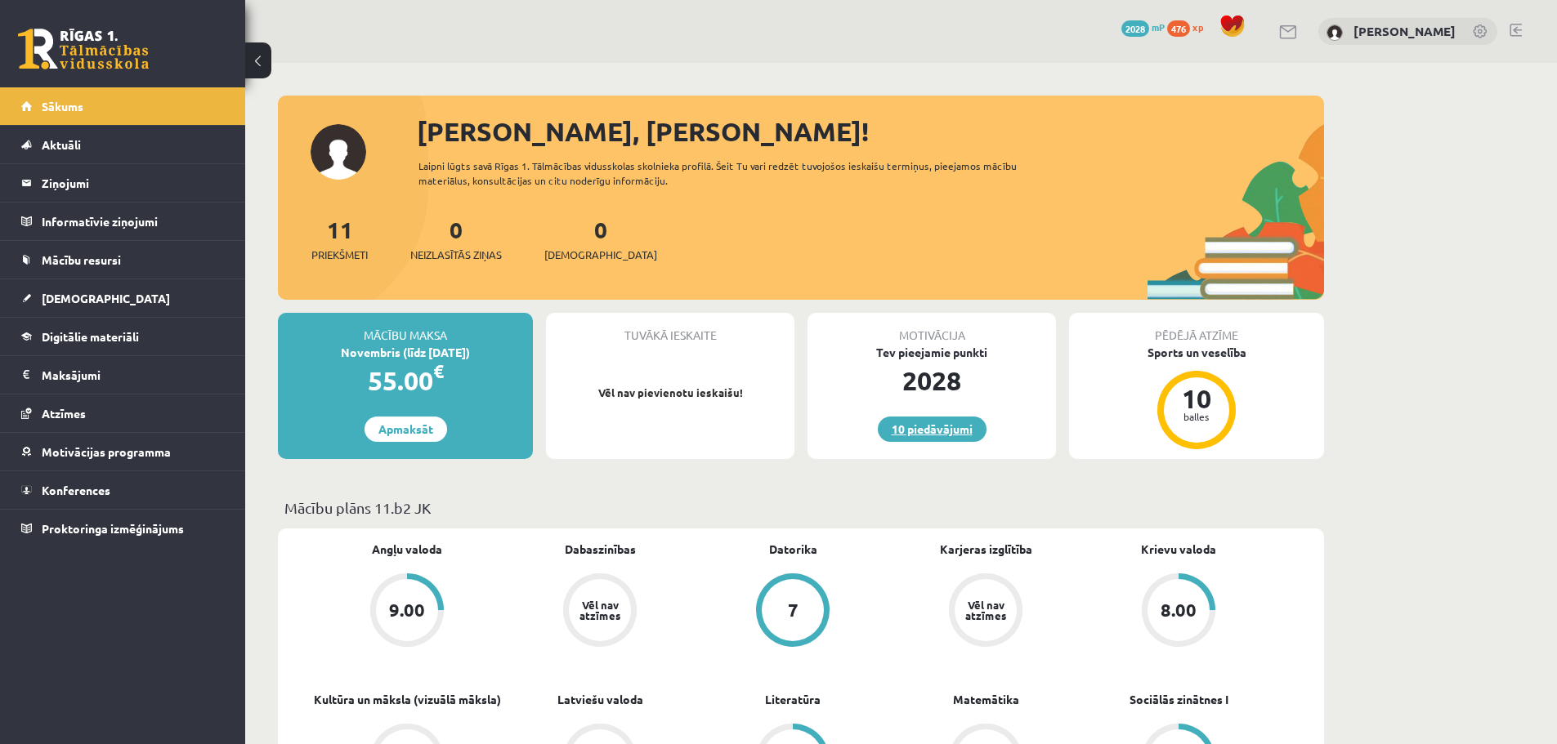
click at [941, 432] on link "10 piedāvājumi" at bounding box center [932, 429] width 109 height 25
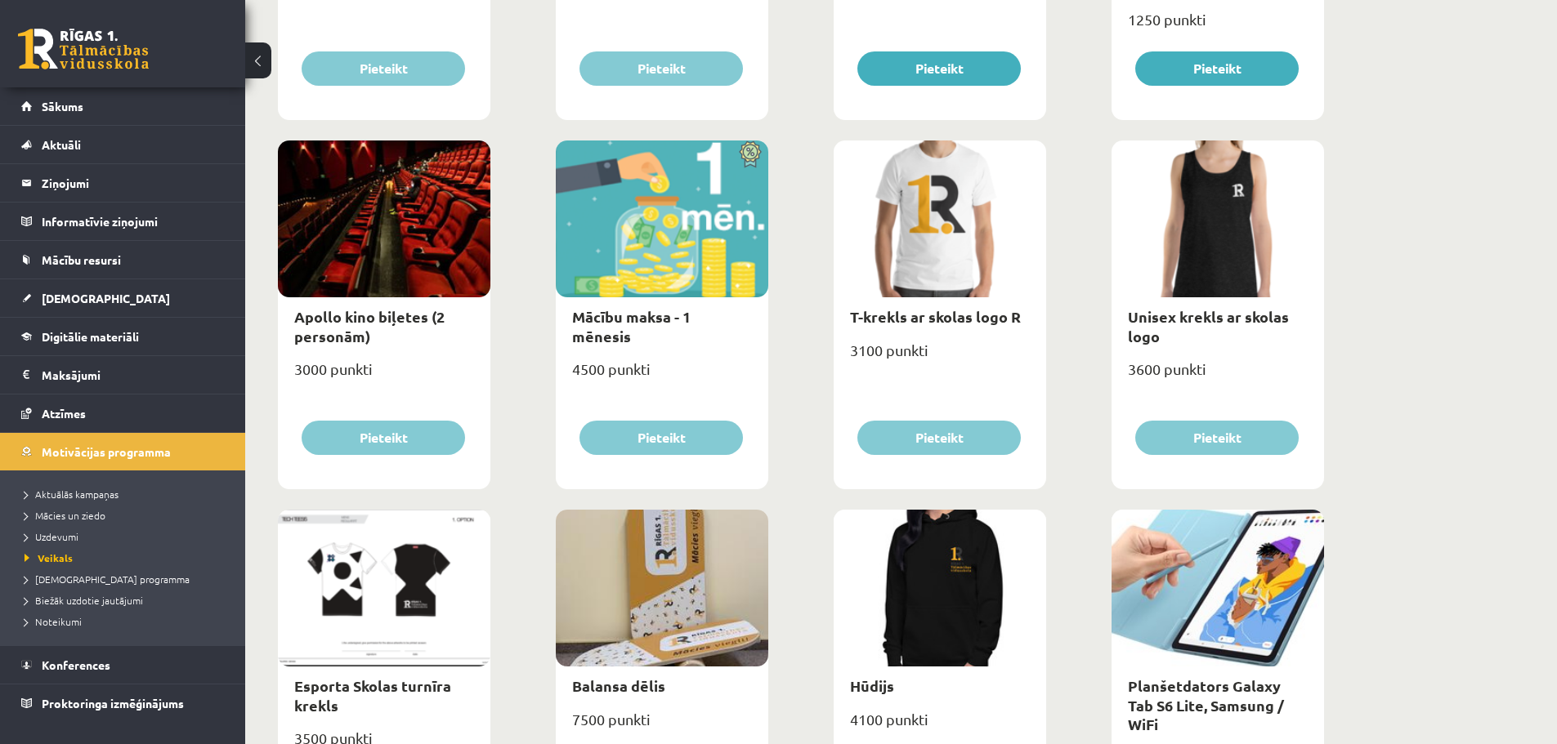
scroll to position [458, 0]
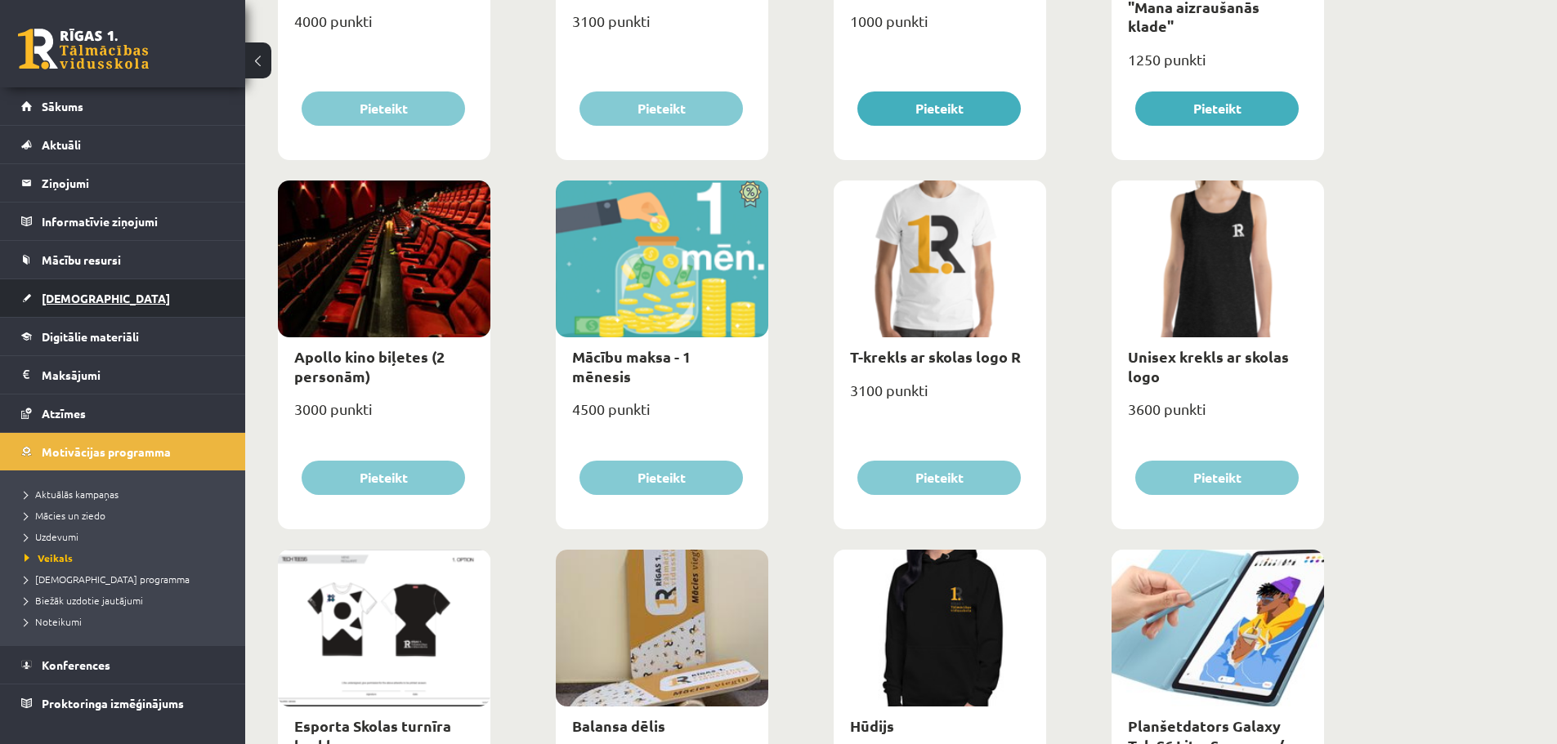
click at [69, 302] on span "[DEMOGRAPHIC_DATA]" at bounding box center [106, 298] width 128 height 15
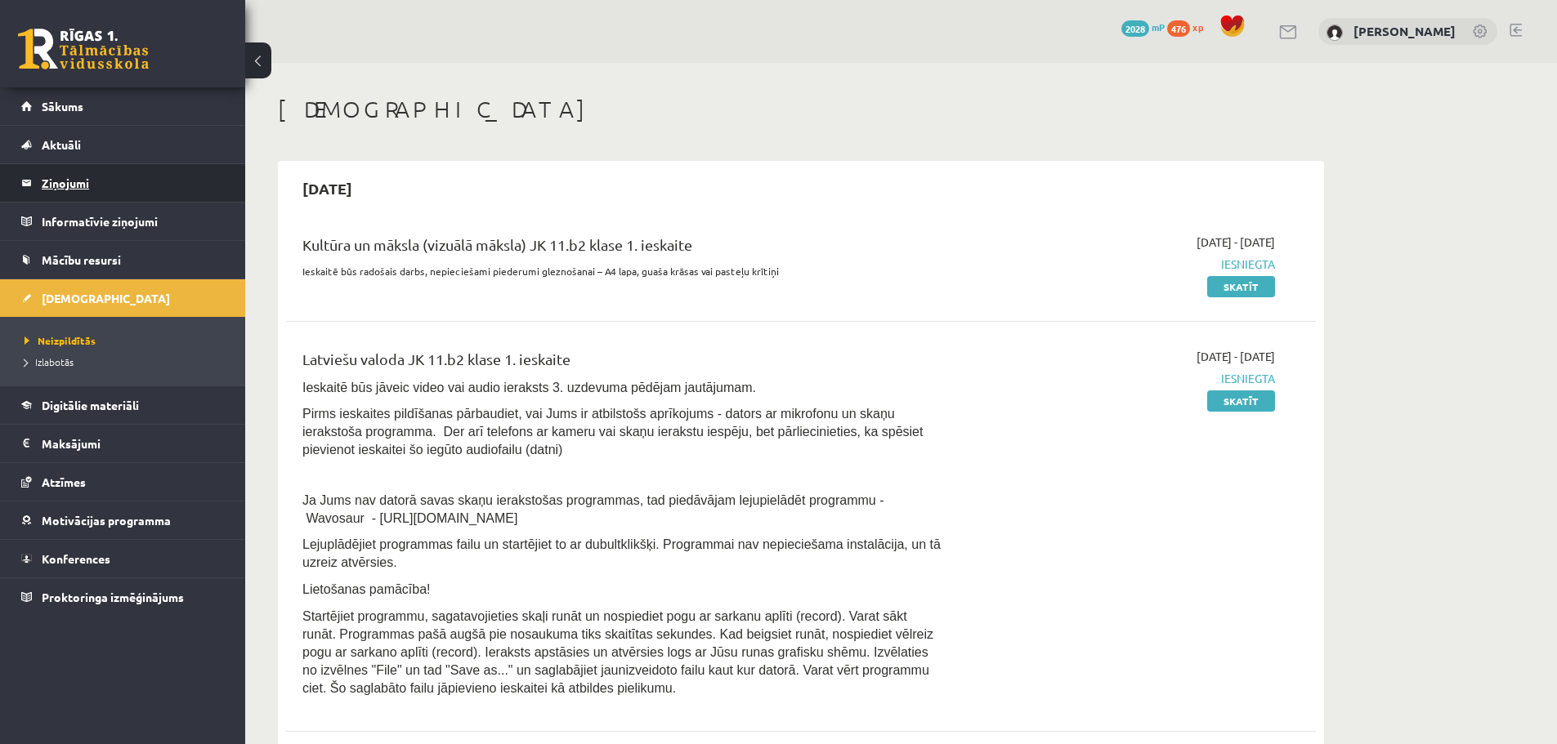
click at [100, 174] on legend "Ziņojumi 0" at bounding box center [133, 183] width 183 height 38
